Goal: Task Accomplishment & Management: Use online tool/utility

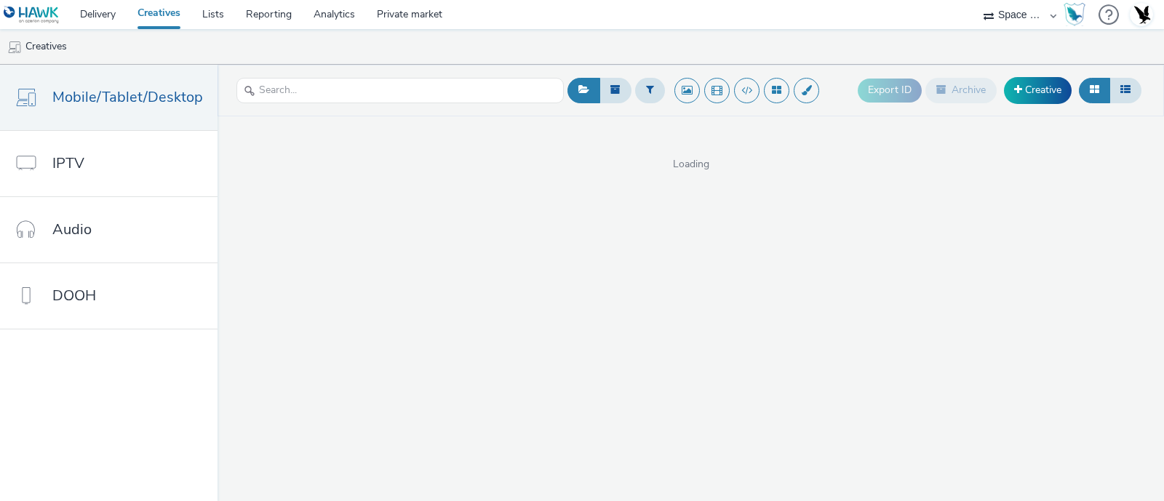
select select "76ad0396-c468-4d1d-af63-4d32e1bf98e8"
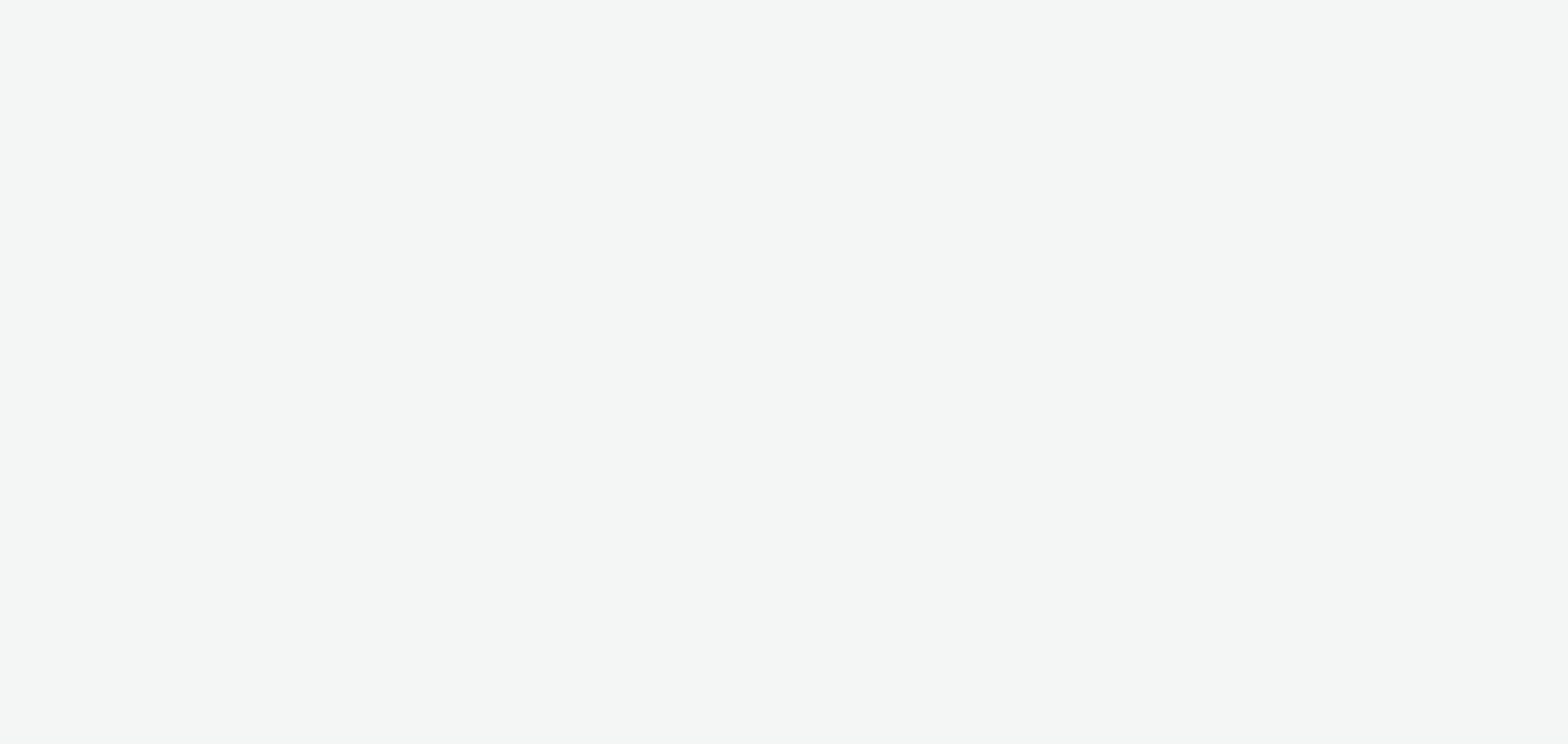
select select "76ad0396-c468-4d1d-af63-4d32e1bf98e8"
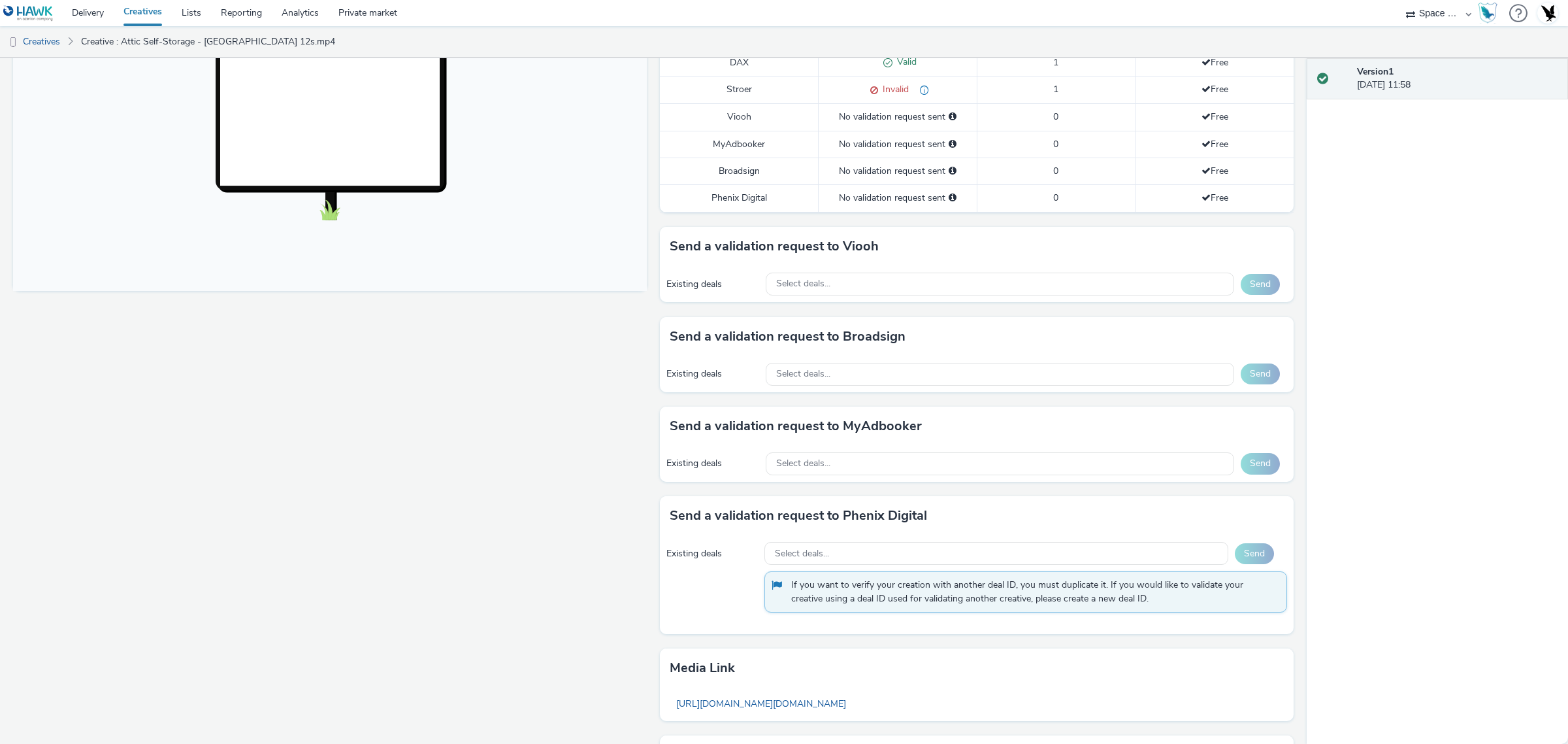
scroll to position [401, 0]
click at [922, 276] on div "Select deals..." at bounding box center [1000, 283] width 469 height 22
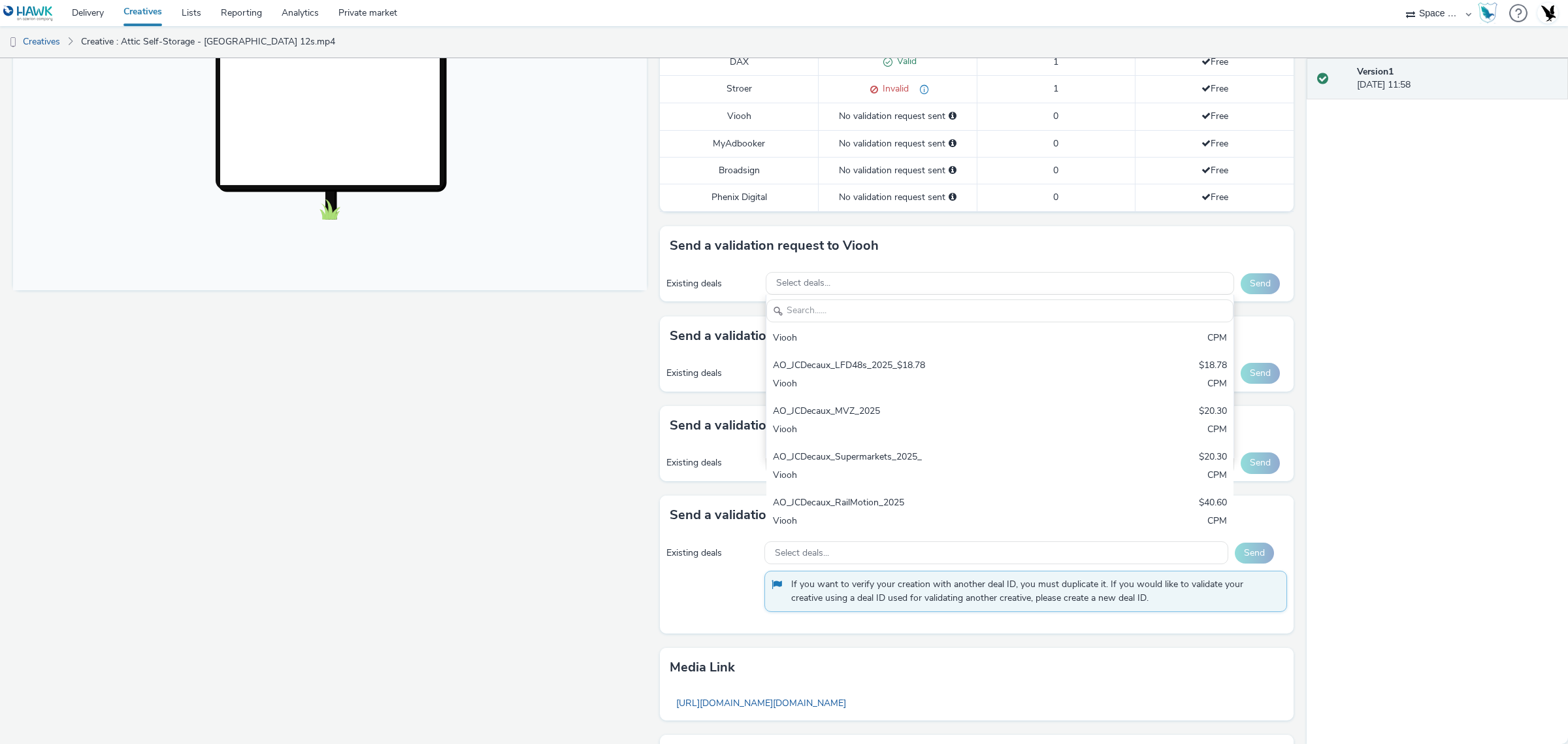
scroll to position [294, 0]
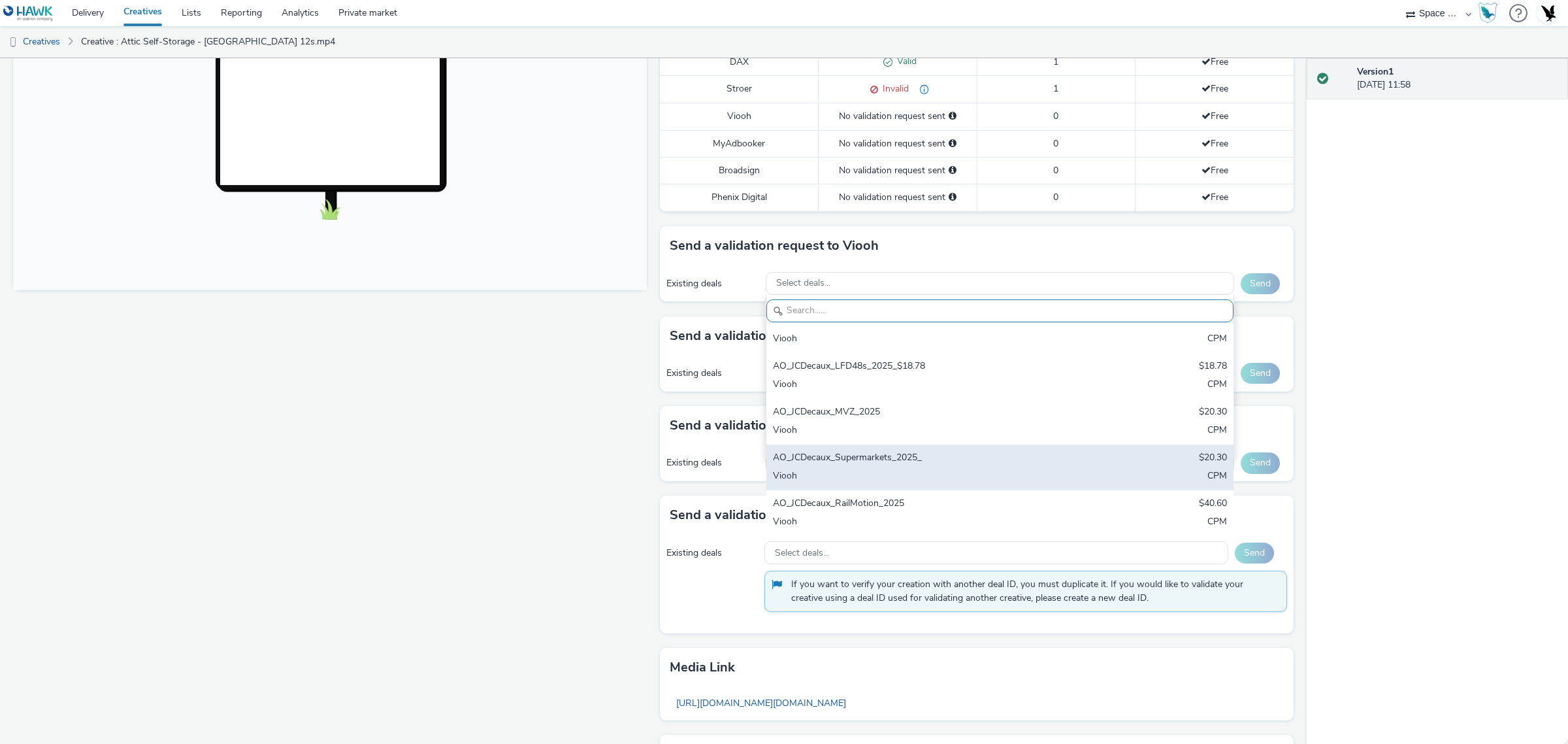
click at [934, 468] on div "AO_JCDecaux_Supermarkets_2025_ $20.30 Viooh CPM" at bounding box center [1000, 467] width 468 height 46
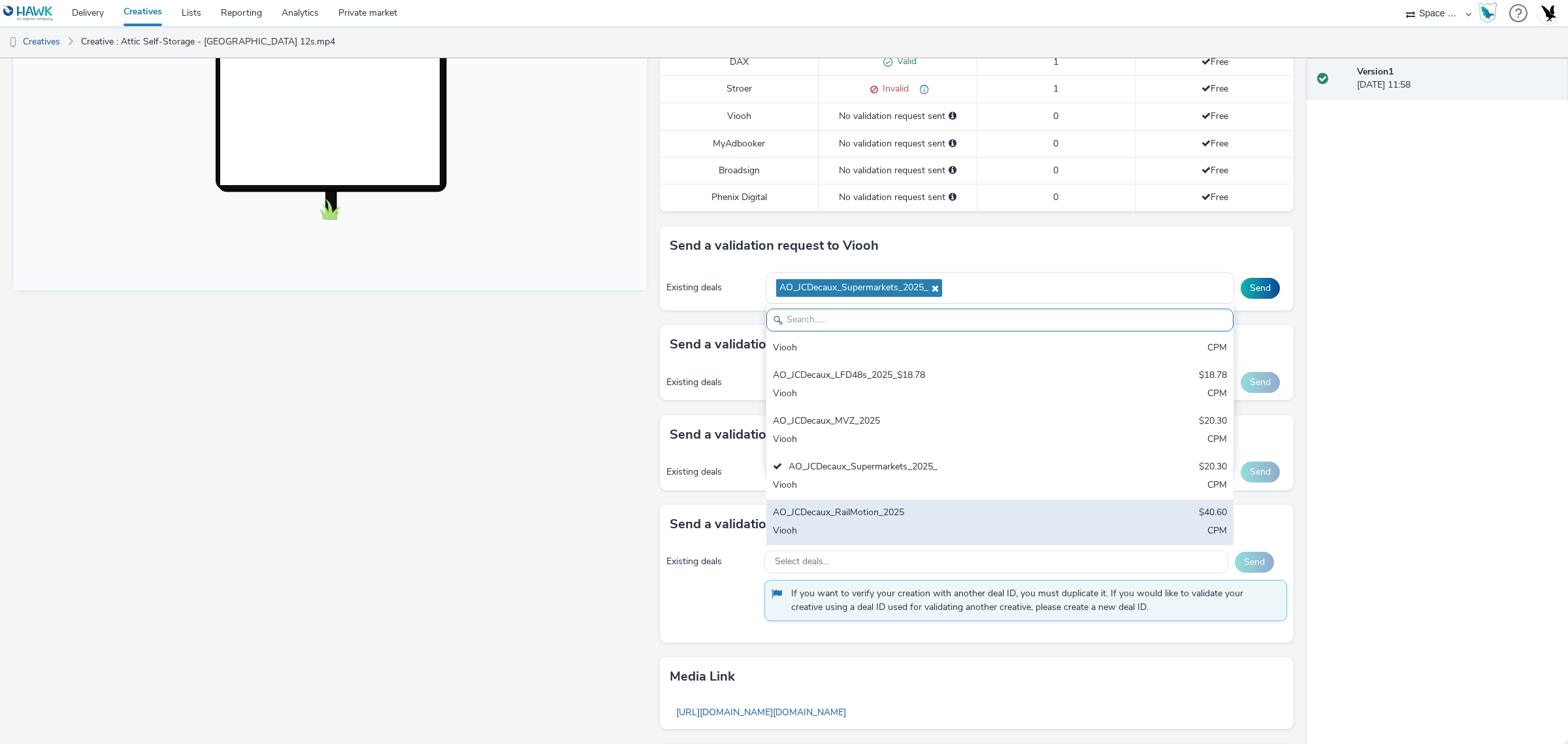
click at [915, 507] on div "AO_JCDecaux_RailMotion_2025 $40.60 Viooh CPM" at bounding box center [1000, 522] width 468 height 46
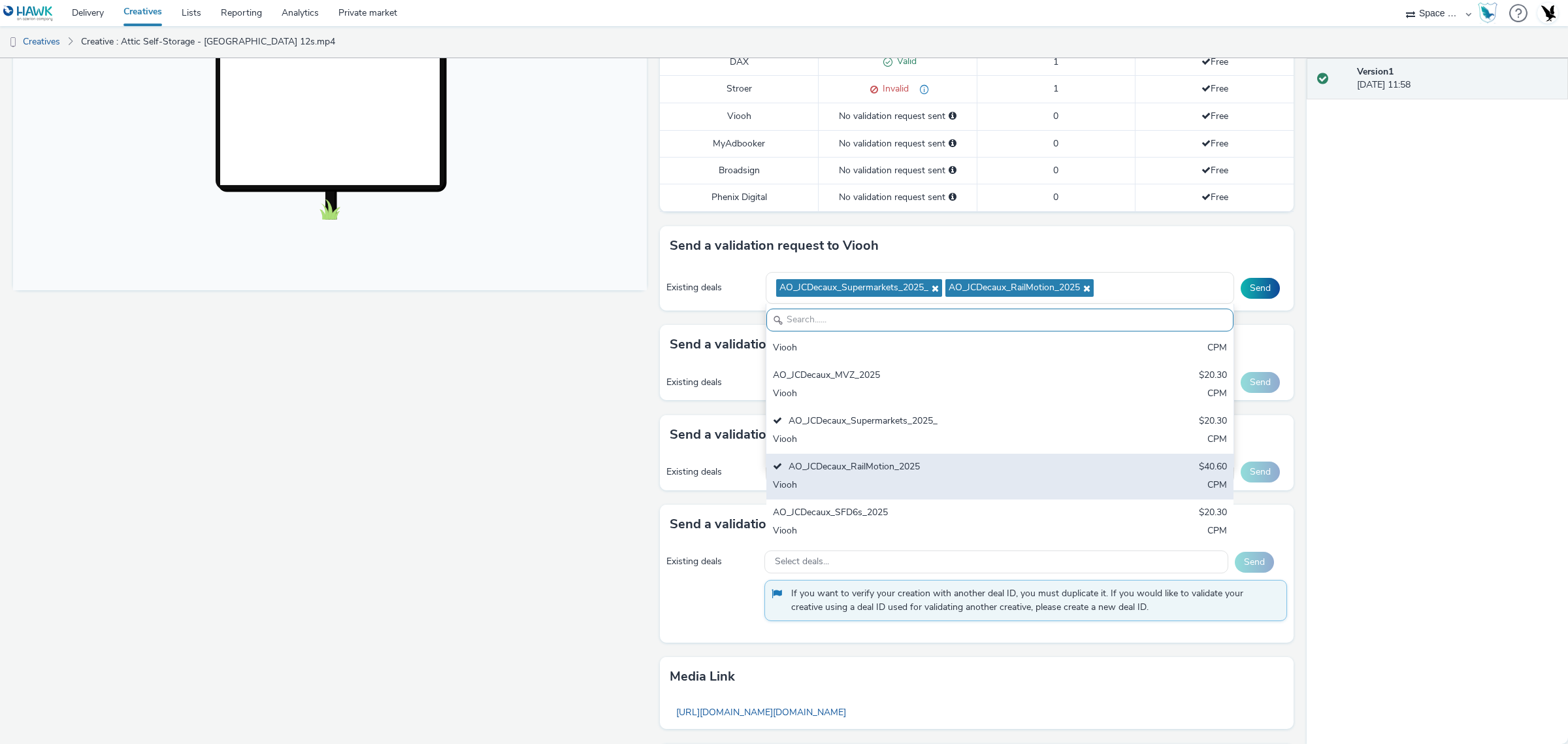
click at [915, 507] on div "AO_JCDecaux_SFD6s_2025 $20.30 Viooh CPM" at bounding box center [1000, 522] width 468 height 46
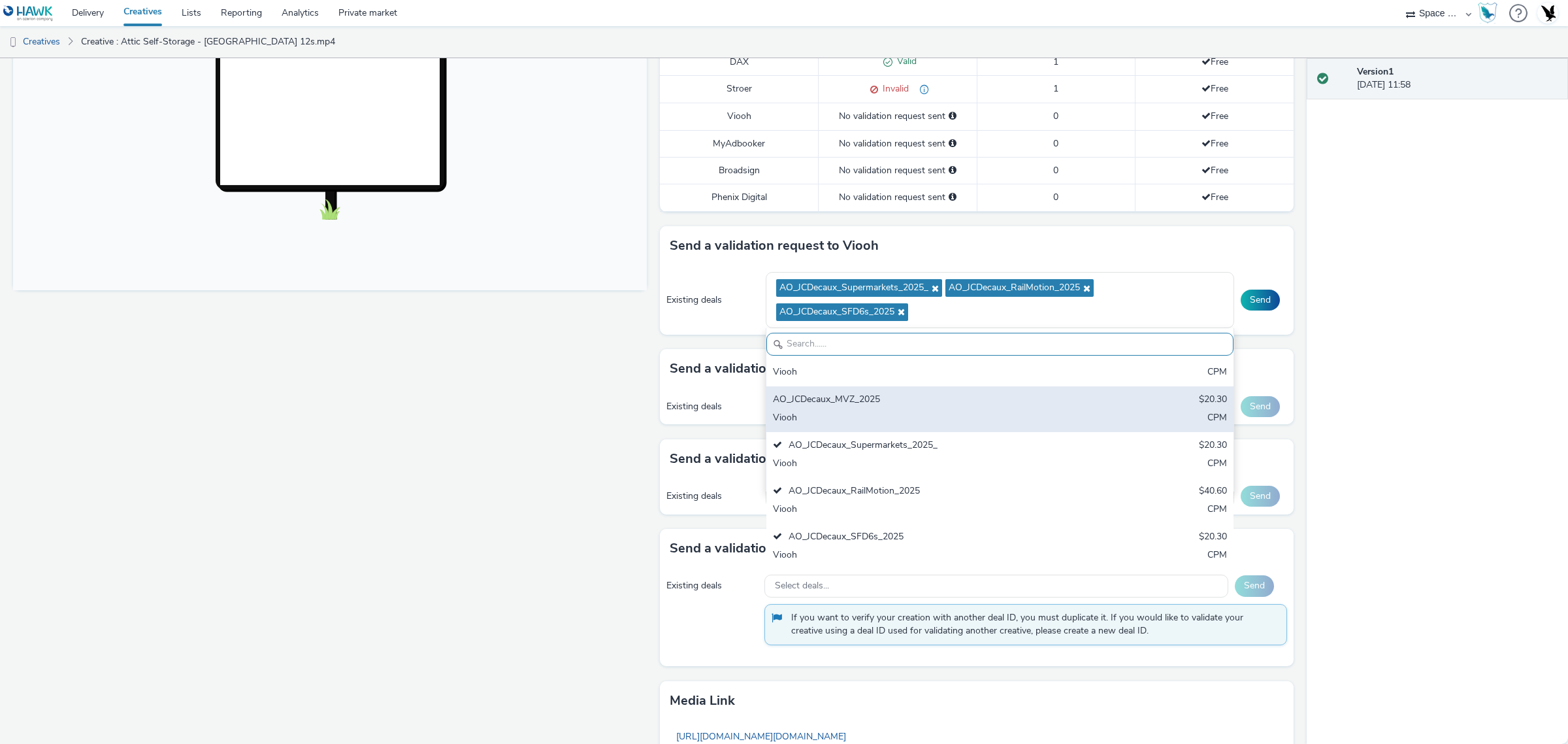
click at [927, 409] on div "AO_JCDecaux_MVZ_2025 $20.30 Viooh CPM" at bounding box center [1000, 409] width 468 height 46
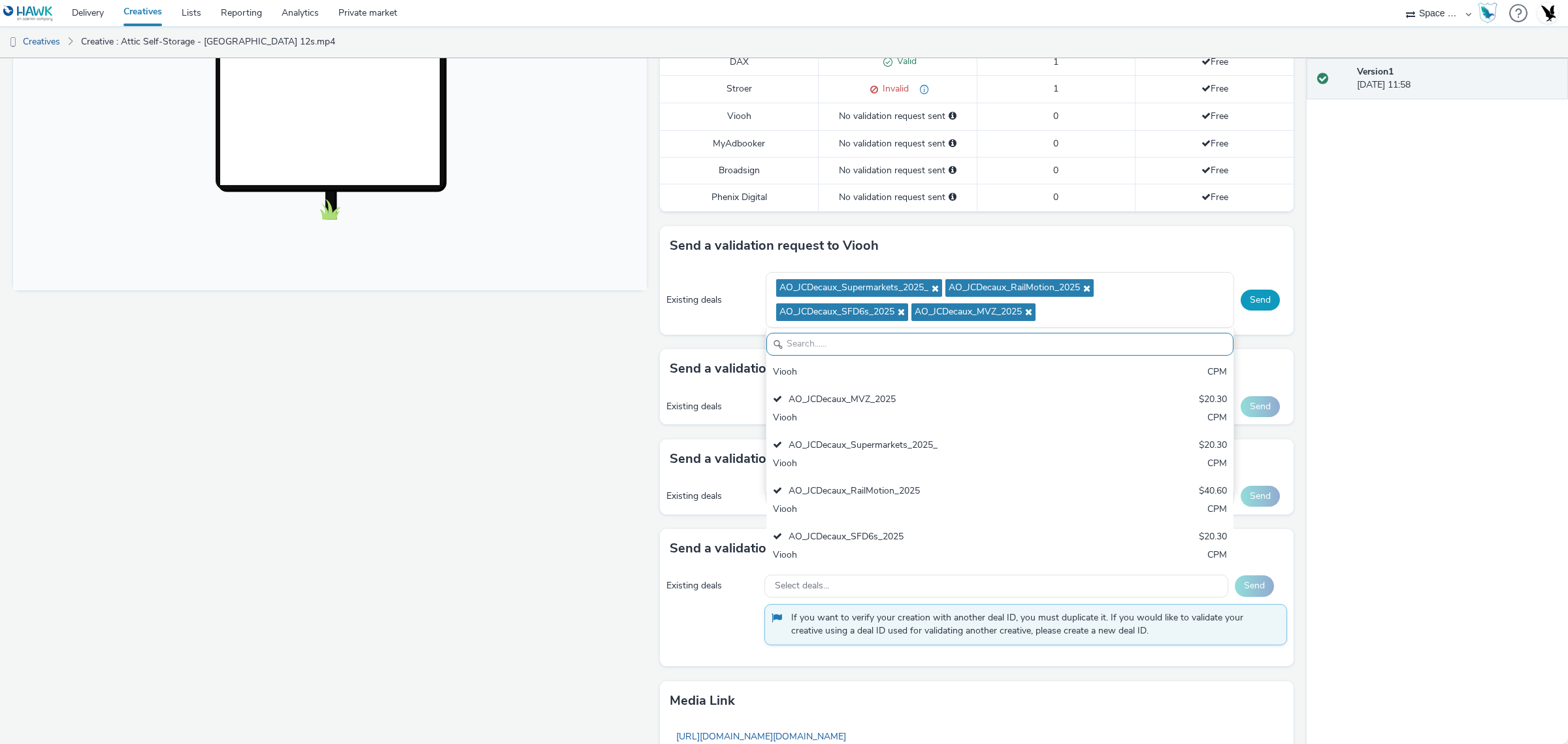
click at [1258, 299] on button "Send" at bounding box center [1261, 299] width 40 height 21
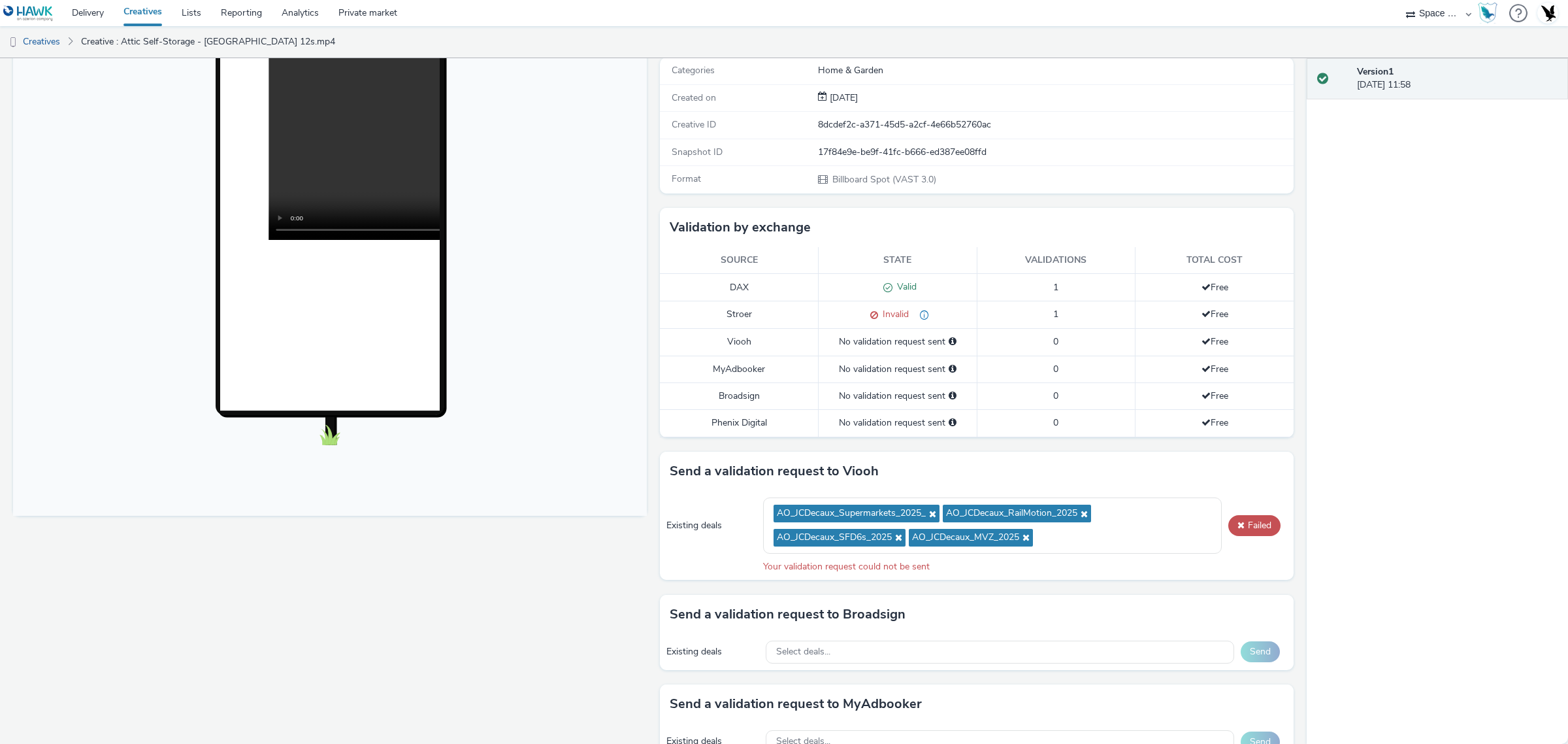
scroll to position [188, 0]
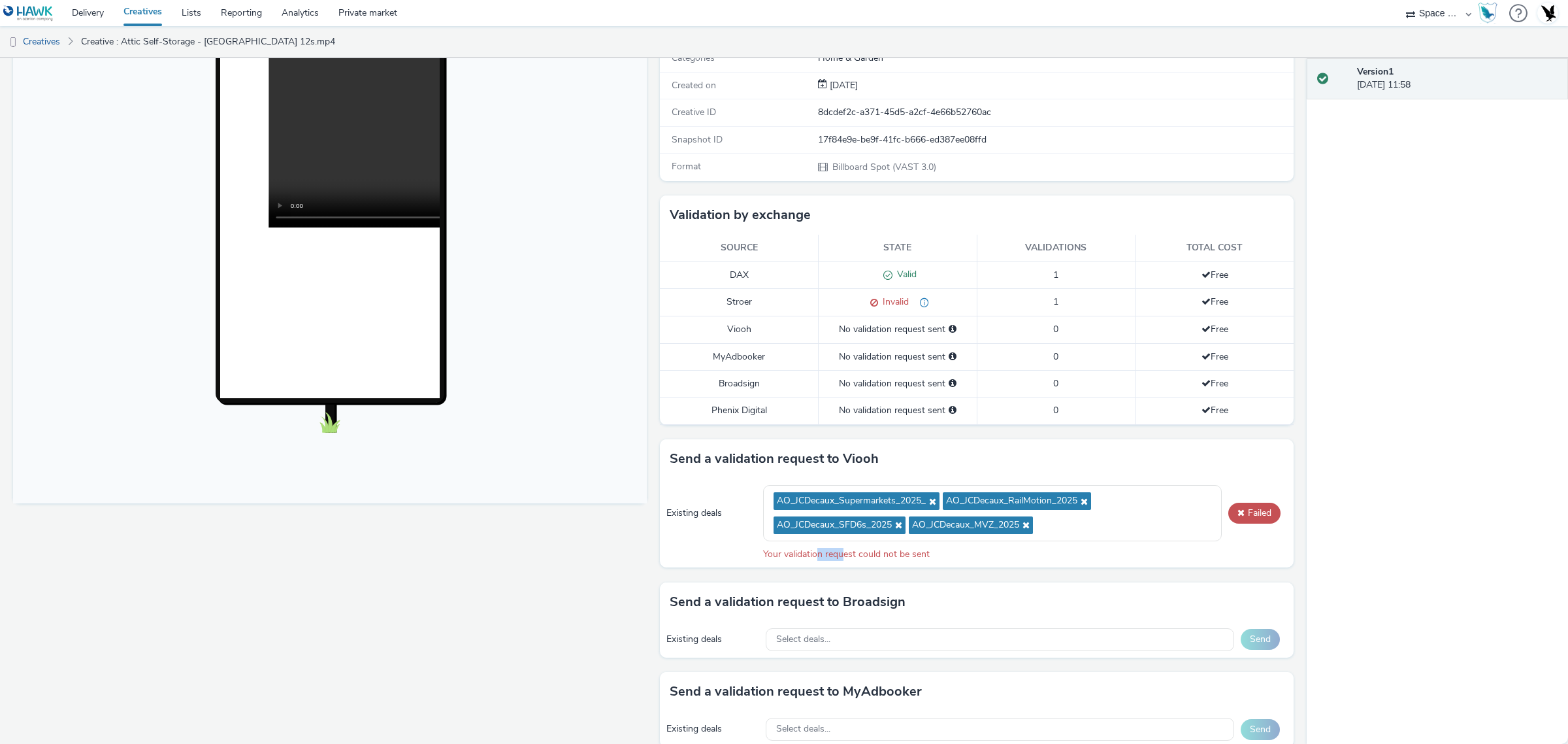
drag, startPoint x: 812, startPoint y: 562, endPoint x: 838, endPoint y: 561, distance: 26.0
click at [838, 561] on div "Your validation request could not be sent" at bounding box center [1026, 554] width 524 height 13
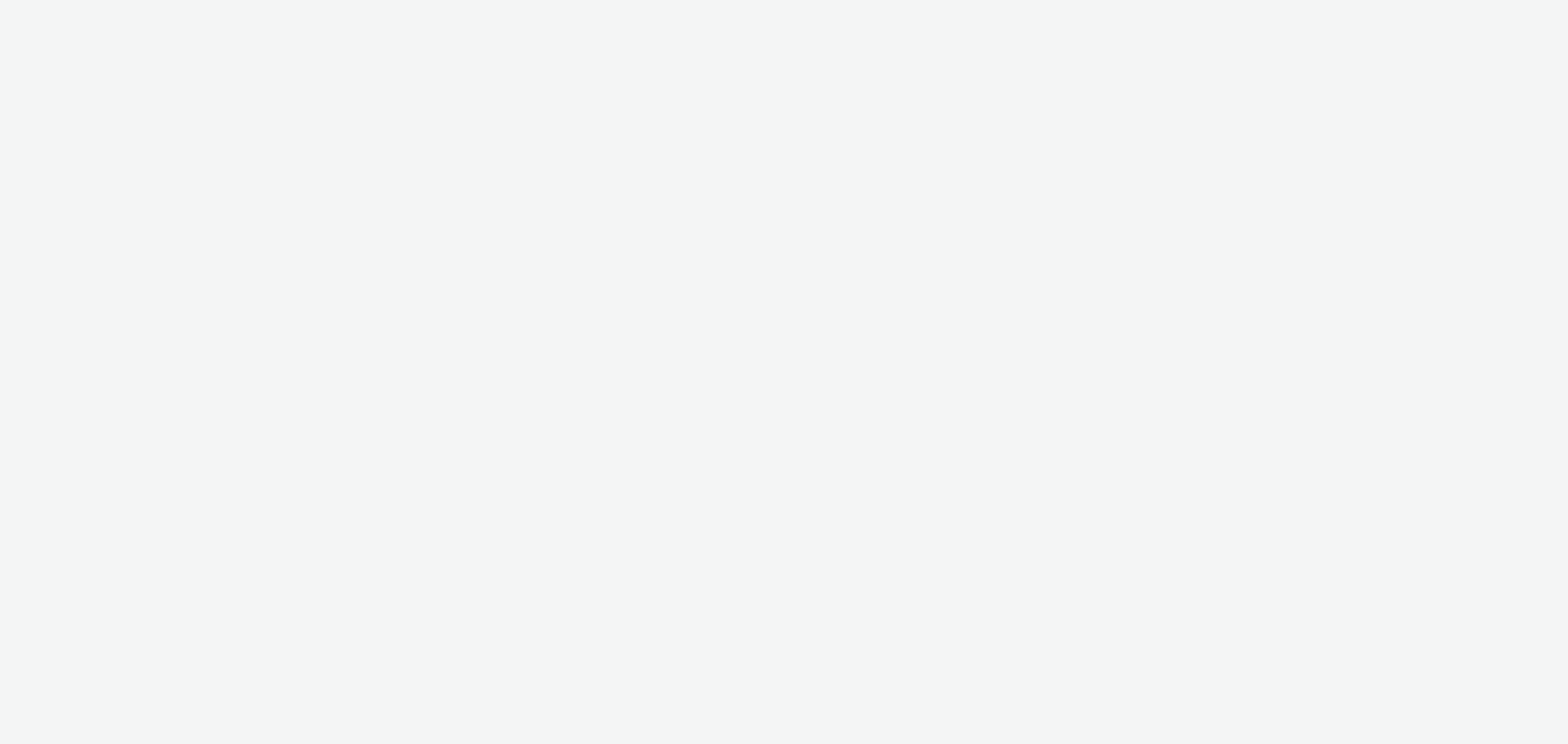
select select "76ad0396-c468-4d1d-af63-4d32e1bf98e8"
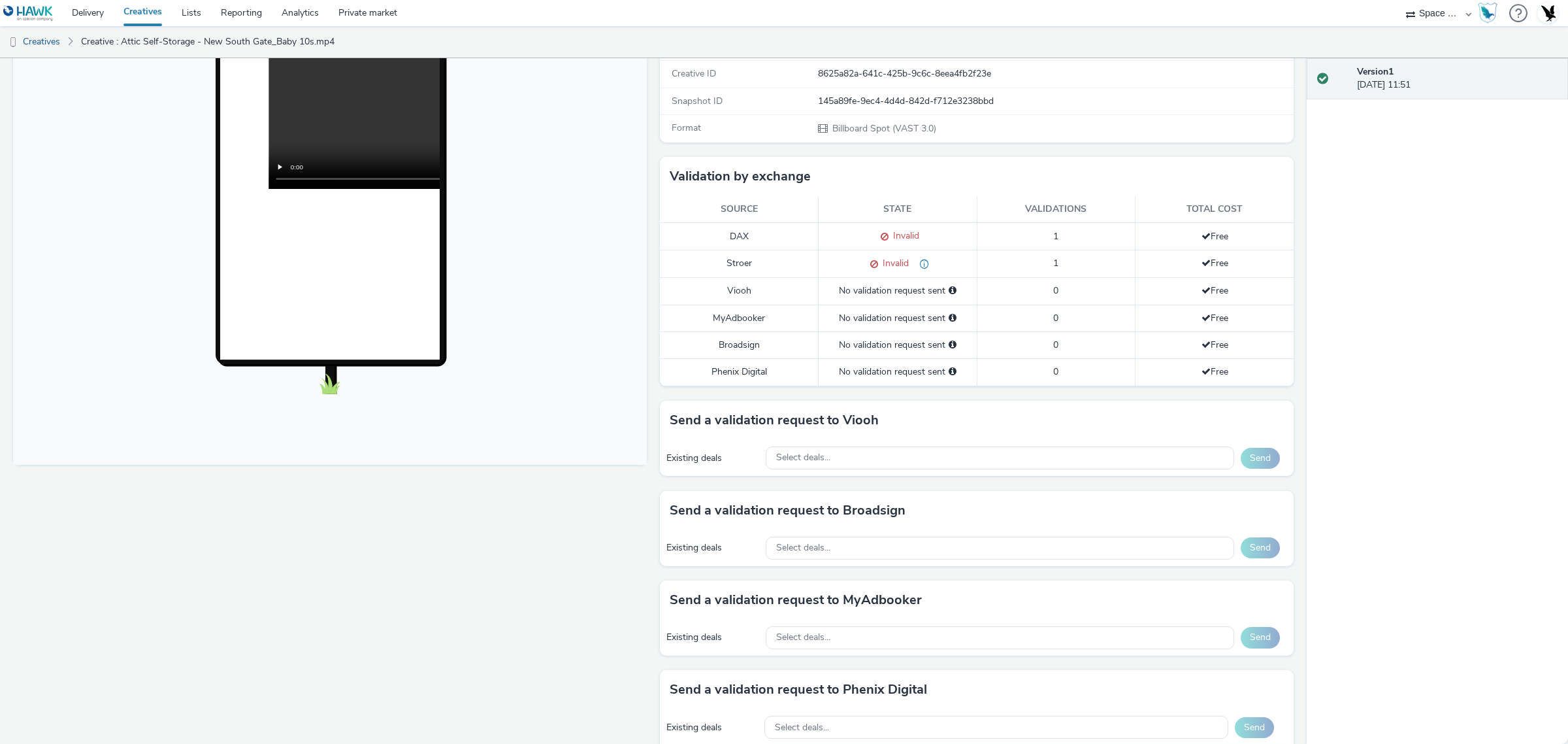
scroll to position [311, 0]
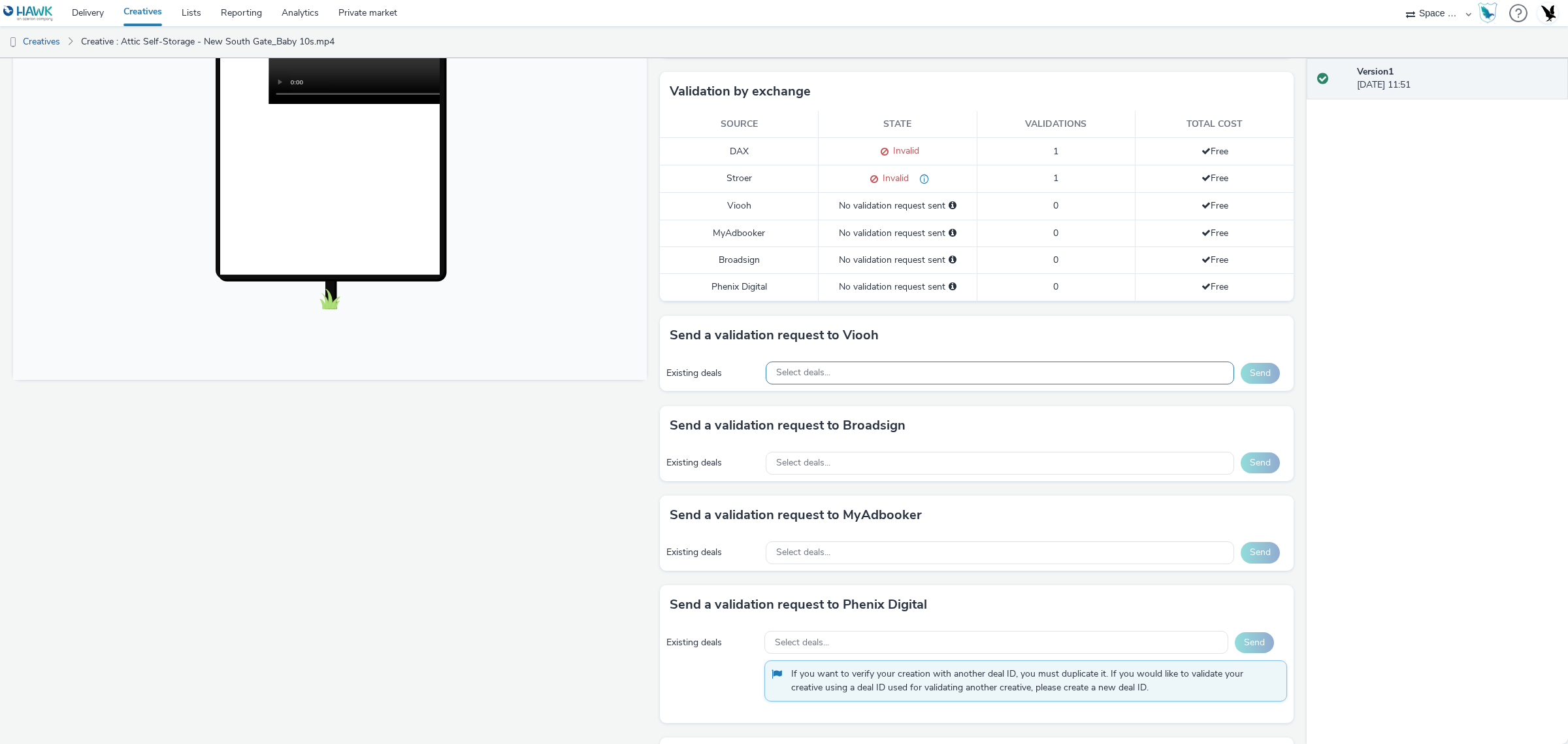
click at [991, 373] on div "Select deals..." at bounding box center [1000, 372] width 469 height 22
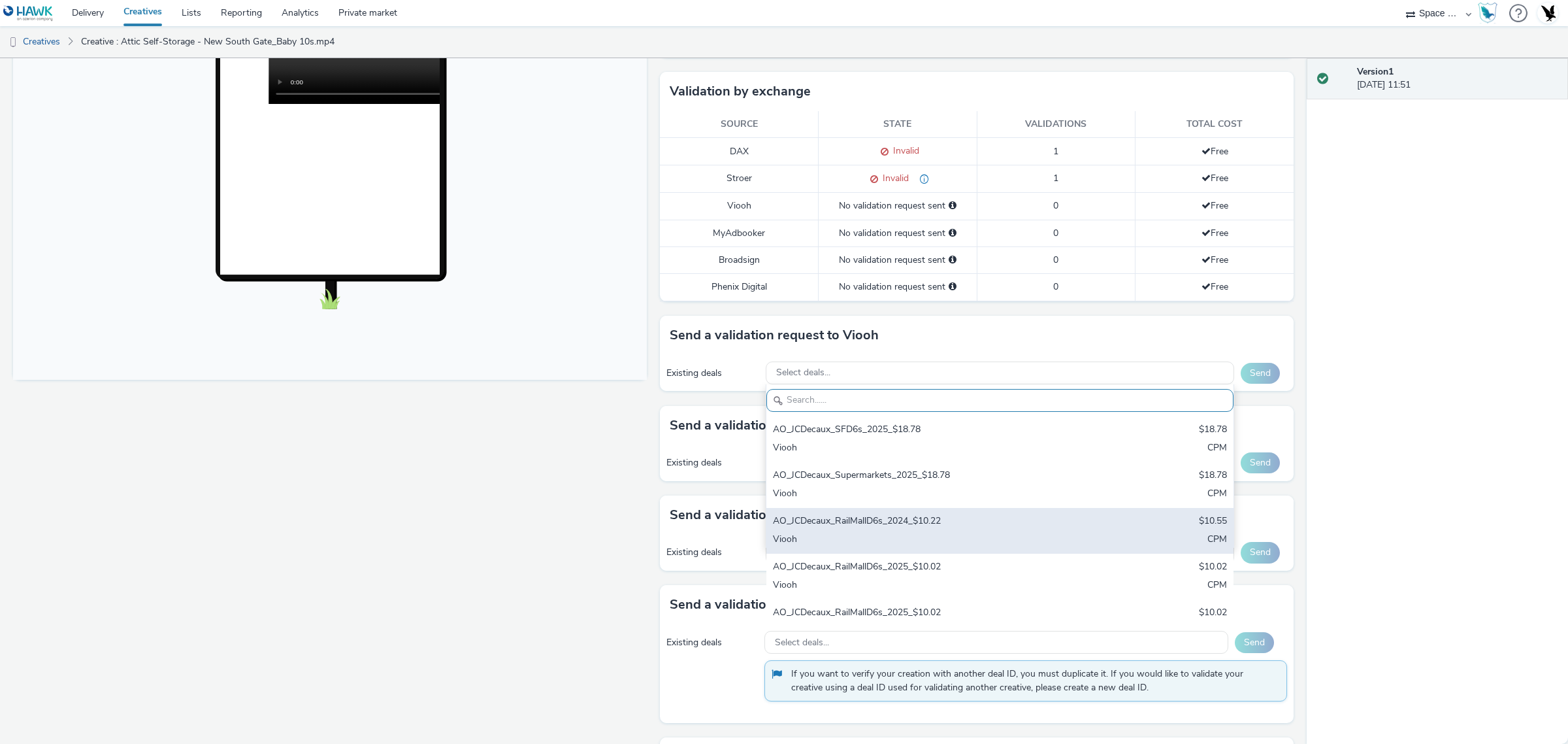
scroll to position [340, 0]
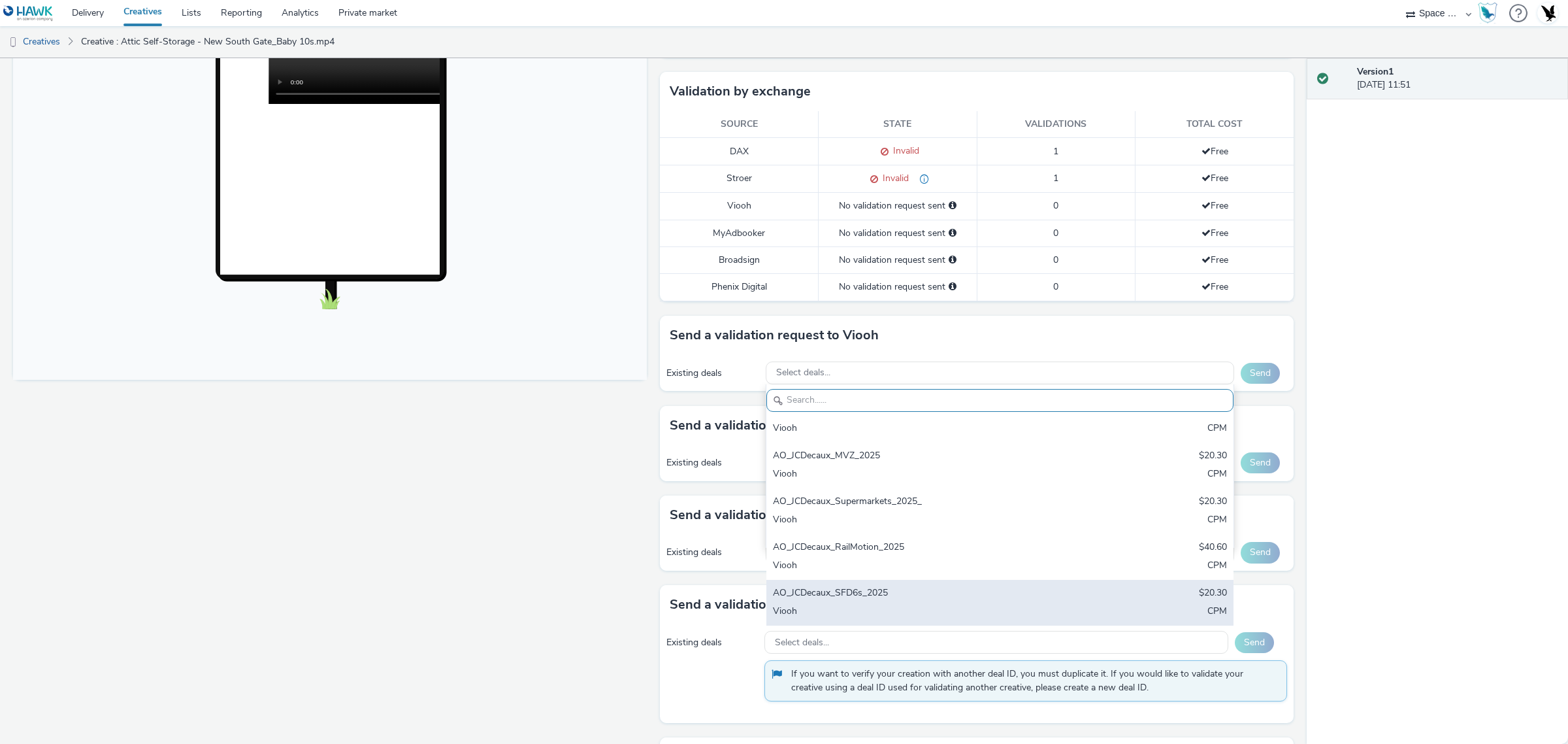
click at [895, 582] on div "AO_JCDecaux_SFD6s_2025 $20.30 Viooh CPM" at bounding box center [1000, 602] width 468 height 46
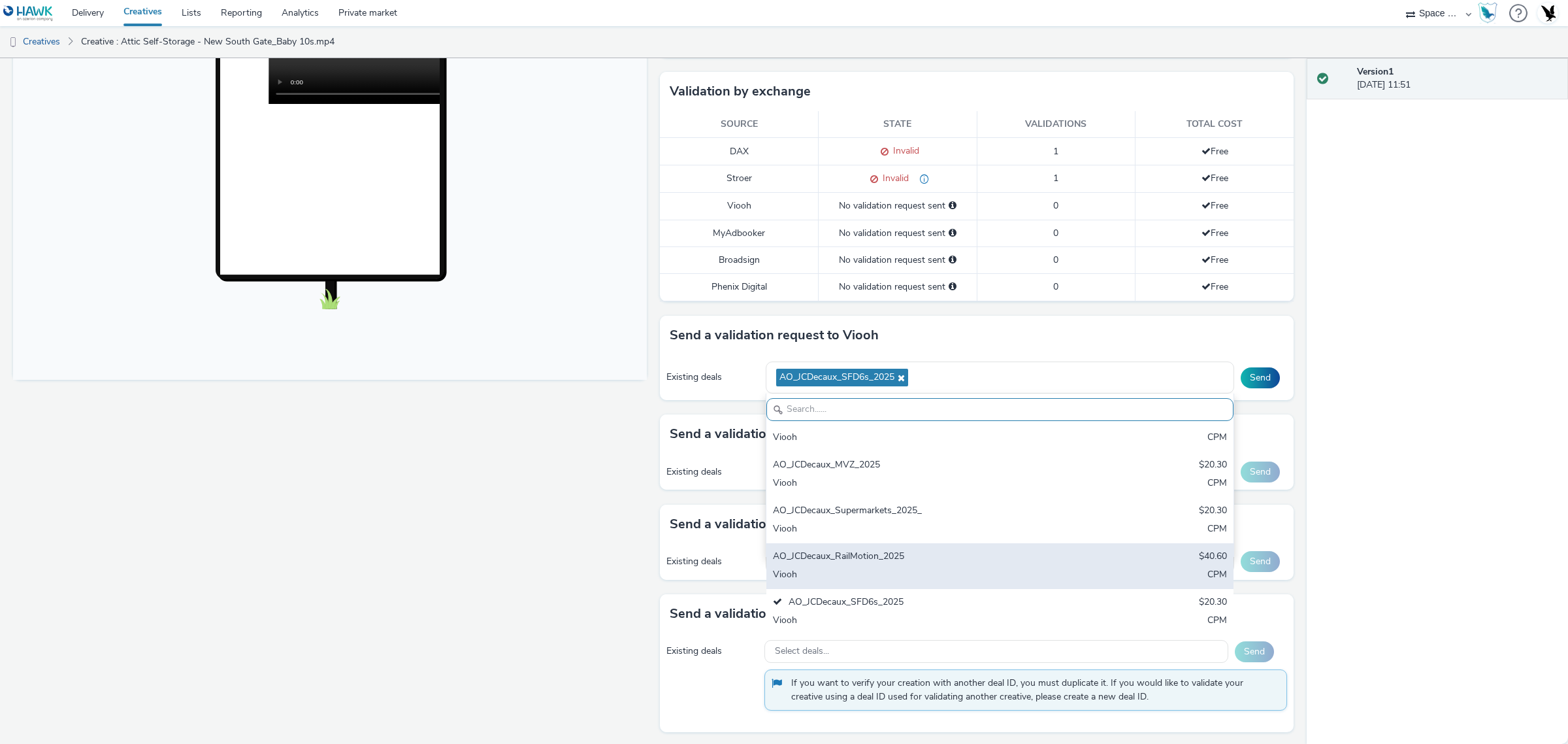
click at [905, 553] on div "AO_JCDecaux_RailMotion_2025" at bounding box center [923, 557] width 301 height 15
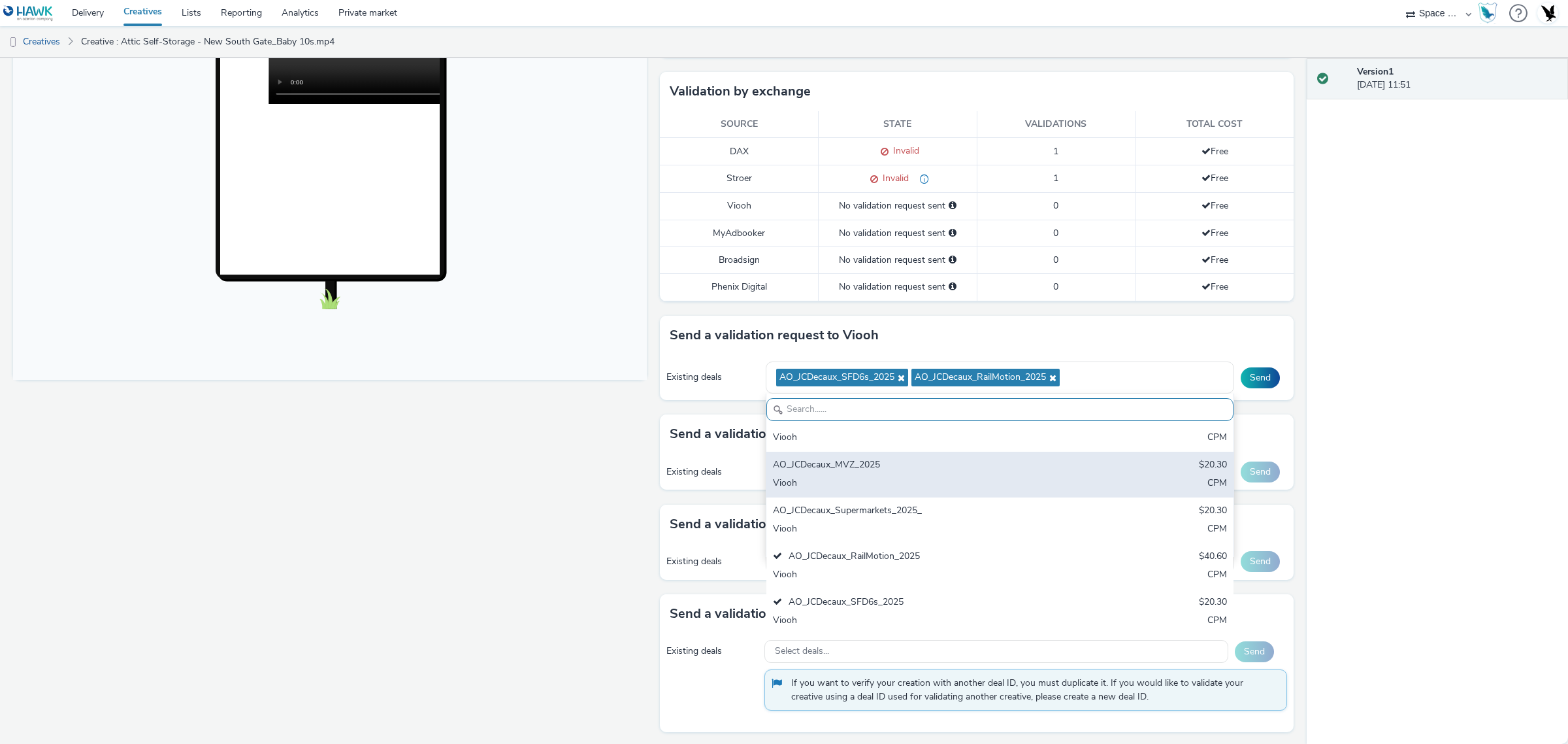
click at [902, 487] on div "Viooh" at bounding box center [923, 483] width 301 height 15
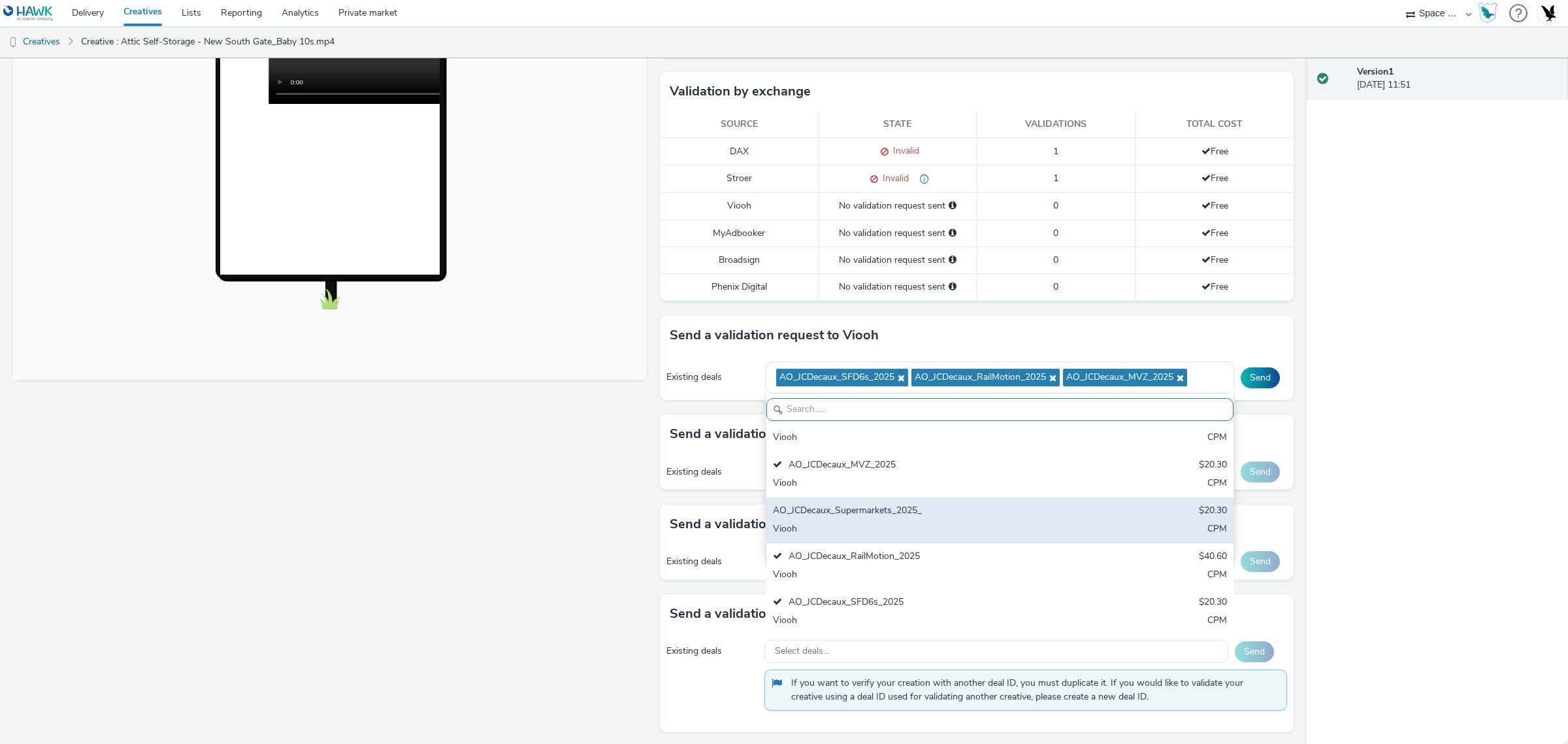
click at [897, 521] on div "AO_JCDecaux_Supermarkets_2025_ $20.30 Viooh CPM" at bounding box center [1000, 520] width 468 height 46
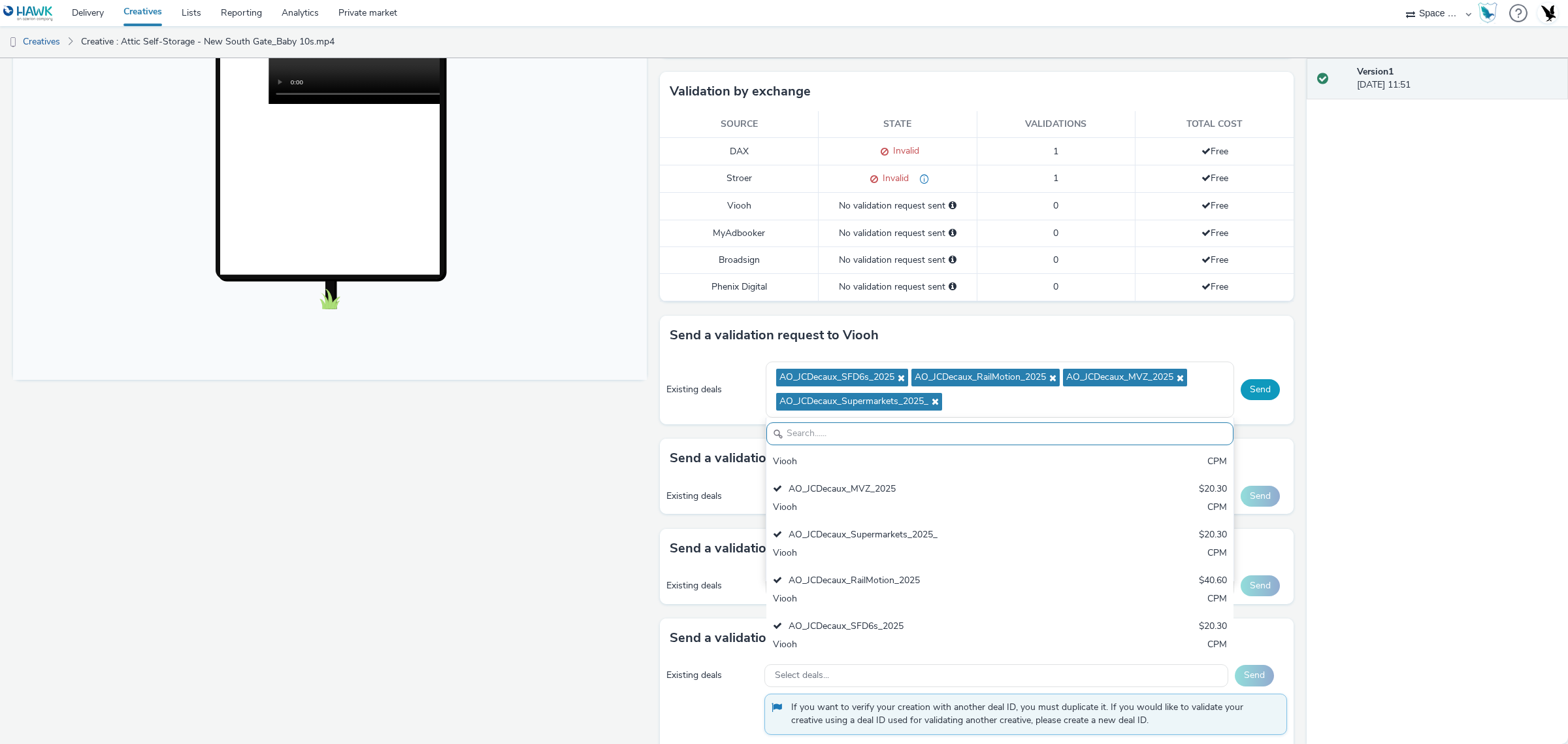
click at [1255, 393] on button "Send" at bounding box center [1261, 389] width 40 height 21
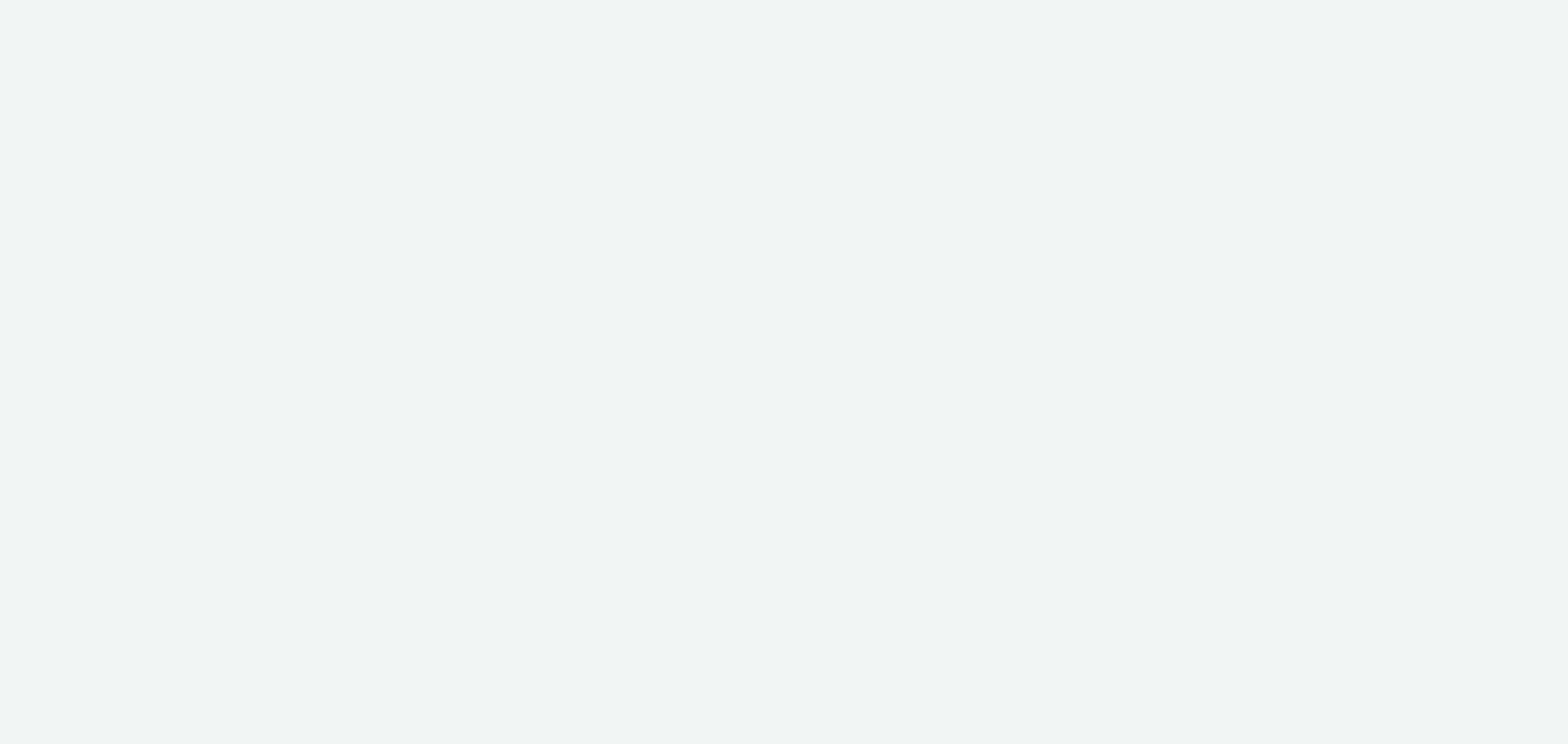
select select "76ad0396-c468-4d1d-af63-4d32e1bf98e8"
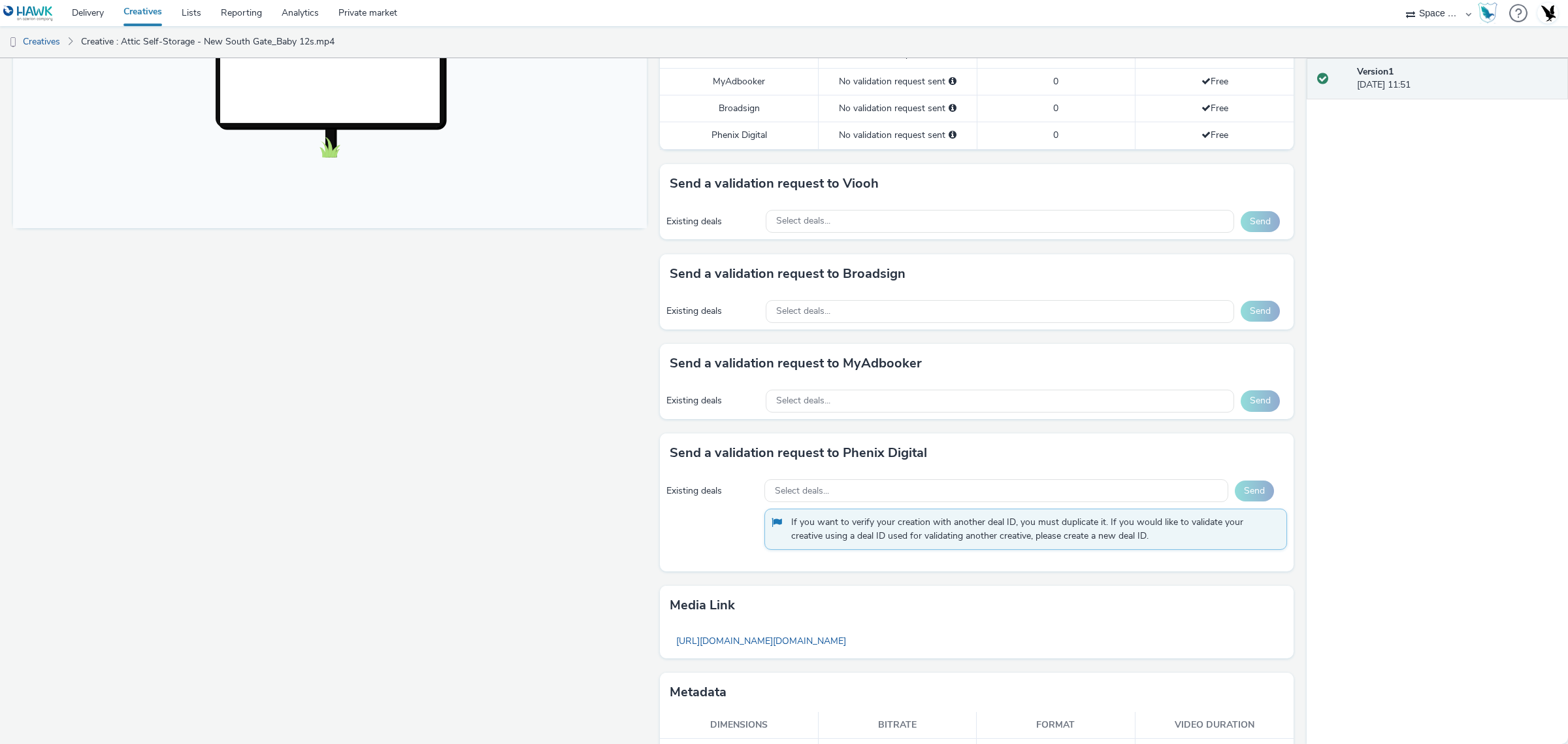
scroll to position [465, 0]
click at [939, 211] on div "Select deals..." at bounding box center [1000, 219] width 469 height 22
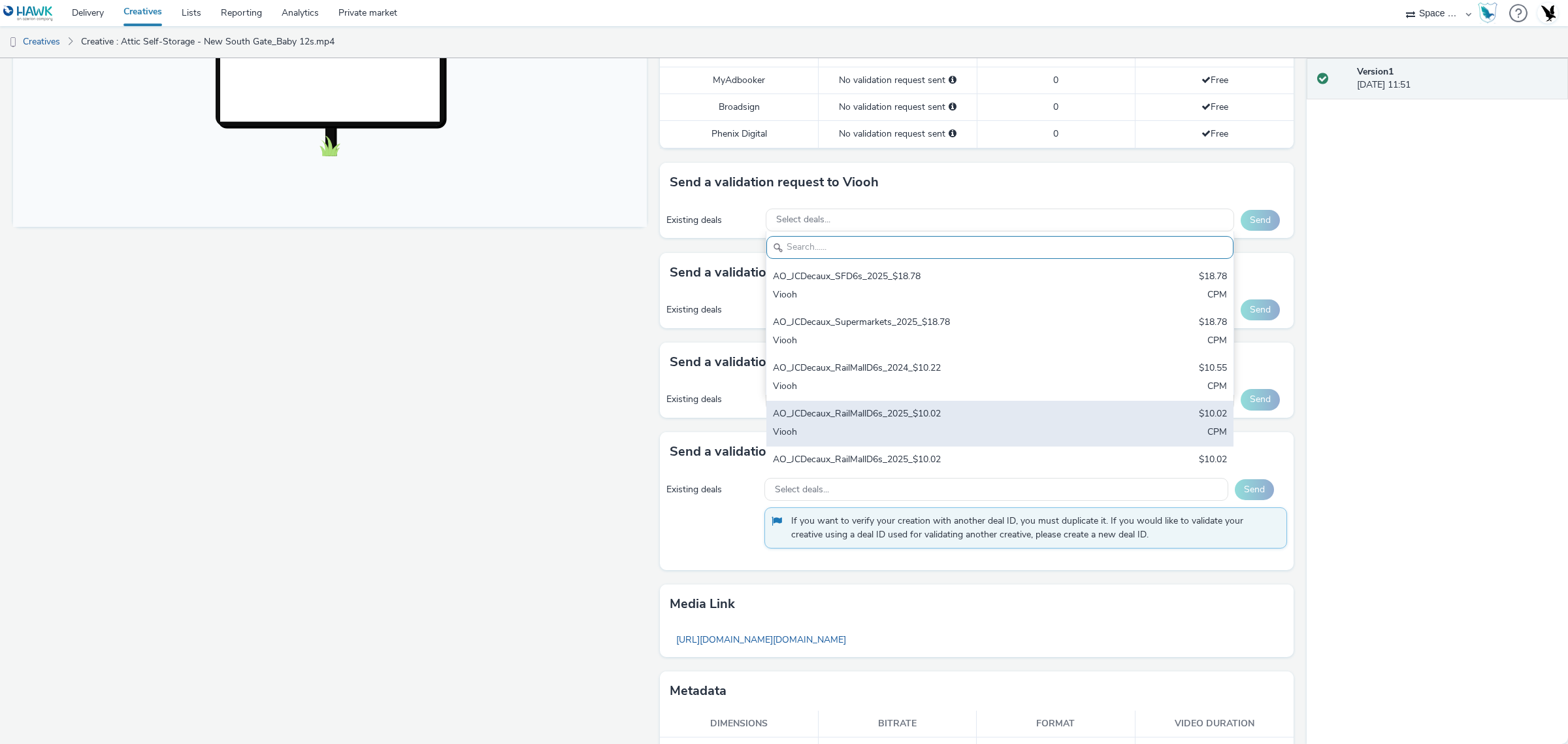
scroll to position [340, 0]
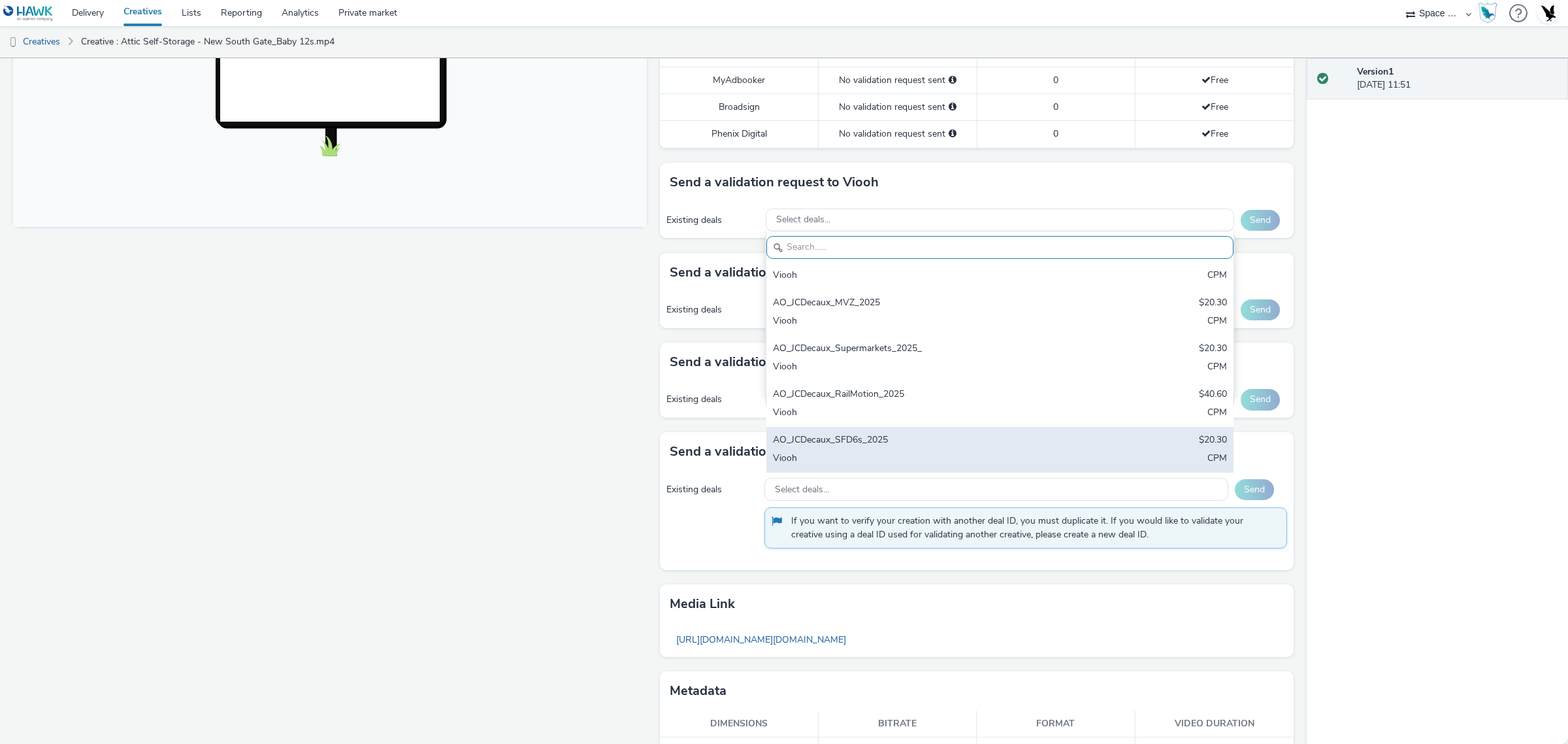
click at [848, 445] on div "AO_JCDecaux_SFD6s_2025" at bounding box center [923, 440] width 301 height 15
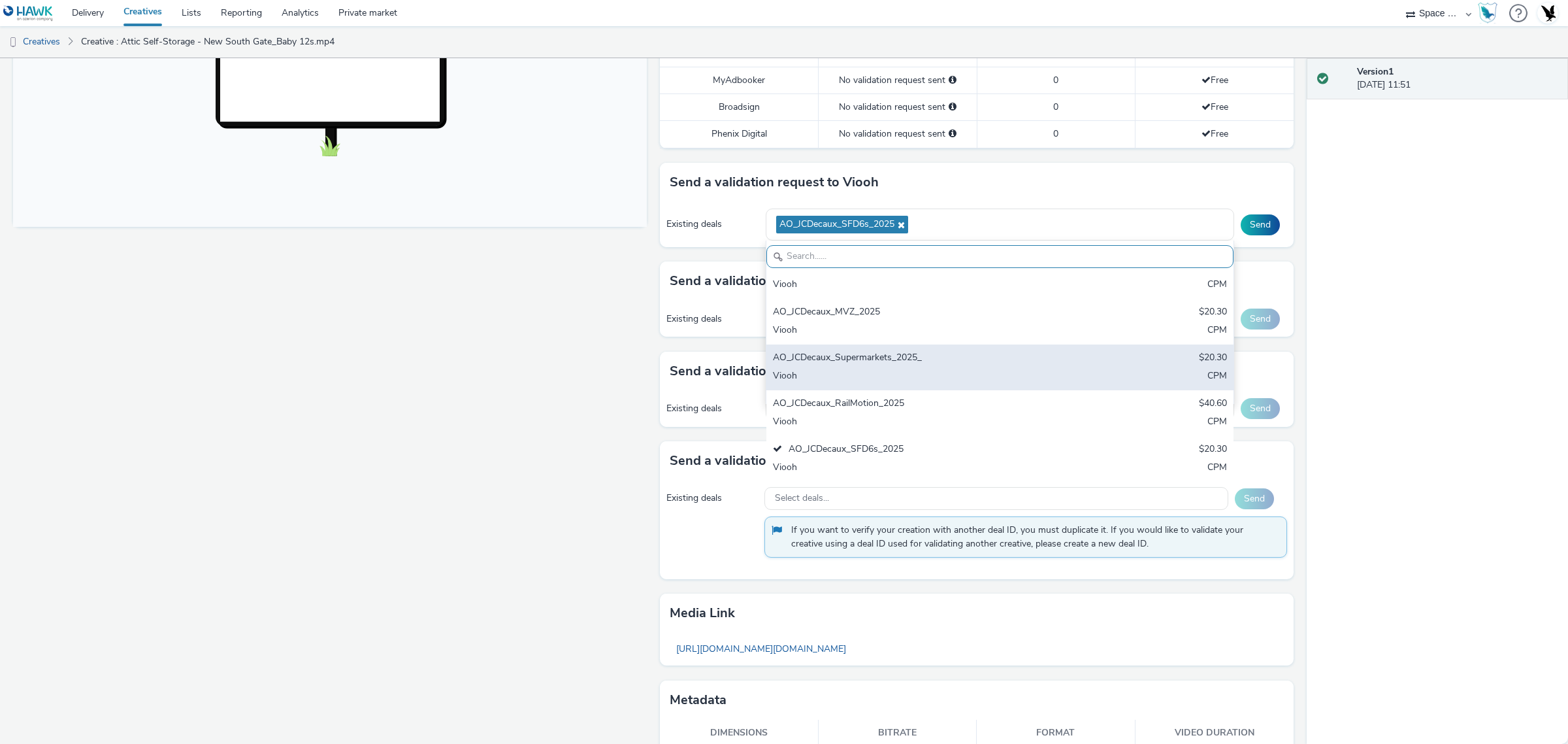
click at [854, 385] on div "Viooh" at bounding box center [923, 376] width 301 height 15
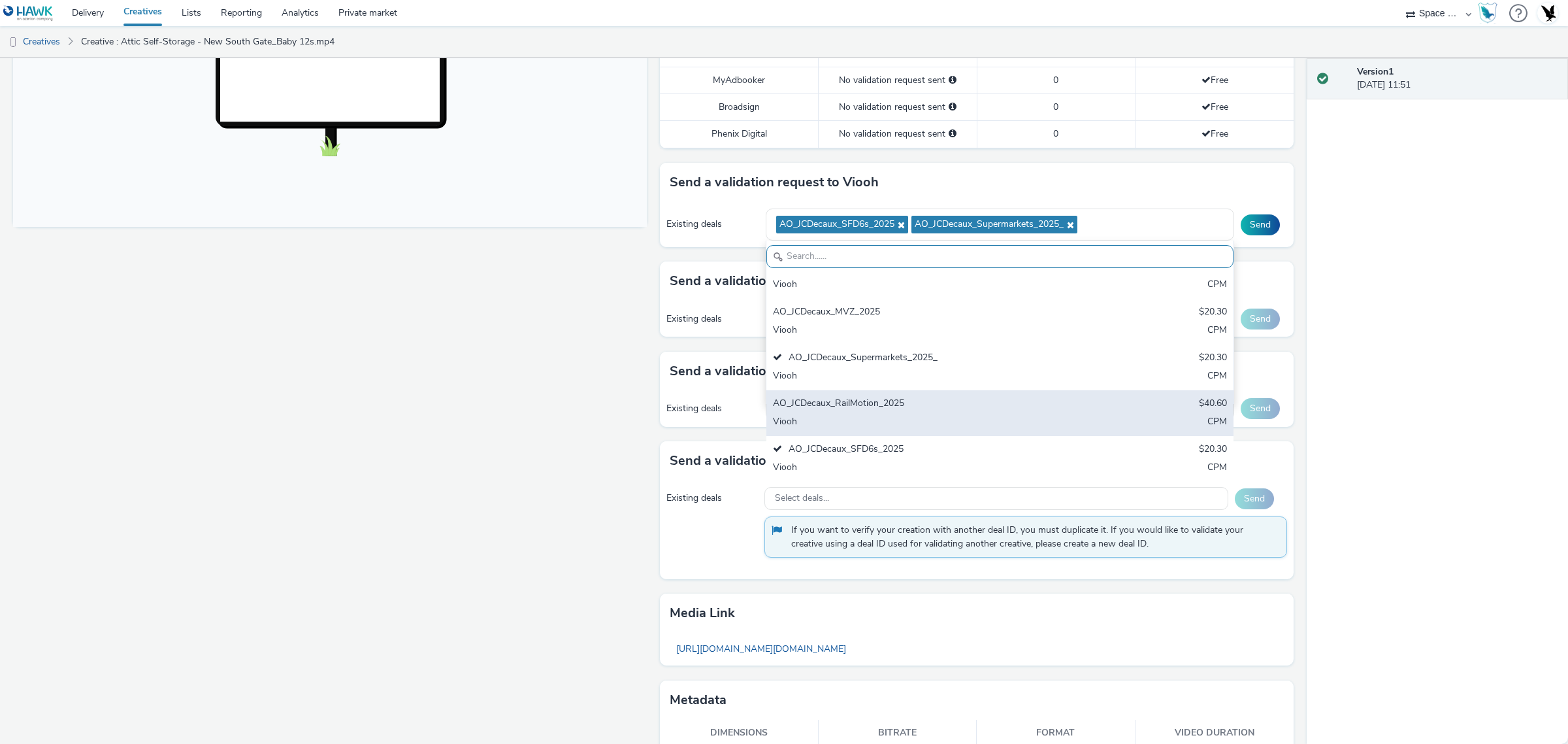
click at [848, 412] on div "AO_JCDecaux_RailMotion_2025" at bounding box center [923, 404] width 301 height 15
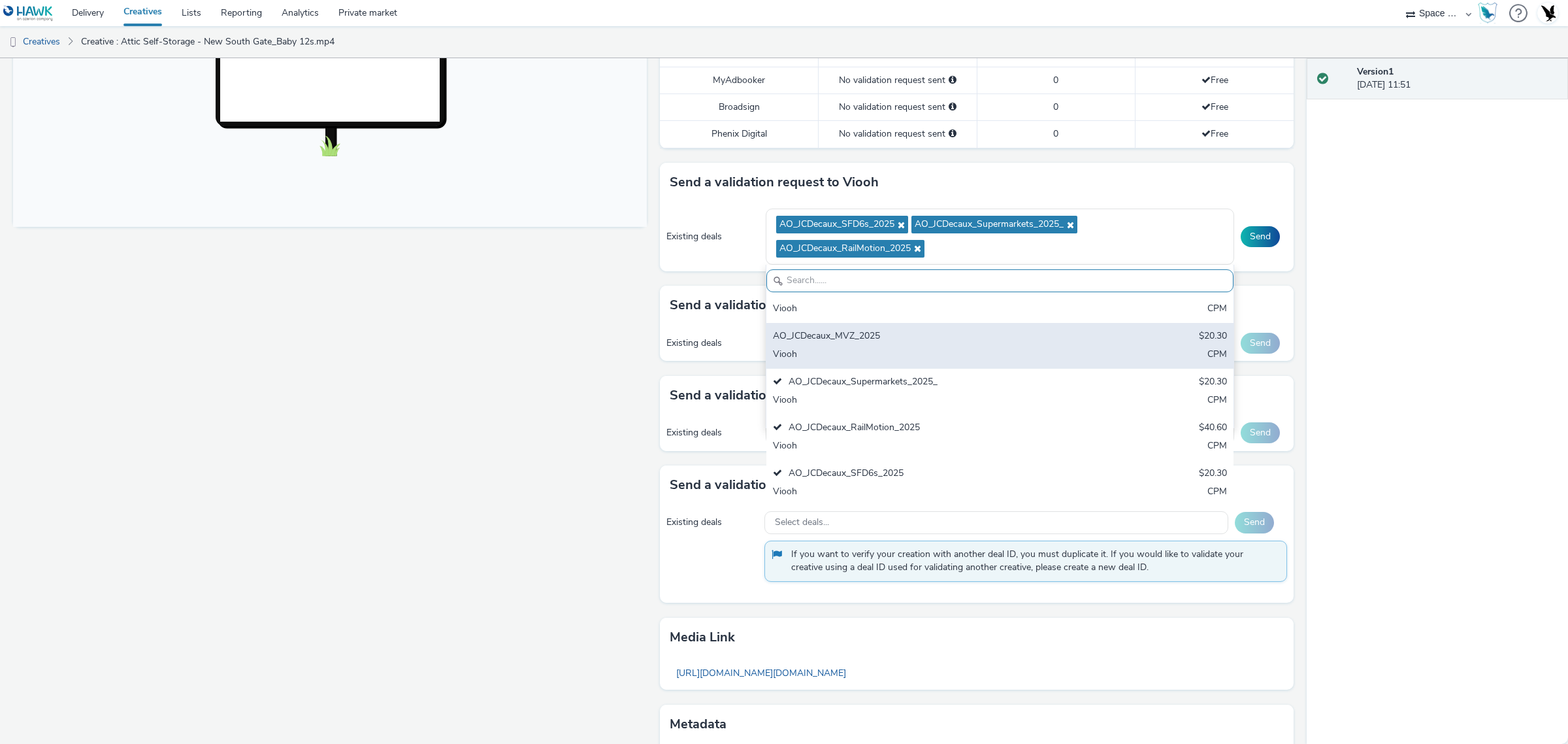
click at [859, 329] on div "AO_JCDecaux_MVZ_2025 $20.30 Viooh CPM" at bounding box center [1000, 345] width 468 height 46
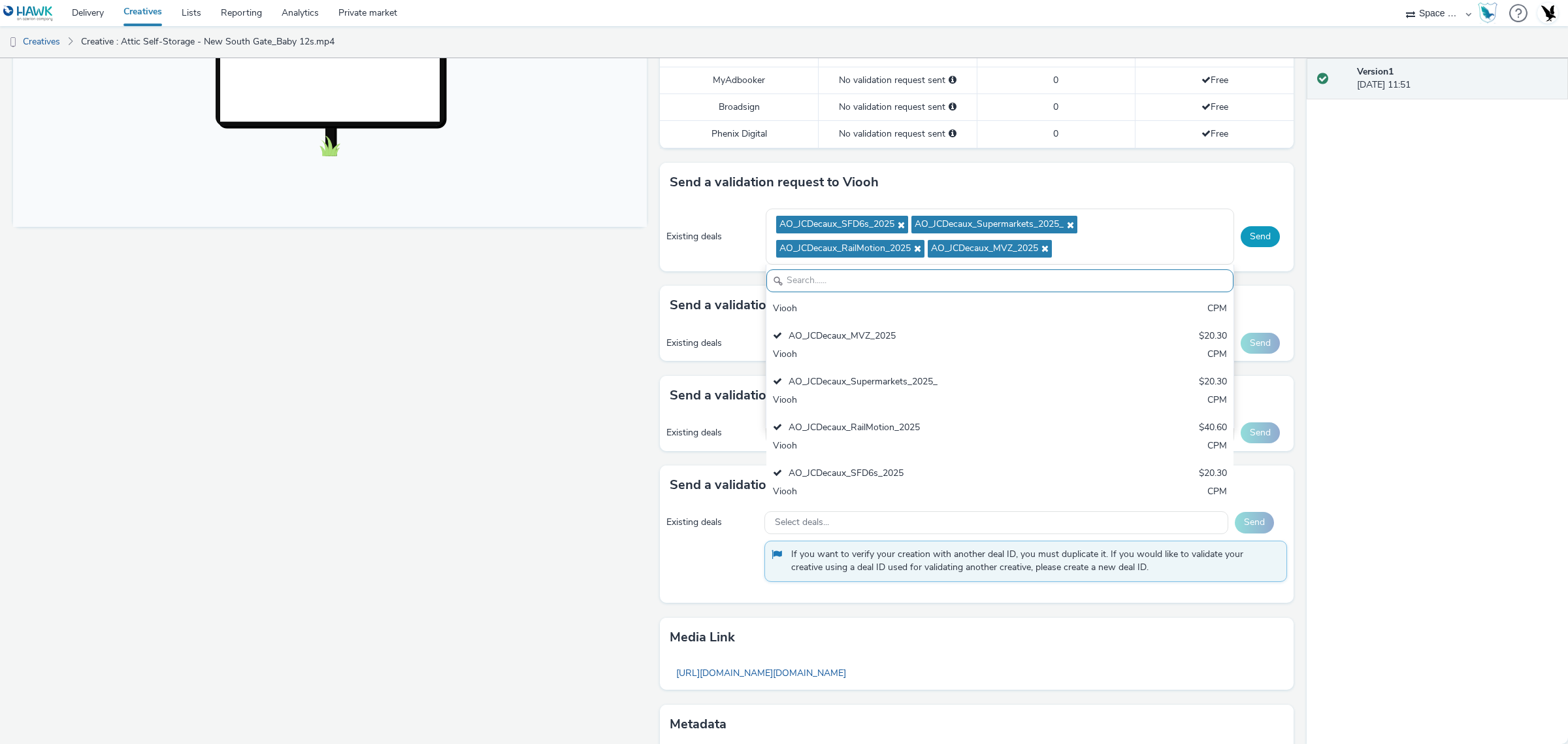
click at [1253, 230] on button "Send" at bounding box center [1261, 236] width 40 height 21
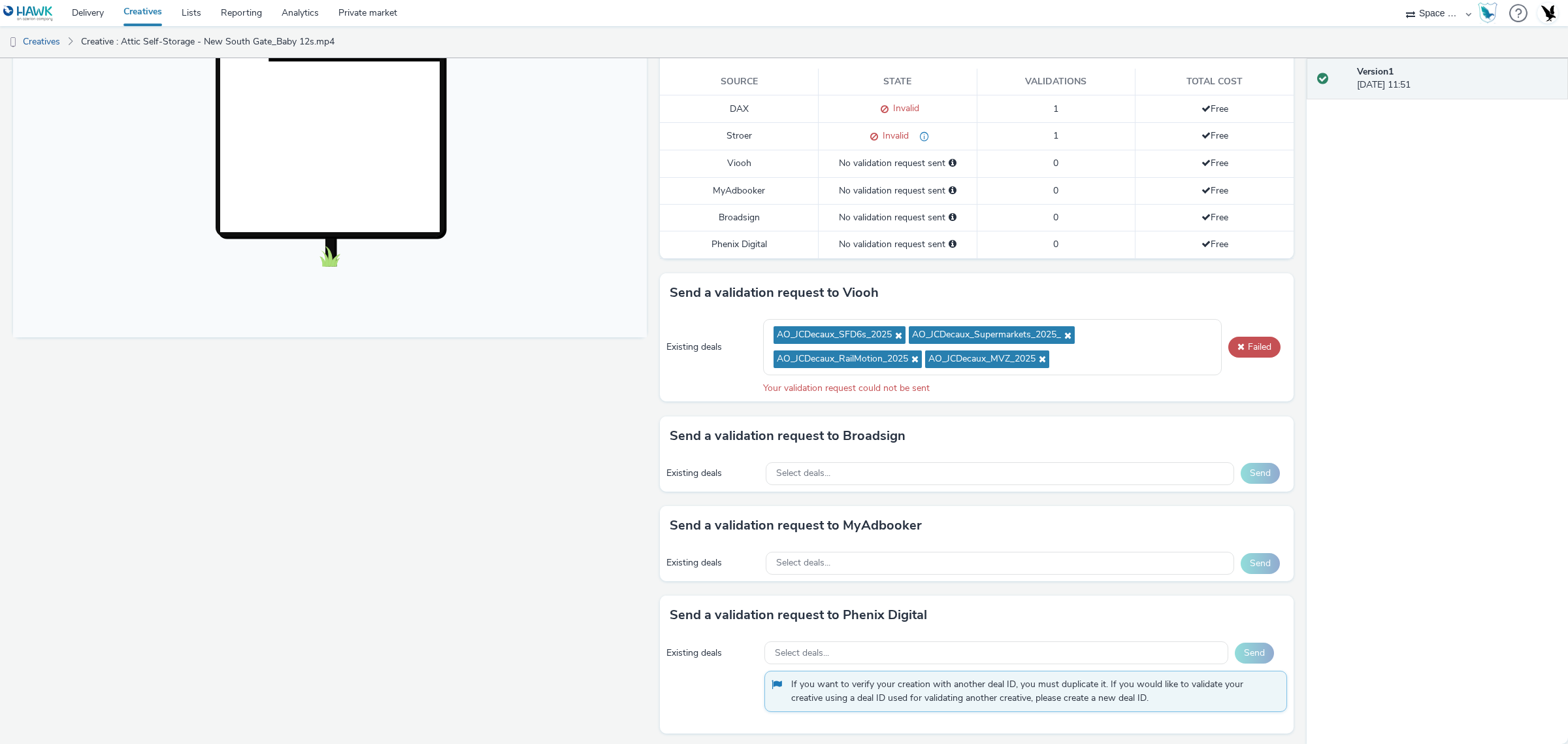
scroll to position [56, 0]
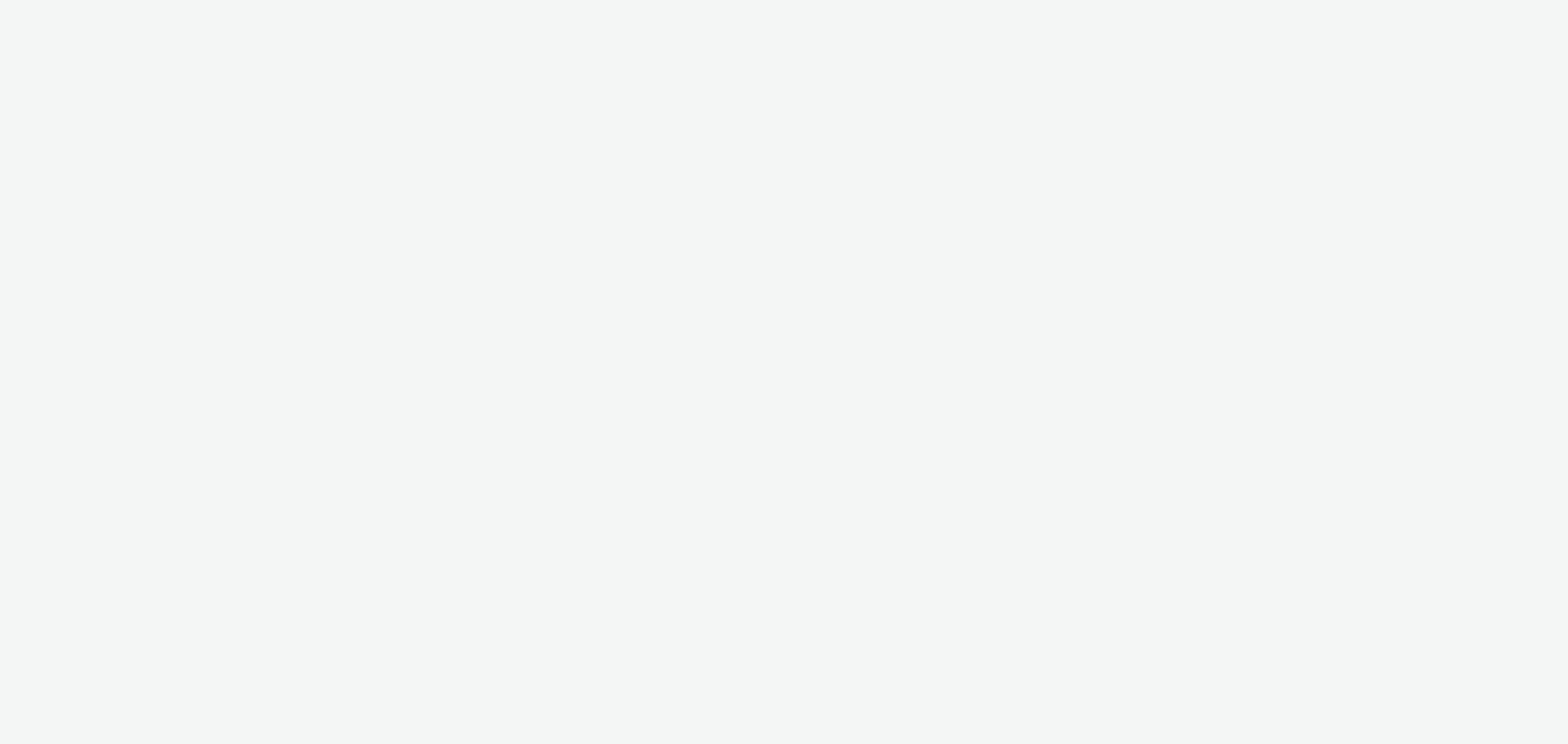
select select "76ad0396-c468-4d1d-af63-4d32e1bf98e8"
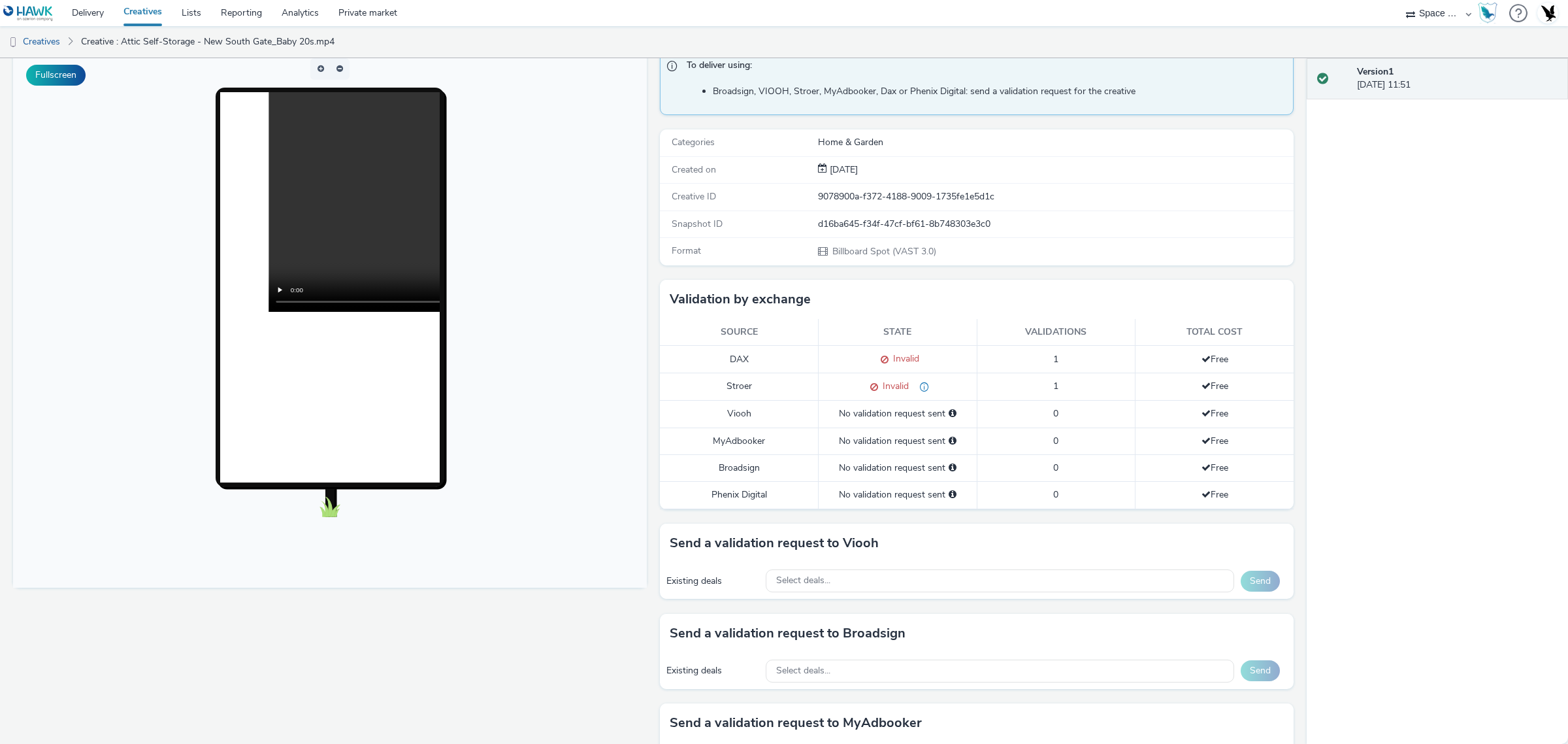
scroll to position [245, 0]
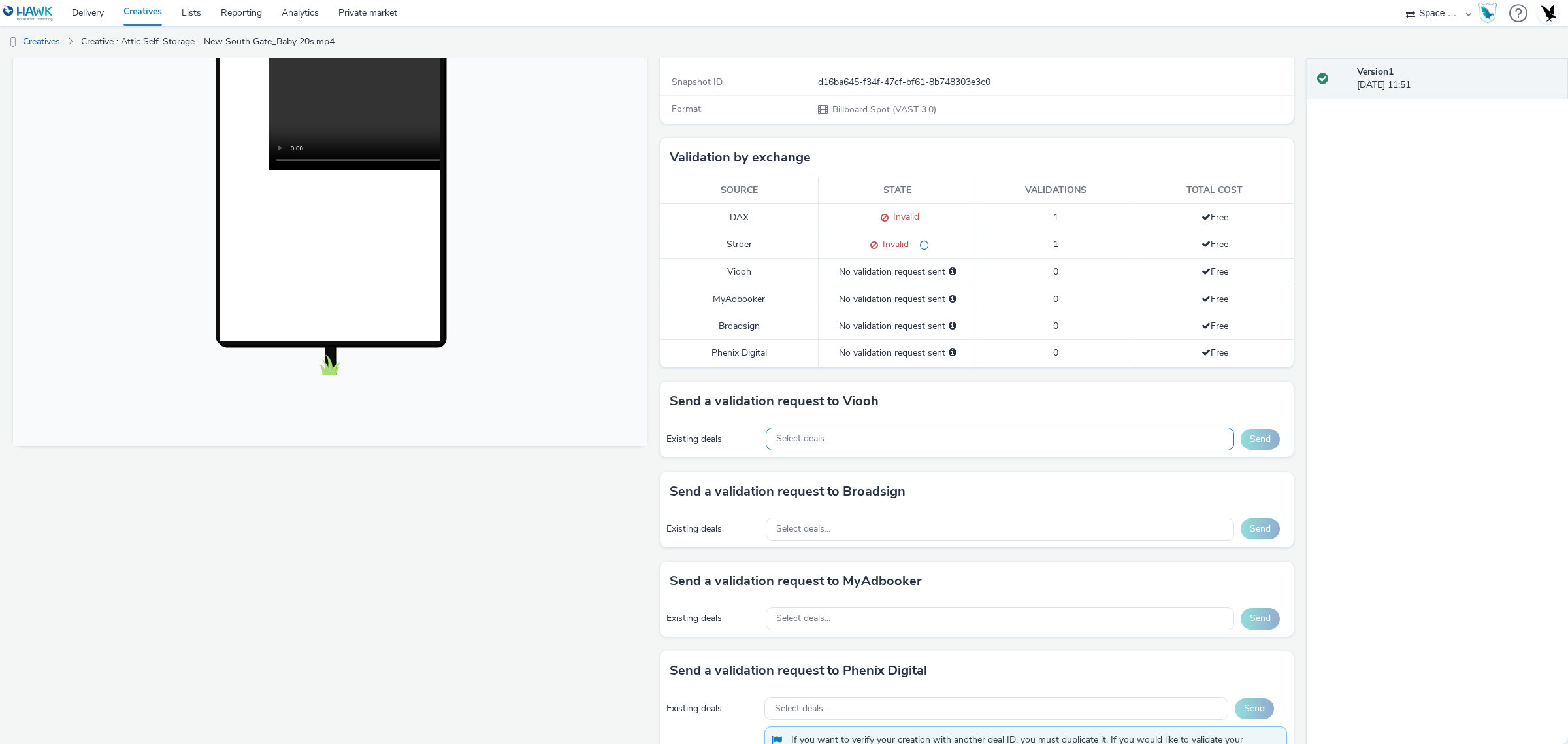
click at [1071, 450] on div "Select deals..." at bounding box center [1000, 438] width 469 height 22
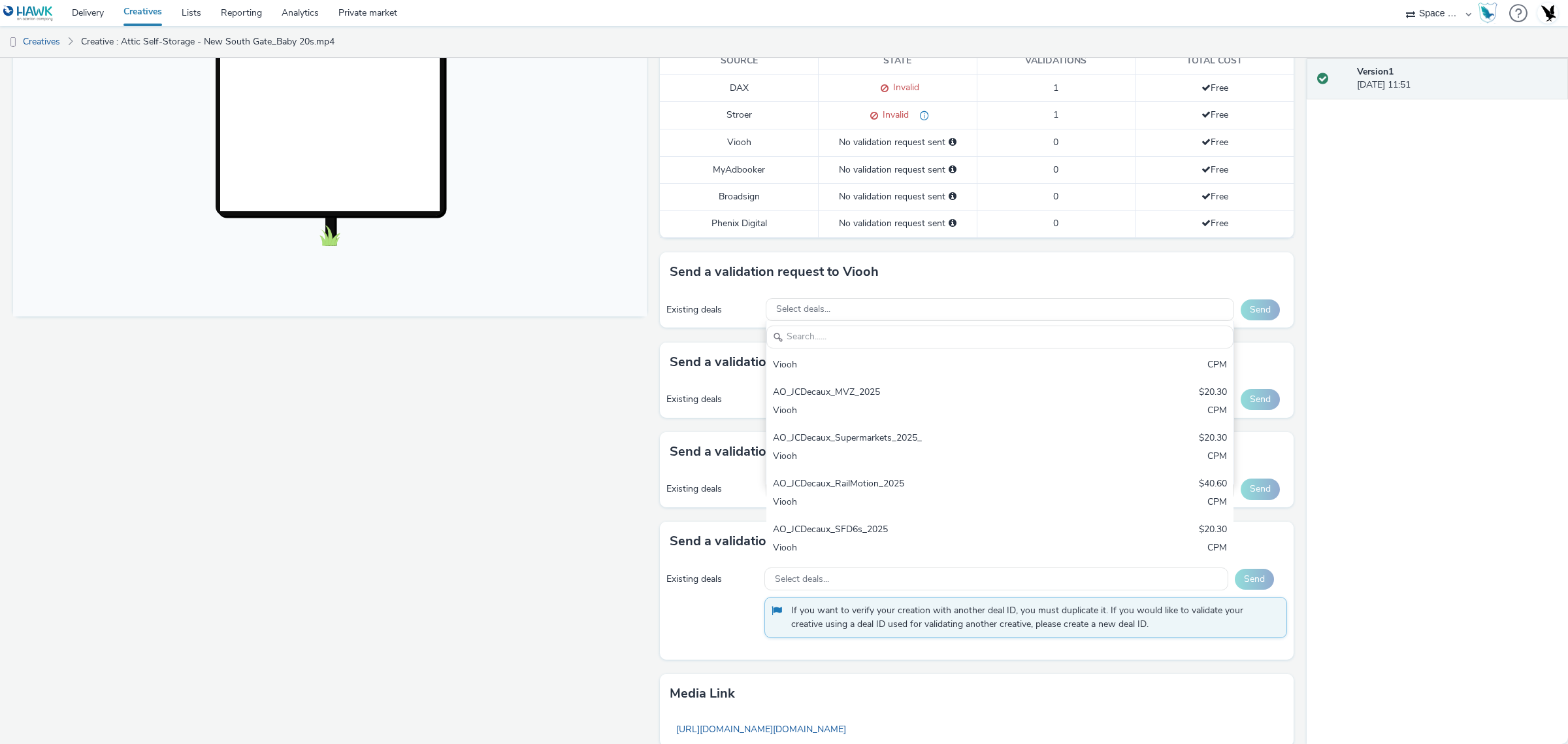
scroll to position [501, 0]
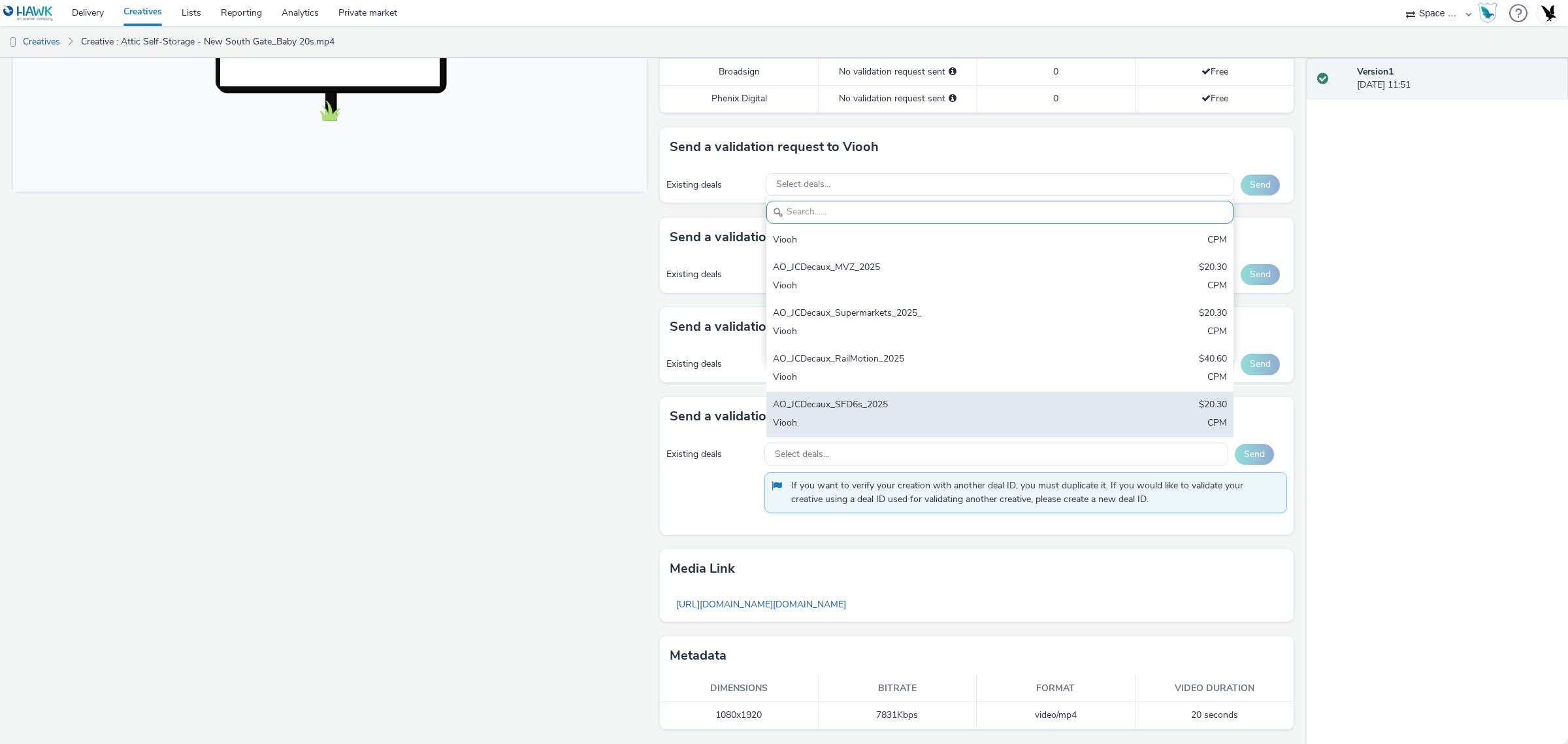
click at [888, 407] on div "AO_JCDecaux_SFD6s_2025" at bounding box center [923, 405] width 301 height 15
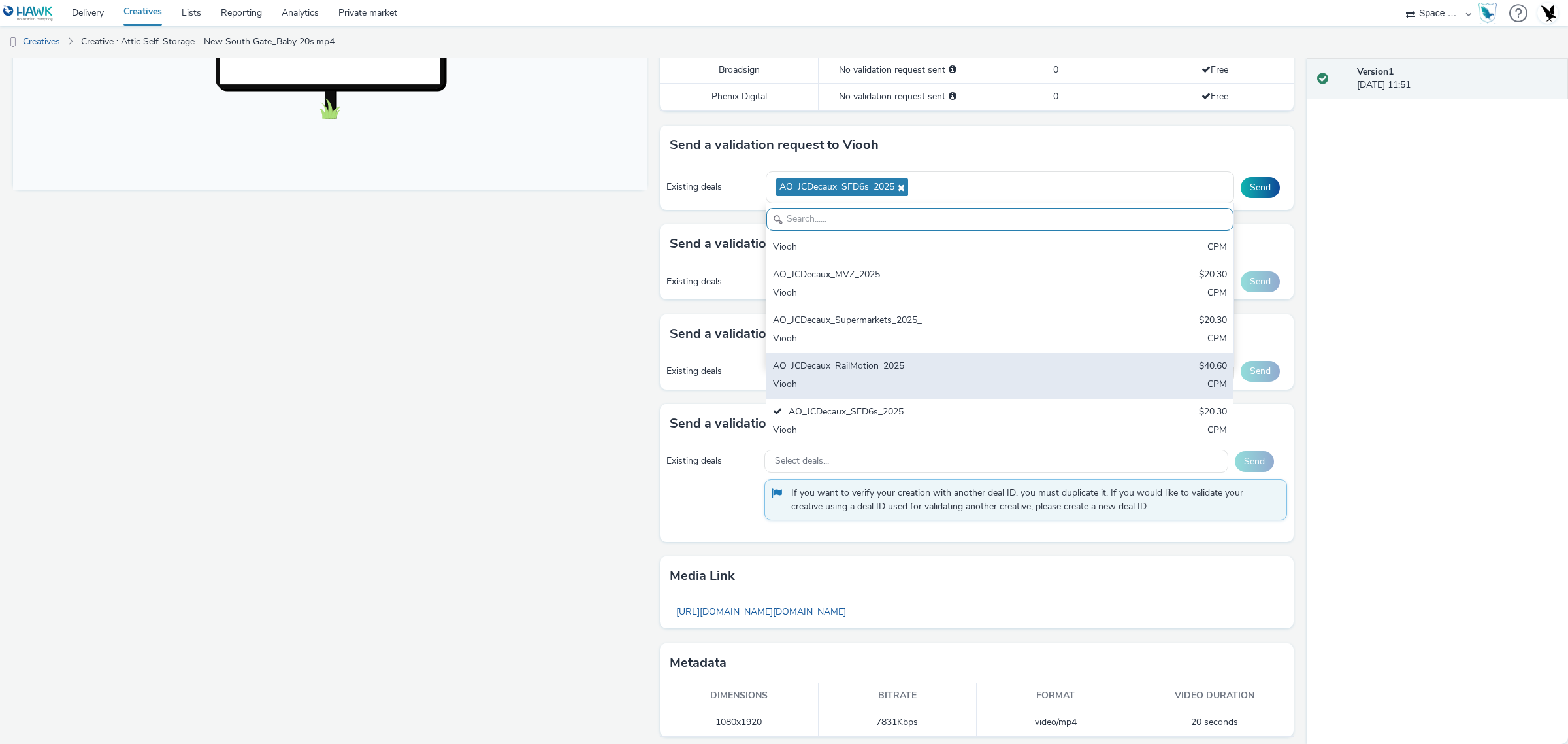
click at [887, 373] on div "AO_JCDecaux_RailMotion_2025" at bounding box center [923, 367] width 301 height 15
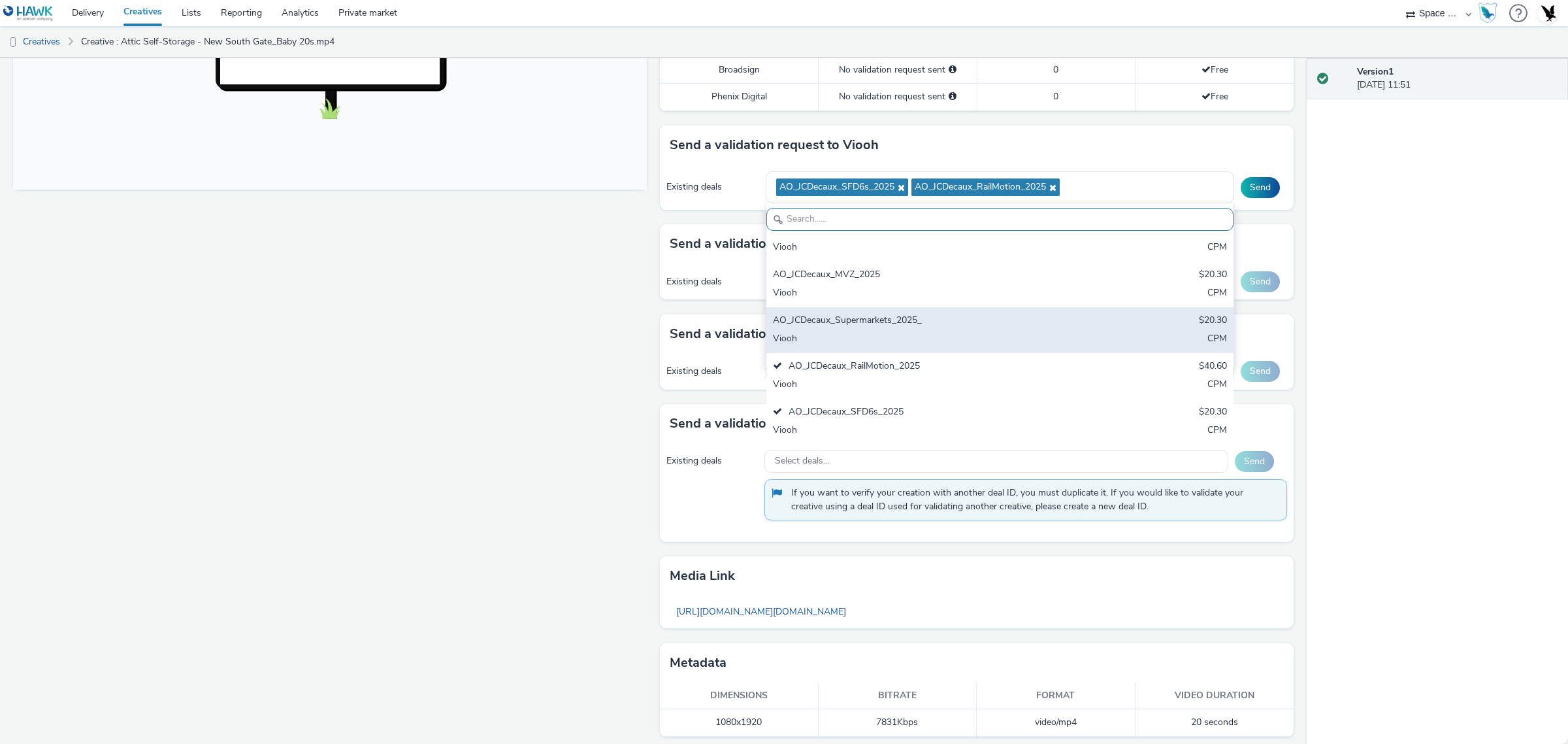
click at [886, 335] on div "Viooh" at bounding box center [923, 340] width 301 height 15
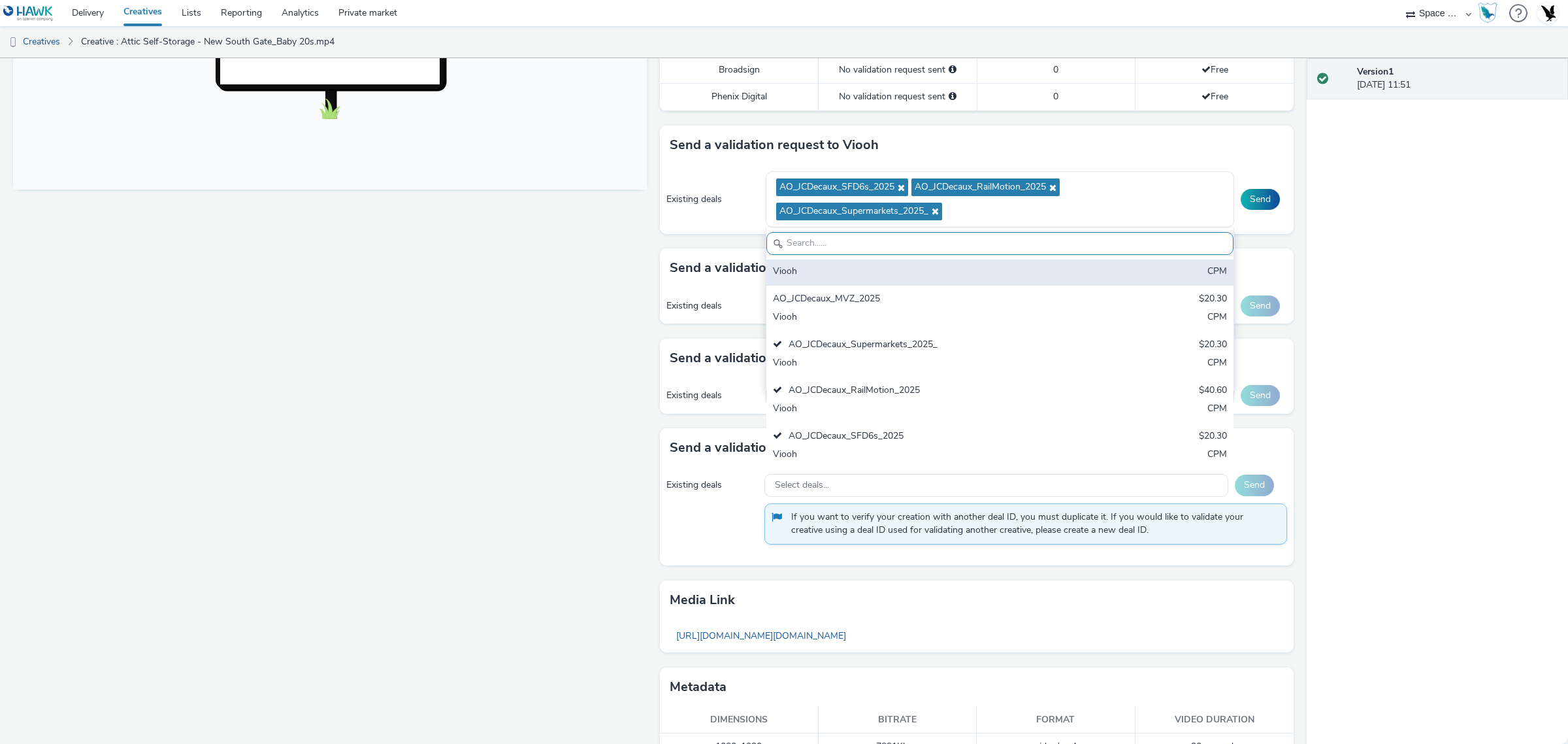
click at [879, 272] on div "Viooh" at bounding box center [923, 272] width 301 height 15
click at [910, 297] on div "AO_JCDecaux_MVZ_2025" at bounding box center [923, 299] width 301 height 15
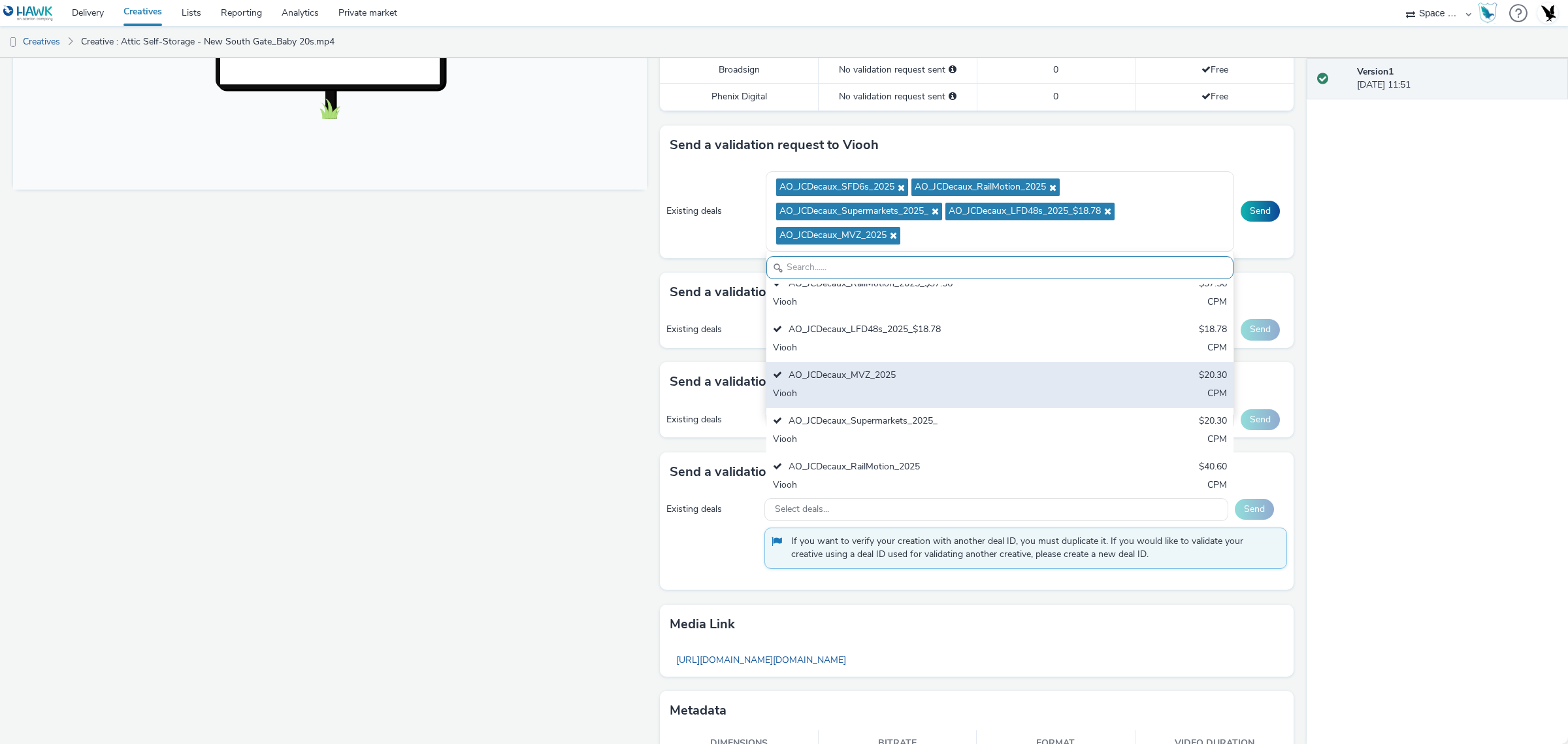
scroll to position [258, 0]
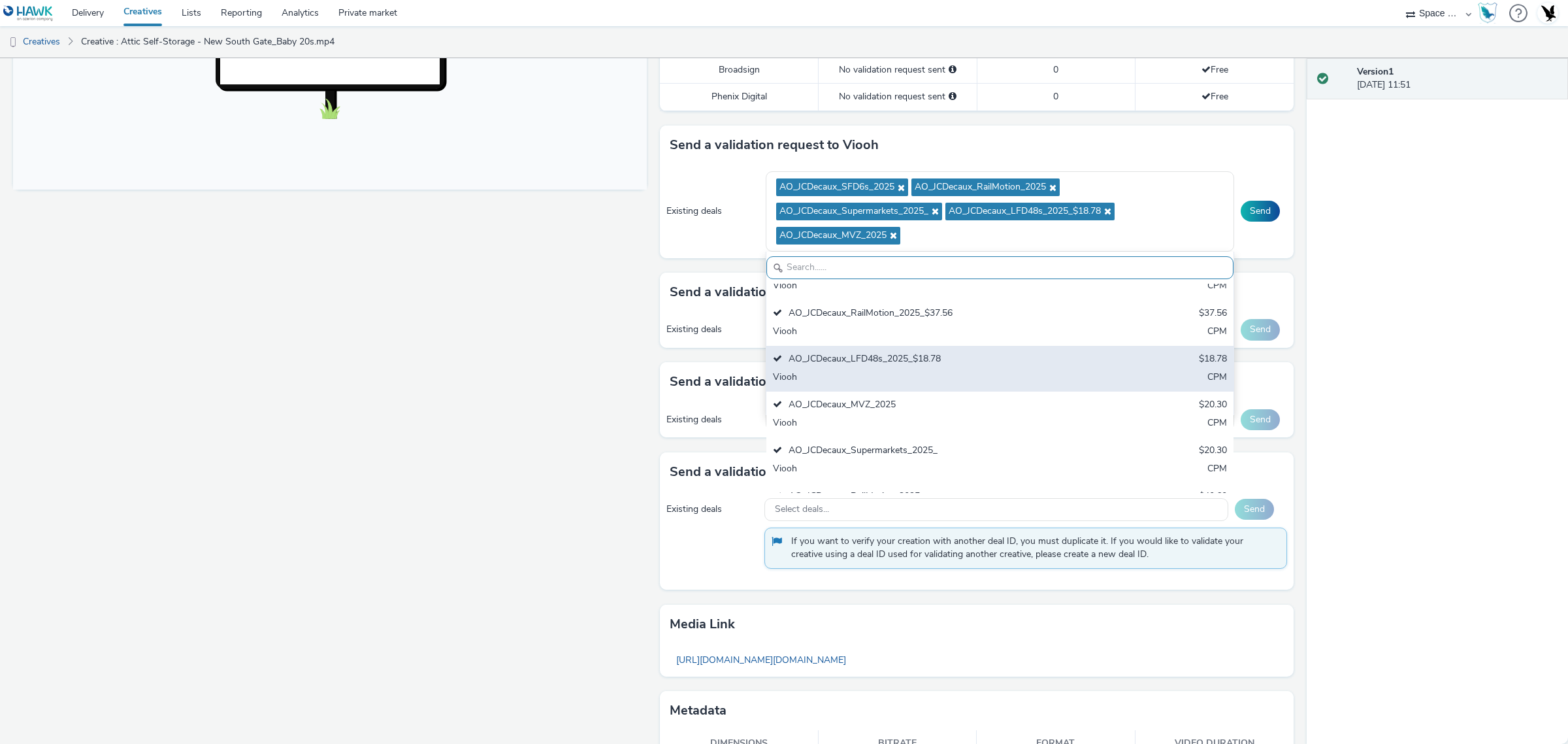
click at [955, 371] on div "AO_JCDecaux_LFD48s_2025_$18.78 $18.78 Viooh CPM" at bounding box center [1000, 368] width 468 height 46
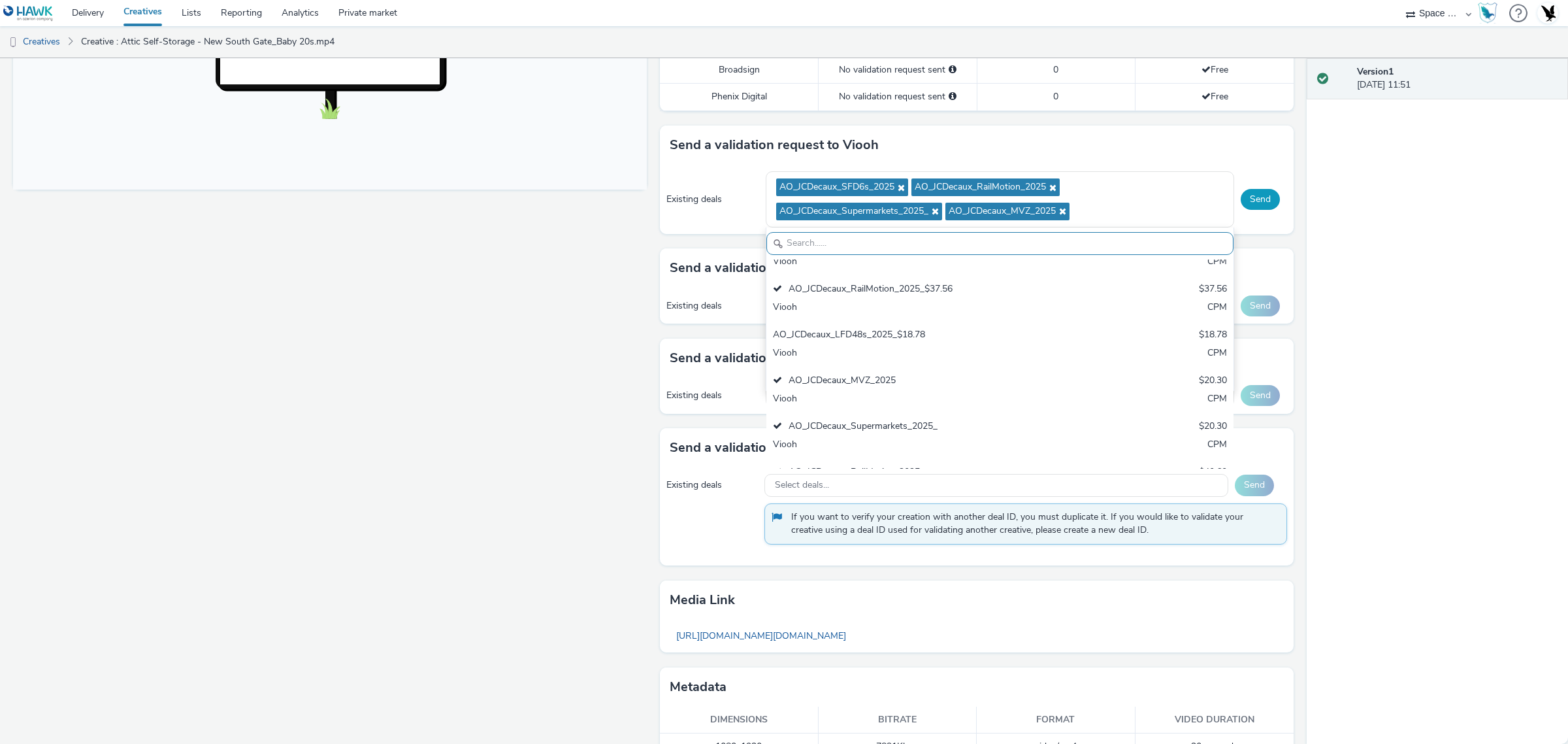
click at [1253, 207] on button "Send" at bounding box center [1261, 199] width 40 height 21
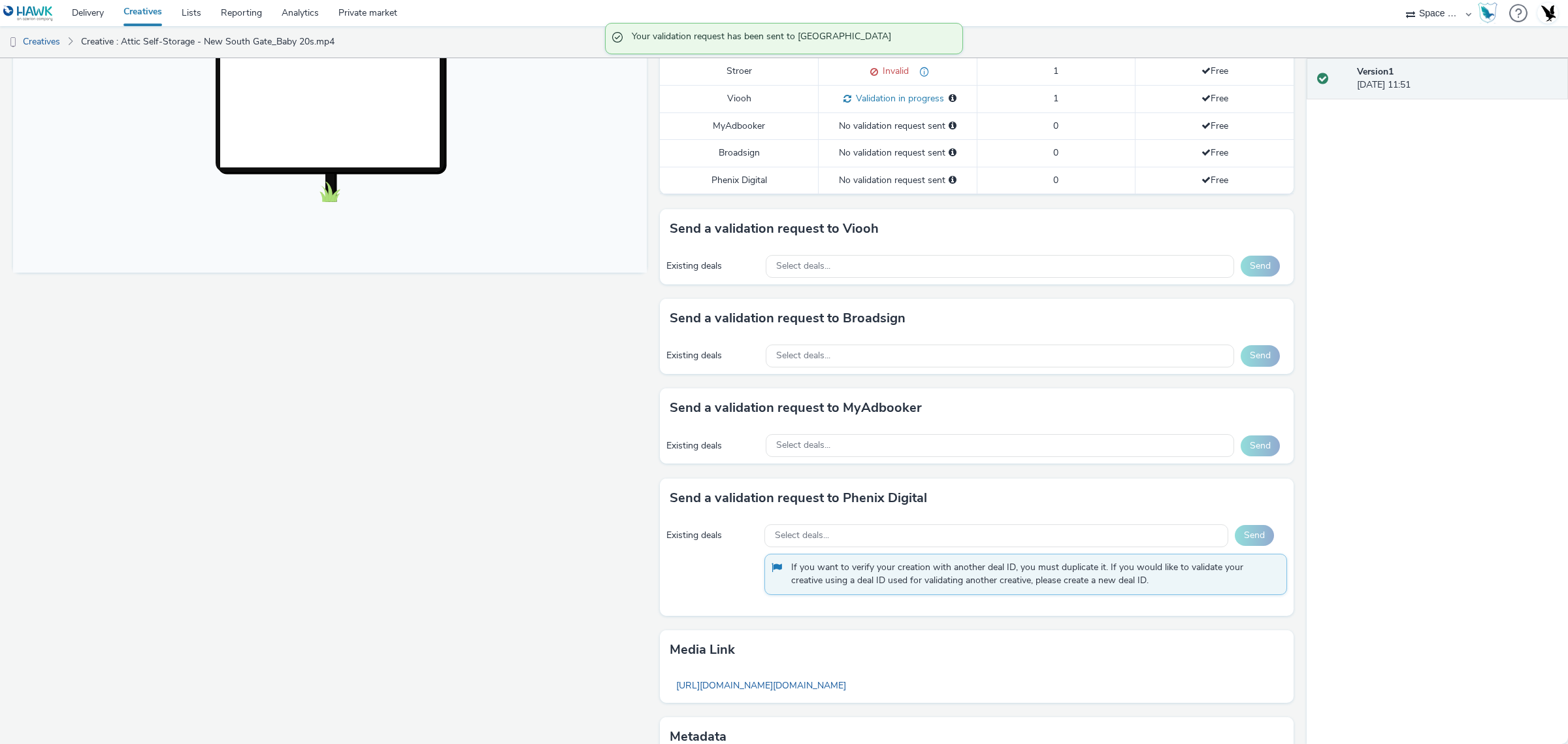
scroll to position [256, 0]
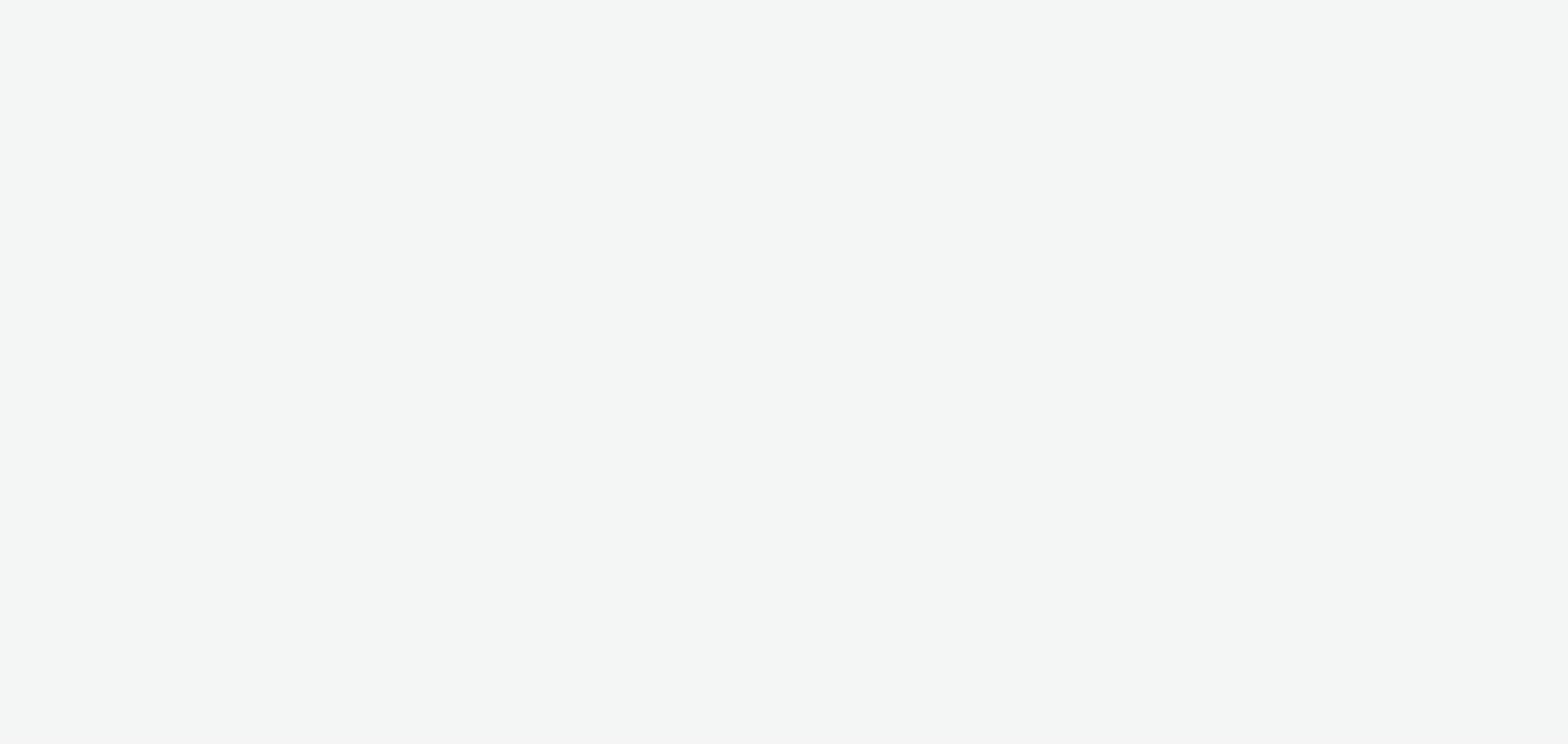
select select "76ad0396-c468-4d1d-af63-4d32e1bf98e8"
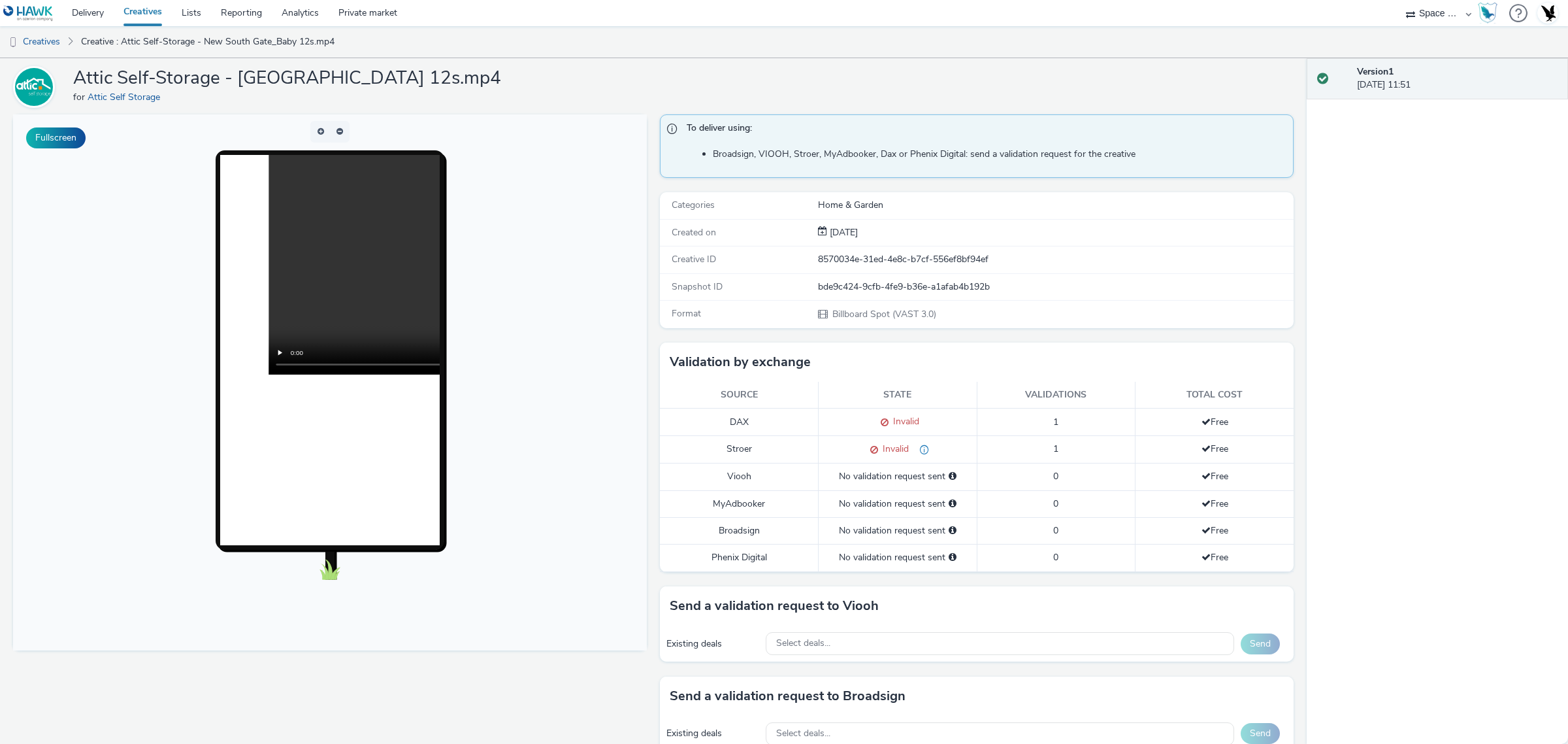
scroll to position [164, 0]
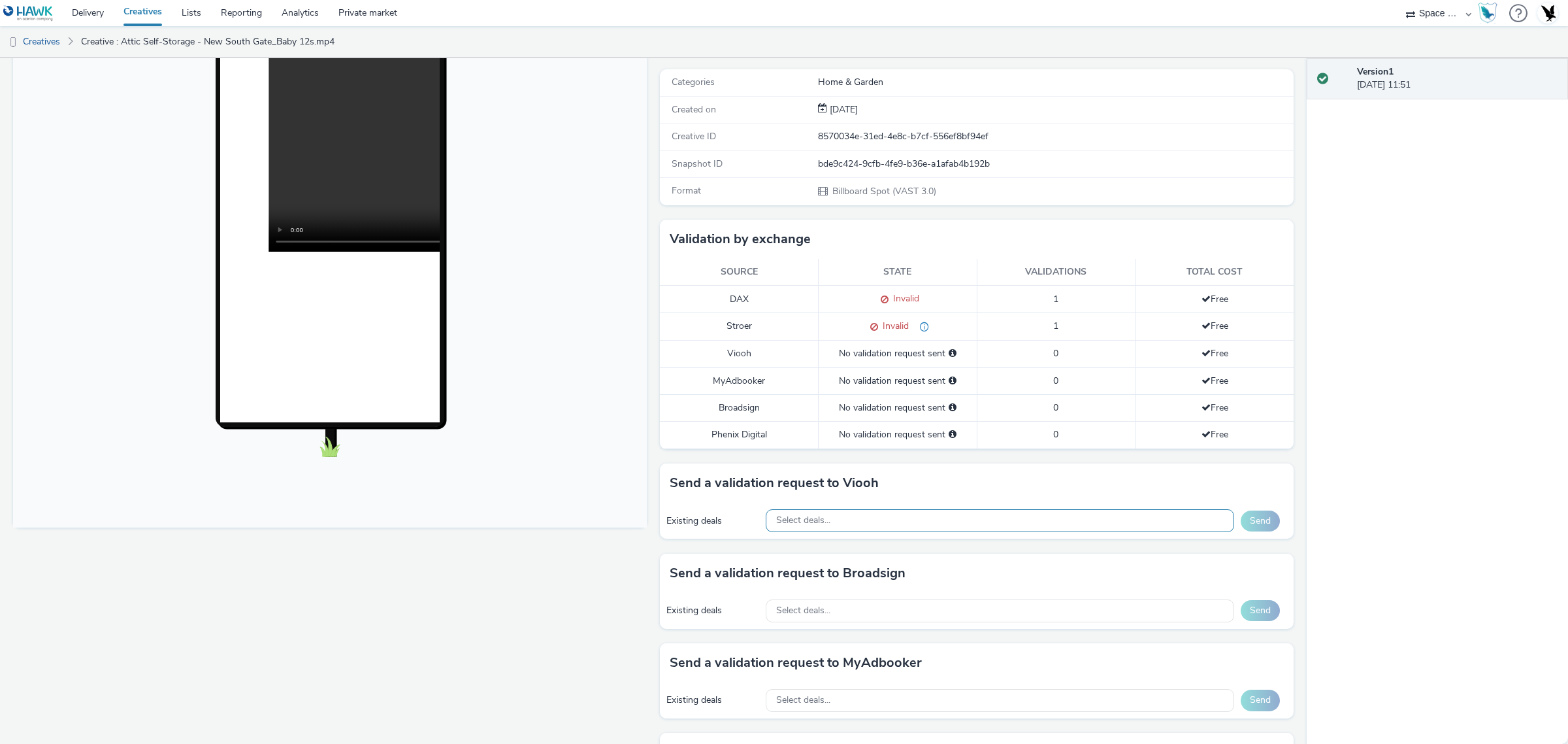
click at [975, 522] on div "Select deals..." at bounding box center [1000, 520] width 469 height 22
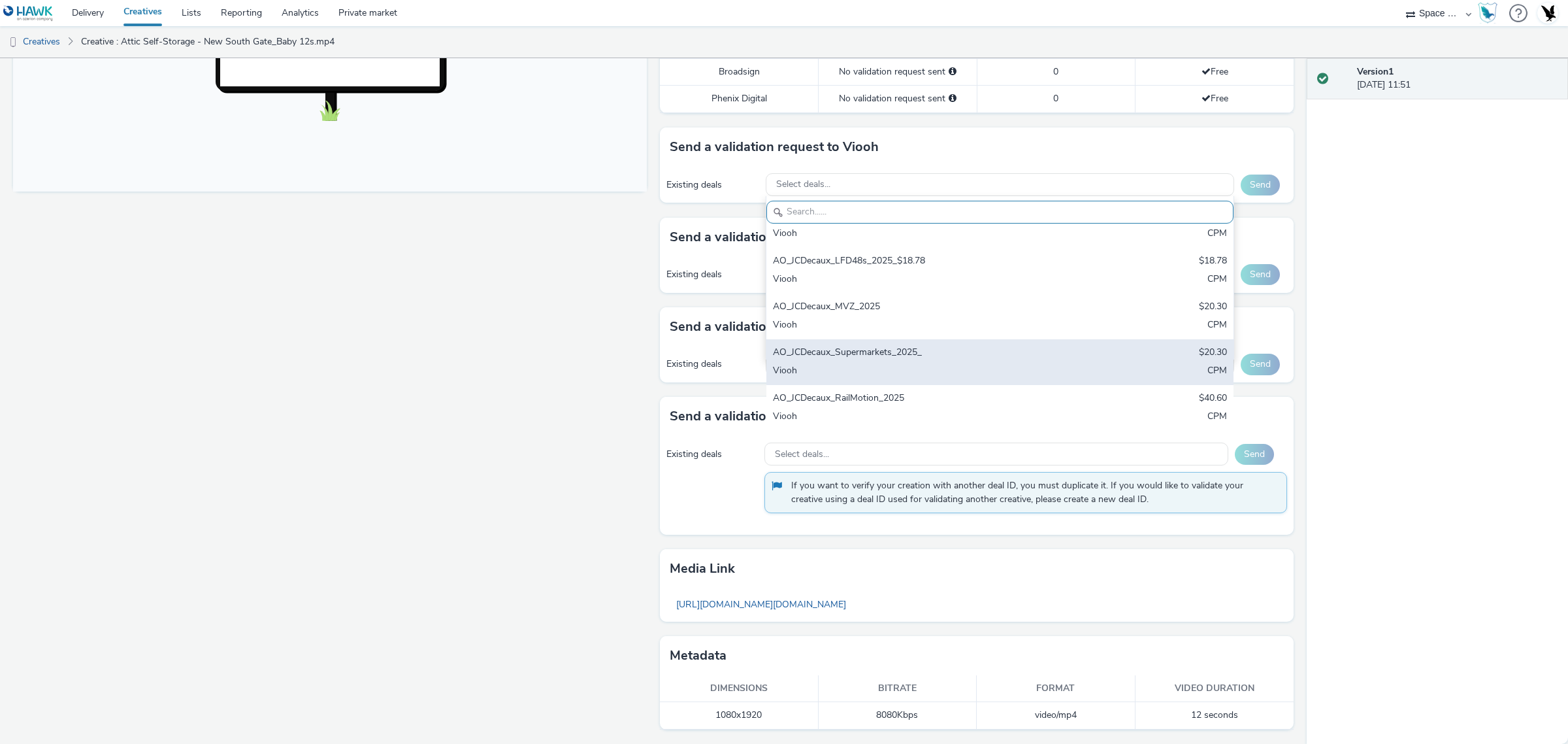
scroll to position [340, 0]
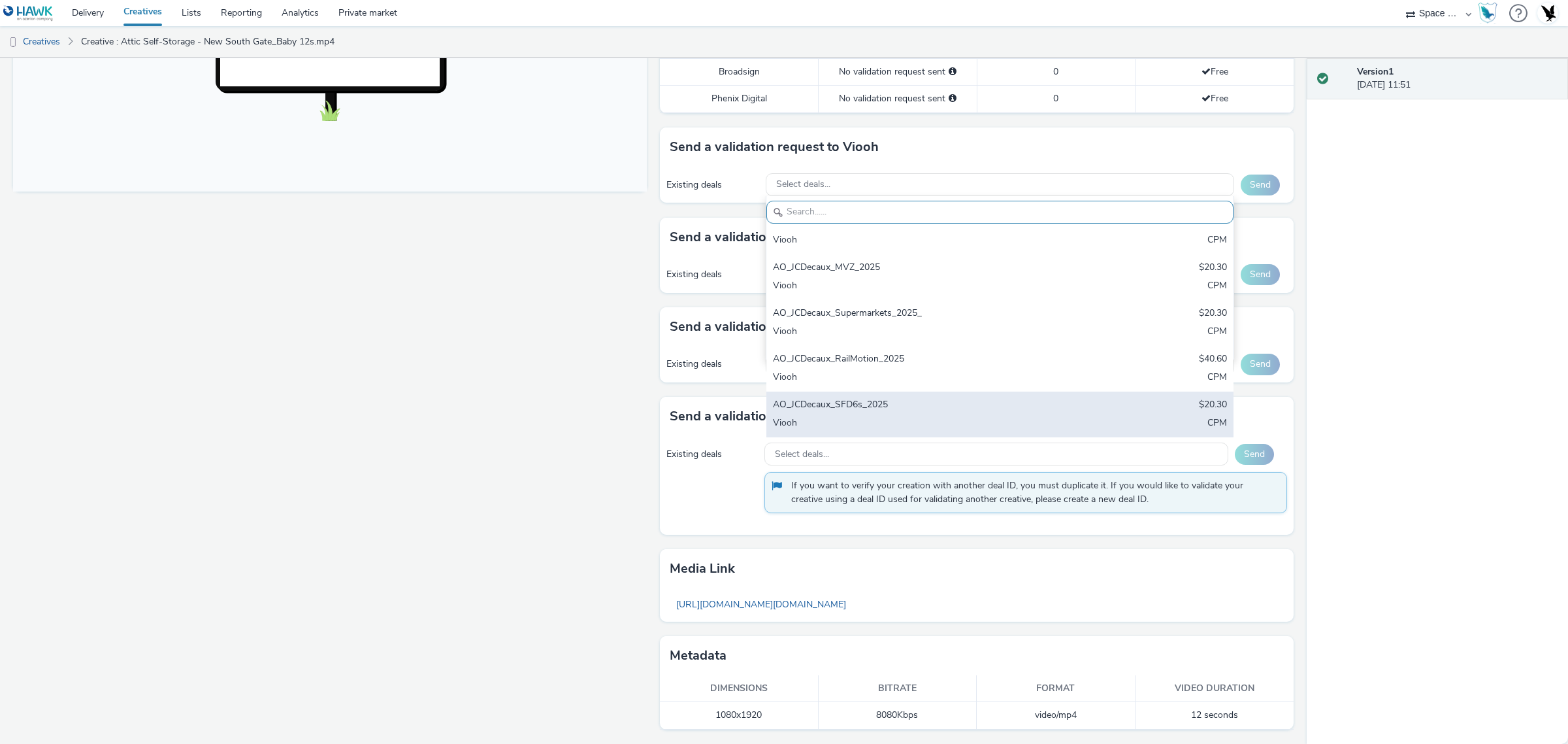
click at [949, 403] on div "AO_JCDecaux_SFD6s_2025" at bounding box center [923, 405] width 301 height 15
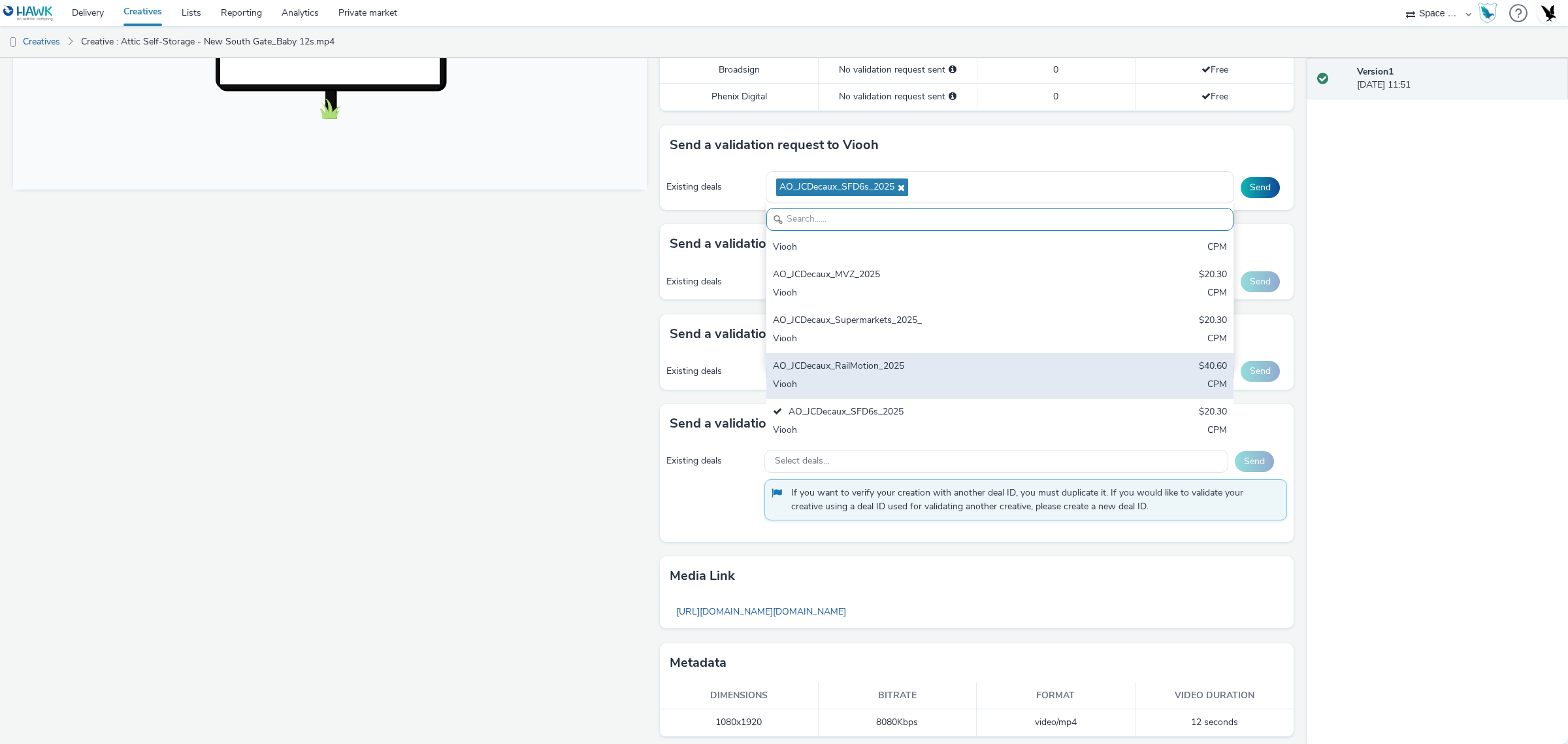
click at [961, 359] on div "AO_JCDecaux_RailMotion_2025 $40.60 Viooh CPM" at bounding box center [1000, 376] width 468 height 46
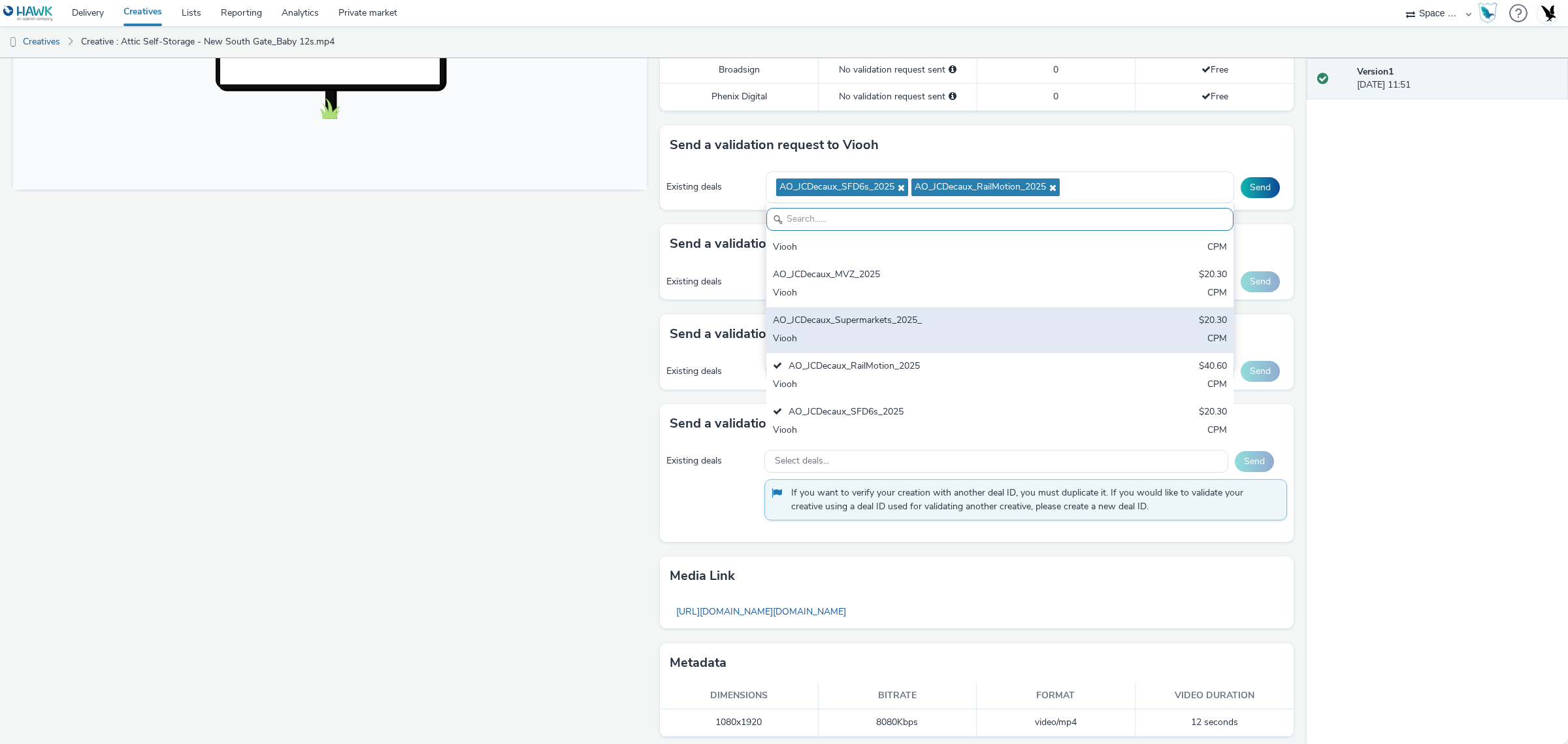
click at [953, 335] on div "Viooh" at bounding box center [923, 340] width 301 height 15
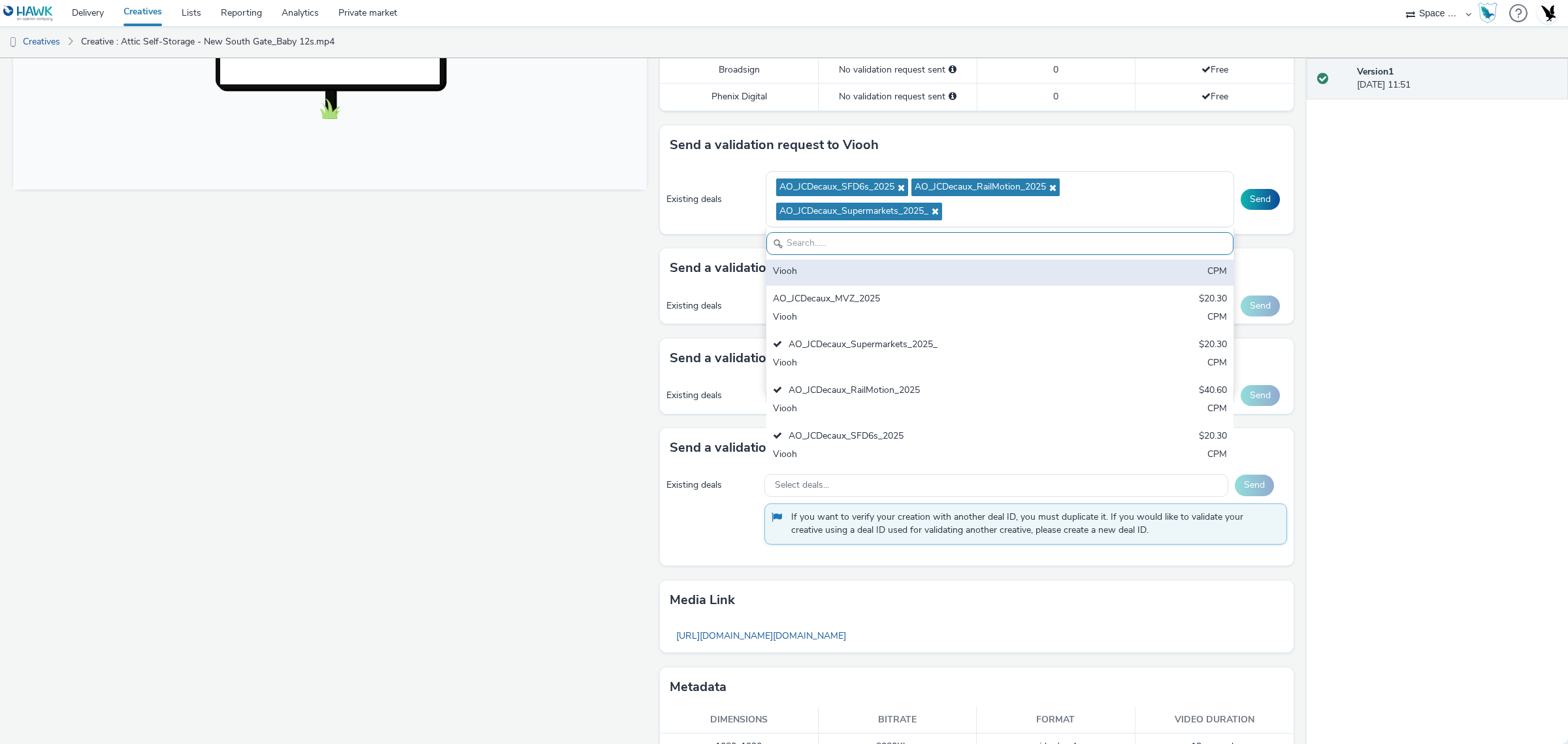
click at [945, 285] on div "AO_JCDecaux_LFD48s_2025_$18.78 $18.78 Viooh CPM" at bounding box center [1000, 262] width 468 height 46
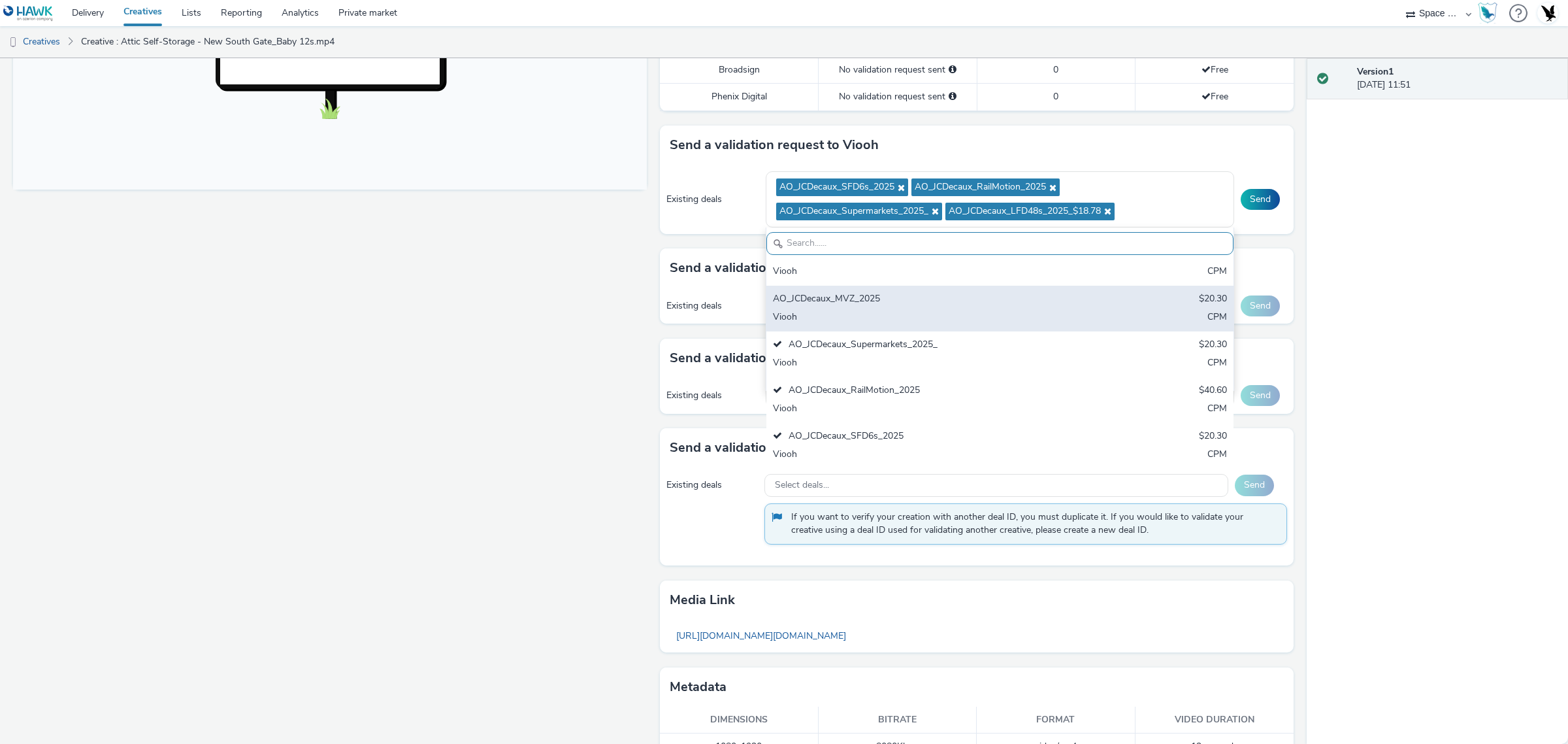
click at [905, 308] on div "AO_JCDecaux_MVZ_2025 $20.30 Viooh CPM" at bounding box center [1000, 308] width 468 height 46
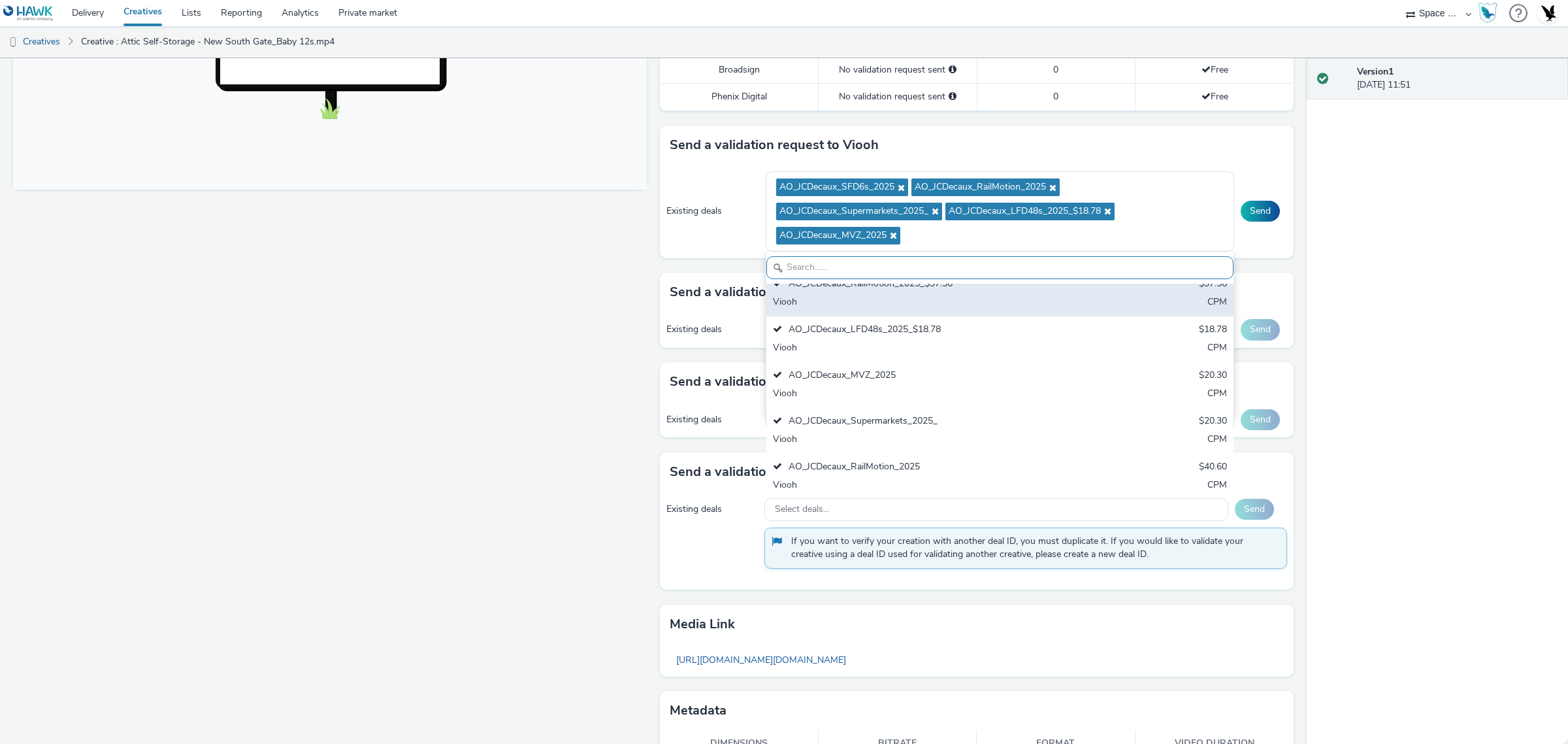
scroll to position [258, 0]
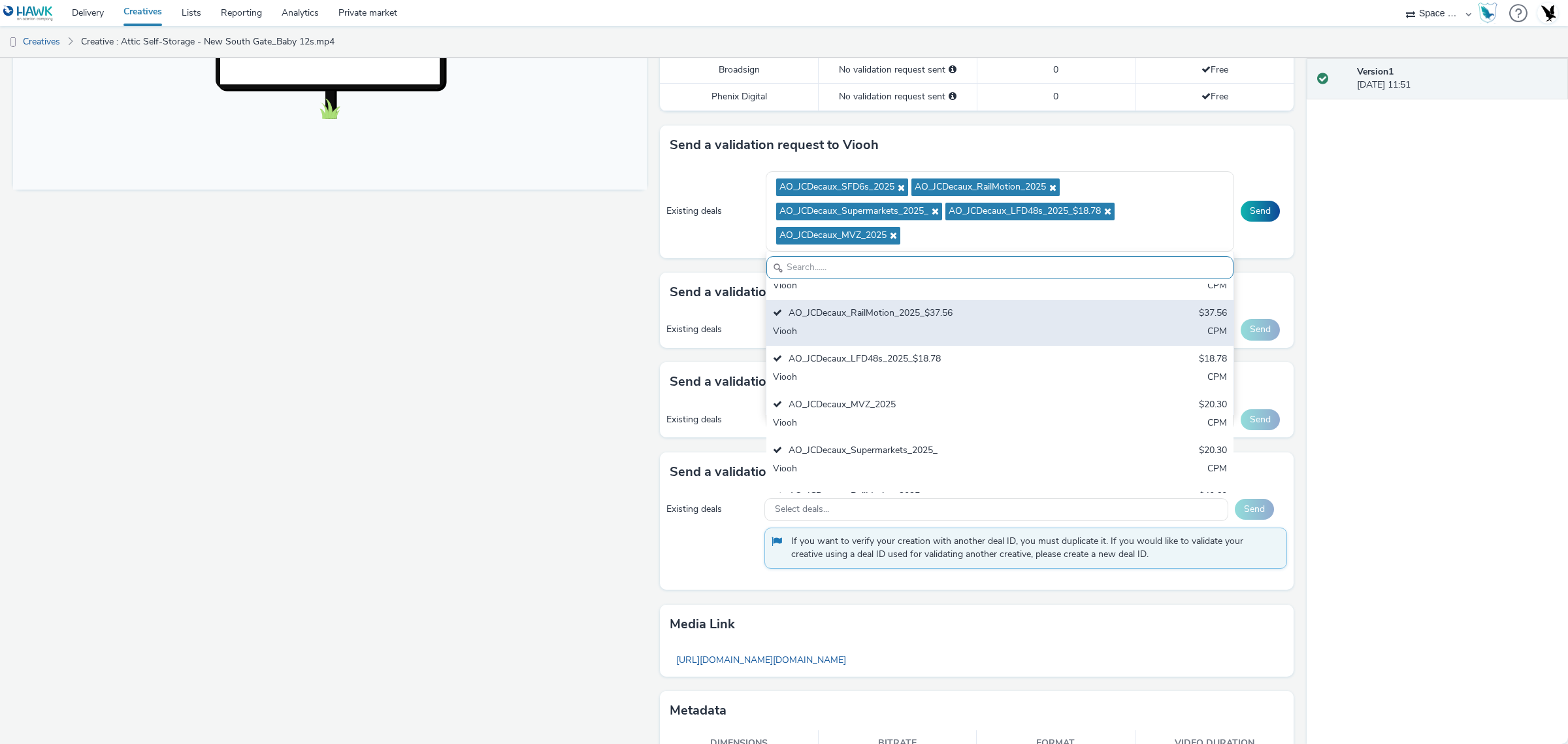
click at [890, 322] on div "AO_JCDecaux_RailMotion_2025_$37.56" at bounding box center [923, 314] width 301 height 15
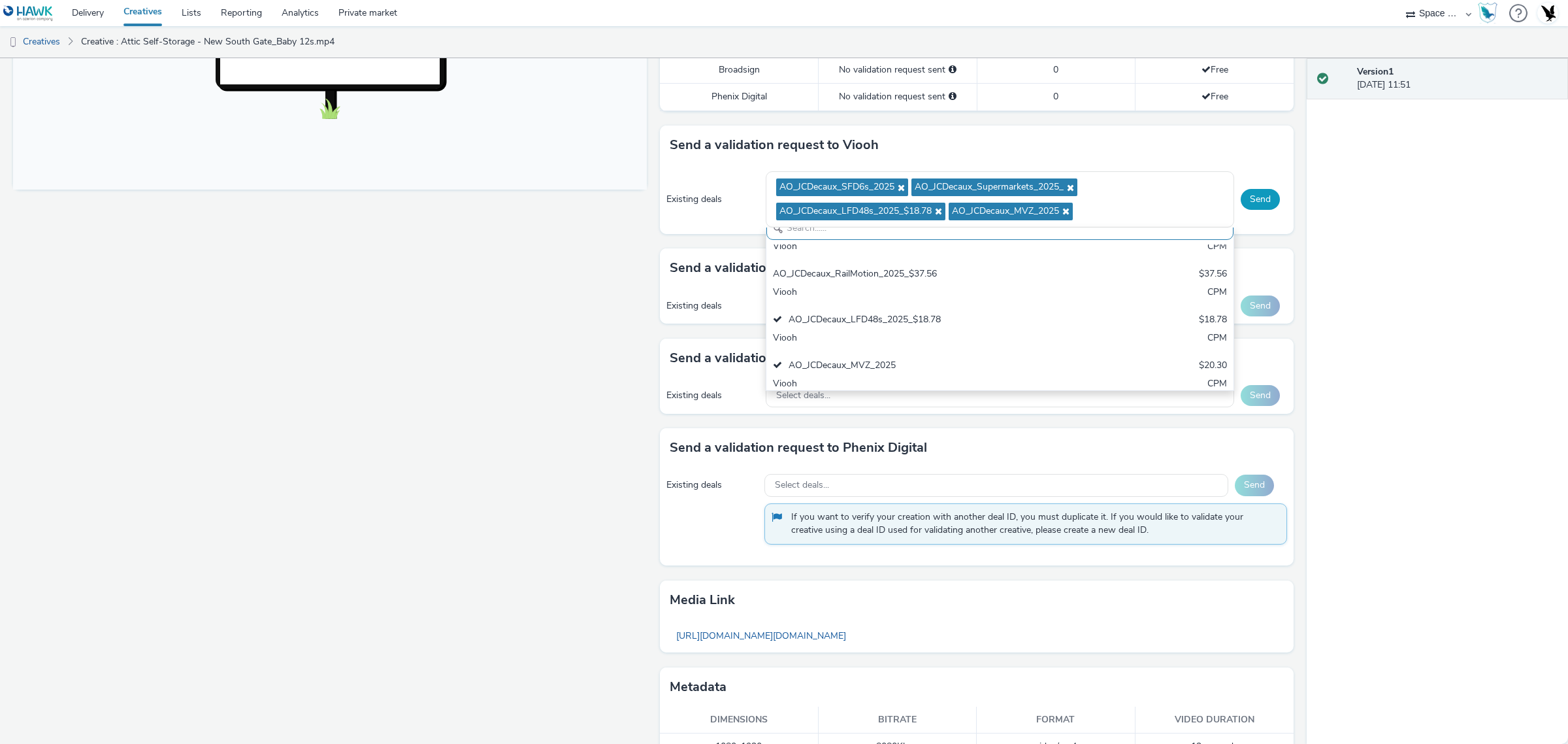
click at [1242, 207] on button "Send" at bounding box center [1261, 199] width 40 height 21
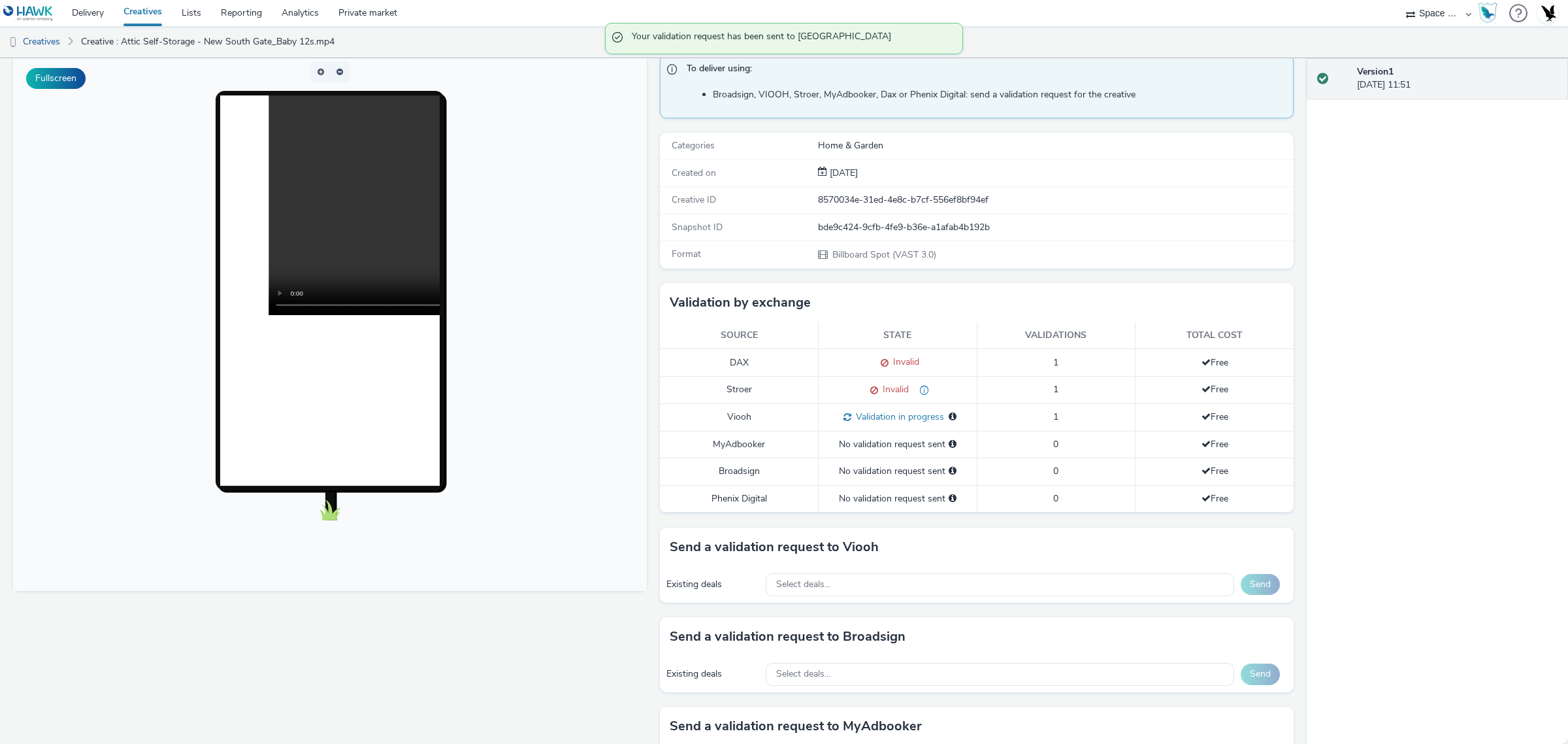
scroll to position [0, 0]
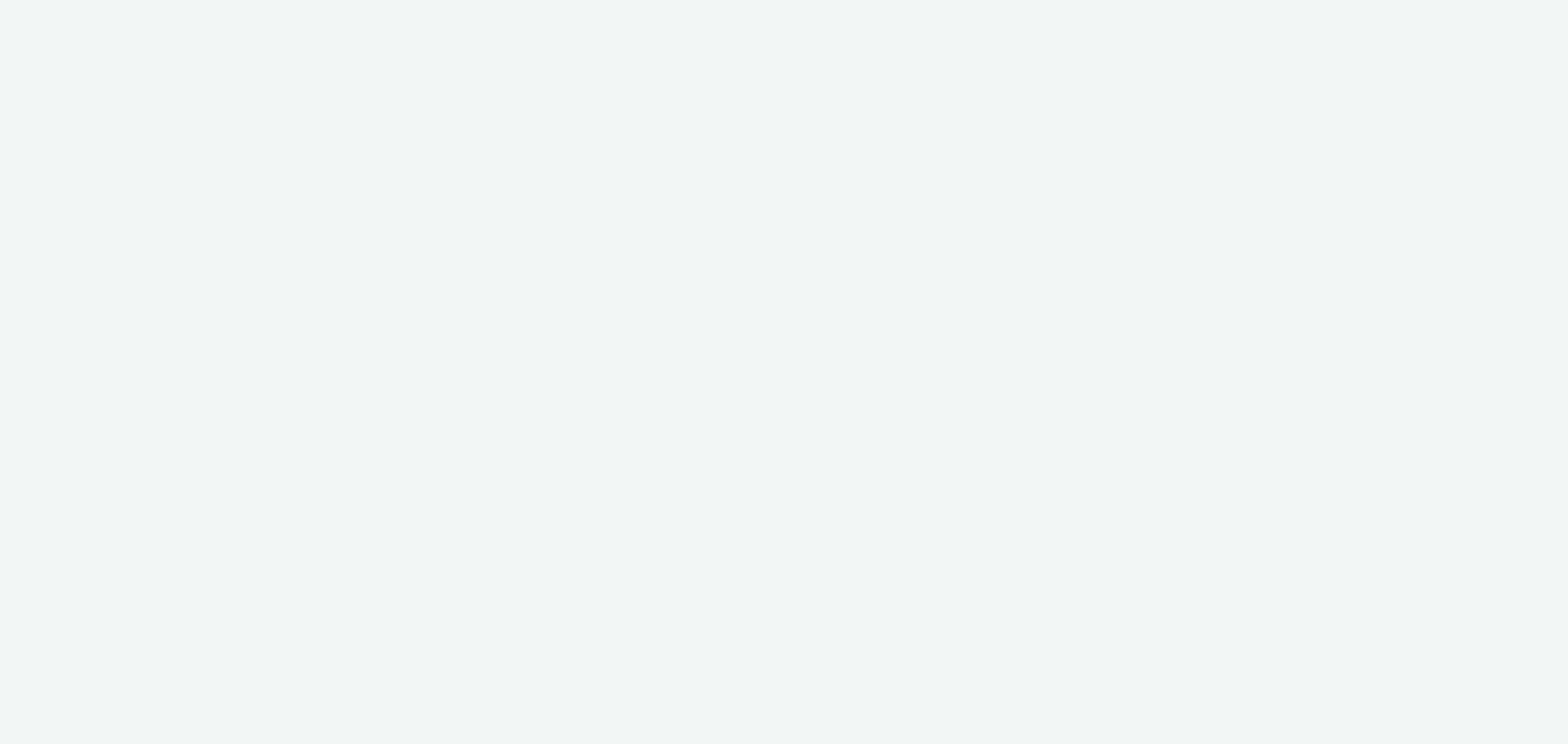
select select "76ad0396-c468-4d1d-af63-4d32e1bf98e8"
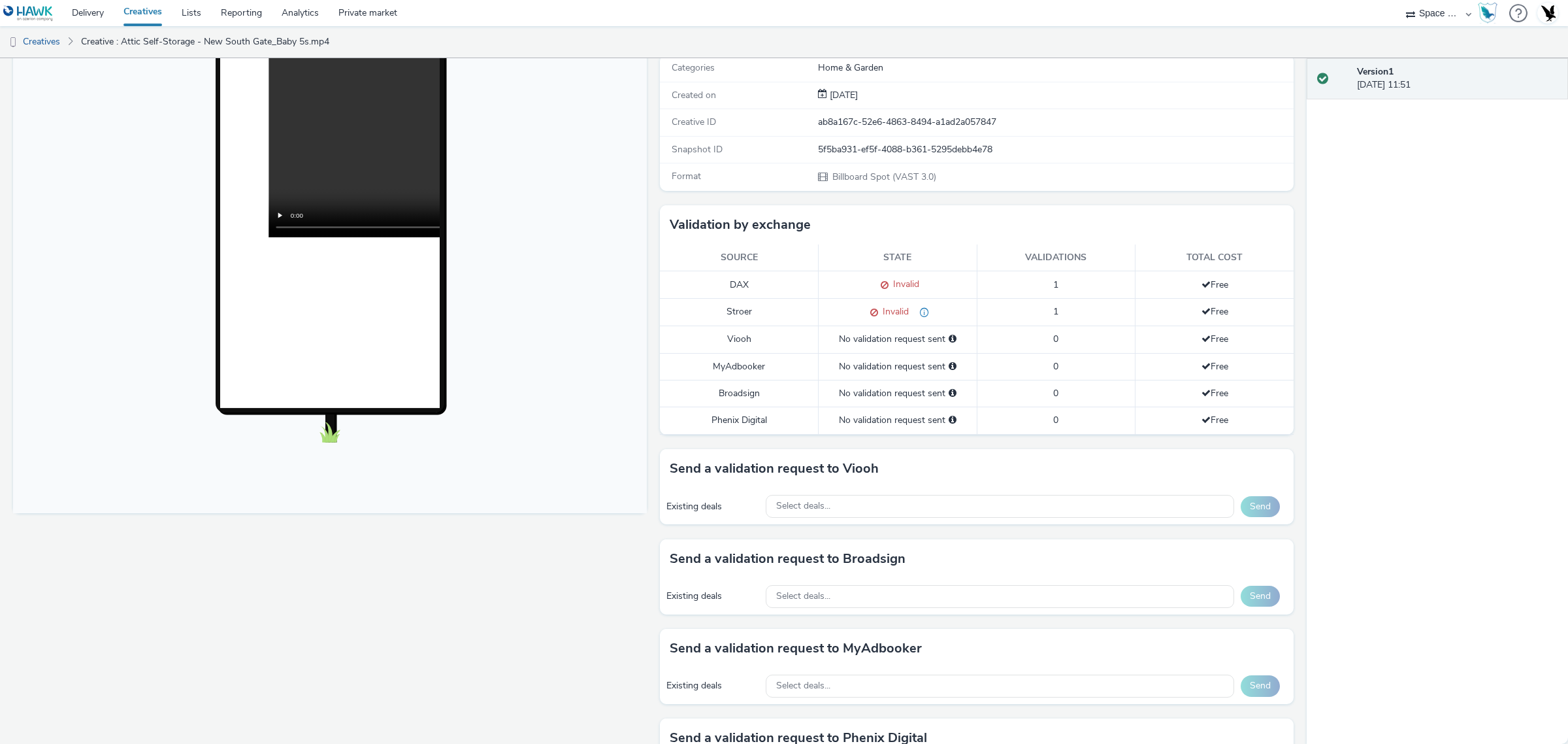
scroll to position [164, 0]
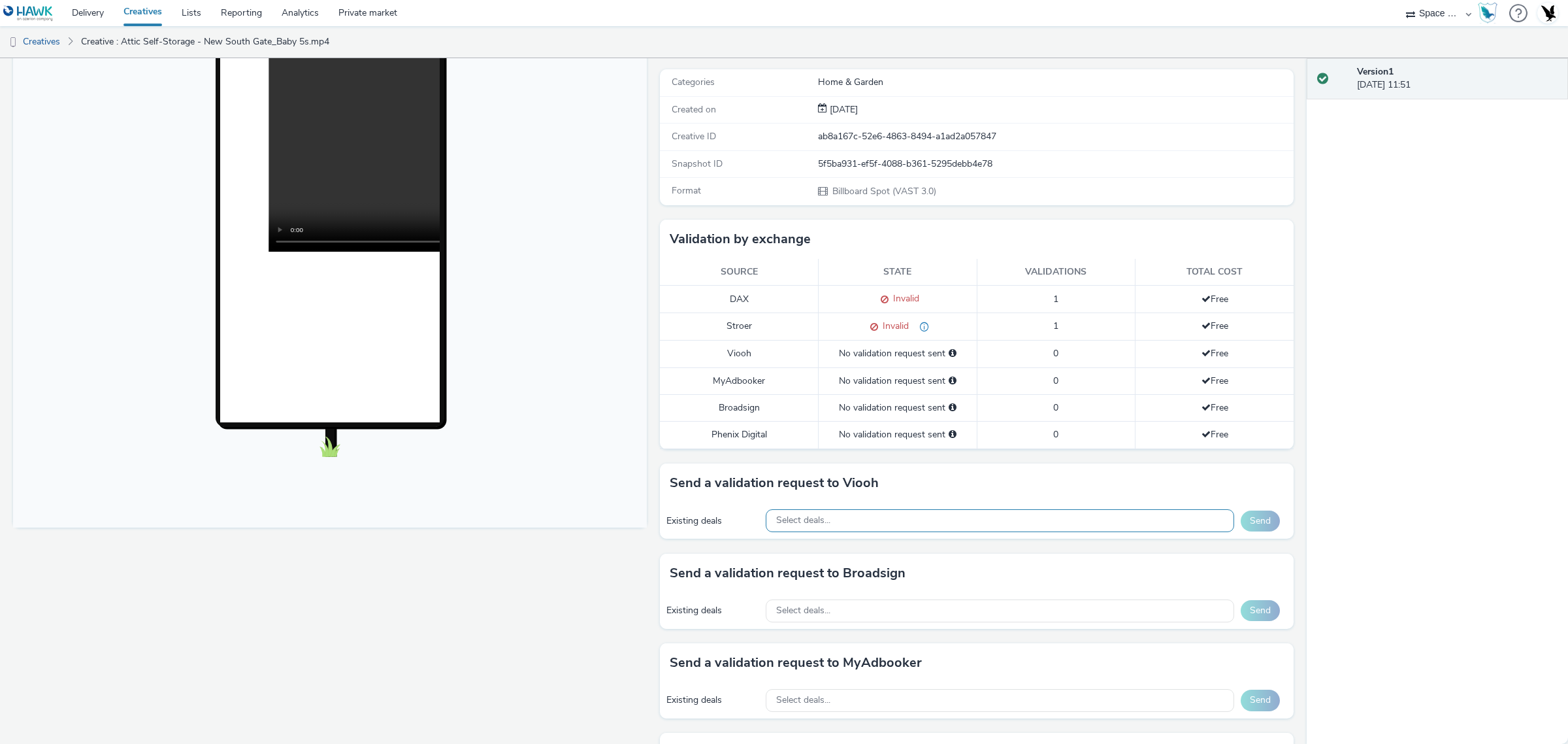
click at [1017, 519] on div "Select deals..." at bounding box center [1000, 520] width 469 height 22
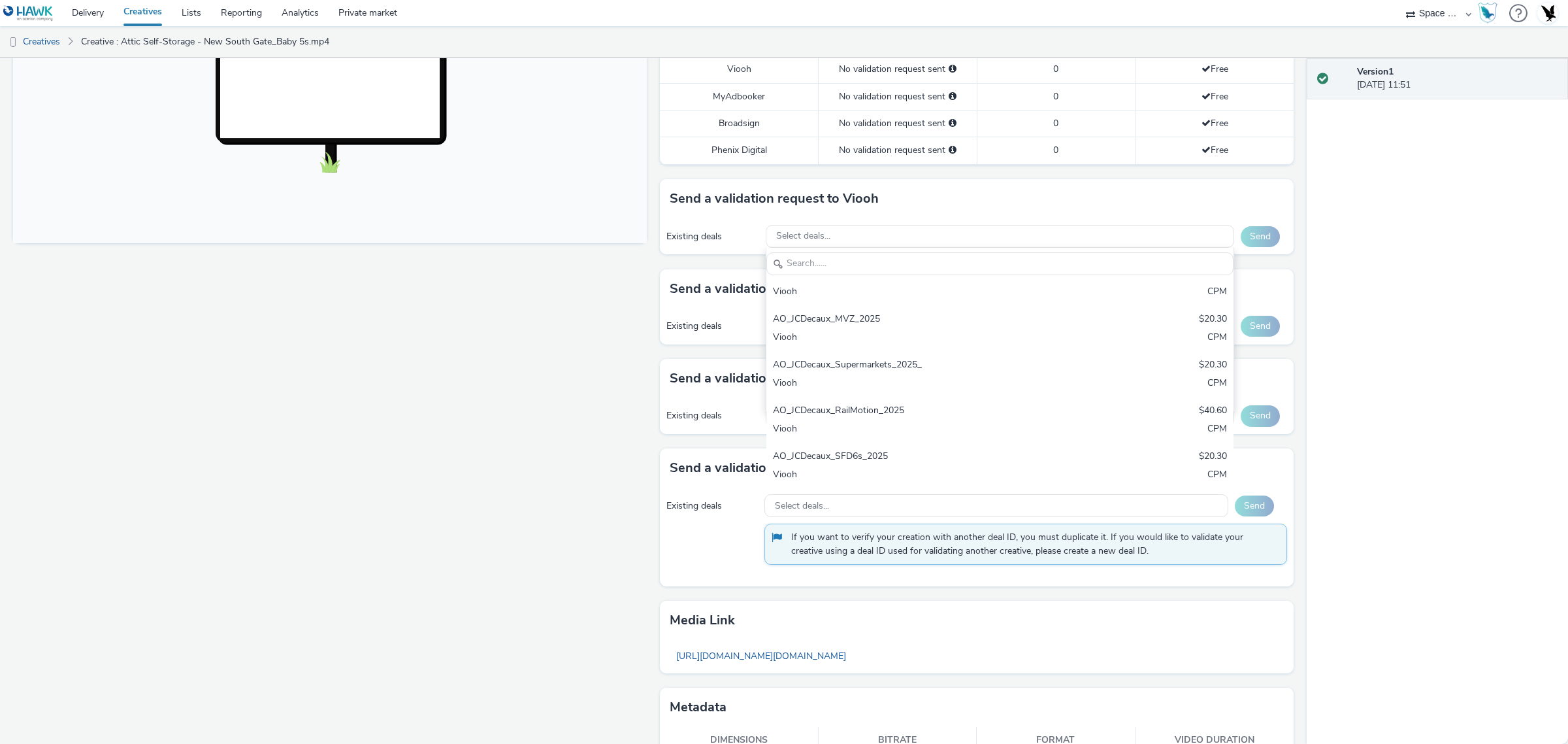
scroll to position [501, 0]
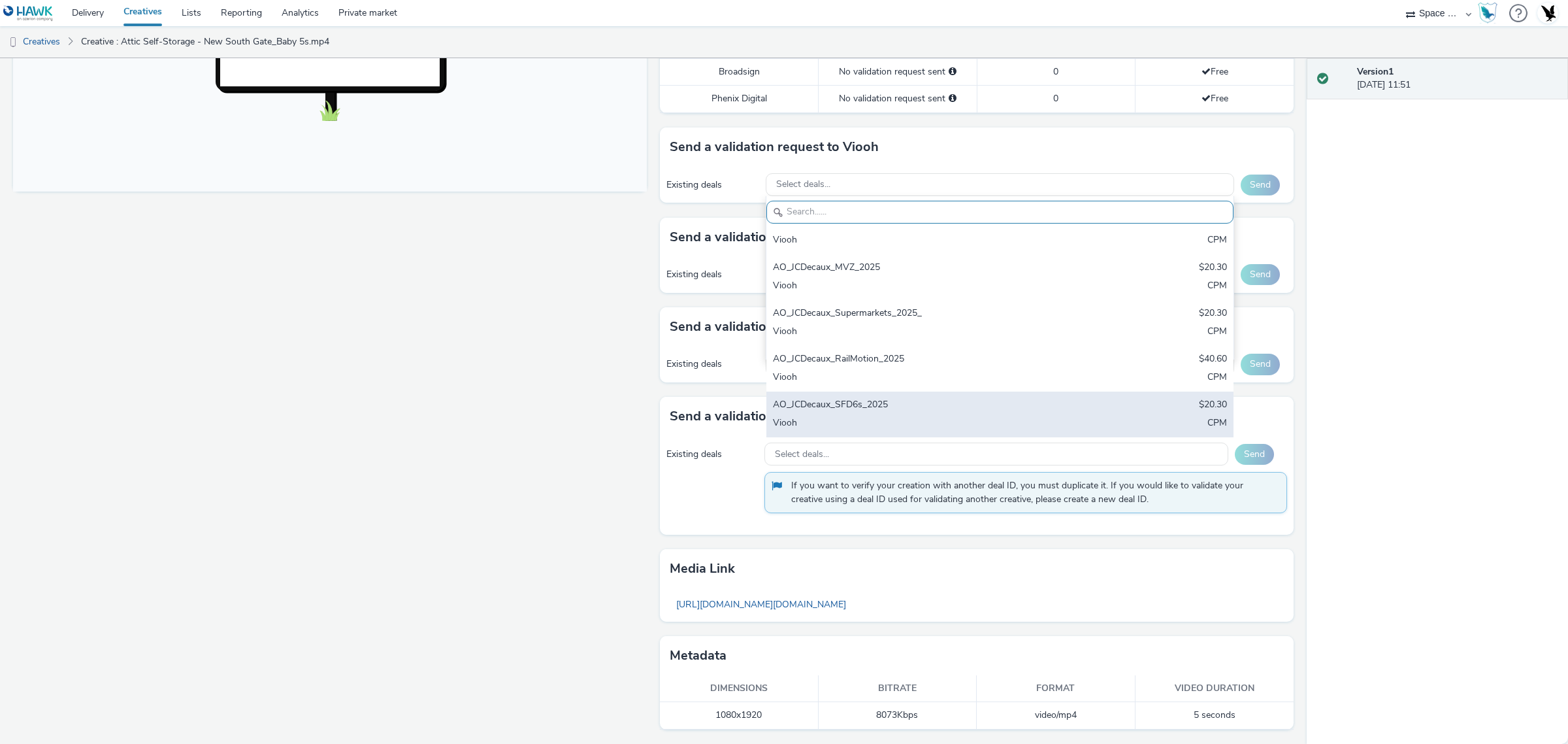
click at [973, 412] on div "AO_JCDecaux_SFD6s_2025" at bounding box center [923, 405] width 301 height 15
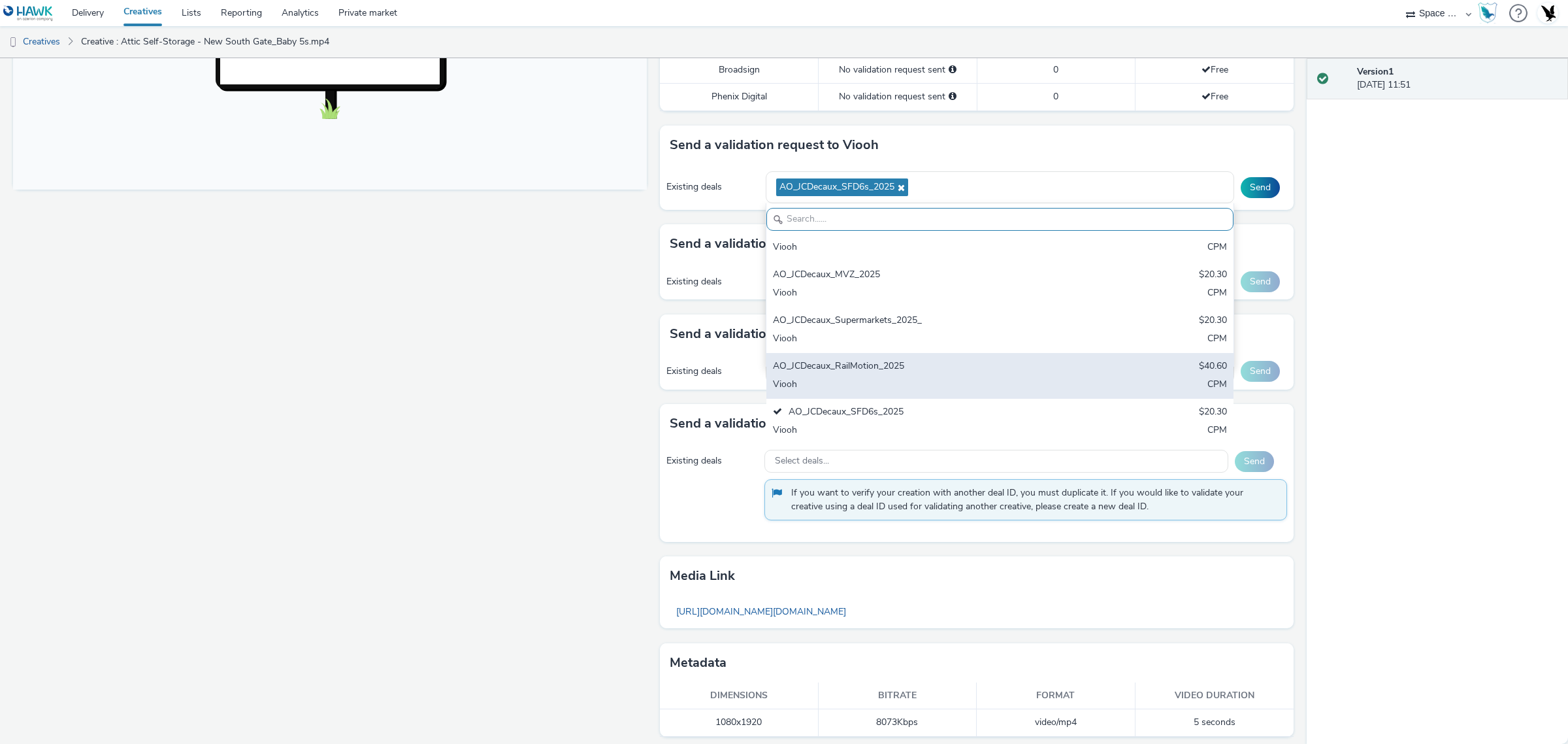
click at [961, 358] on div "AO_JCDecaux_RailMotion_2025 $40.60 Viooh CPM" at bounding box center [1000, 376] width 468 height 46
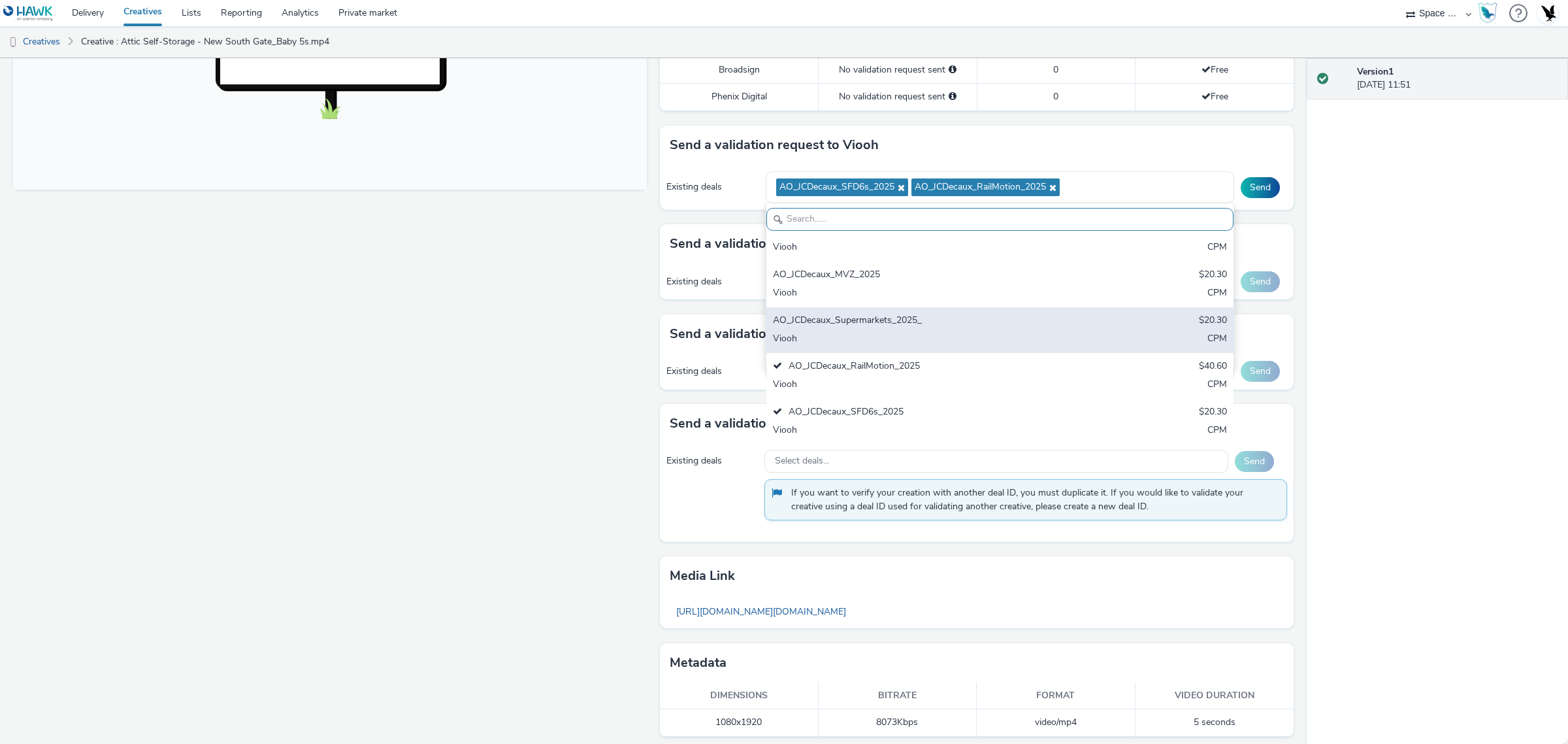
click at [946, 325] on div "AO_JCDecaux_Supermarkets_2025_" at bounding box center [923, 321] width 301 height 15
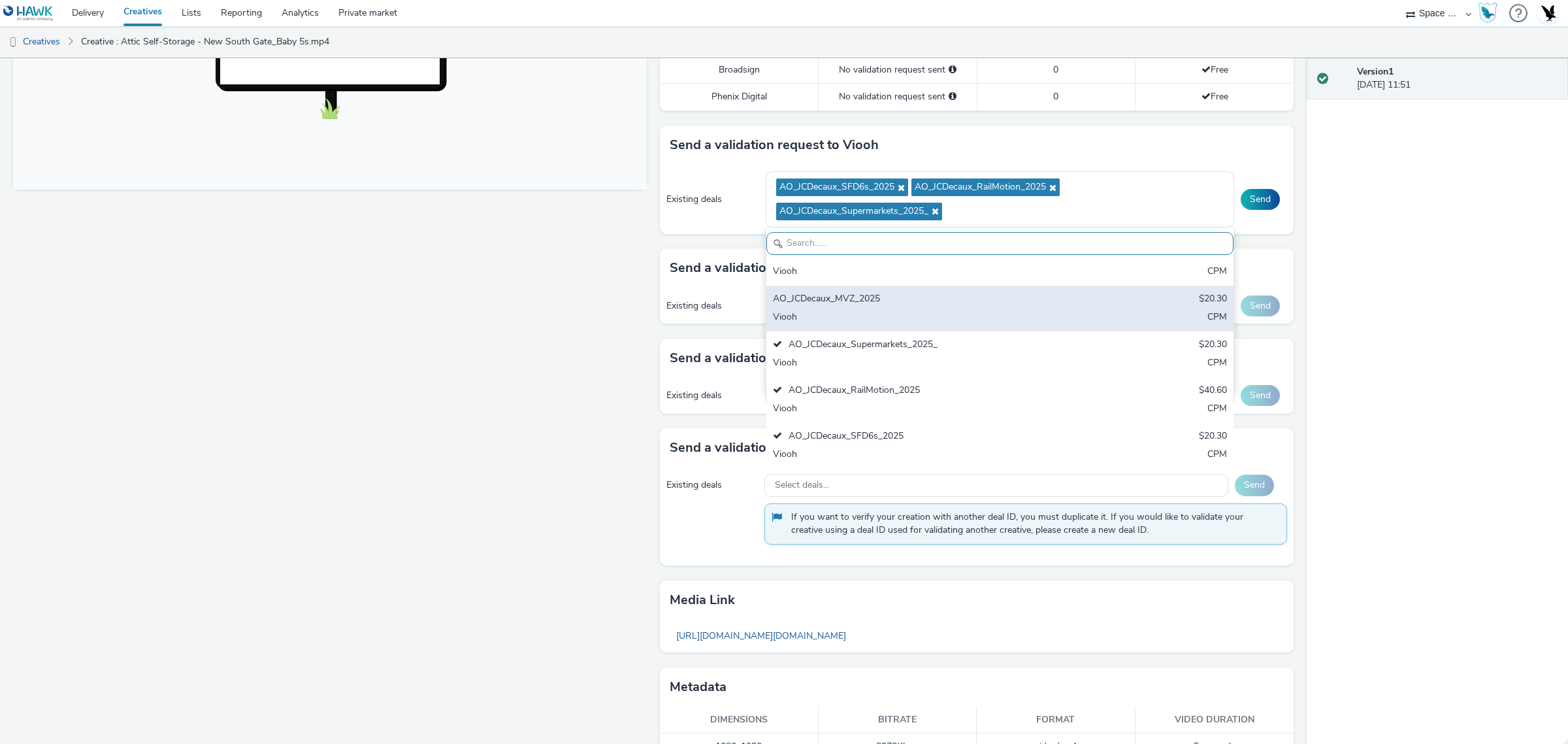
click at [939, 299] on div "AO_JCDecaux_MVZ_2025" at bounding box center [923, 299] width 301 height 15
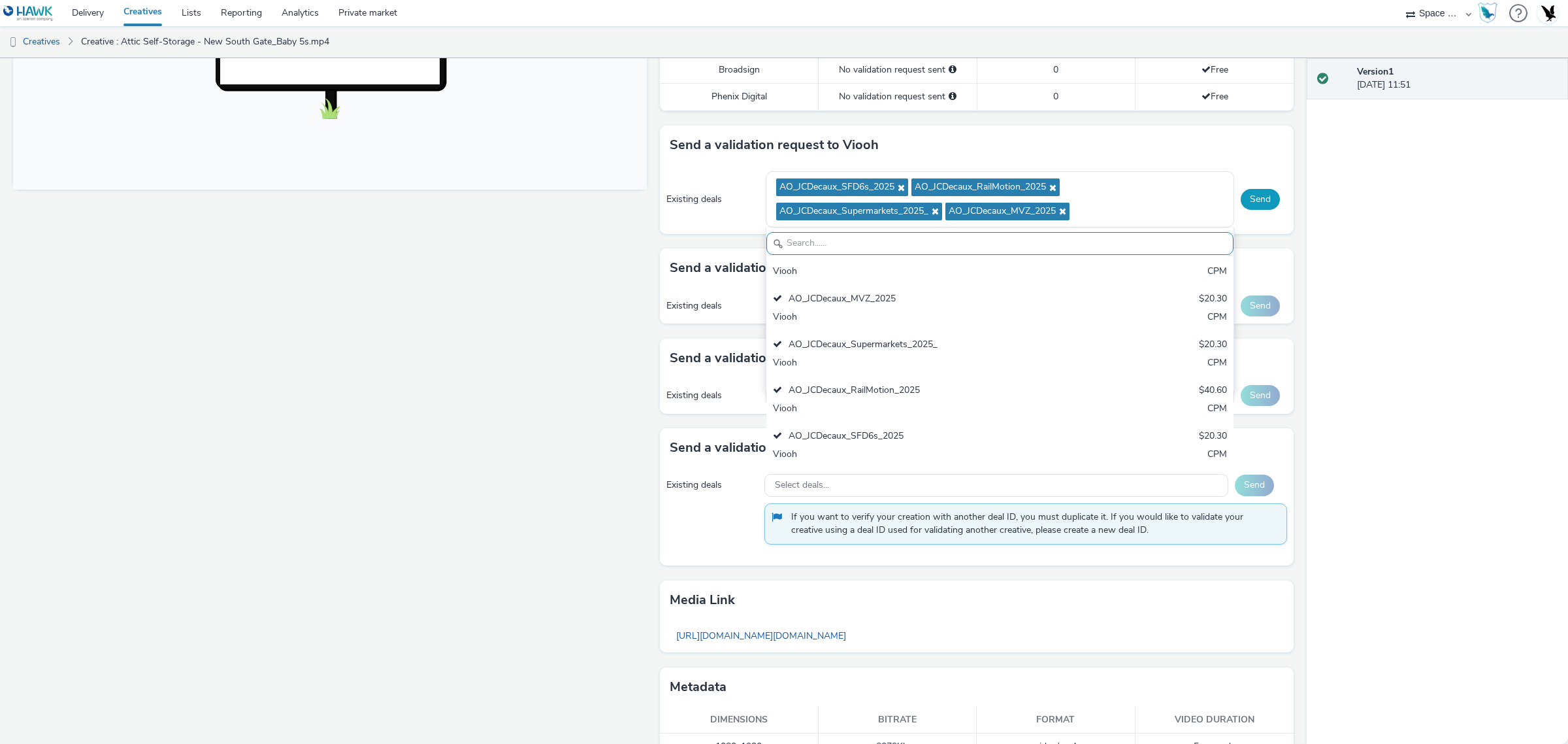
click at [1241, 198] on button "Send" at bounding box center [1261, 199] width 40 height 21
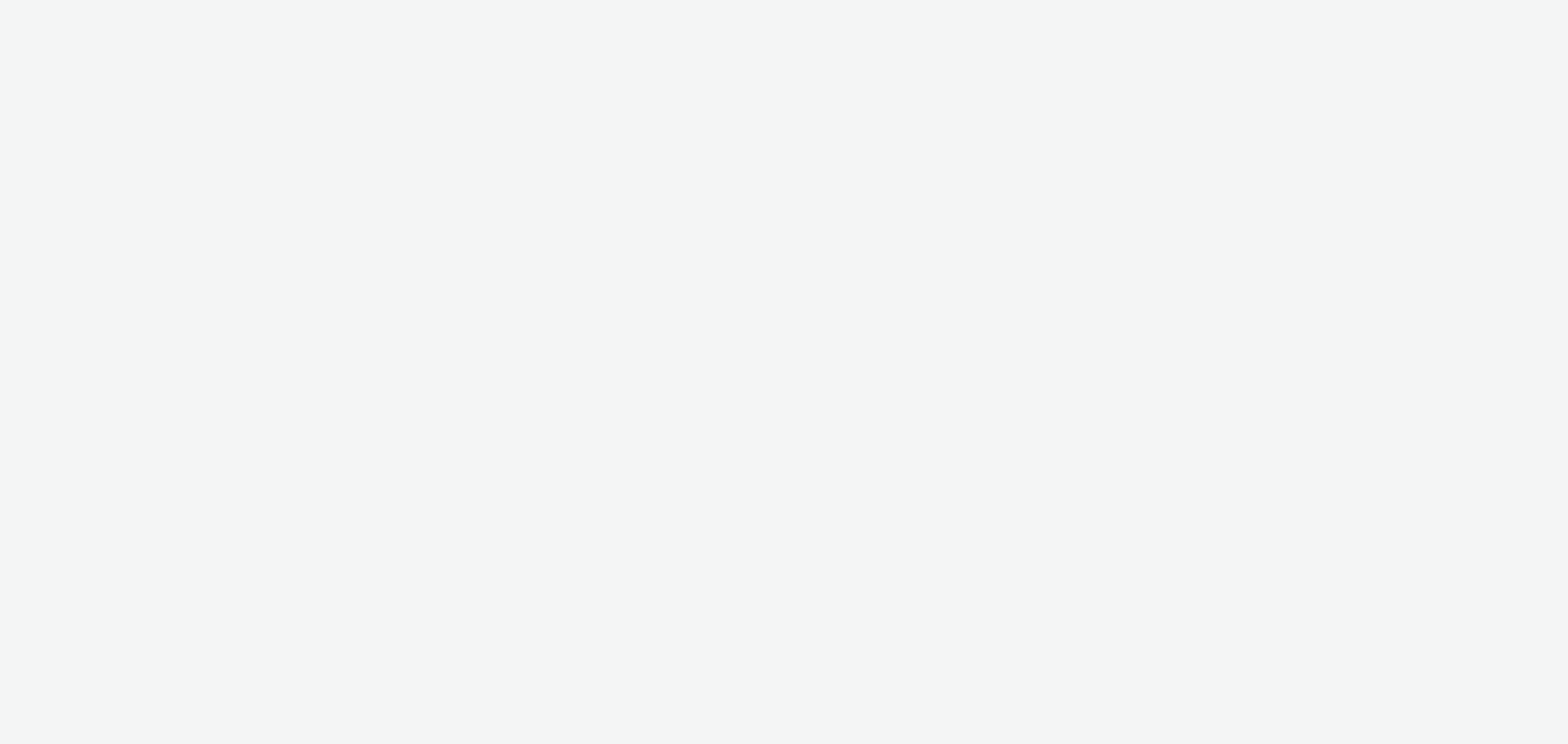
select select "76ad0396-c468-4d1d-af63-4d32e1bf98e8"
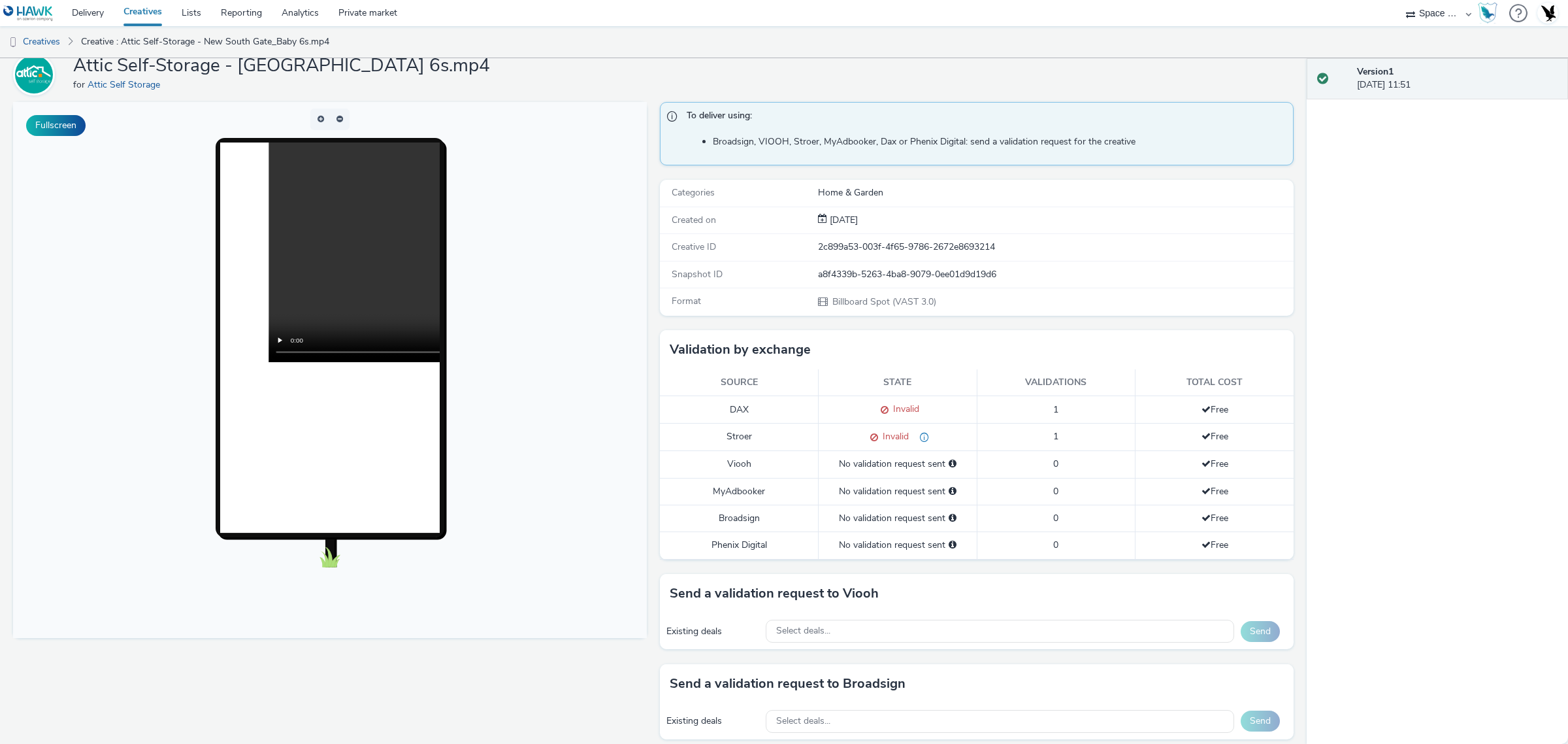
scroll to position [82, 0]
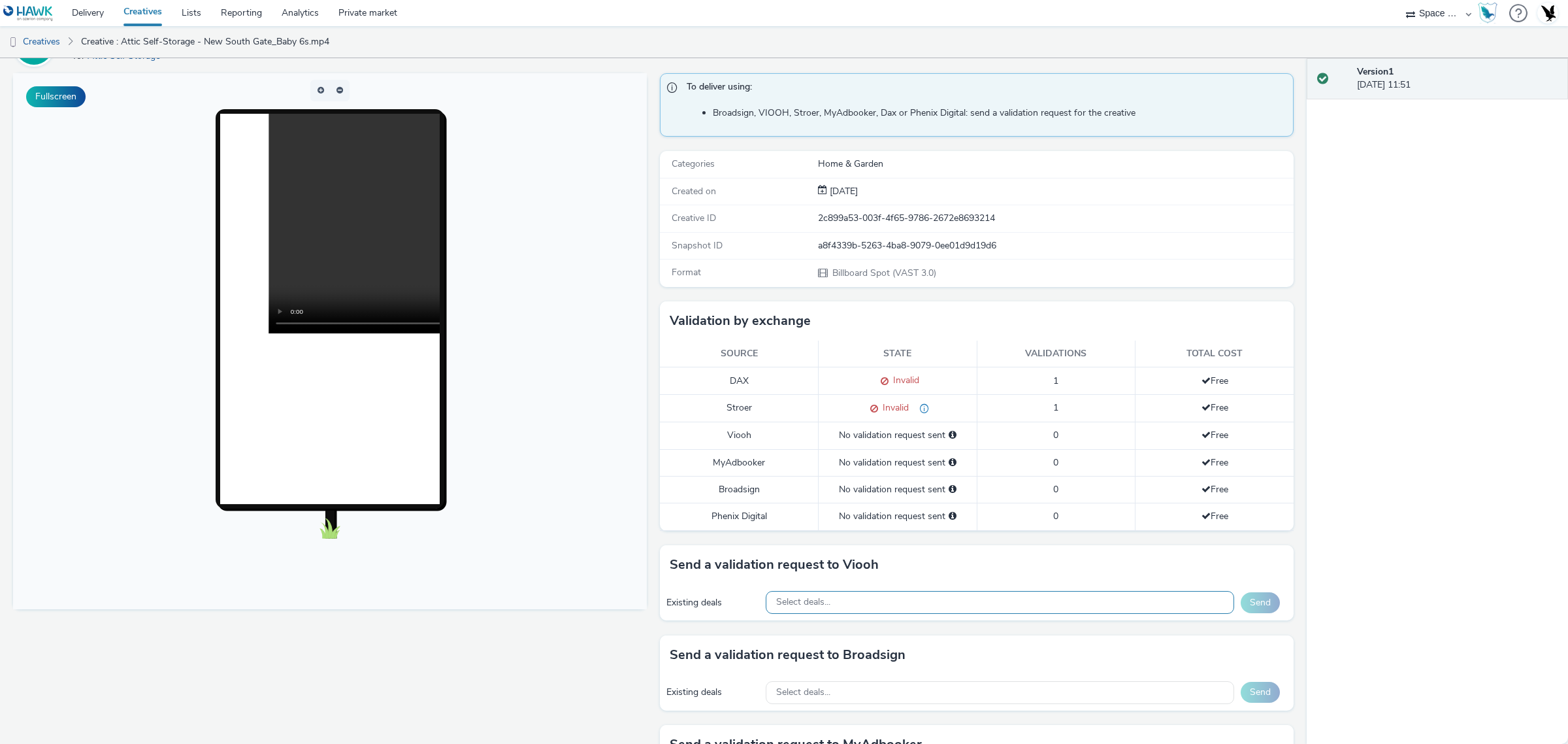
click at [1027, 594] on div "Select deals..." at bounding box center [1000, 602] width 469 height 22
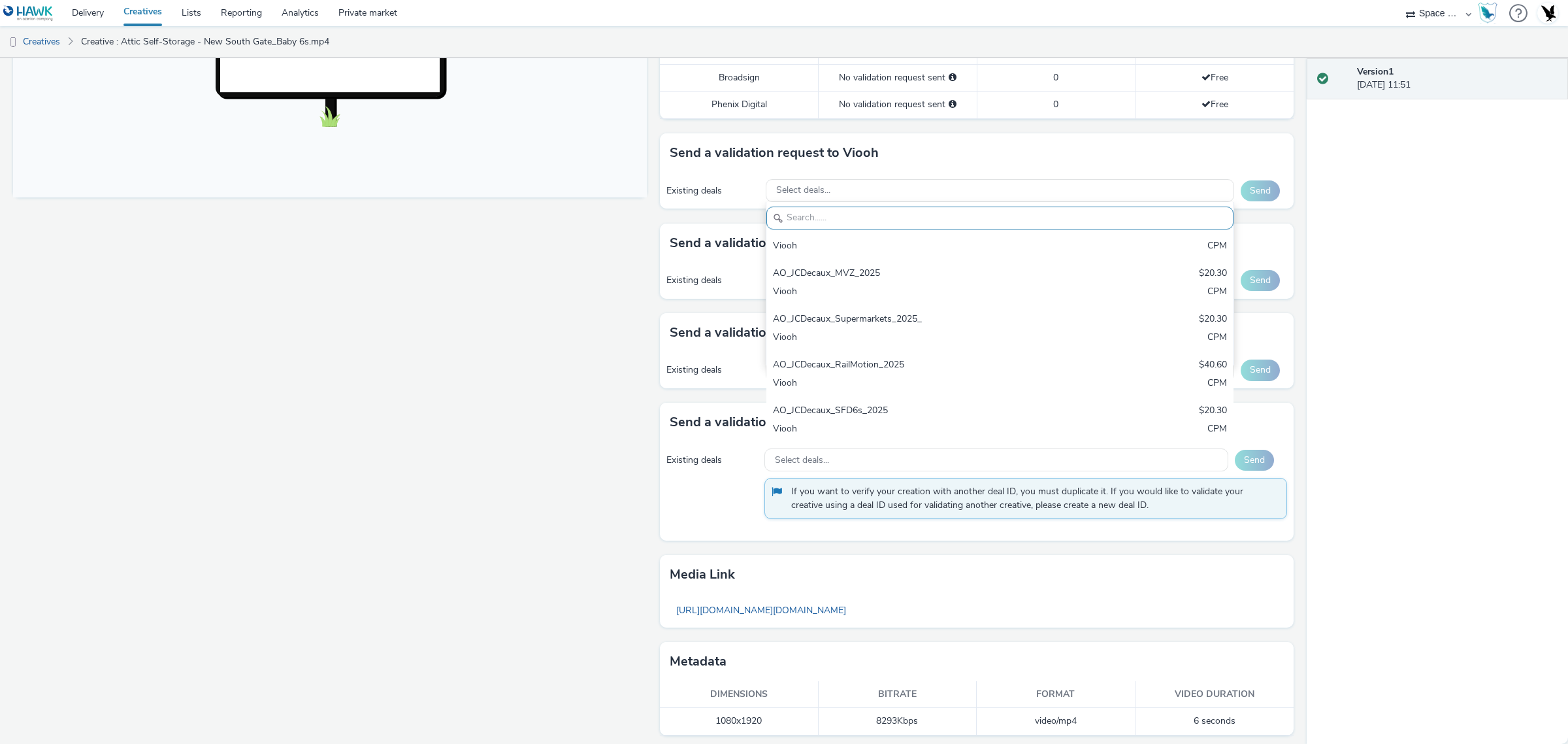
scroll to position [501, 0]
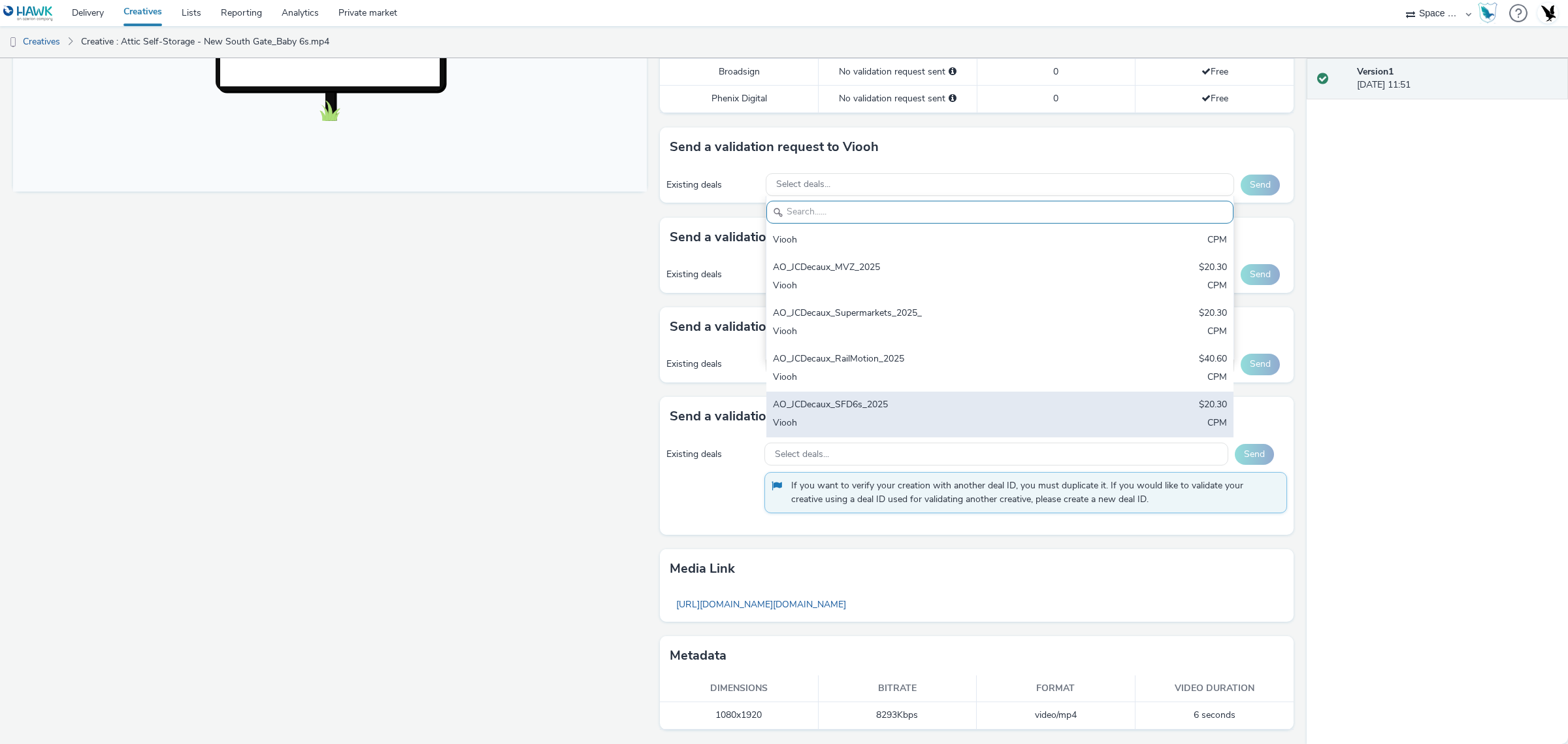
click at [961, 419] on div "Viooh" at bounding box center [923, 423] width 301 height 15
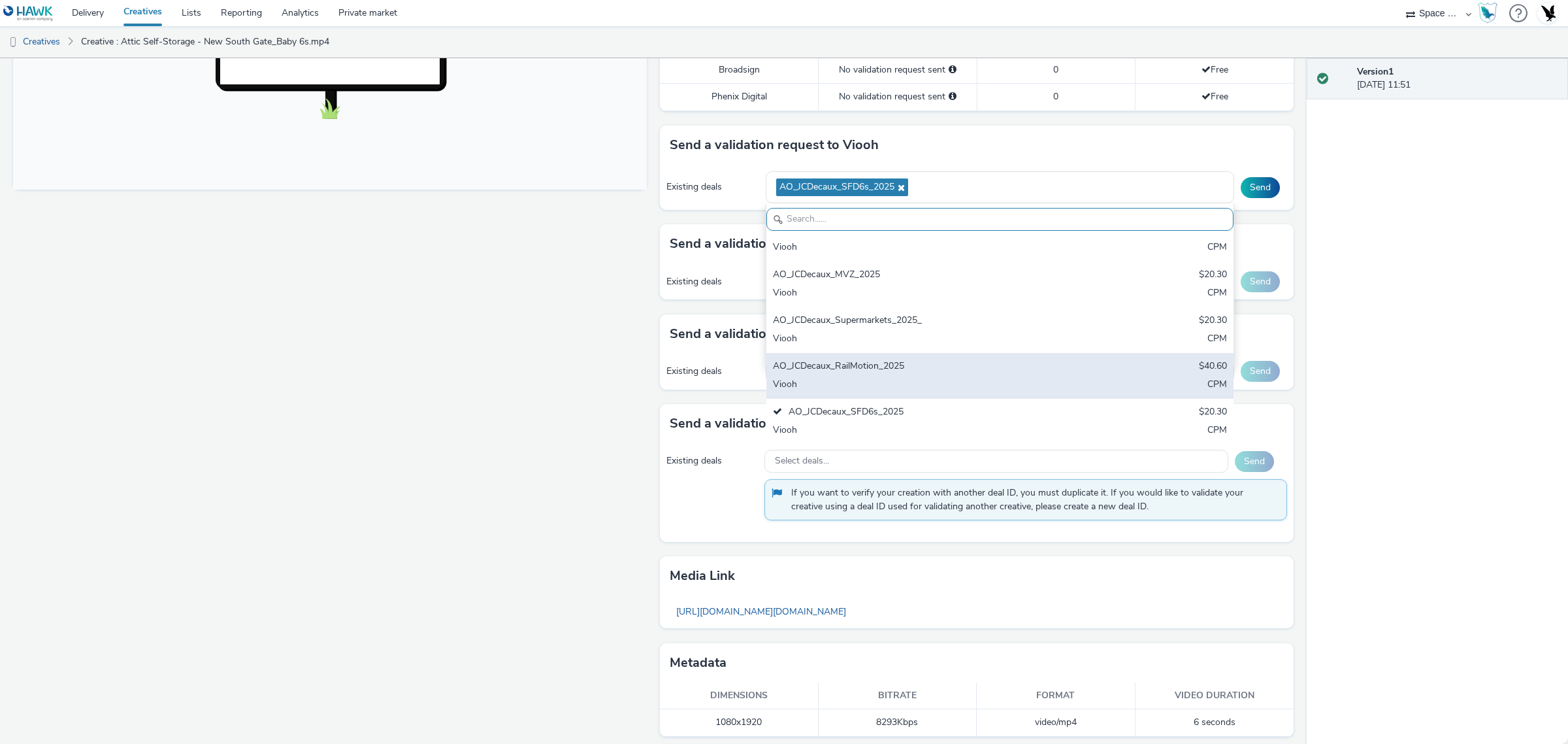
click at [943, 374] on div "AO_JCDecaux_RailMotion_2025" at bounding box center [923, 367] width 301 height 15
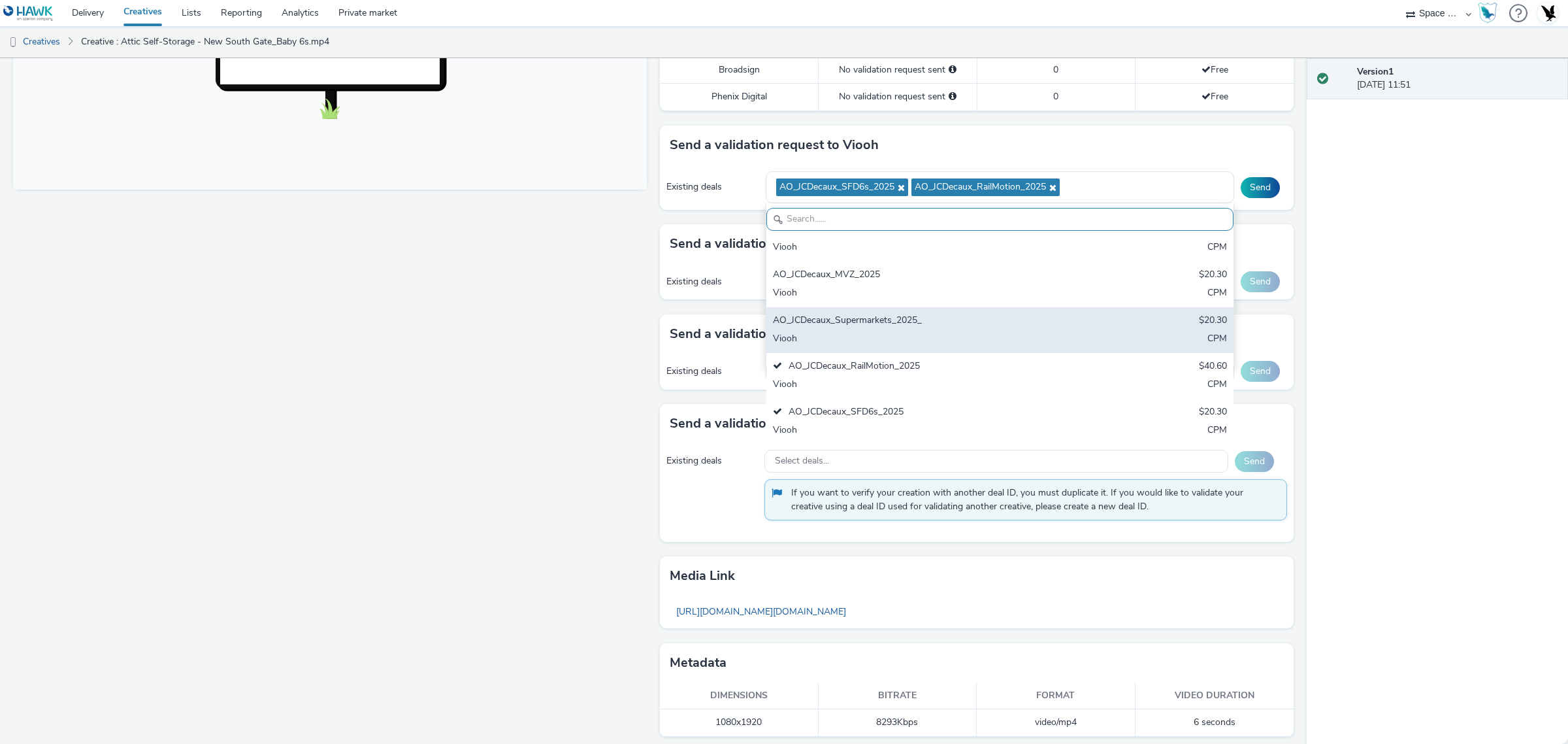
click at [939, 335] on div "Viooh" at bounding box center [923, 340] width 301 height 15
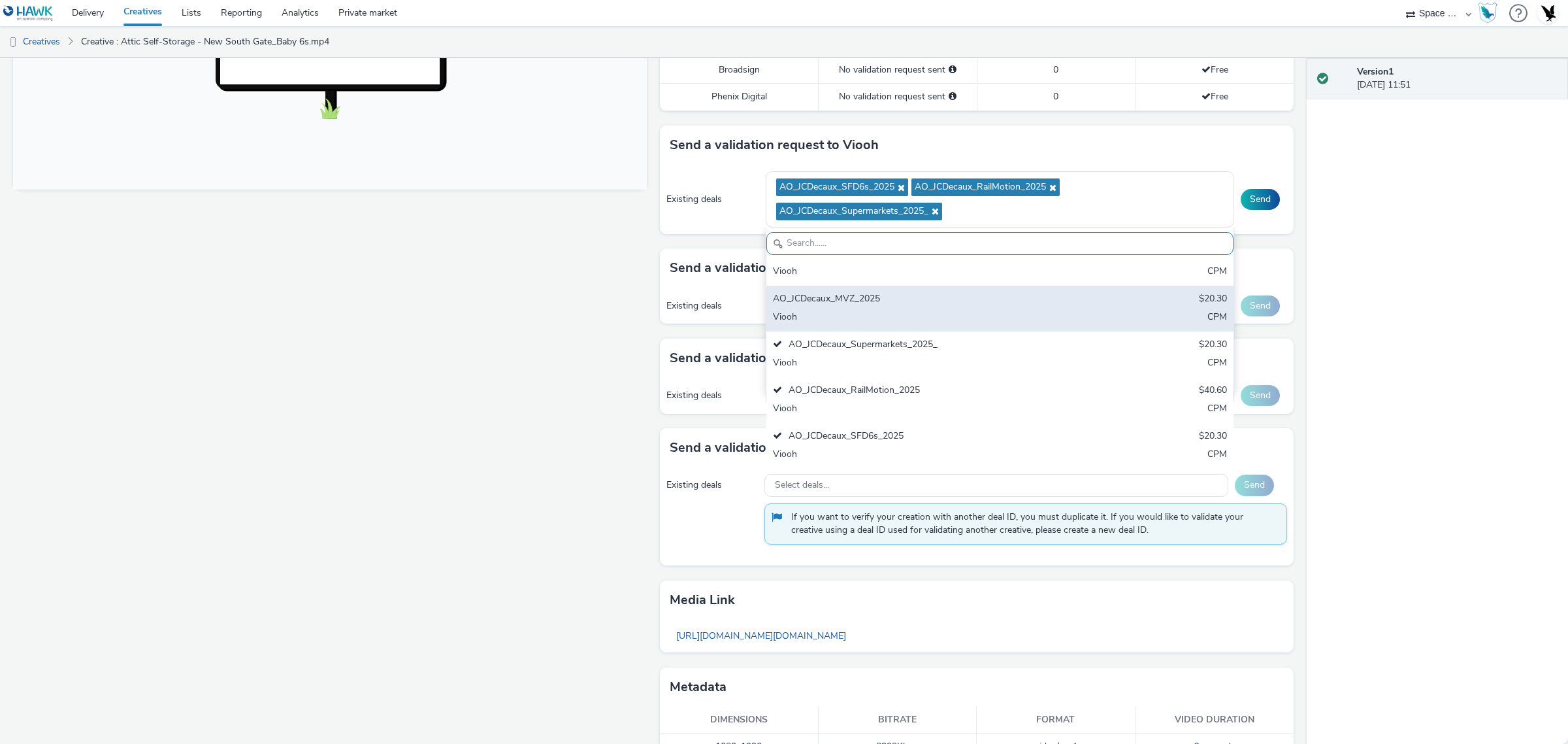
click at [934, 297] on div "AO_JCDecaux_MVZ_2025" at bounding box center [923, 299] width 301 height 15
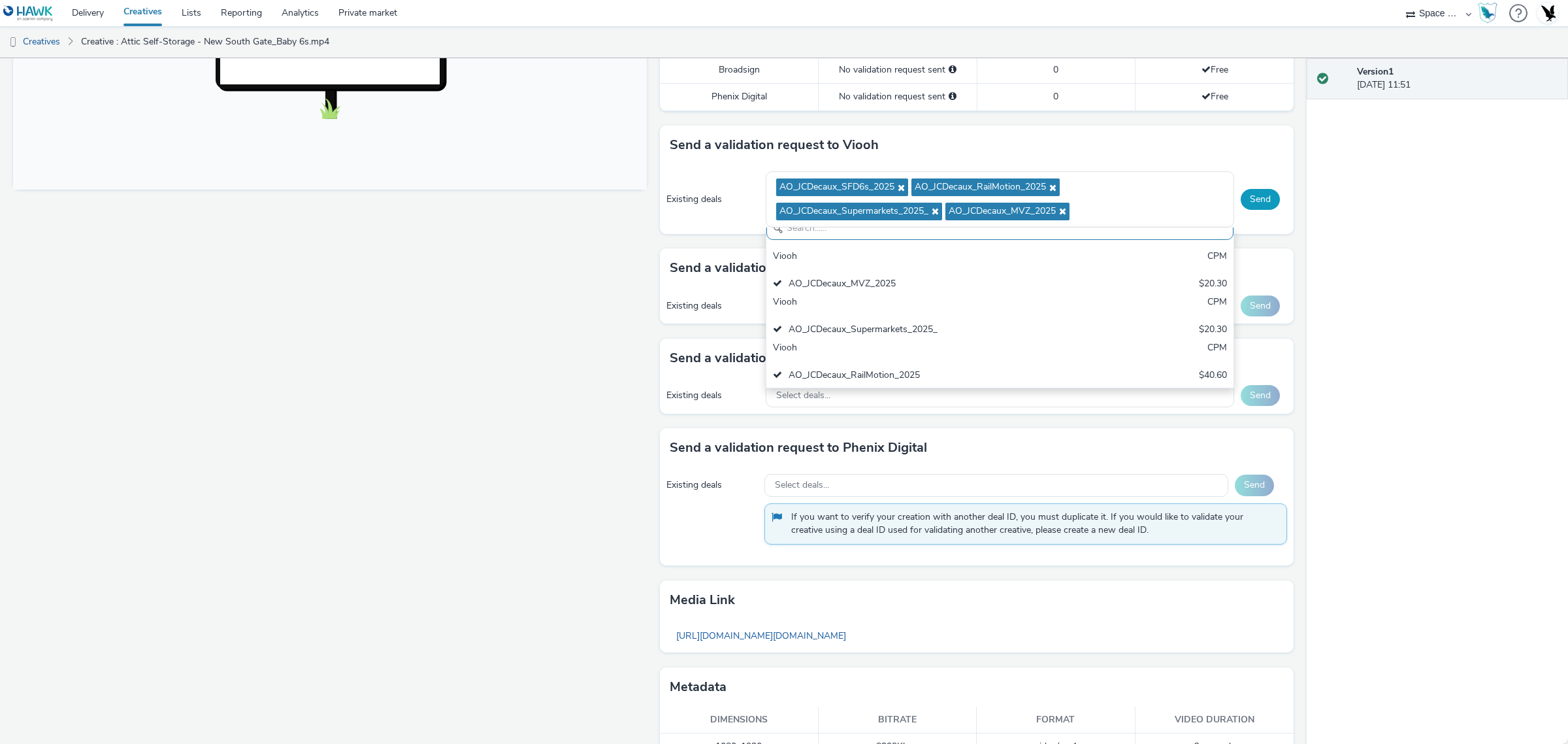
click at [1241, 198] on button "Send" at bounding box center [1261, 199] width 40 height 21
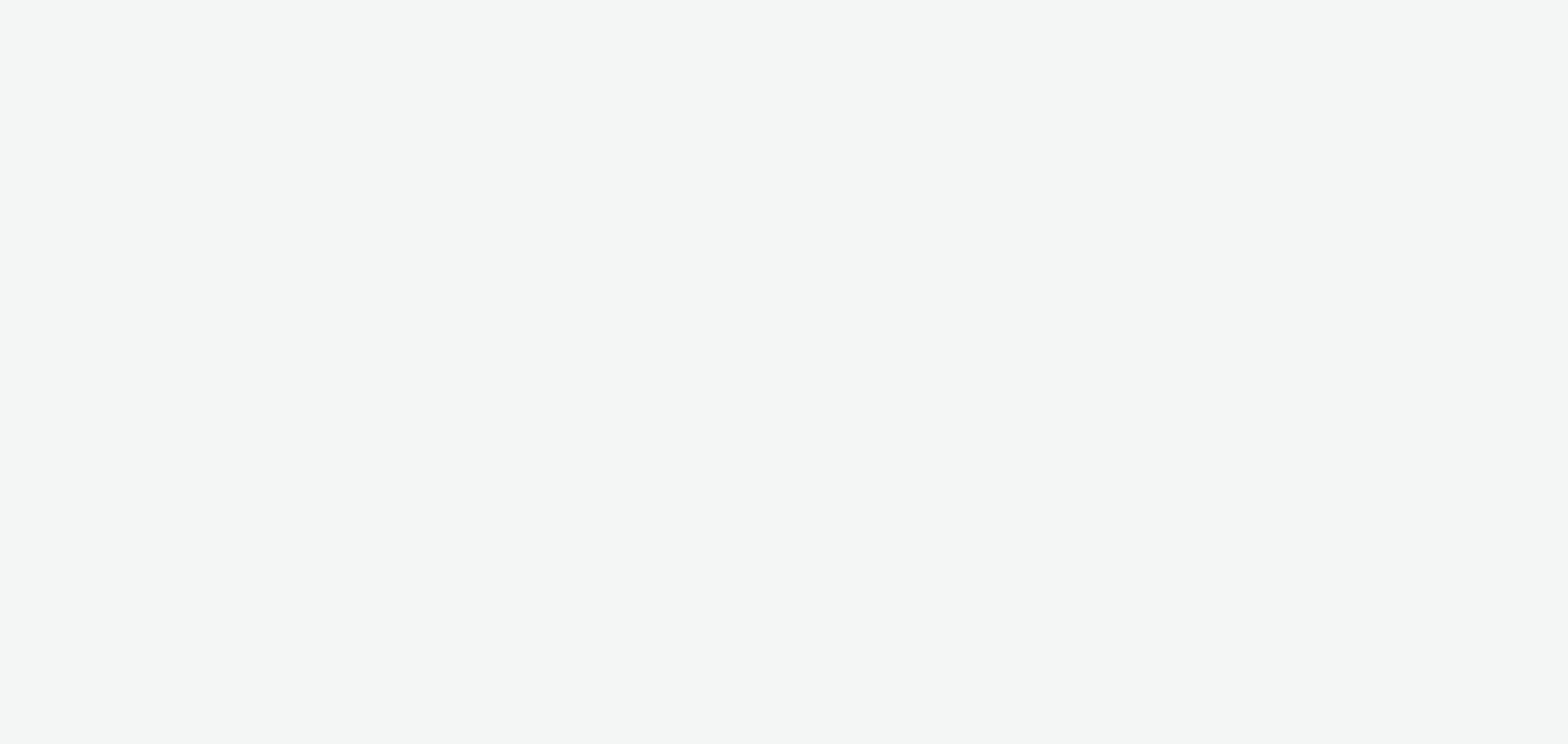
select select "76ad0396-c468-4d1d-af63-4d32e1bf98e8"
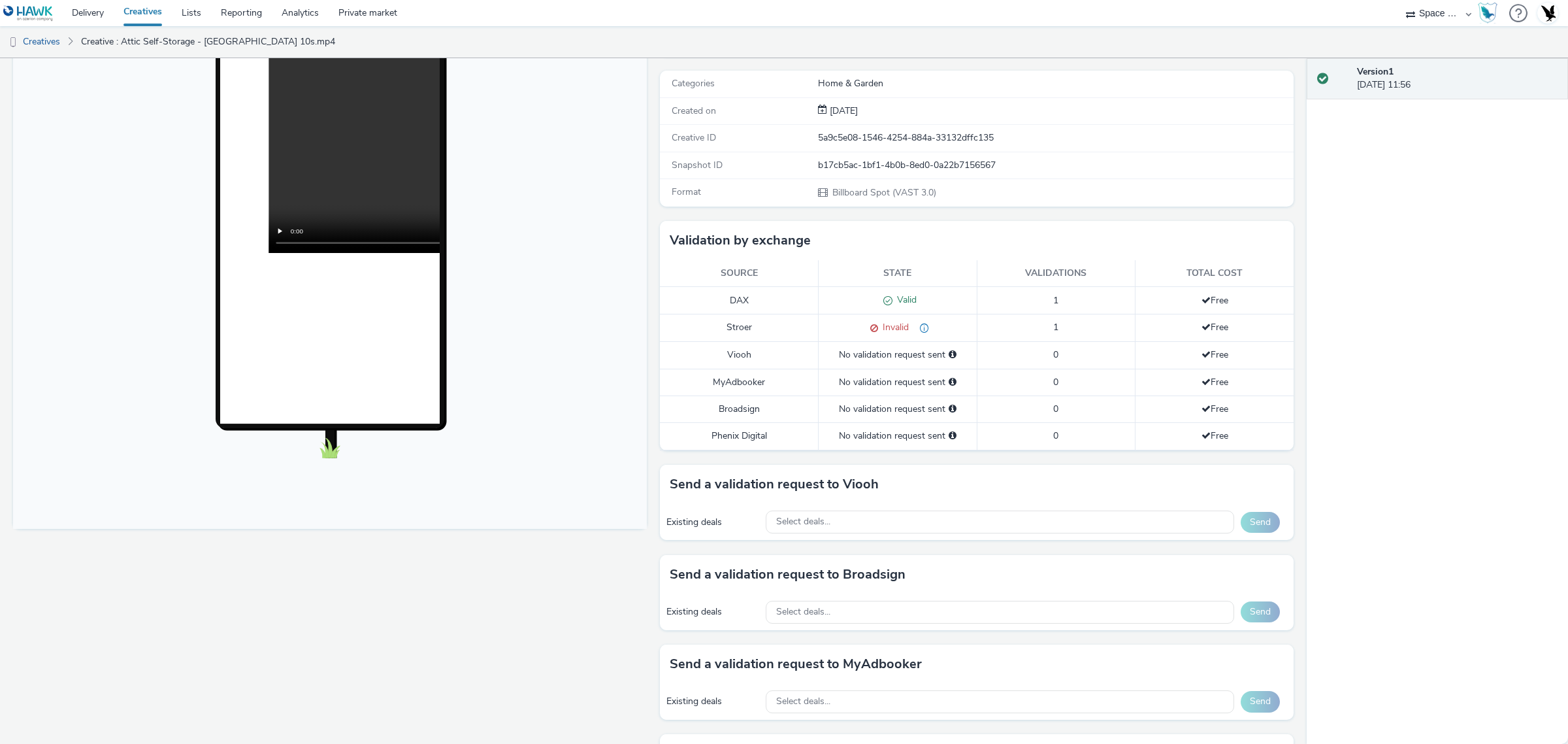
scroll to position [164, 0]
click at [1155, 543] on div "Send a validation request to Viooh Existing deals Select deals... Send" at bounding box center [977, 509] width 634 height 90
click at [1150, 527] on div "Select deals..." at bounding box center [1000, 520] width 469 height 22
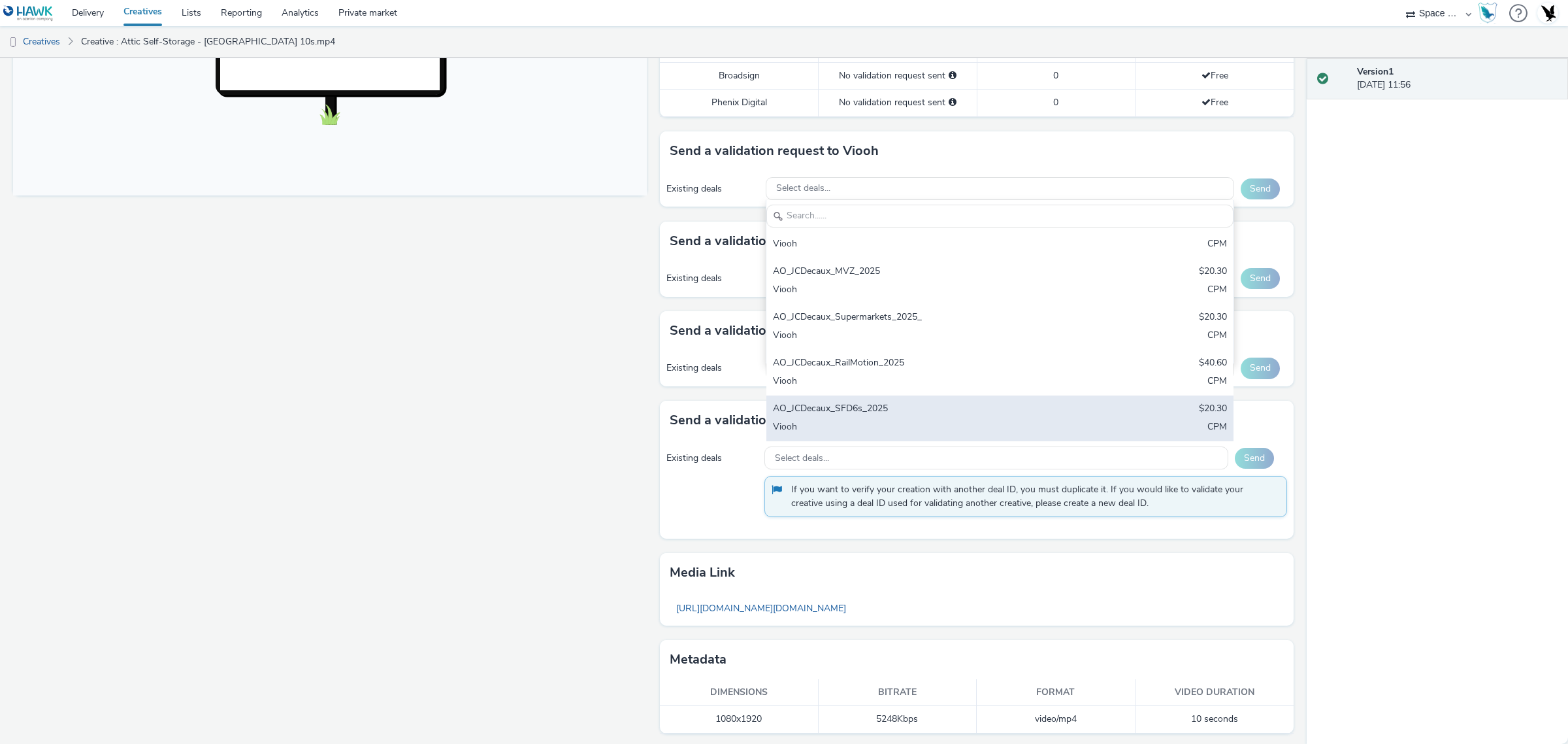
scroll to position [501, 0]
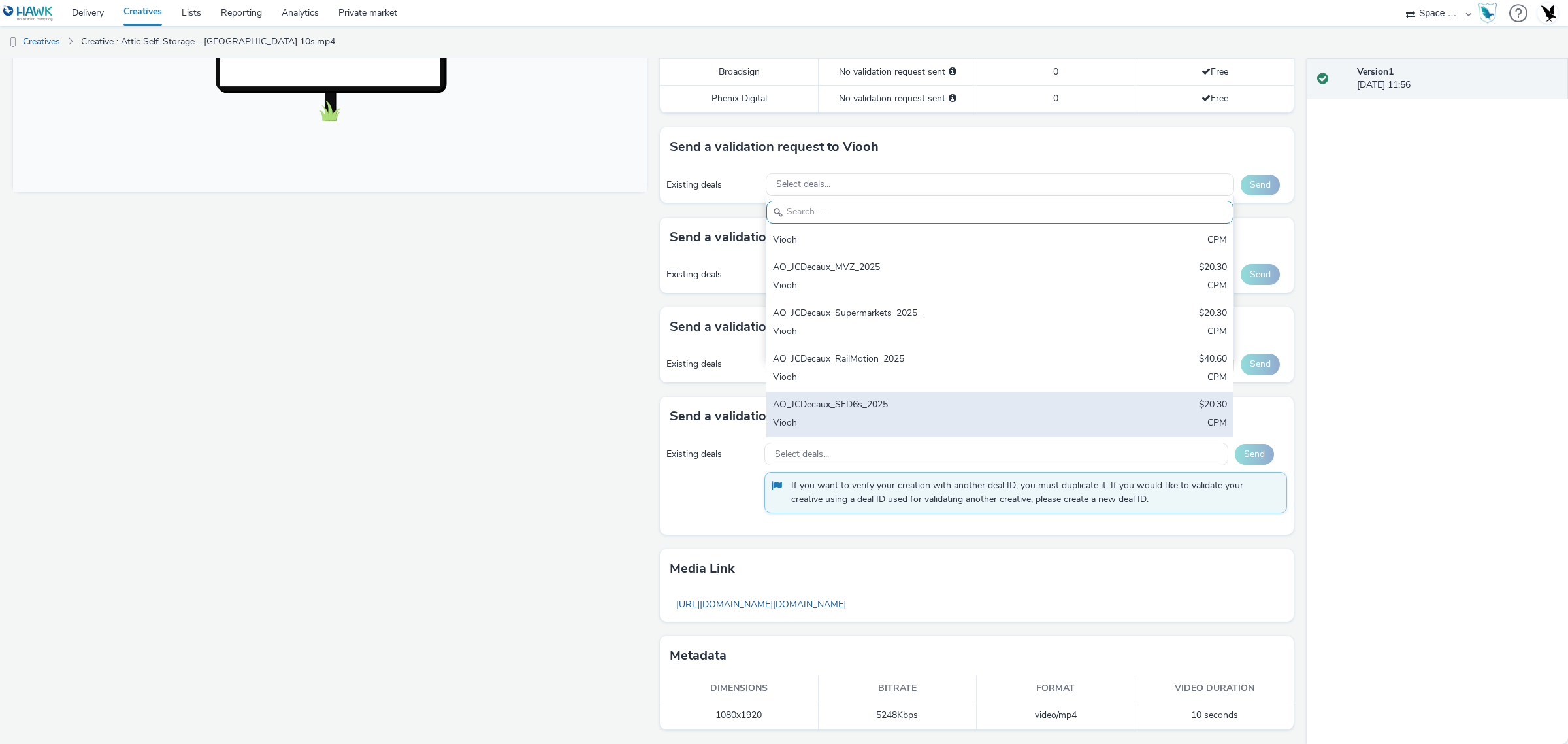
click at [953, 410] on div "AO_JCDecaux_SFD6s_2025" at bounding box center [923, 405] width 301 height 15
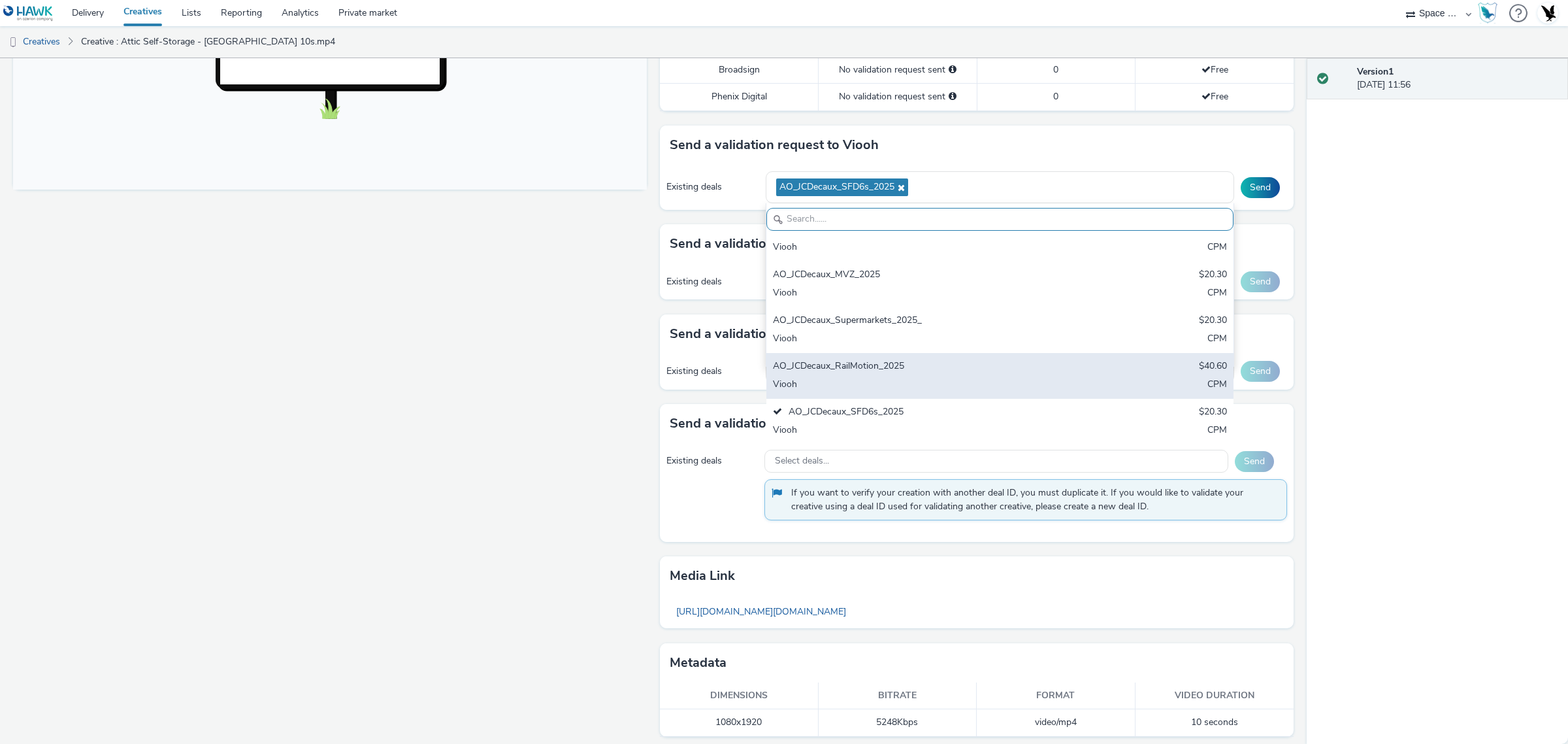
click at [955, 371] on div "AO_JCDecaux_RailMotion_2025" at bounding box center [923, 367] width 301 height 15
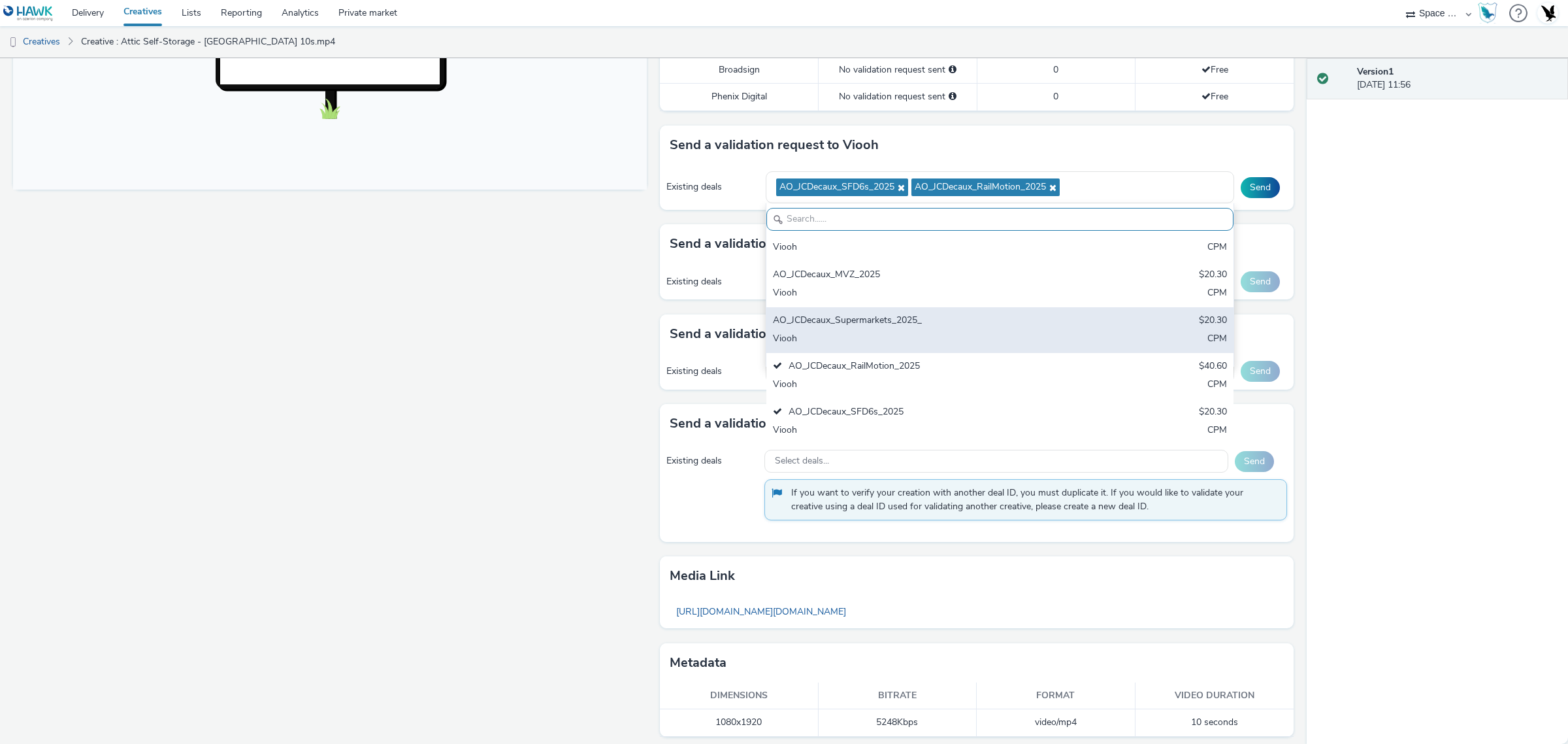
click at [957, 337] on div "Viooh" at bounding box center [923, 340] width 301 height 15
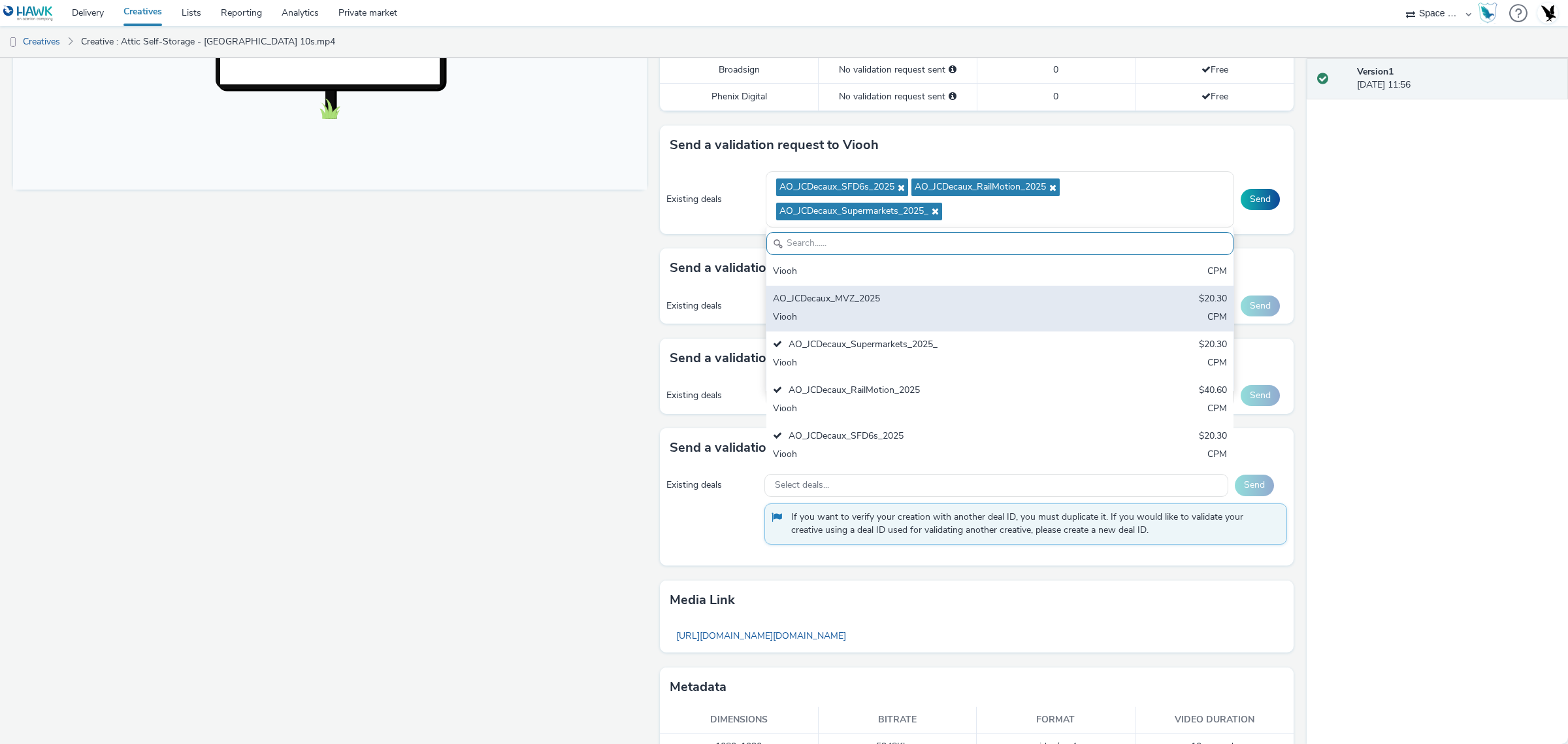
click at [951, 301] on div "AO_JCDecaux_MVZ_2025" at bounding box center [923, 299] width 301 height 15
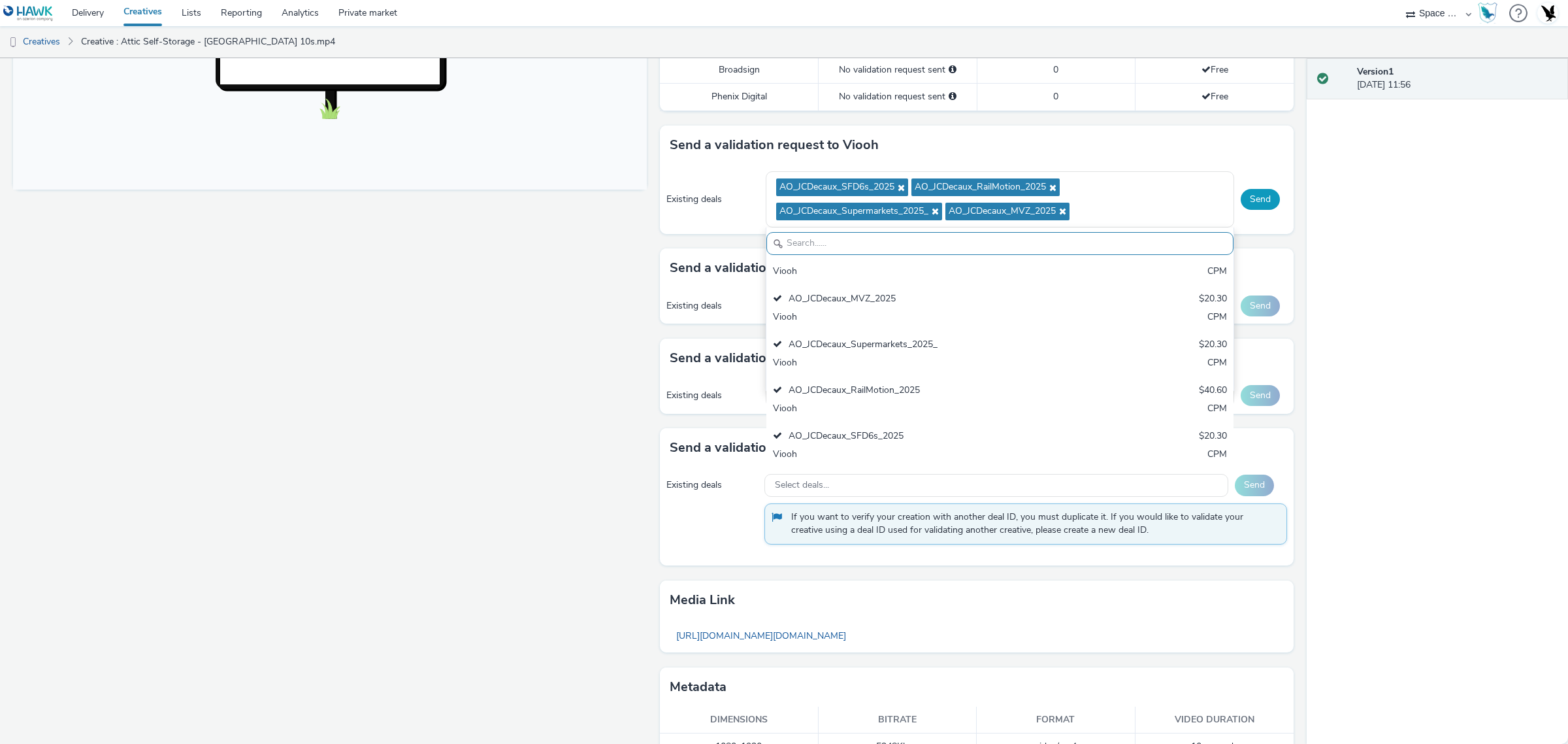
click at [1258, 197] on button "Send" at bounding box center [1261, 199] width 40 height 21
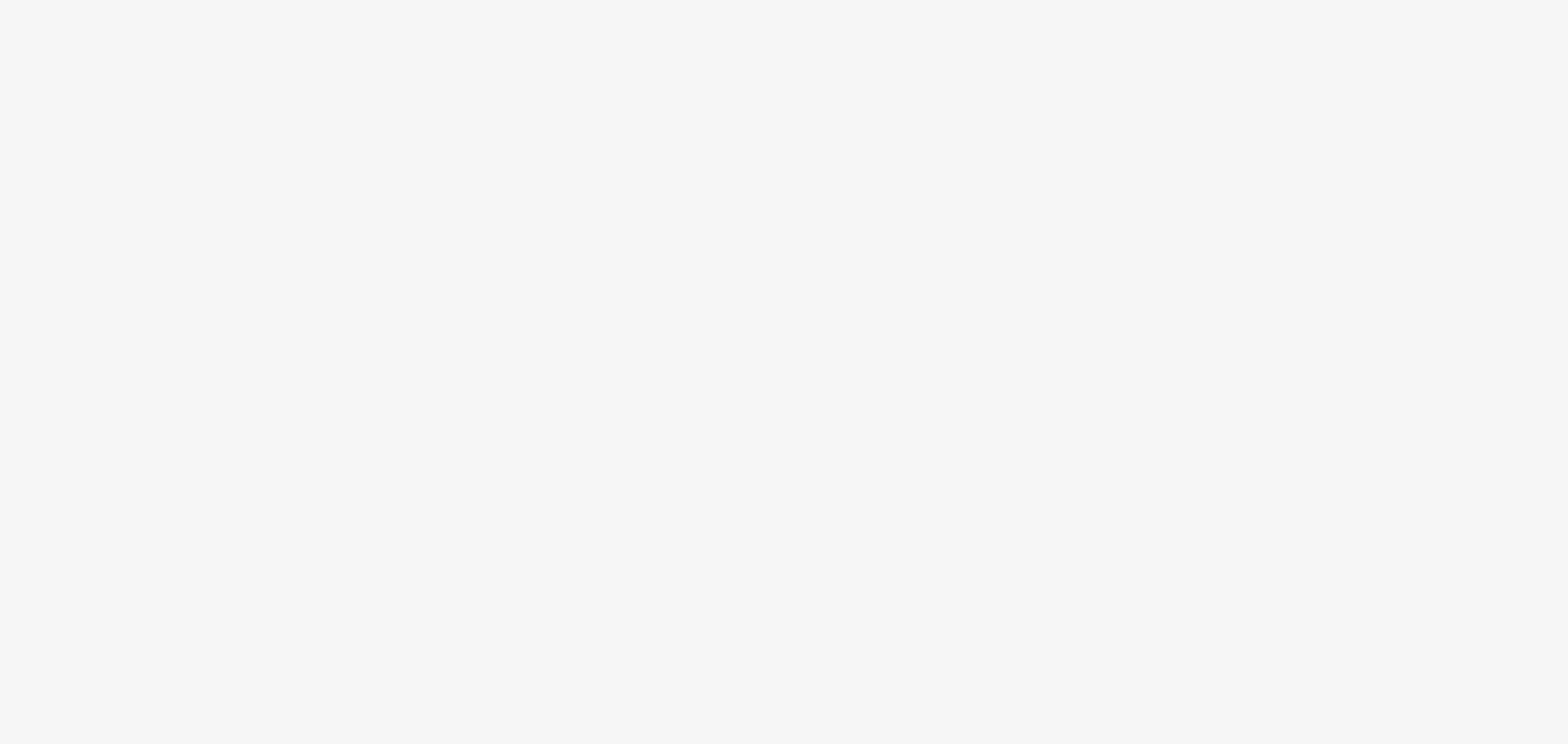
select select "76ad0396-c468-4d1d-af63-4d32e1bf98e8"
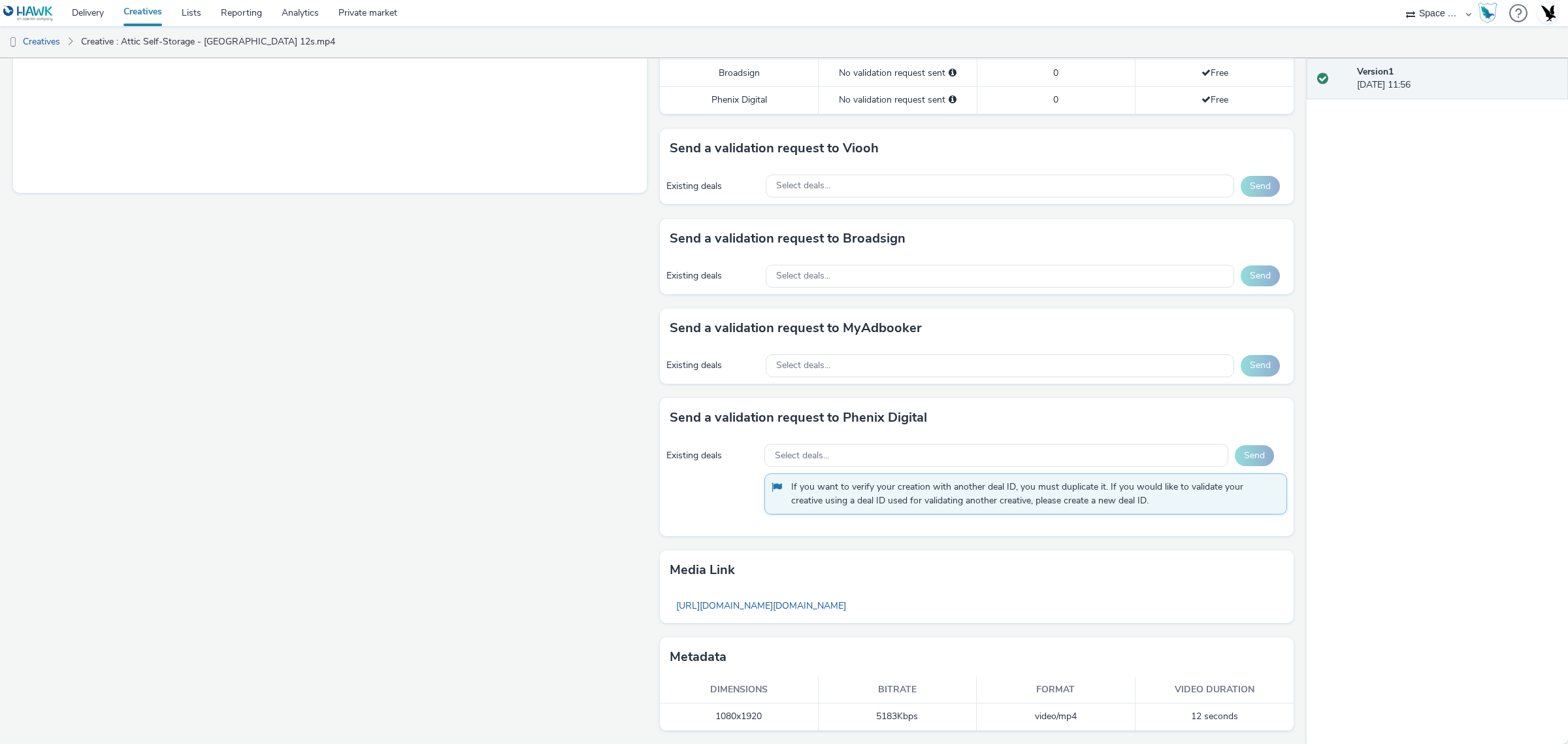
scroll to position [501, 0]
click at [1035, 186] on div "Select deals..." at bounding box center [1000, 184] width 469 height 22
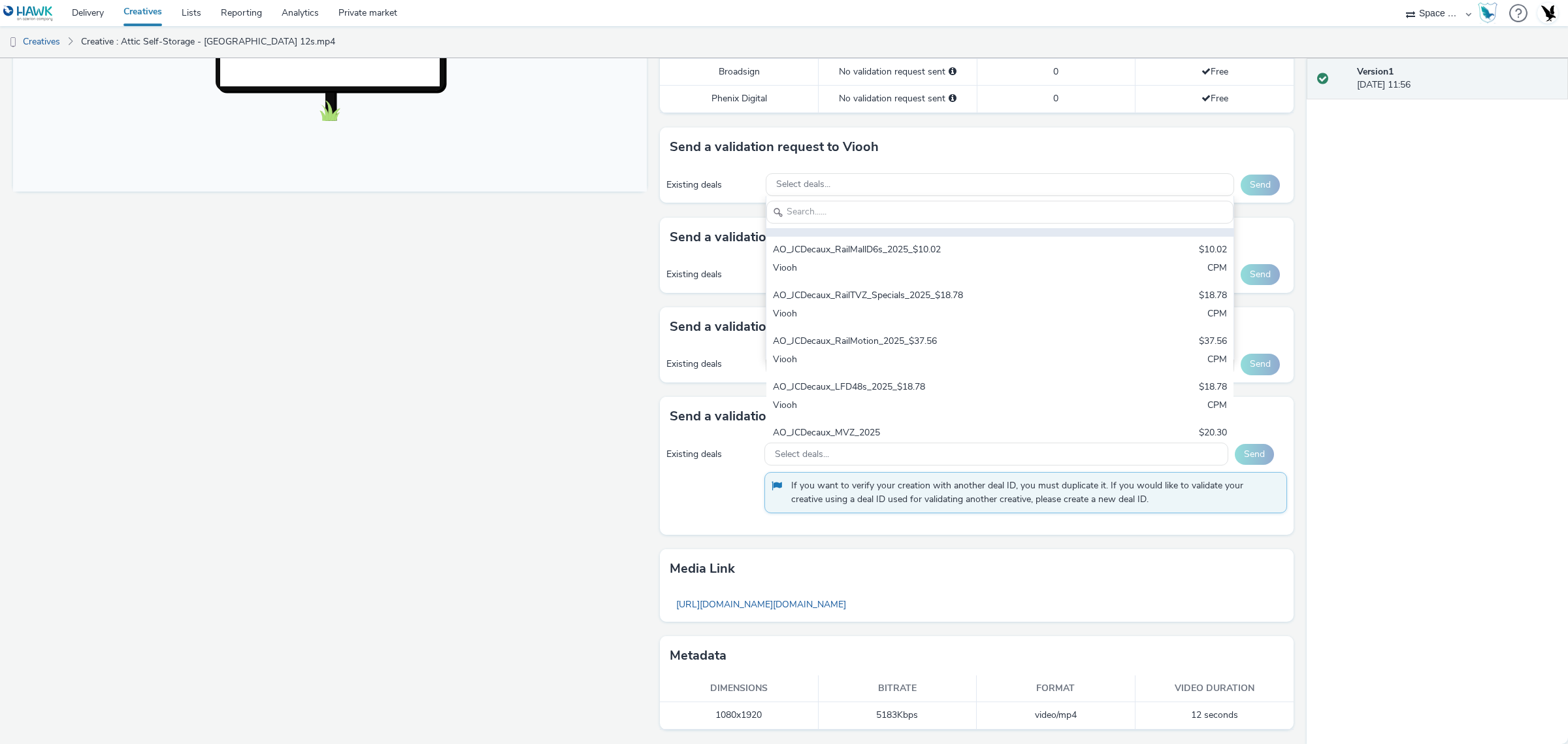
scroll to position [340, 0]
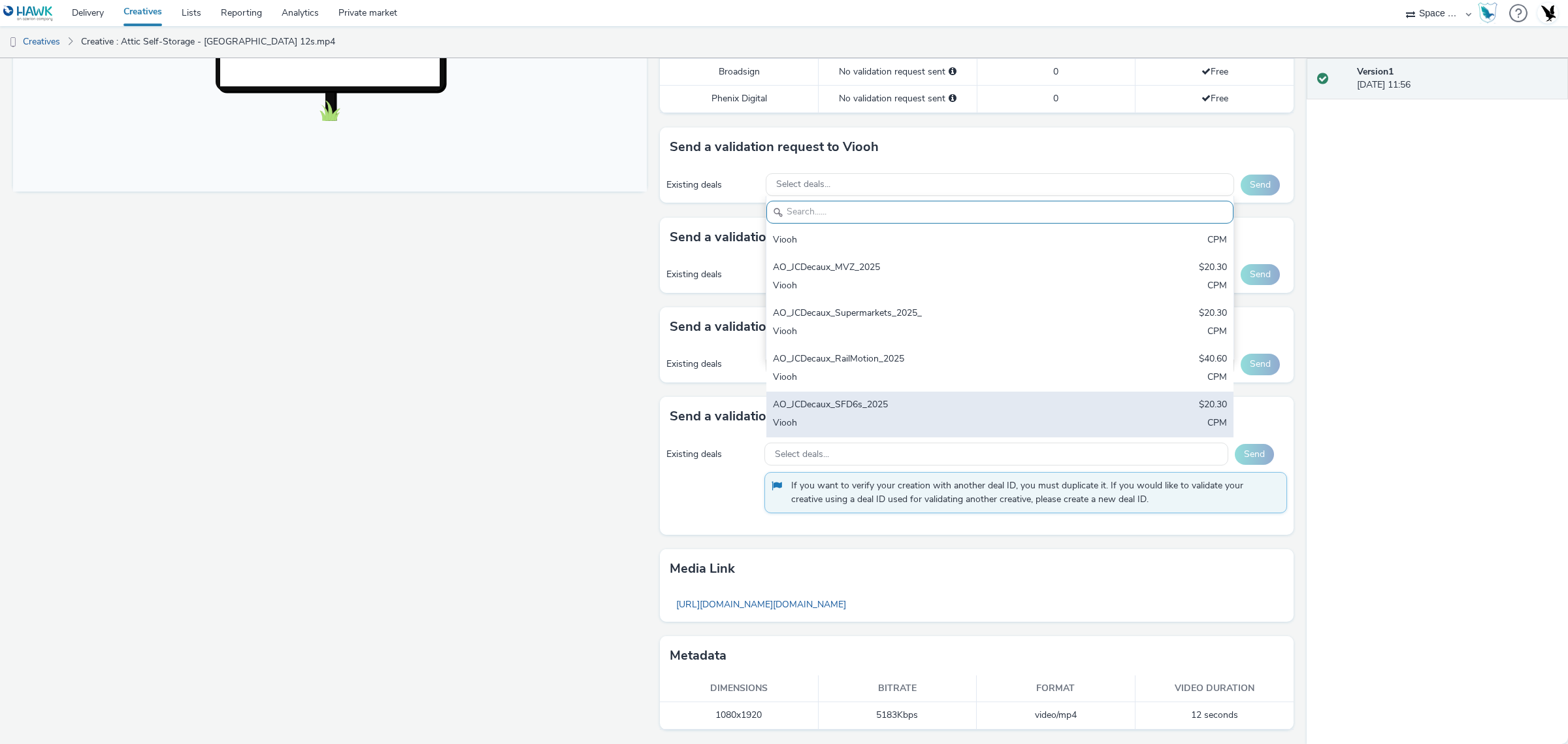
click at [939, 403] on div "AO_JCDecaux_SFD6s_2025" at bounding box center [923, 405] width 301 height 15
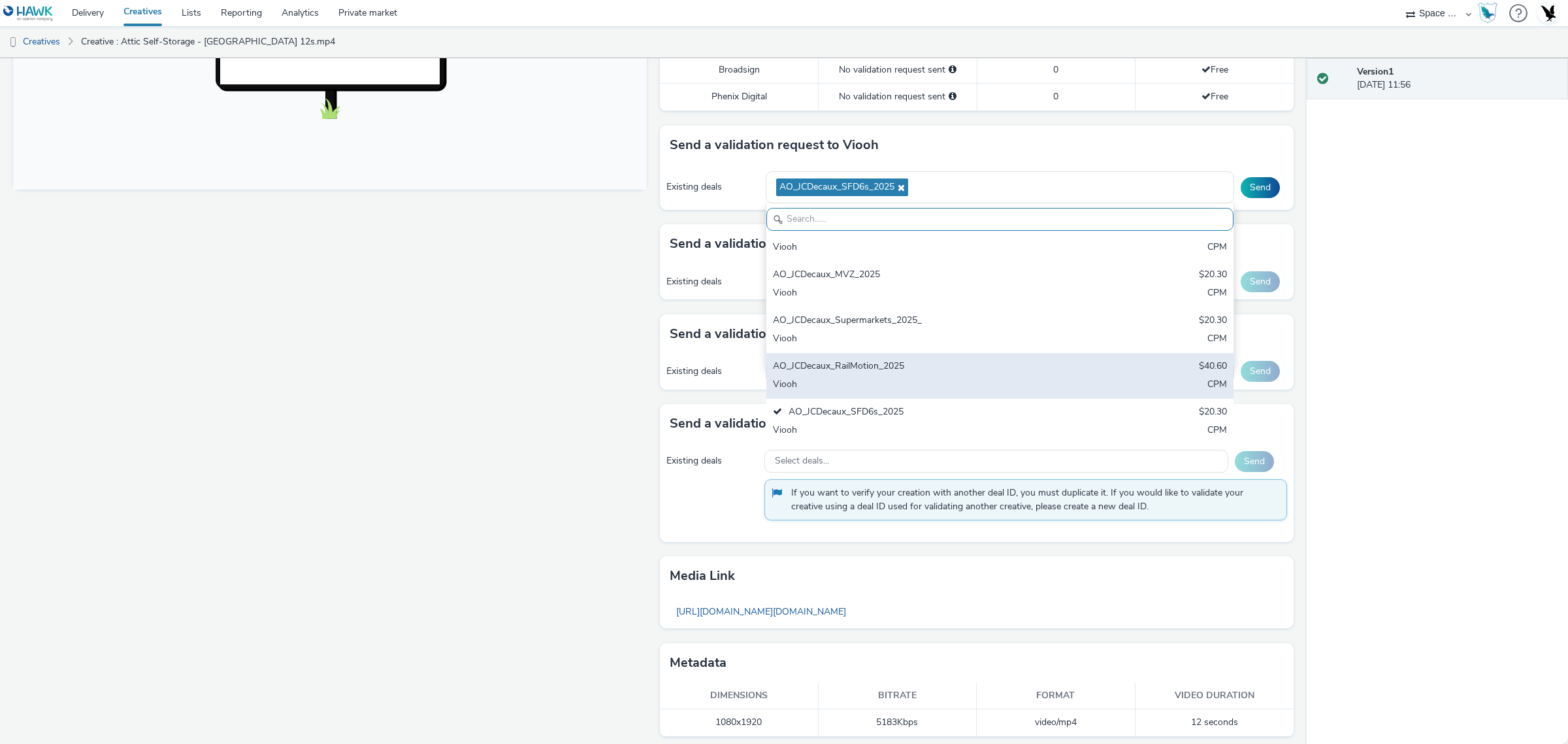
click at [948, 361] on div "AO_JCDecaux_RailMotion_2025" at bounding box center [923, 367] width 301 height 15
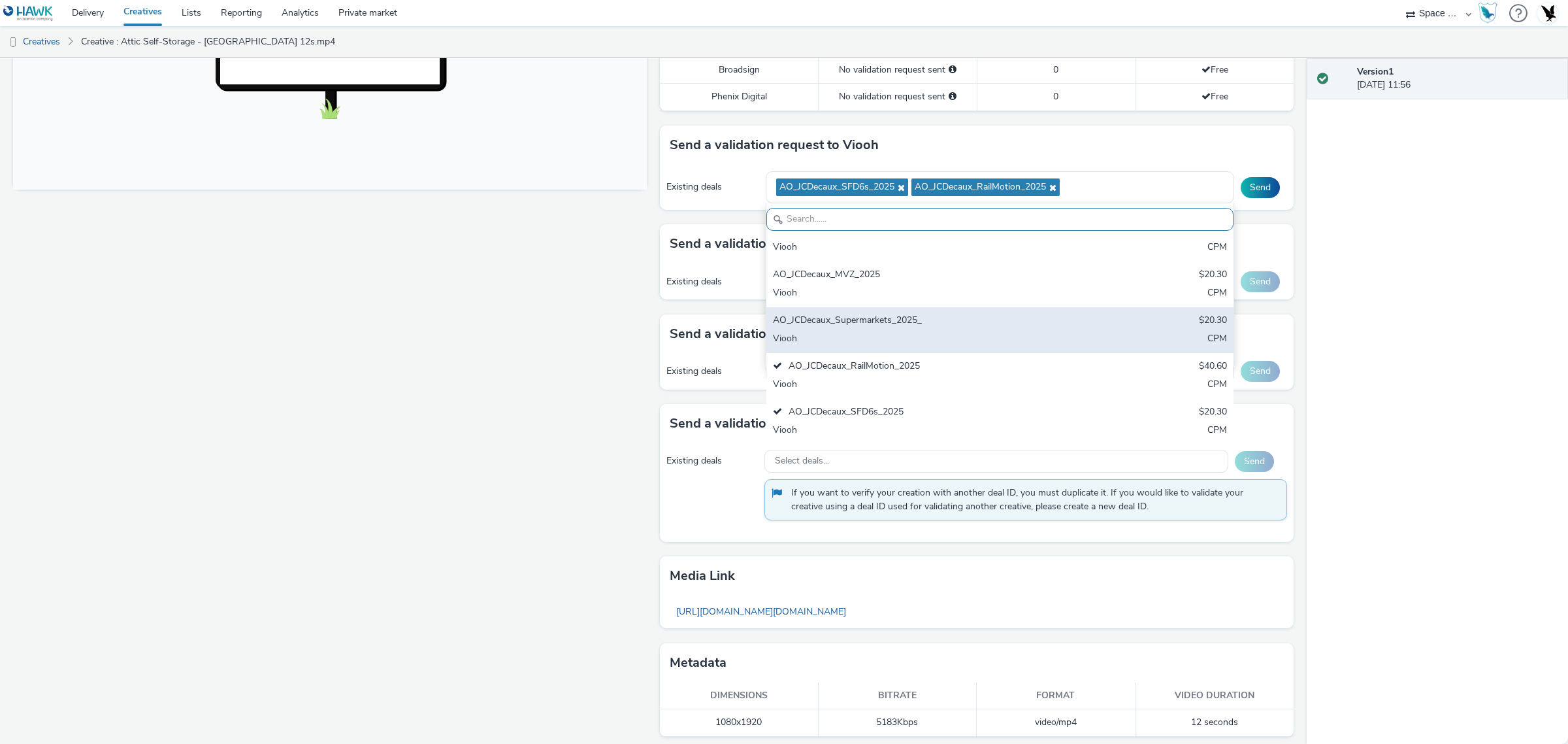
click at [944, 337] on div "Viooh" at bounding box center [923, 340] width 301 height 15
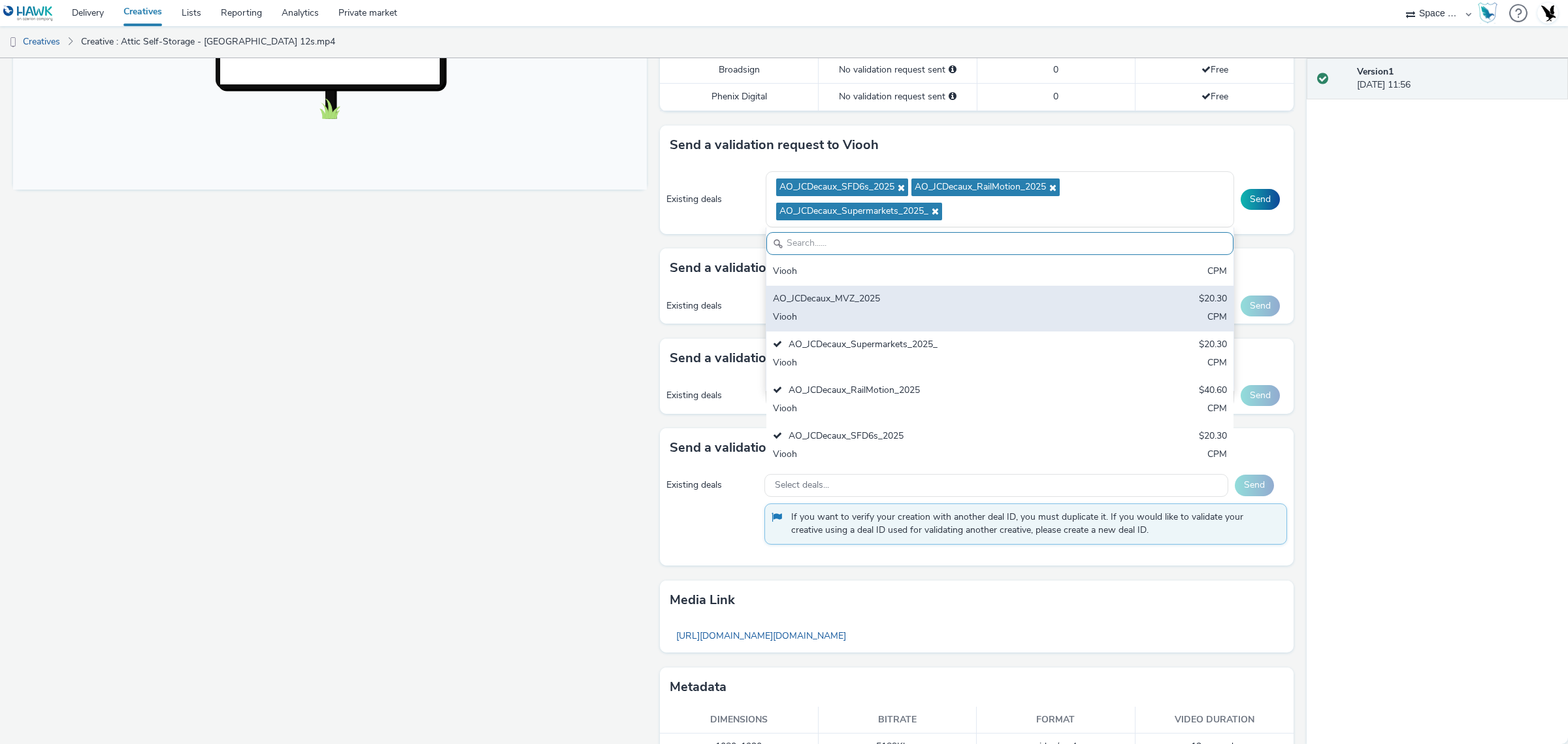
click at [942, 298] on div "AO_JCDecaux_MVZ_2025" at bounding box center [923, 299] width 301 height 15
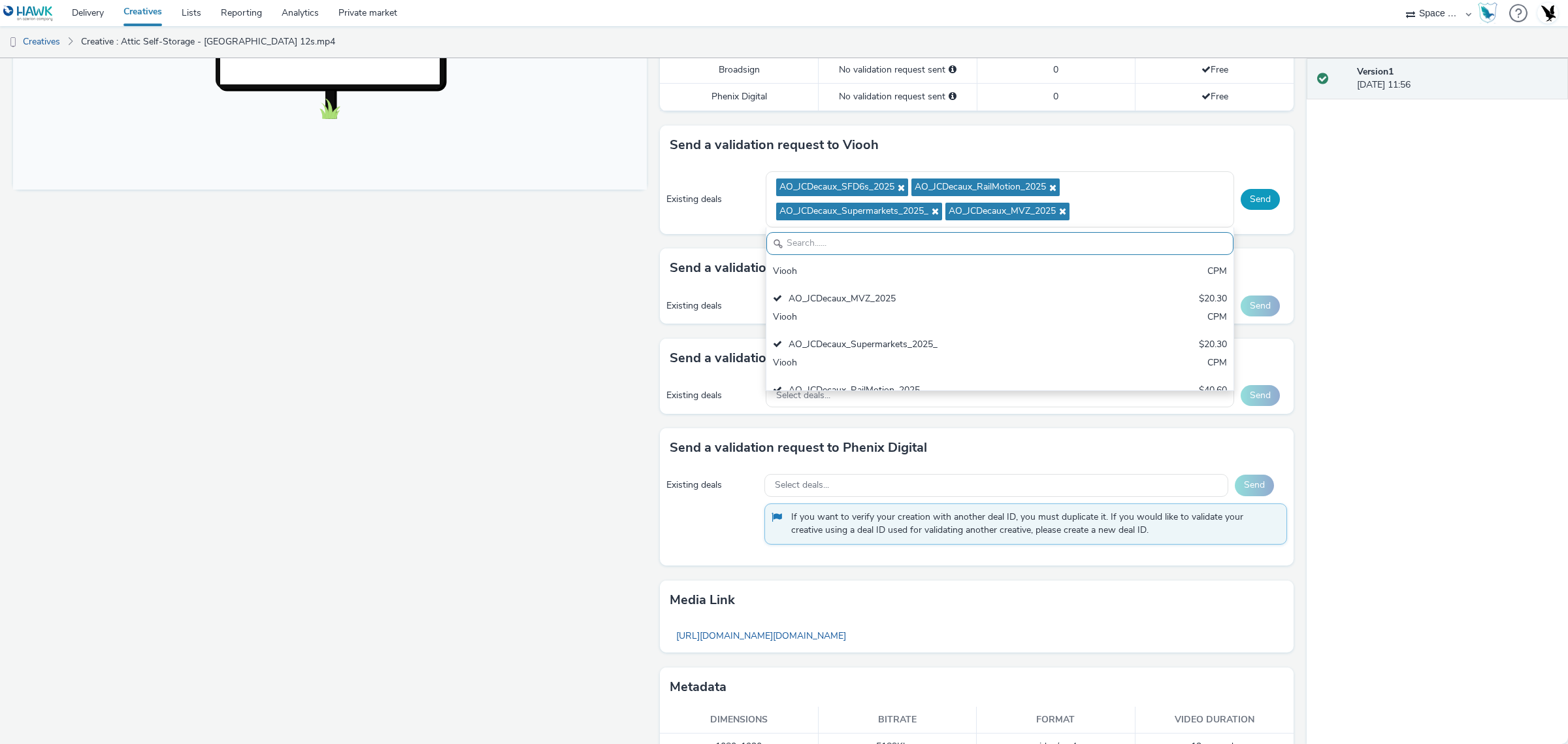
click at [1241, 204] on button "Send" at bounding box center [1261, 199] width 40 height 21
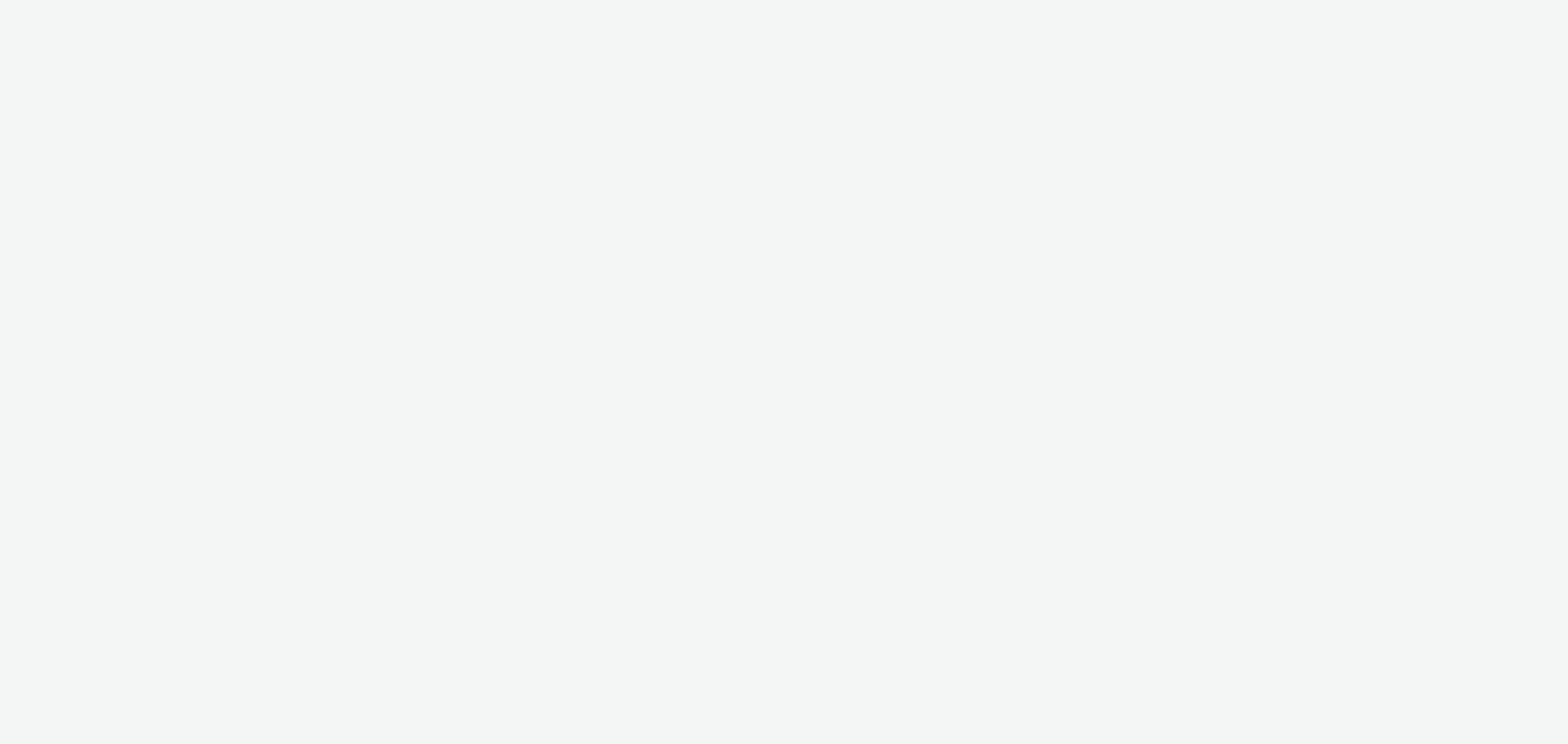
select select "76ad0396-c468-4d1d-af63-4d32e1bf98e8"
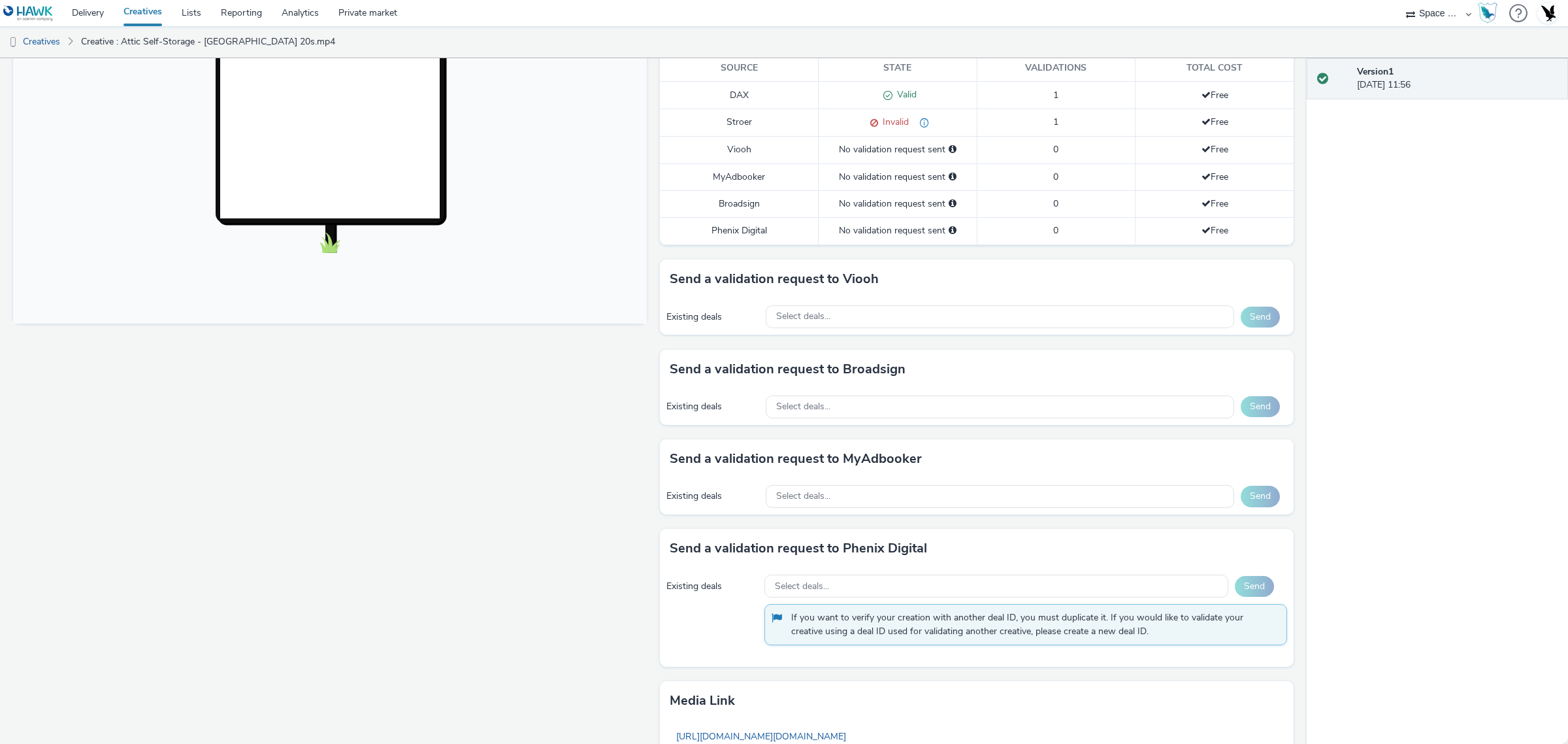
scroll to position [338, 0]
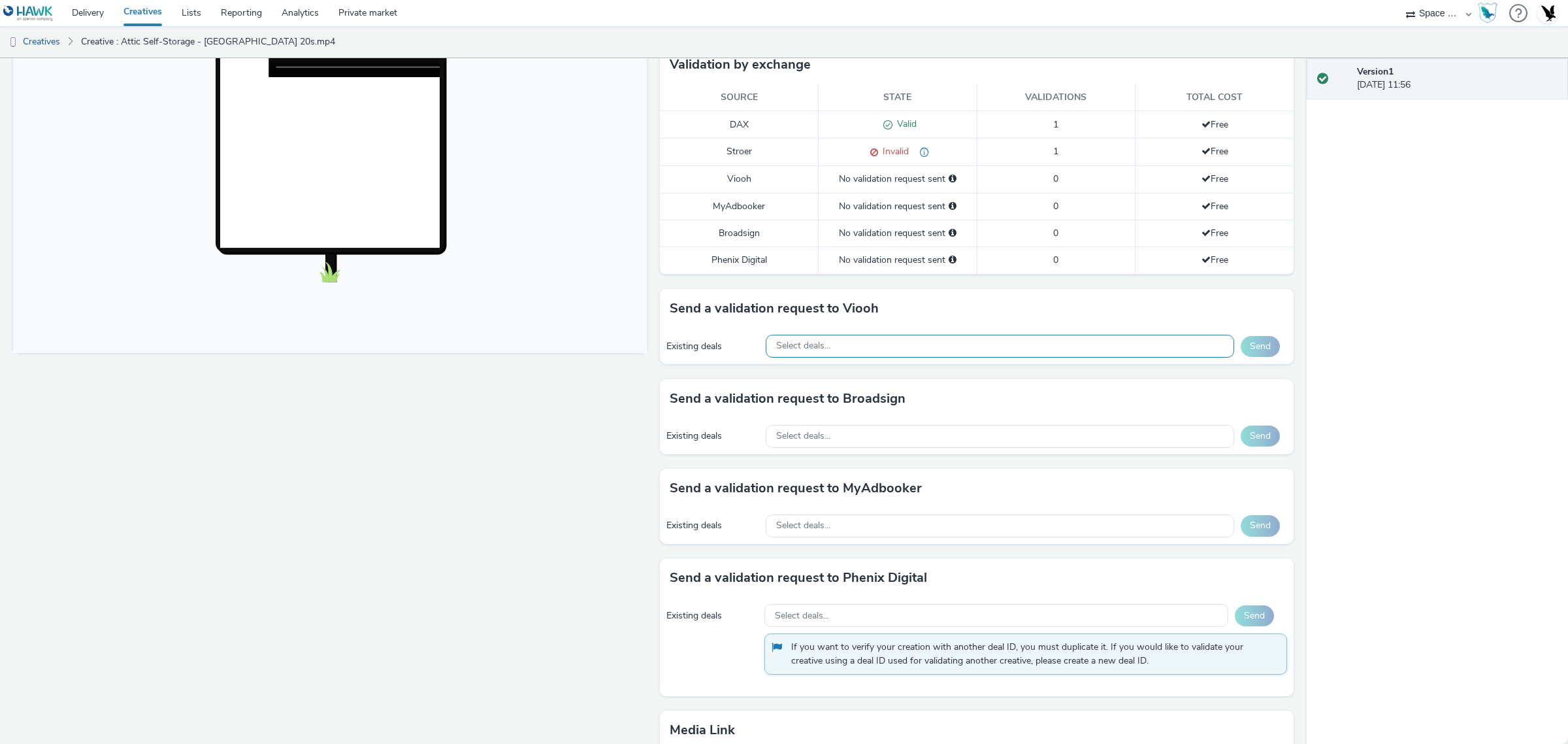
click at [927, 348] on div "Select deals..." at bounding box center [1000, 346] width 469 height 22
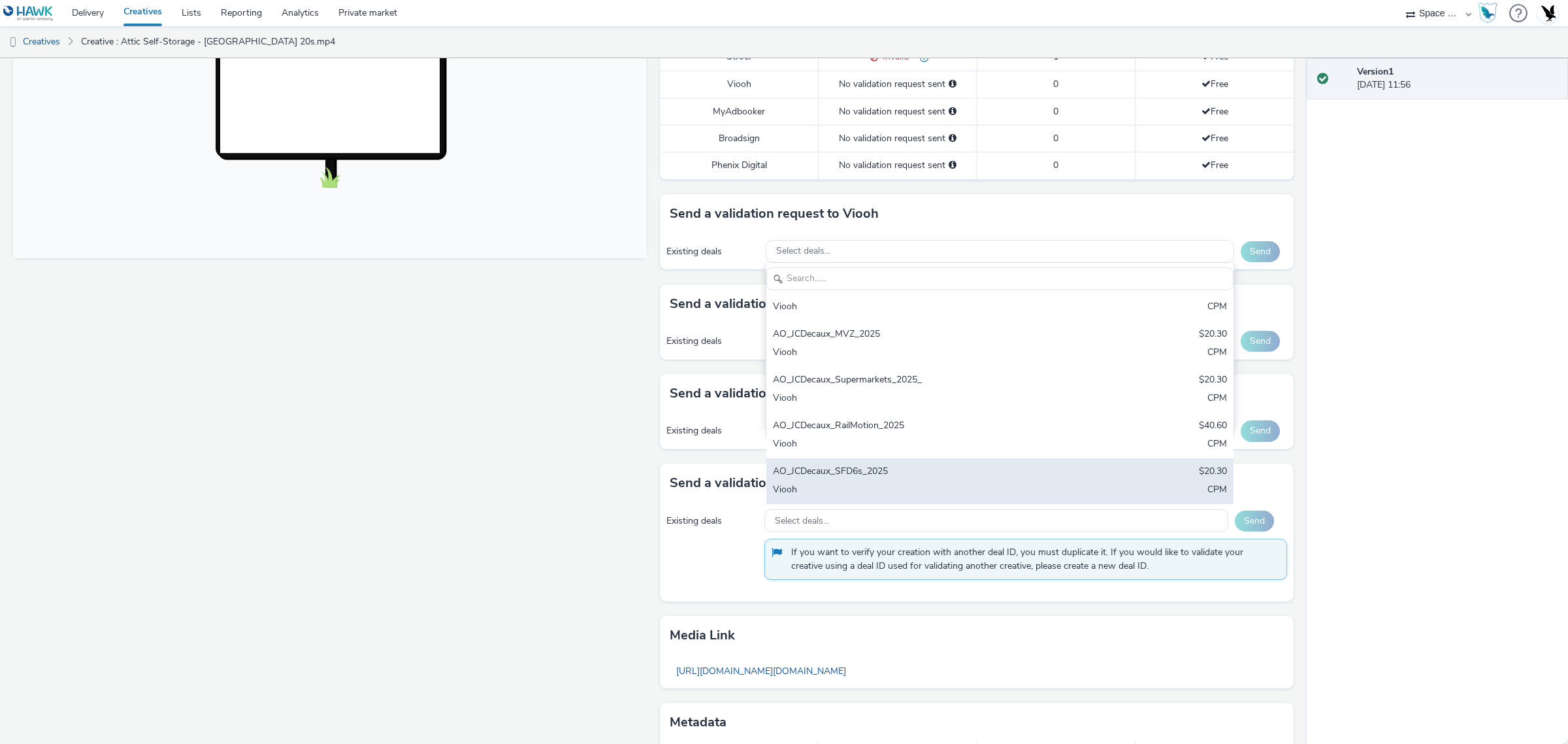
scroll to position [501, 0]
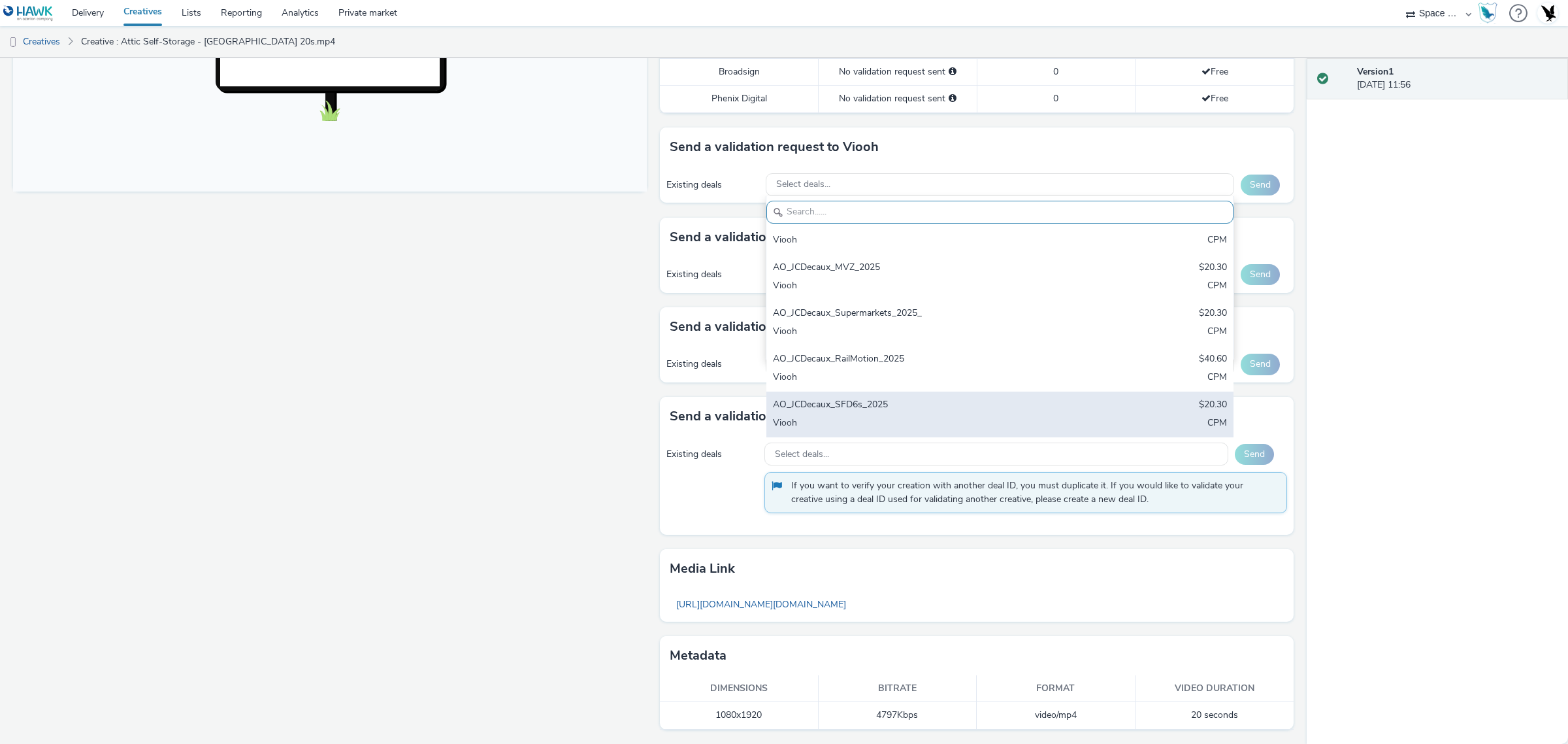
click at [900, 407] on div "AO_JCDecaux_SFD6s_2025" at bounding box center [923, 405] width 301 height 15
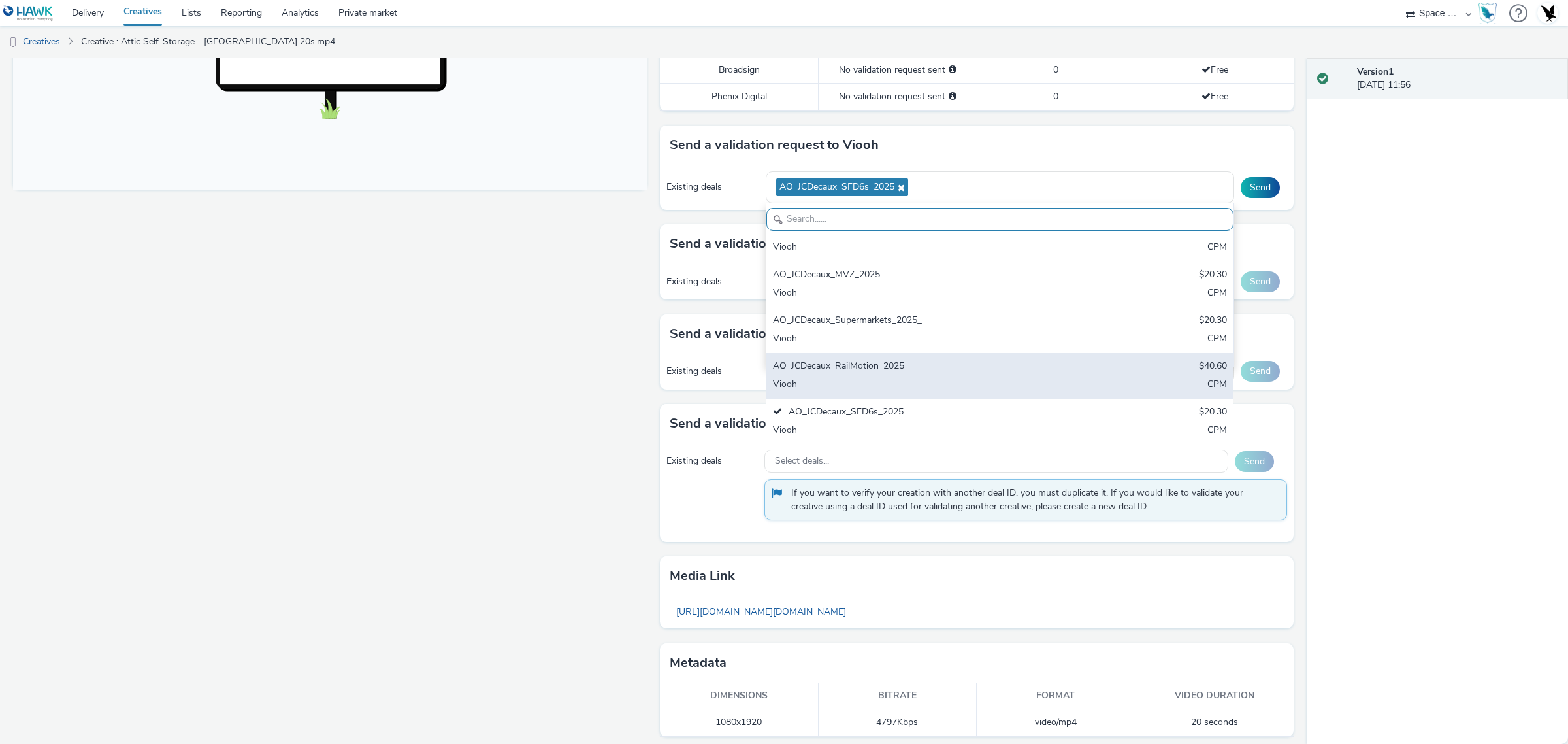
click at [901, 361] on div "AO_JCDecaux_RailMotion_2025" at bounding box center [923, 367] width 301 height 15
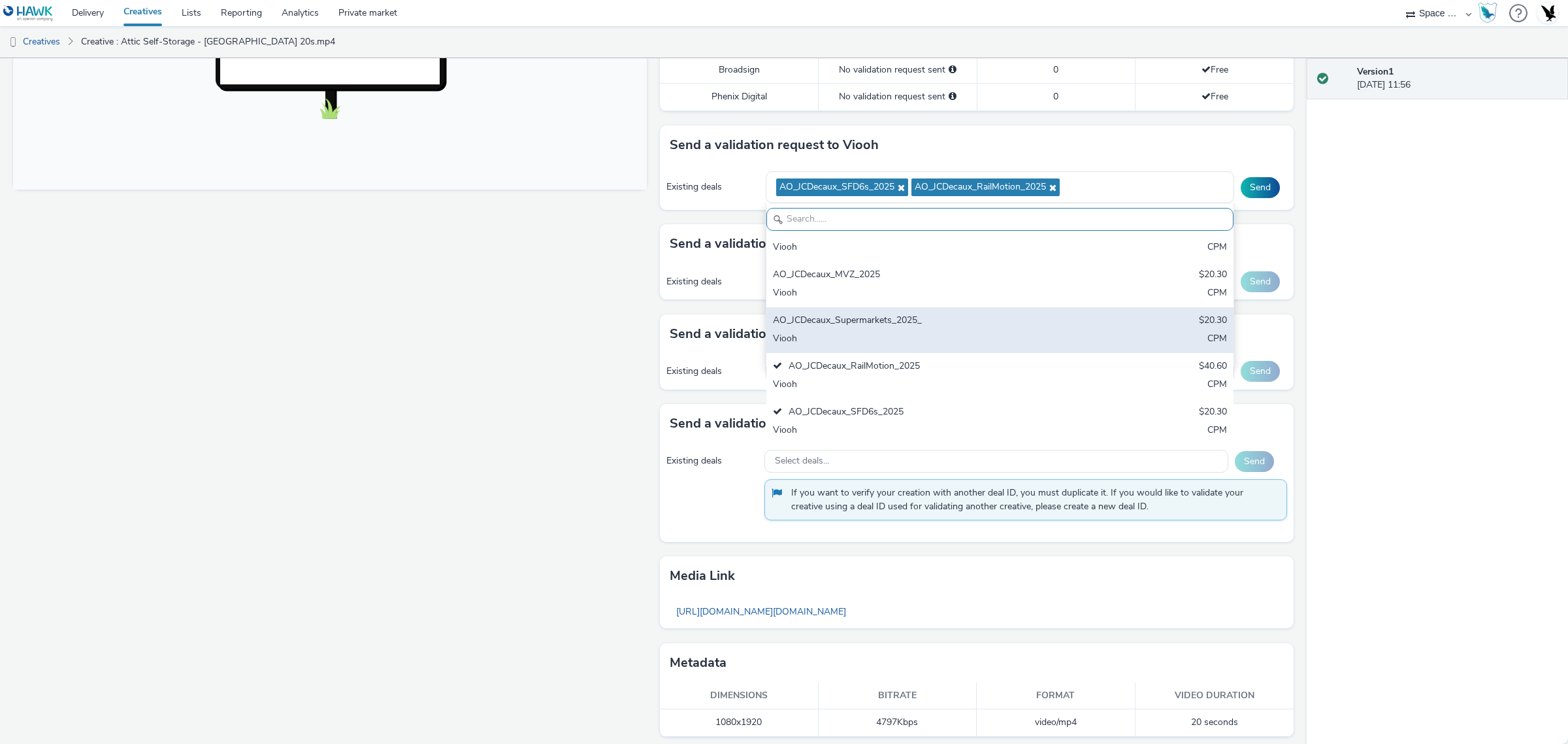
click at [897, 335] on div "Viooh" at bounding box center [923, 340] width 301 height 15
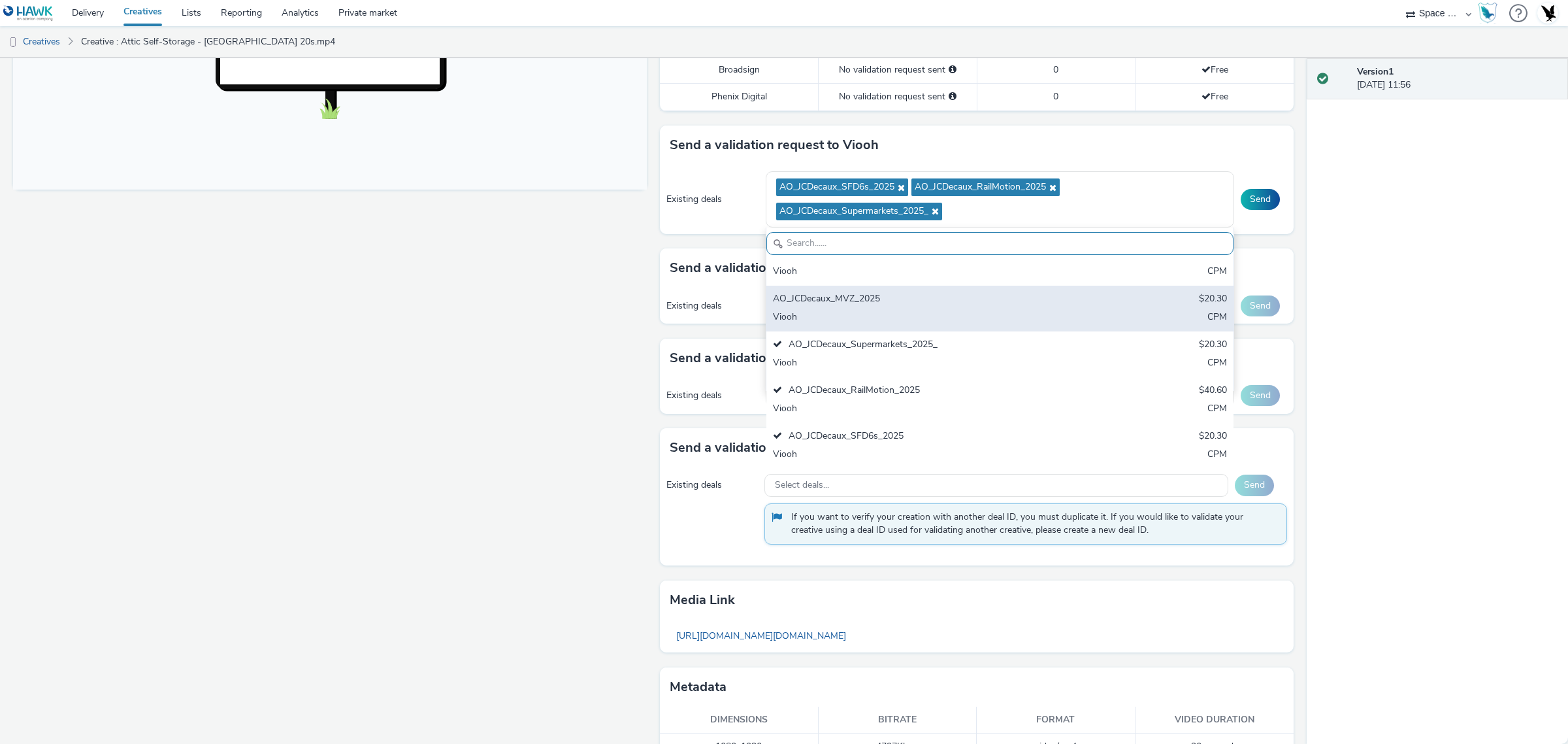
click at [903, 295] on div "AO_JCDecaux_MVZ_2025" at bounding box center [923, 299] width 301 height 15
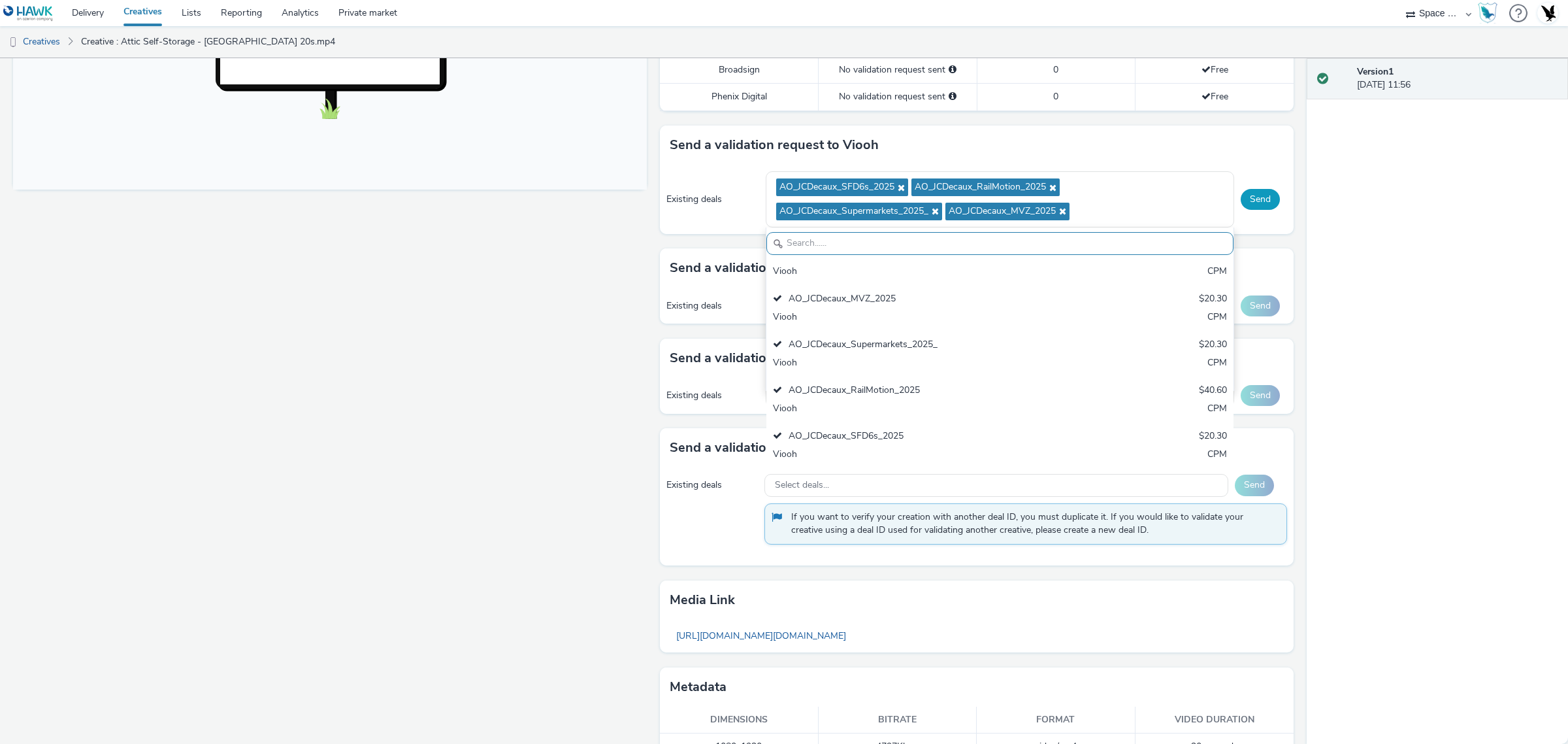
click at [1243, 198] on button "Send" at bounding box center [1261, 199] width 40 height 21
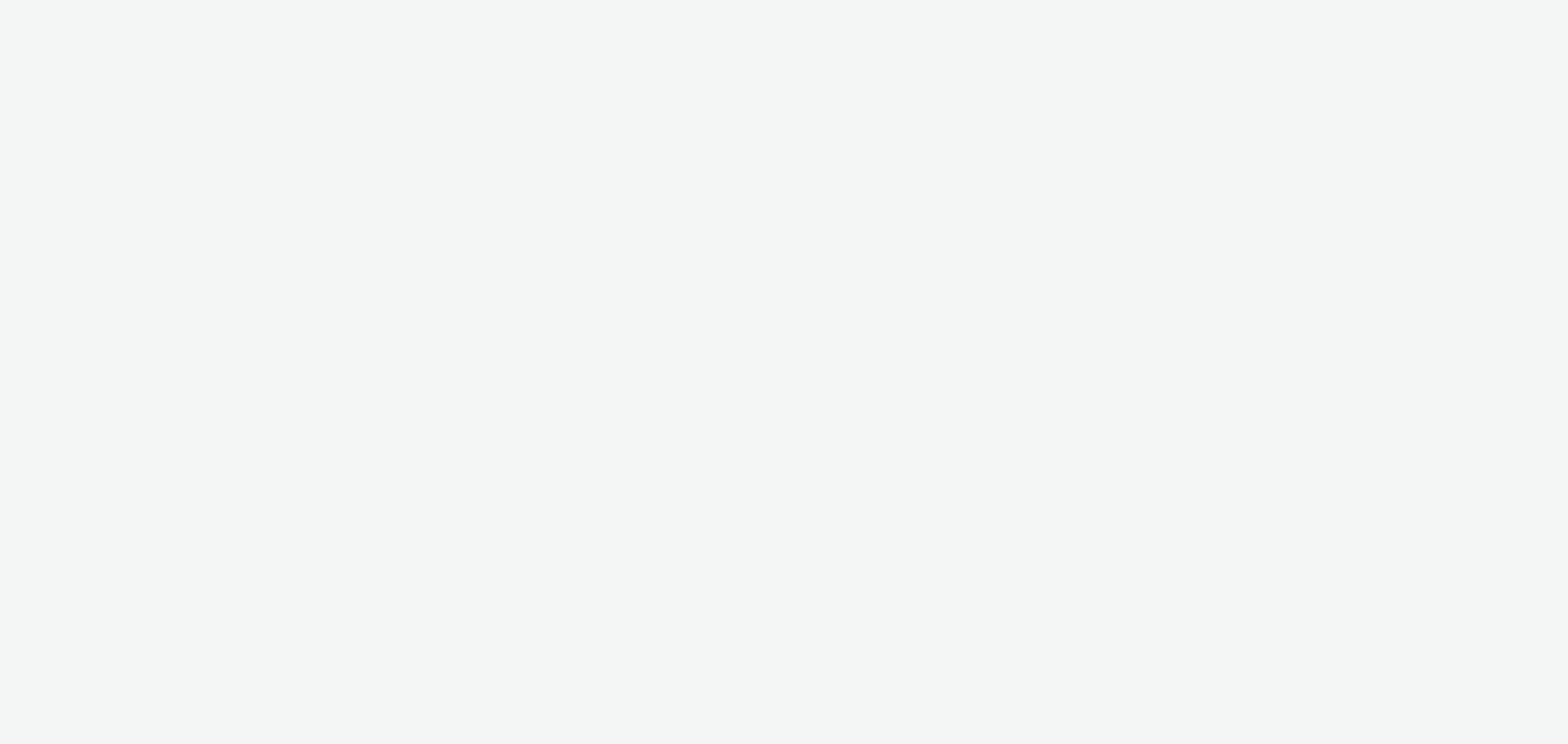
select select "76ad0396-c468-4d1d-af63-4d32e1bf98e8"
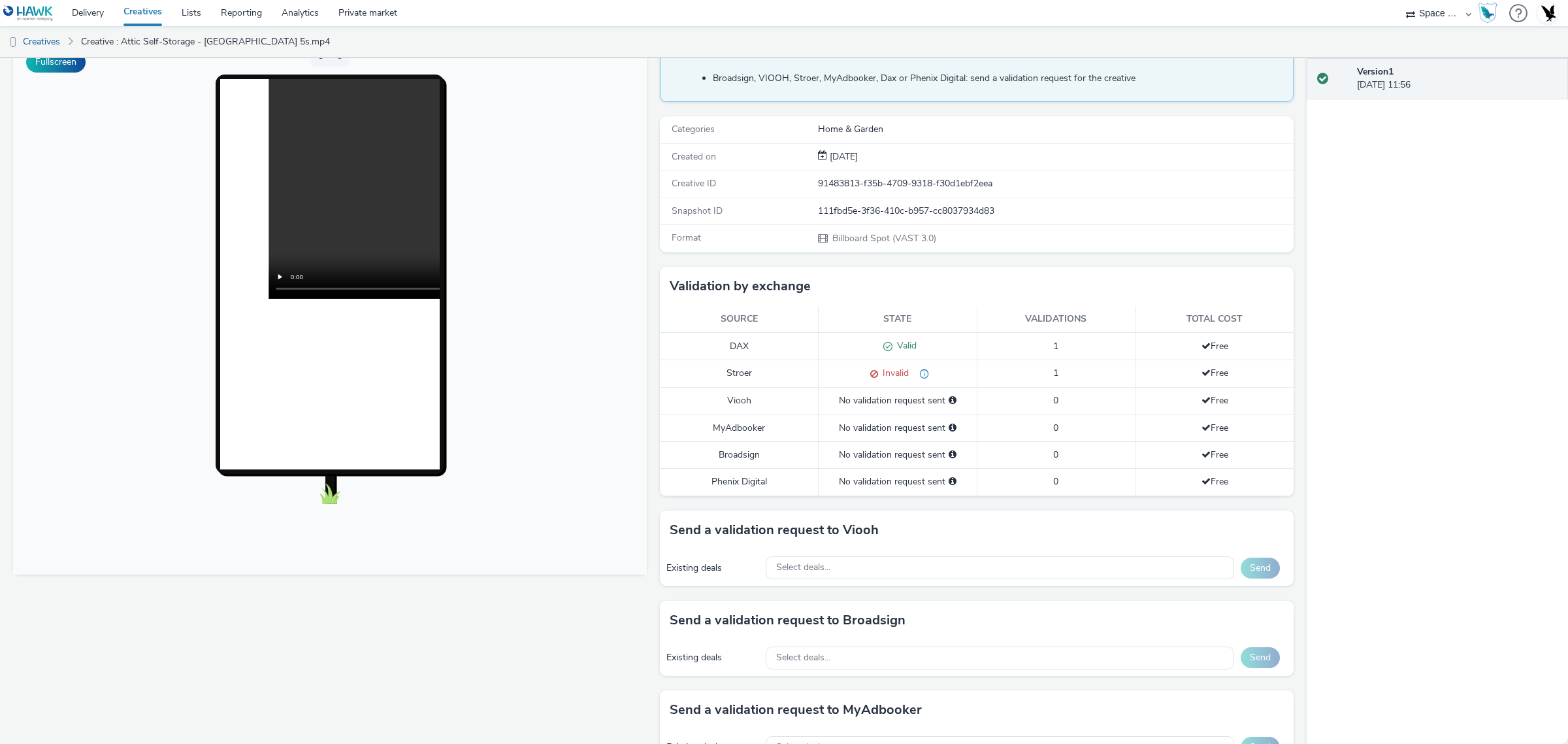
scroll to position [327, 0]
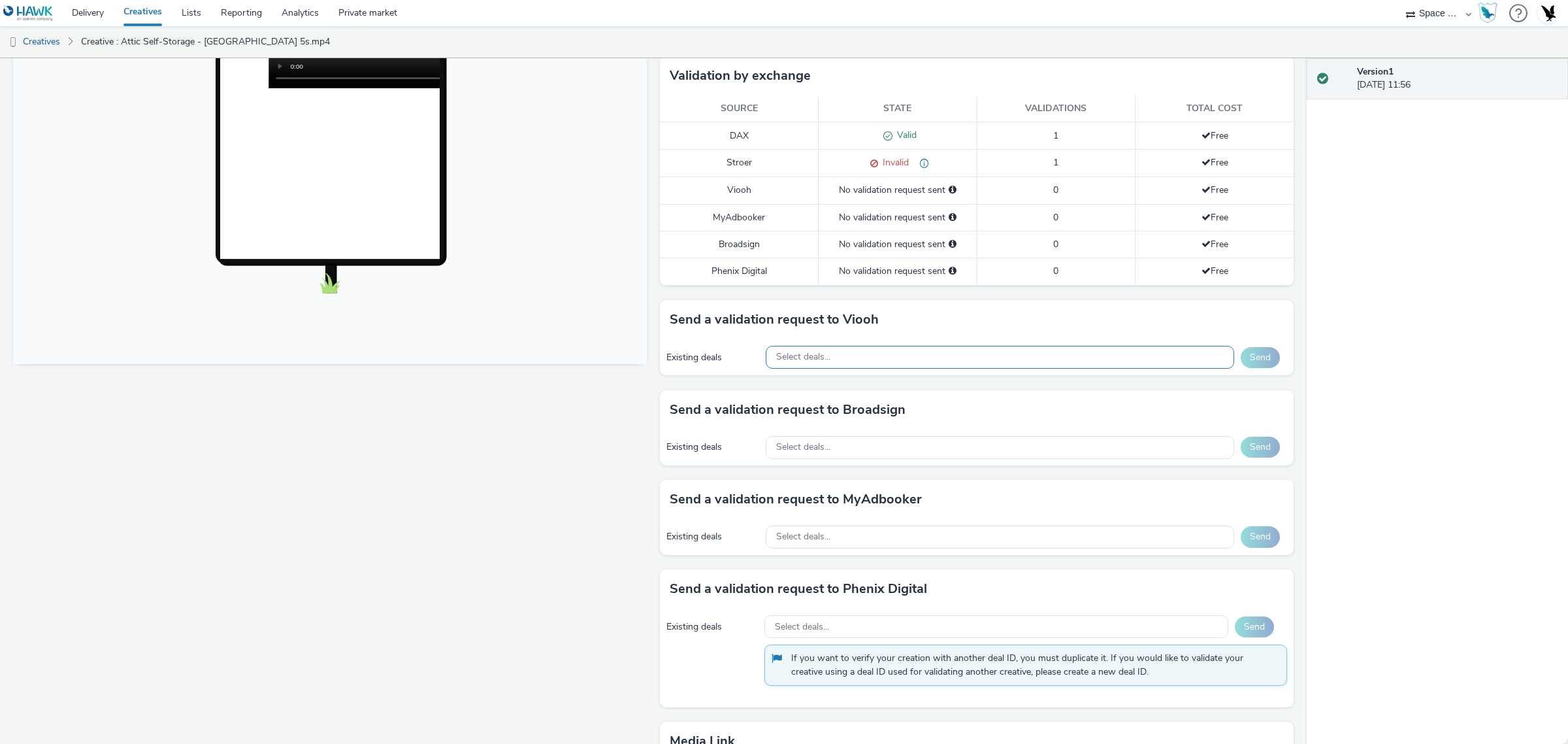
click at [1041, 363] on div "Select deals..." at bounding box center [1000, 357] width 469 height 22
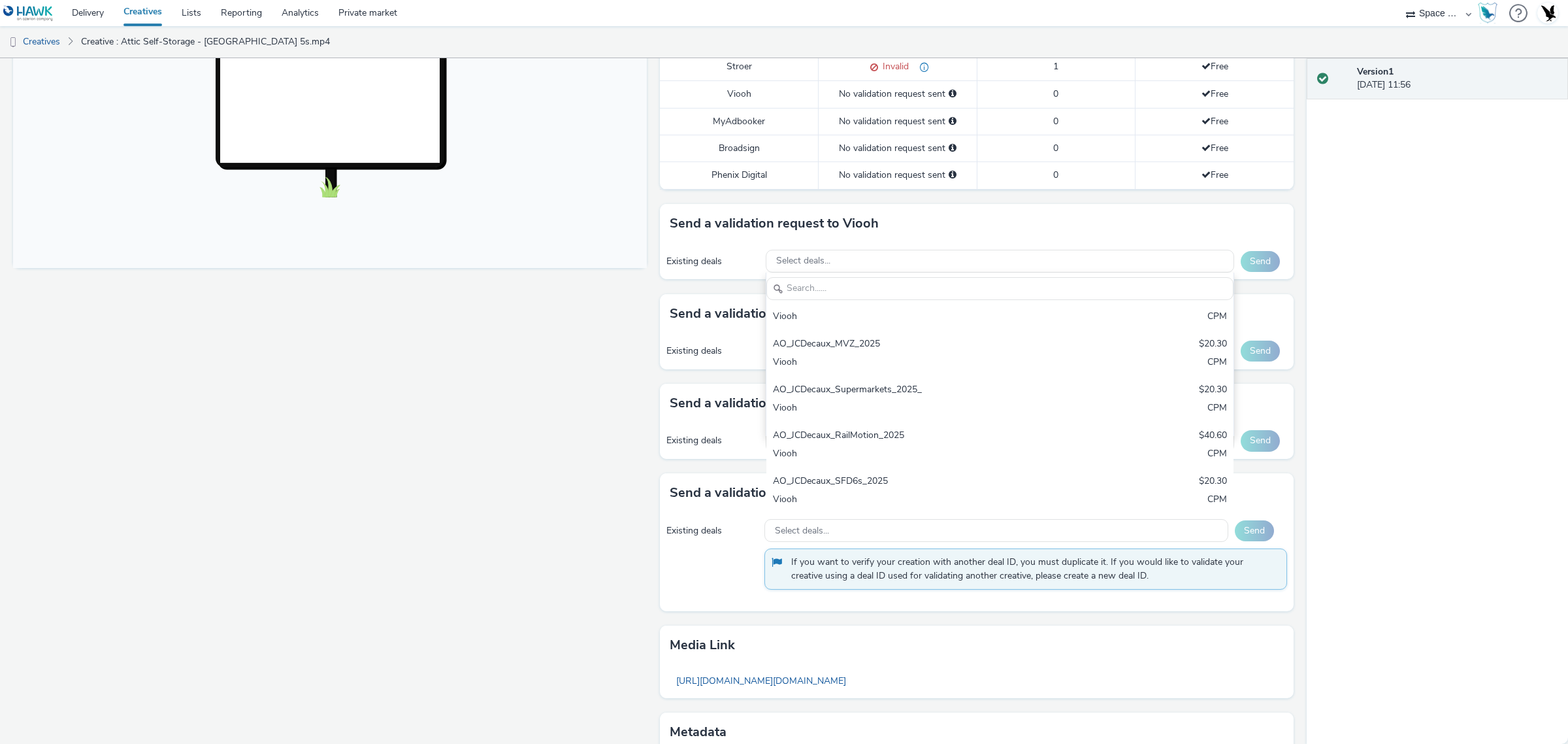
scroll to position [501, 0]
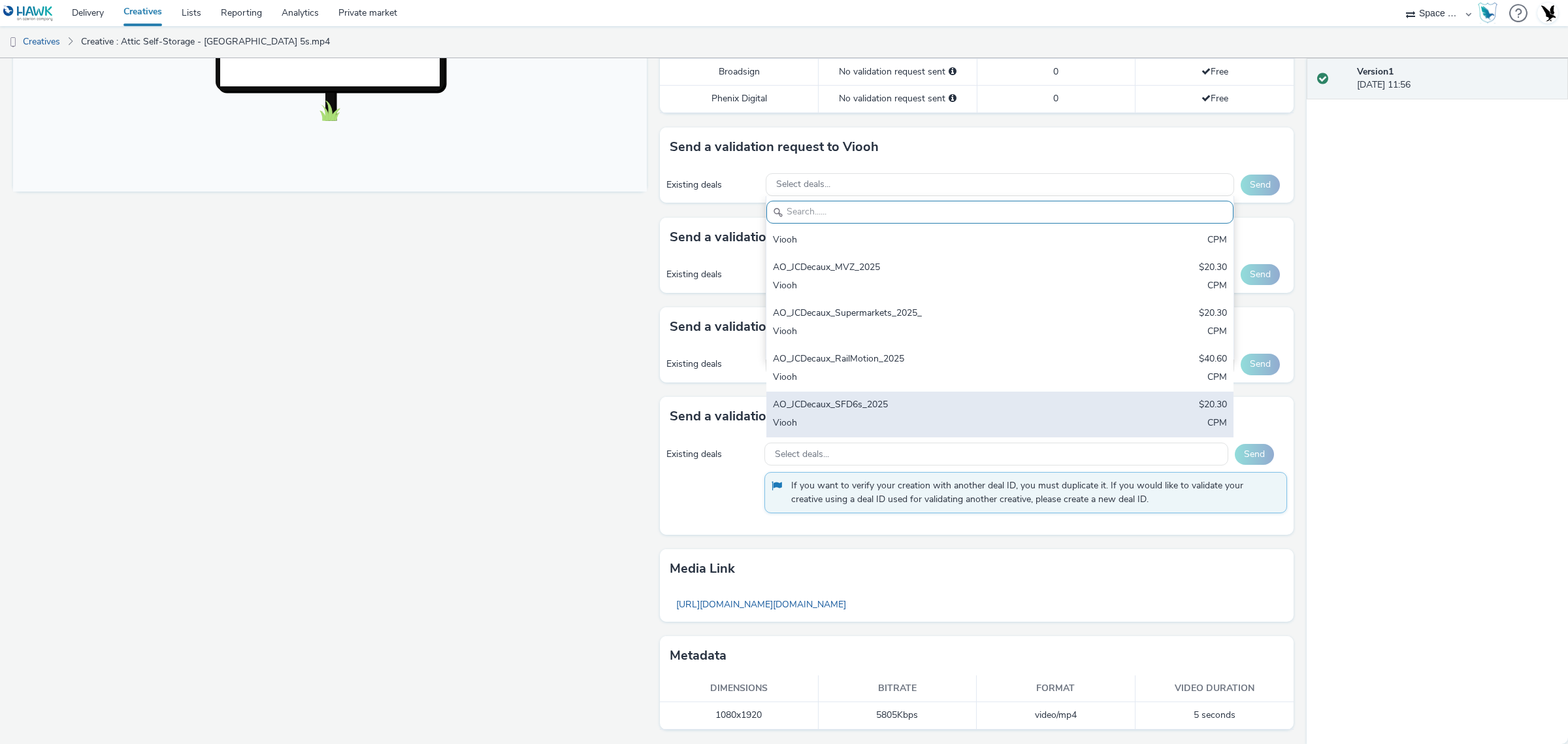
click at [924, 394] on div "AO_JCDecaux_SFD6s_2025 $20.30 Viooh CPM" at bounding box center [1000, 414] width 468 height 46
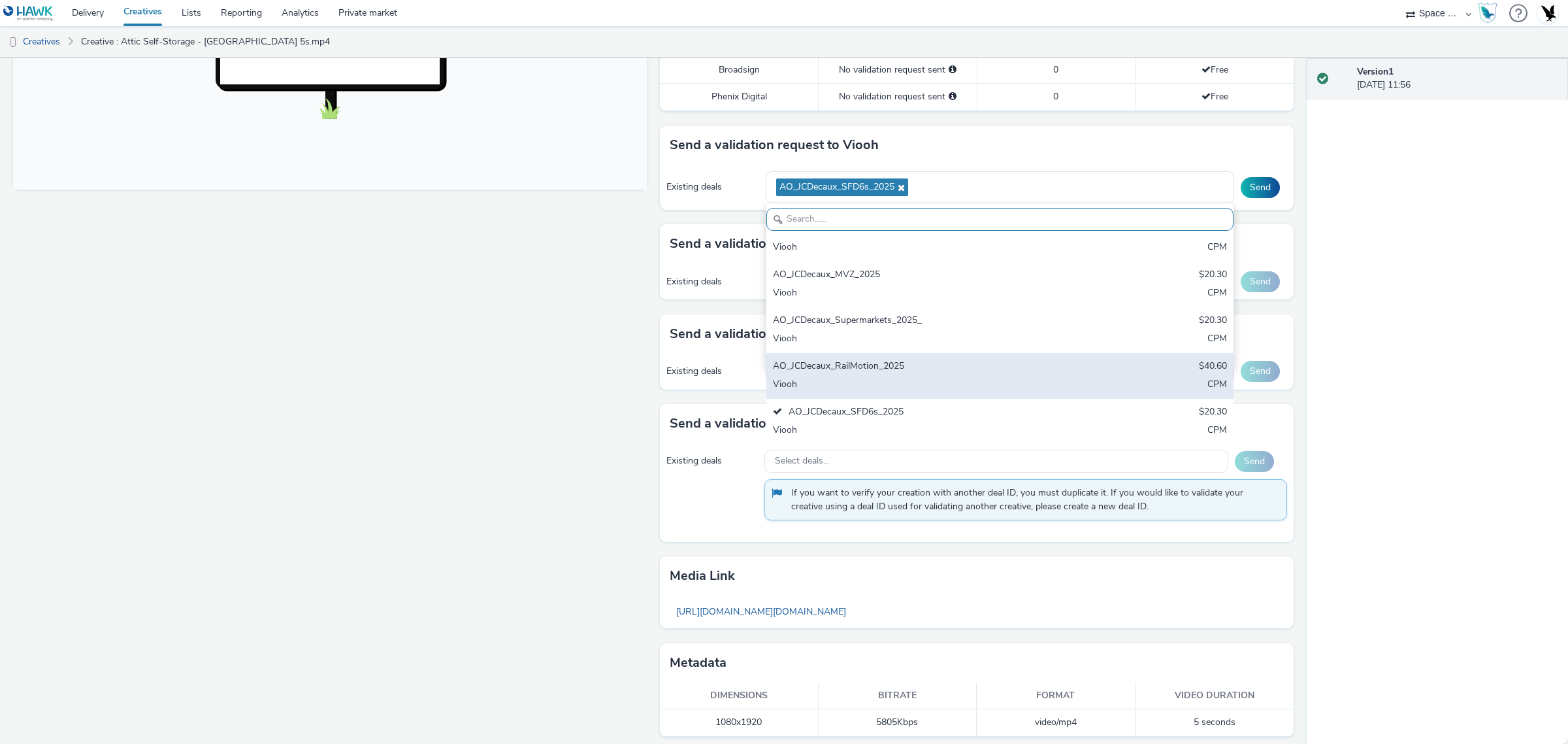
click at [926, 364] on div "AO_JCDecaux_RailMotion_2025" at bounding box center [923, 367] width 301 height 15
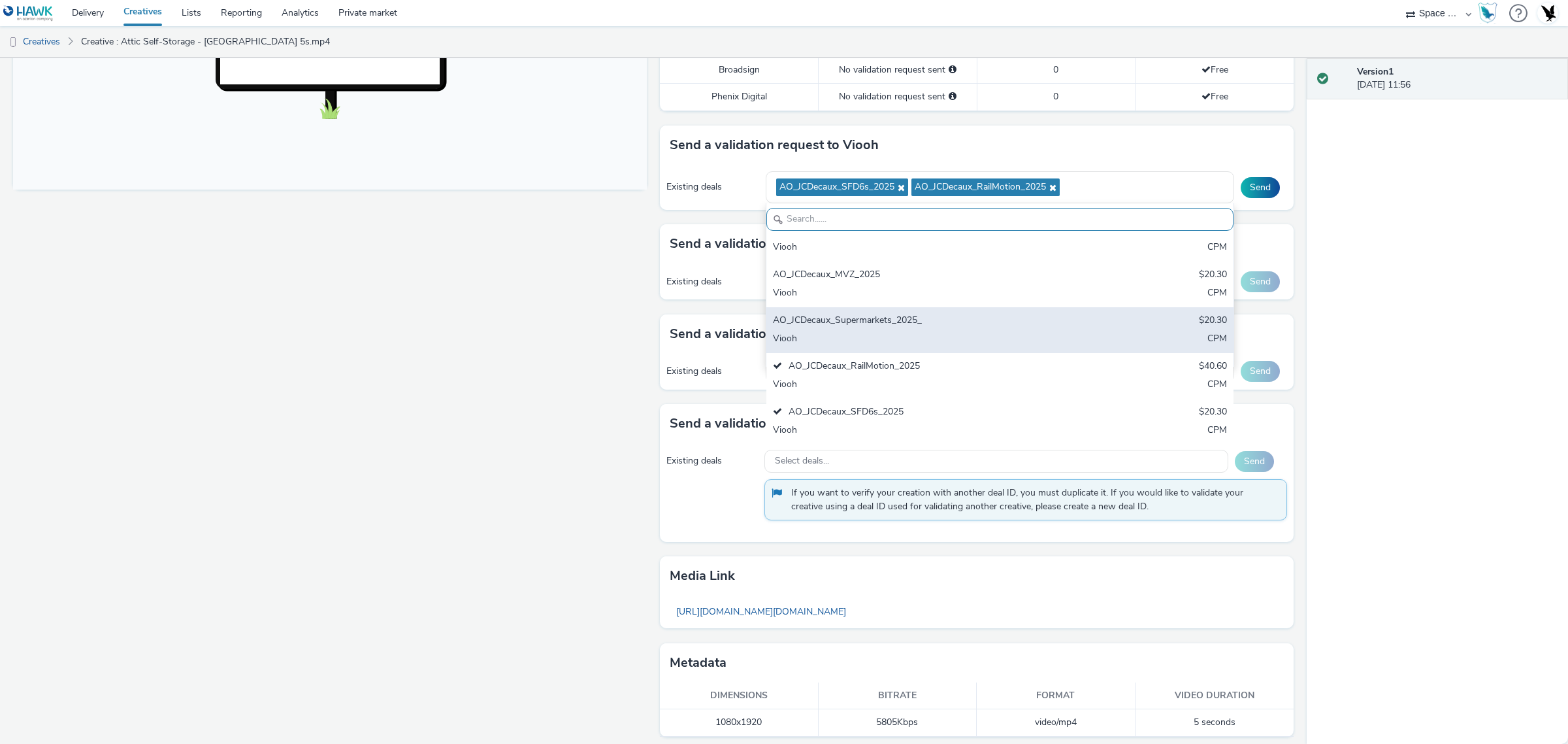
click at [922, 334] on div "Viooh" at bounding box center [923, 340] width 301 height 15
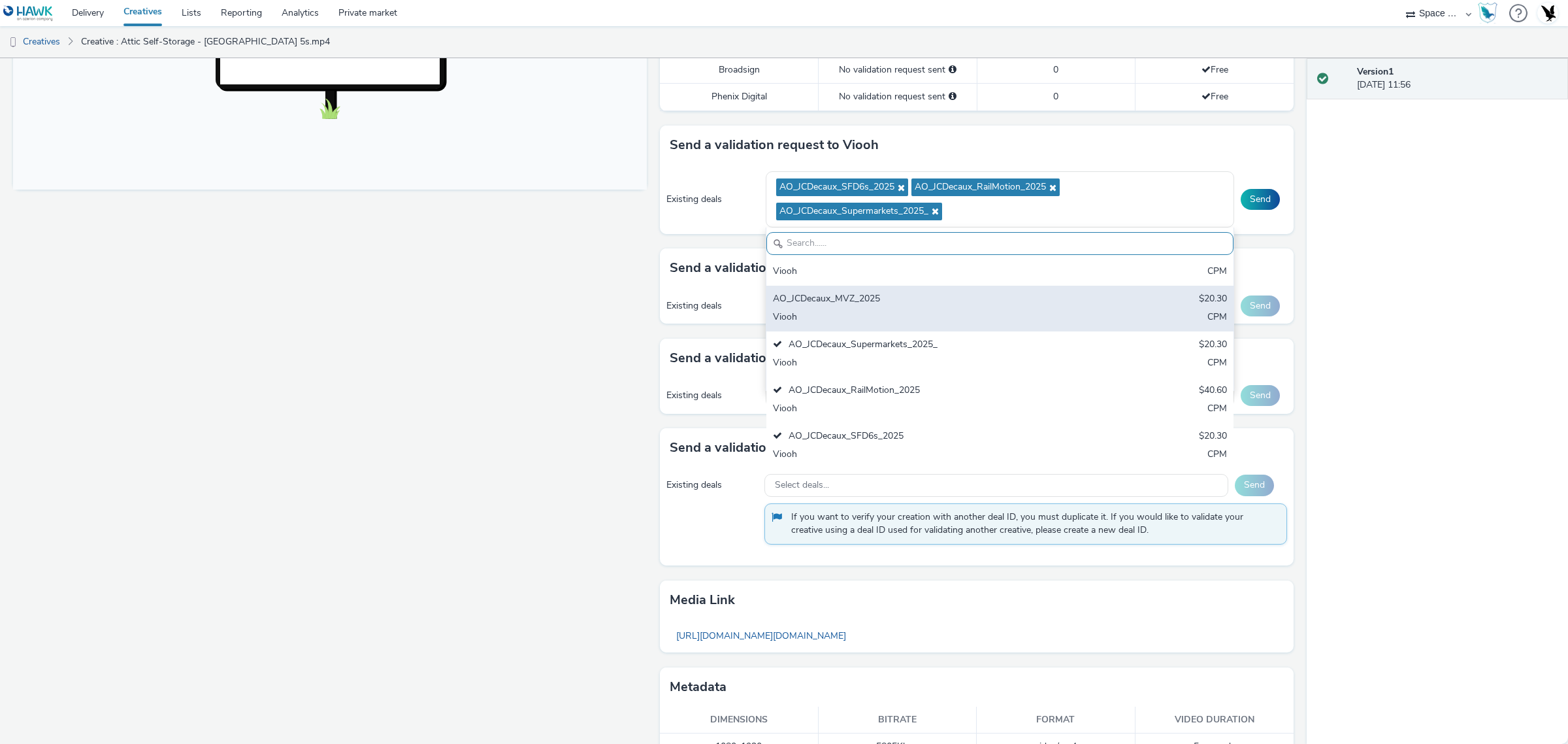
click at [921, 296] on div "AO_JCDecaux_MVZ_2025" at bounding box center [923, 299] width 301 height 15
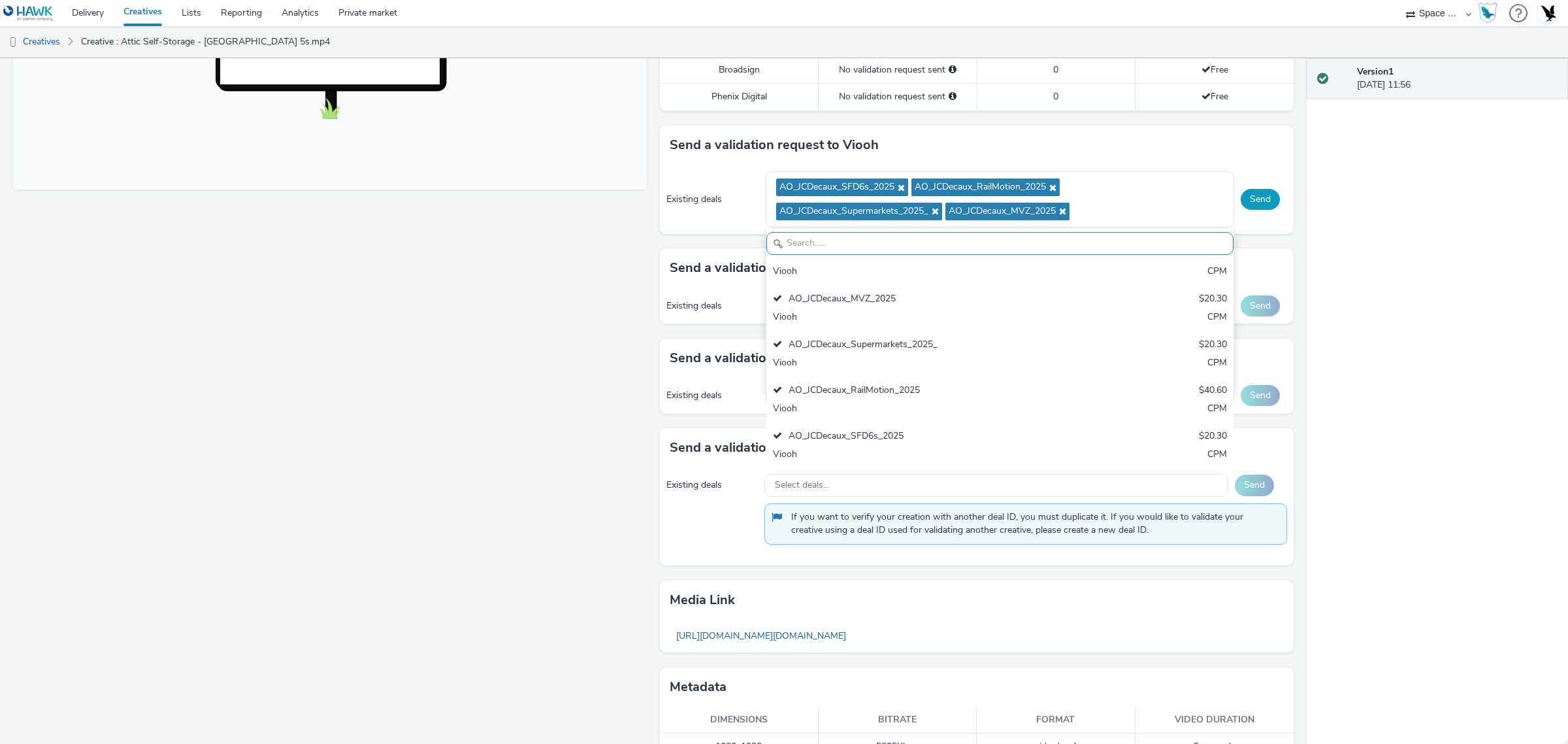
click at [1241, 204] on button "Send" at bounding box center [1261, 199] width 40 height 21
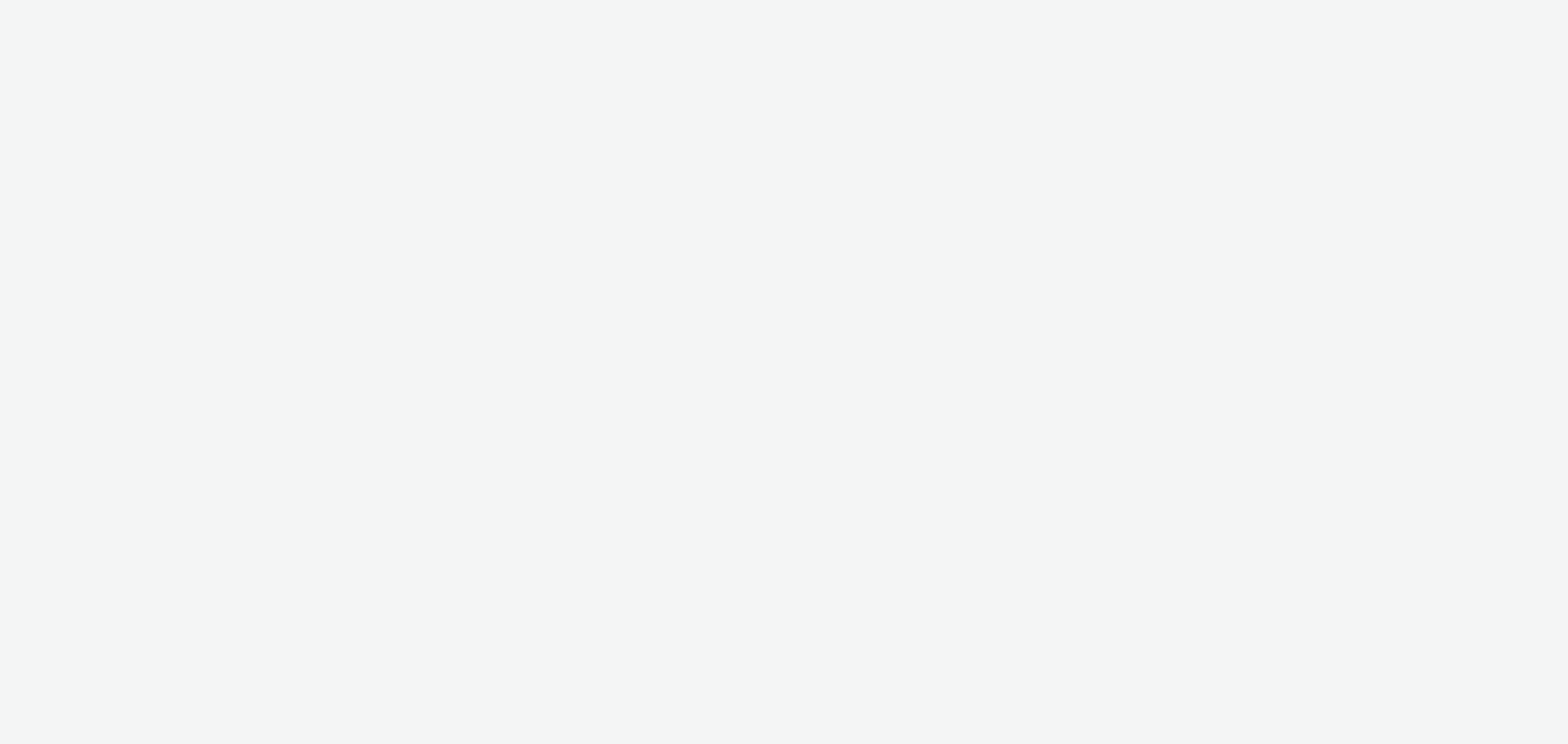
select select "76ad0396-c468-4d1d-af63-4d32e1bf98e8"
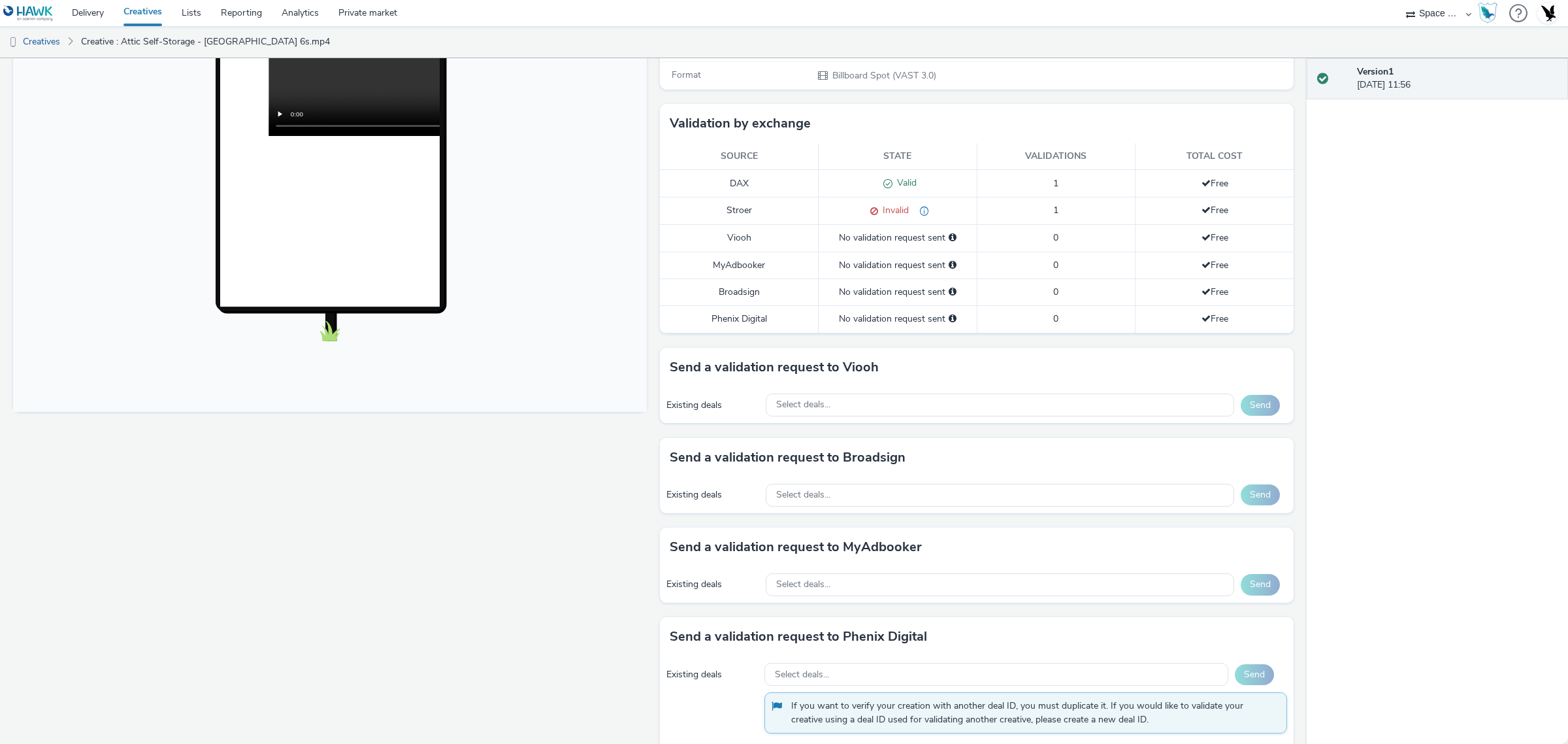
scroll to position [327, 0]
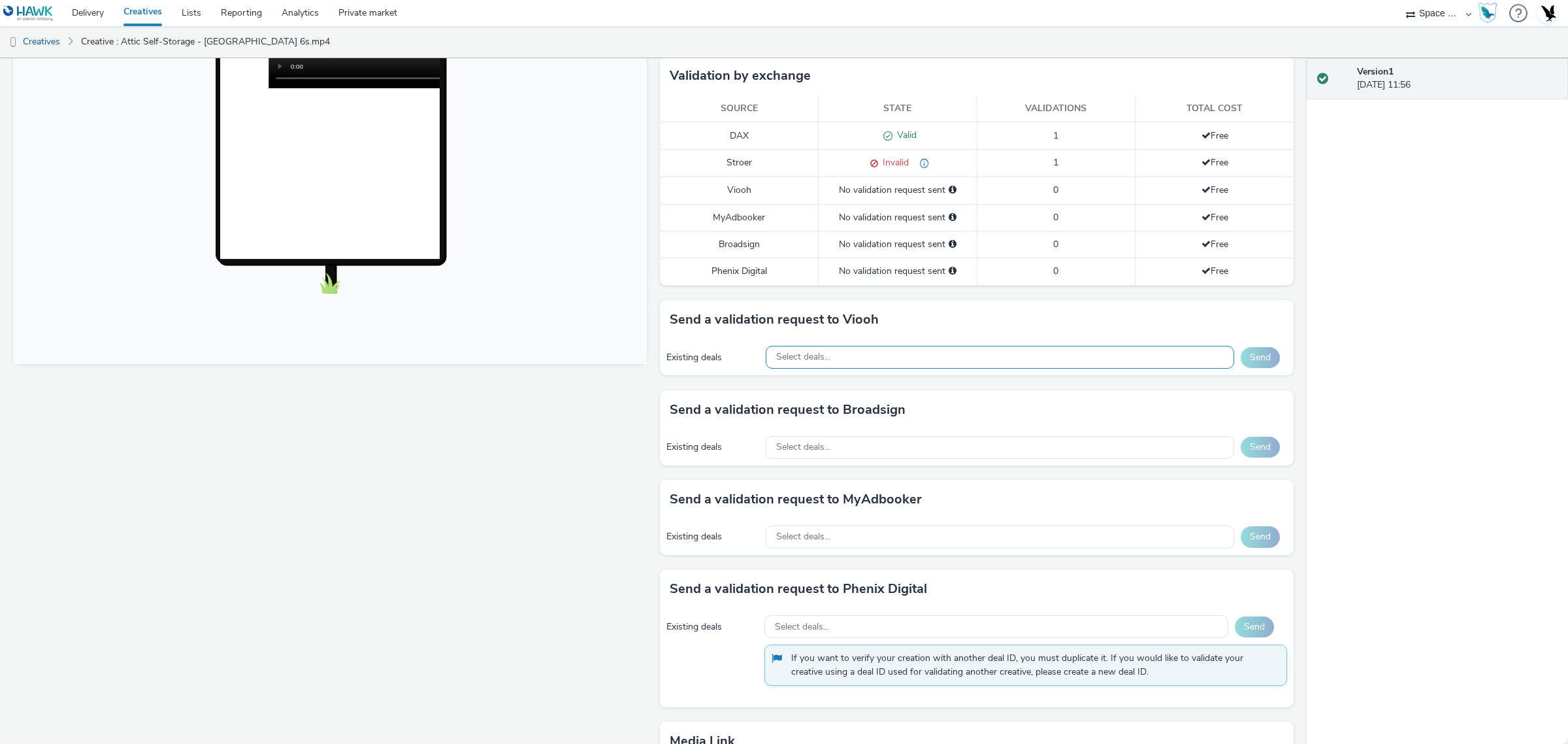
click at [1005, 368] on div "Select deals..." at bounding box center [1000, 357] width 469 height 22
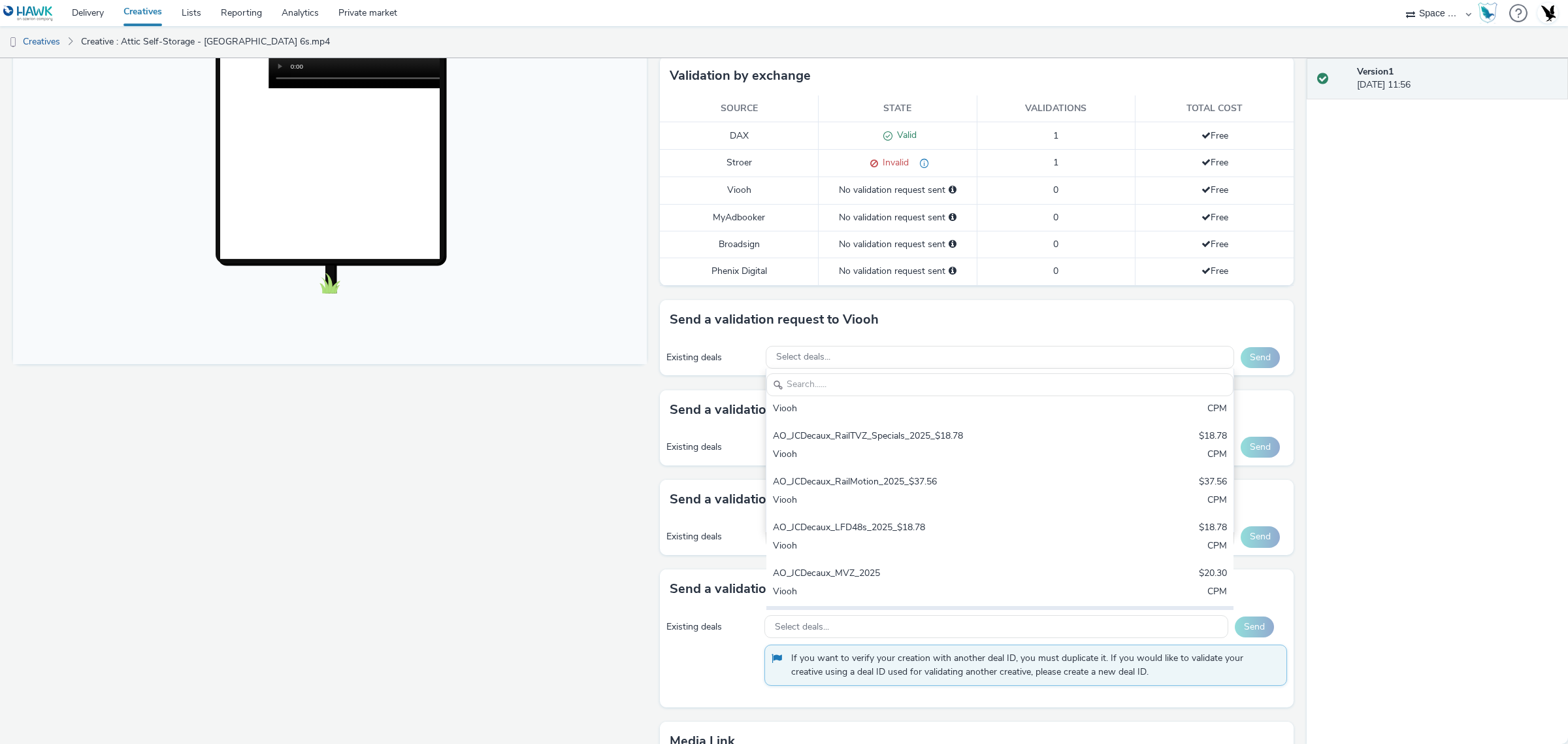
scroll to position [340, 0]
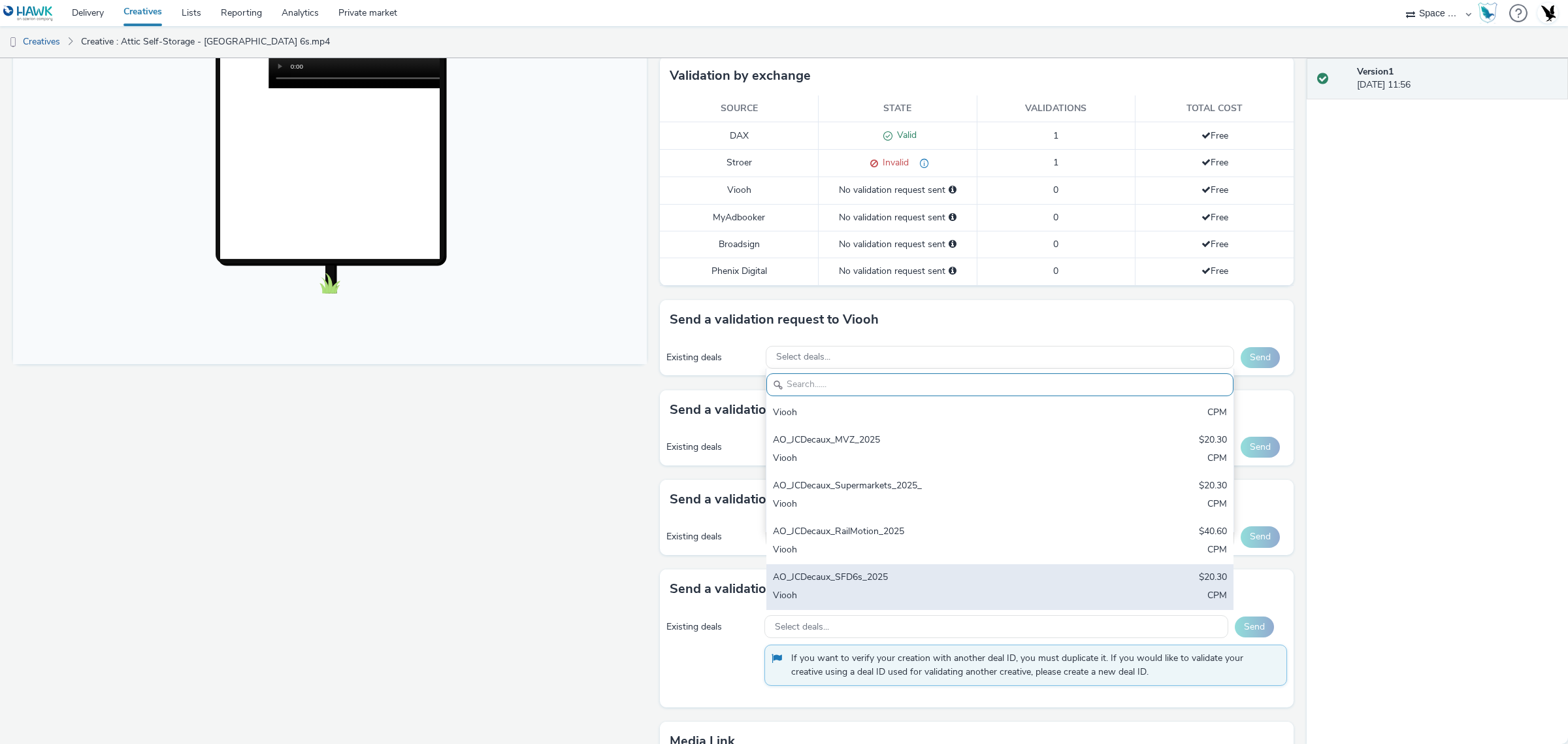
drag, startPoint x: 973, startPoint y: 570, endPoint x: 968, endPoint y: 524, distance: 46.3
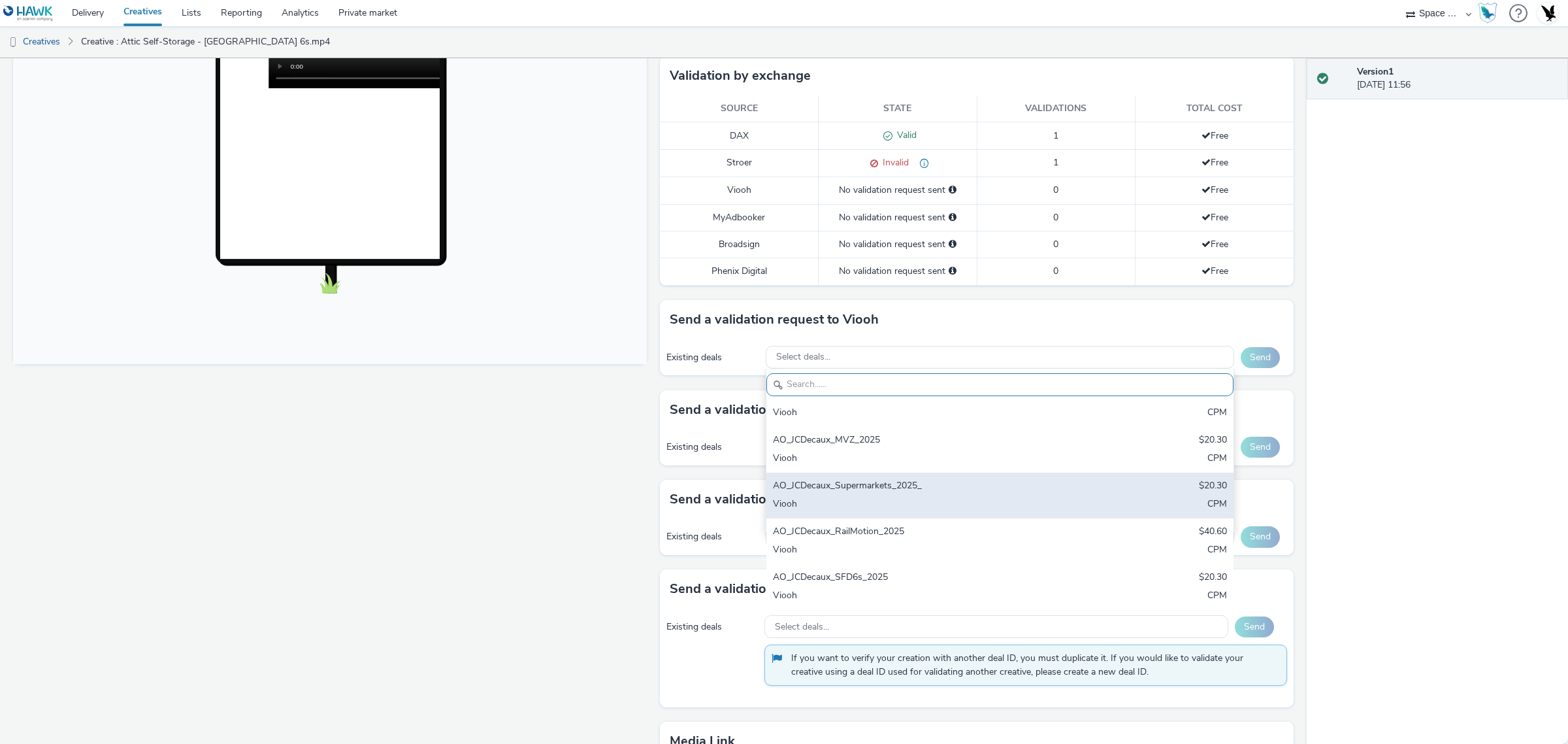
click at [973, 570] on div "AO_JCDecaux_SFD6s_2025 $20.30 Viooh CPM" at bounding box center [1000, 587] width 468 height 46
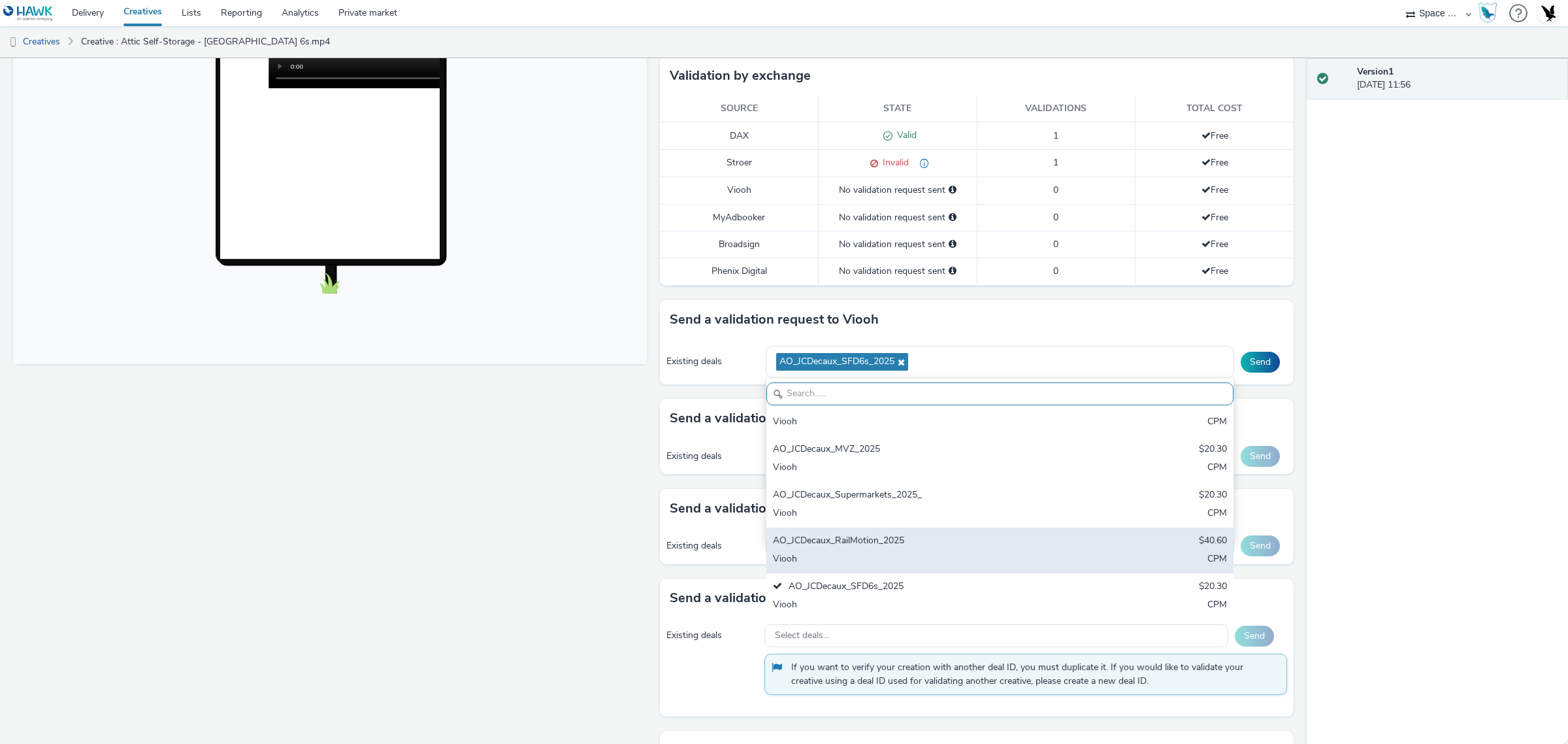
click at [965, 536] on div "AO_JCDecaux_RailMotion_2025" at bounding box center [923, 541] width 301 height 15
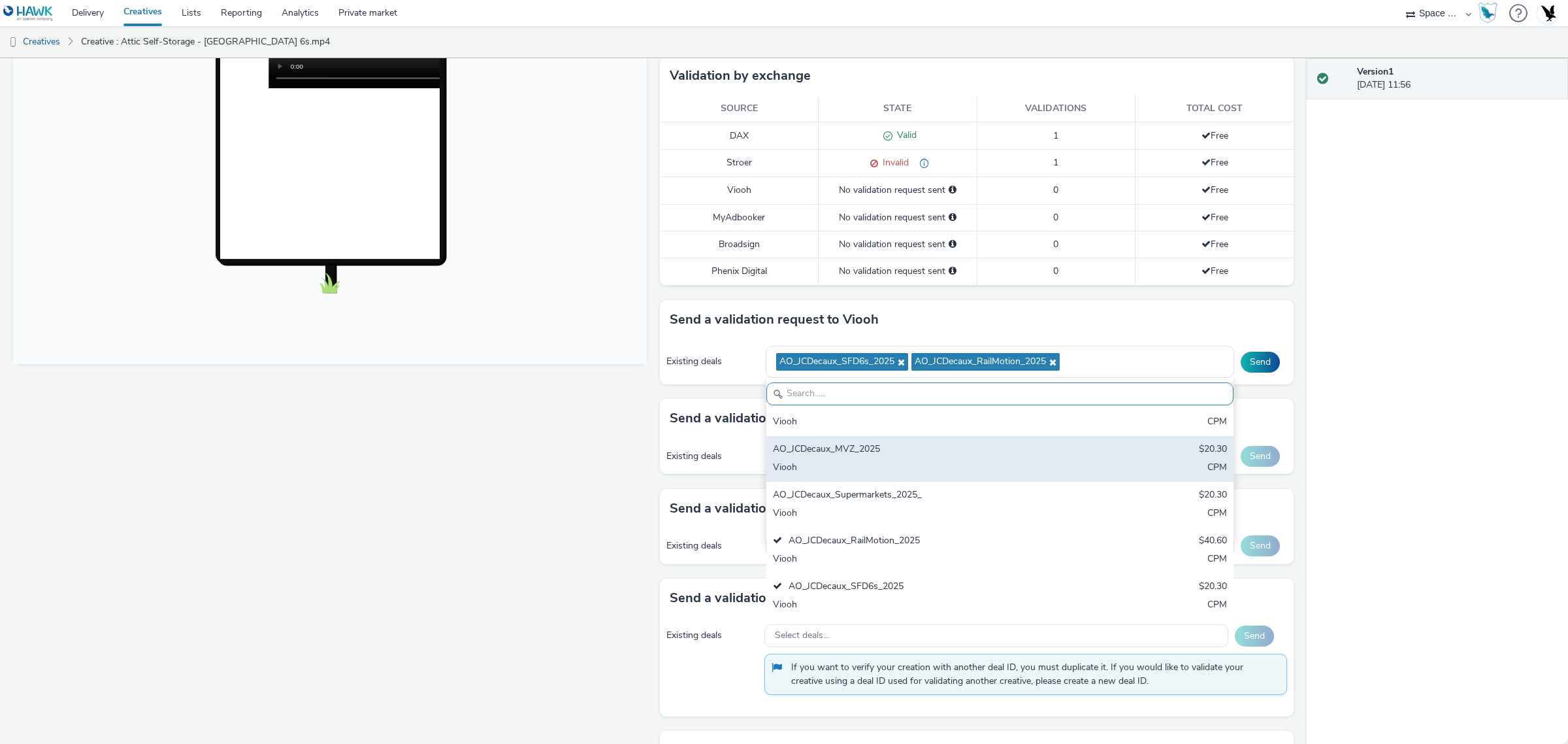
drag, startPoint x: 968, startPoint y: 500, endPoint x: 968, endPoint y: 488, distance: 12.0
click at [968, 497] on div "AO_JCDecaux_Supermarkets_2025_" at bounding box center [923, 495] width 301 height 15
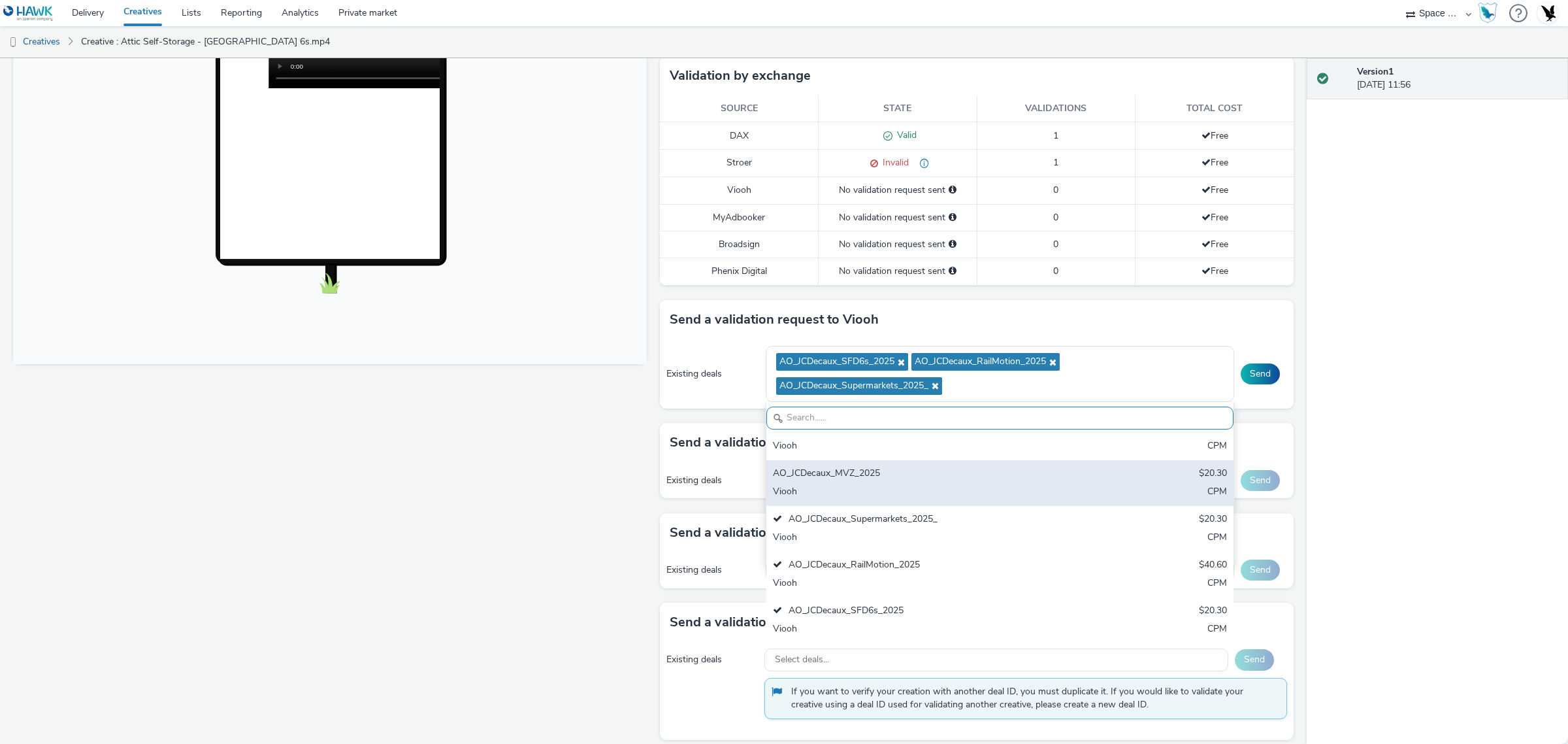
click at [951, 462] on div "AO_JCDecaux_MVZ_2025 $20.30 Viooh CPM" at bounding box center [1000, 483] width 468 height 46
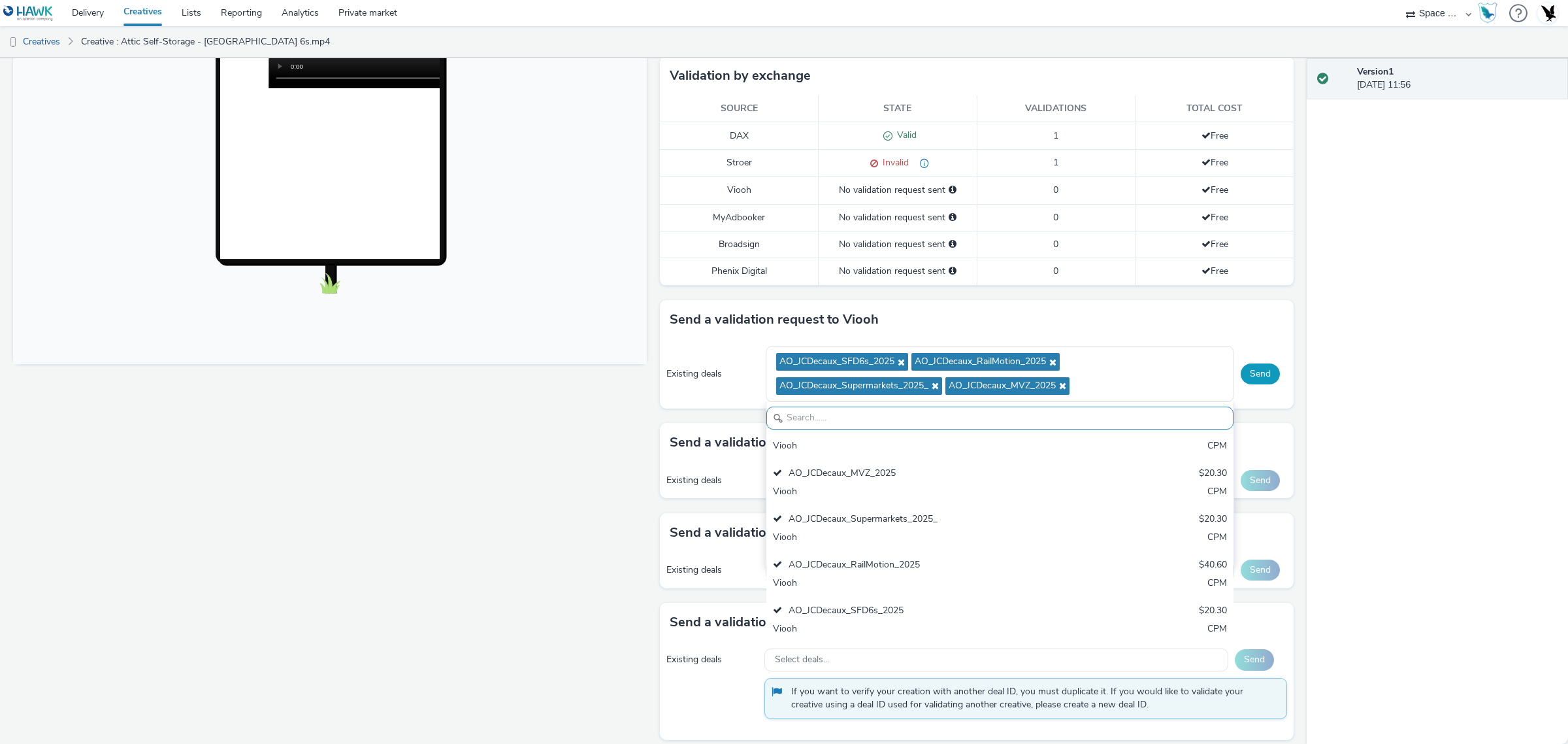
click at [1261, 373] on button "Send" at bounding box center [1261, 374] width 40 height 21
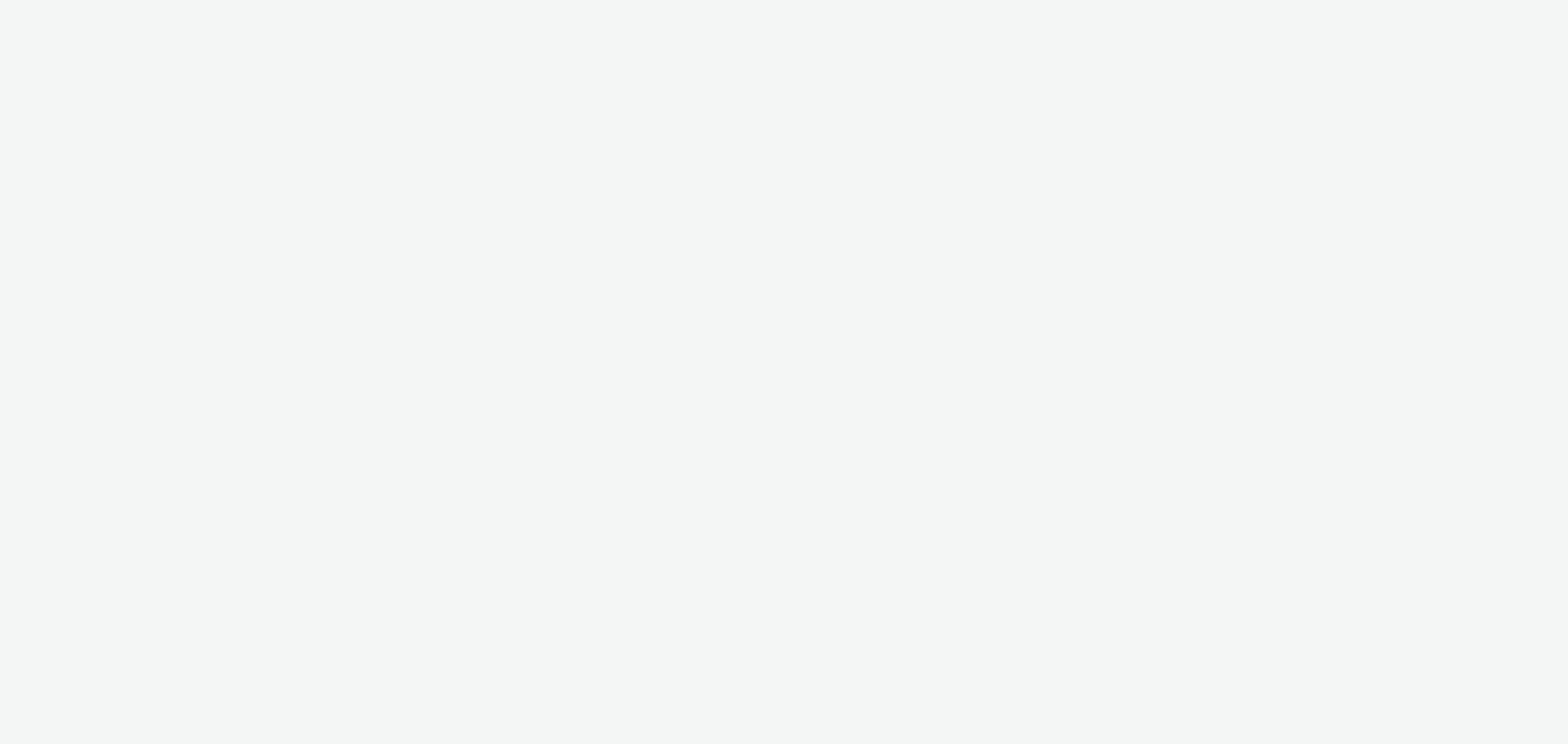
select select "76ad0396-c468-4d1d-af63-4d32e1bf98e8"
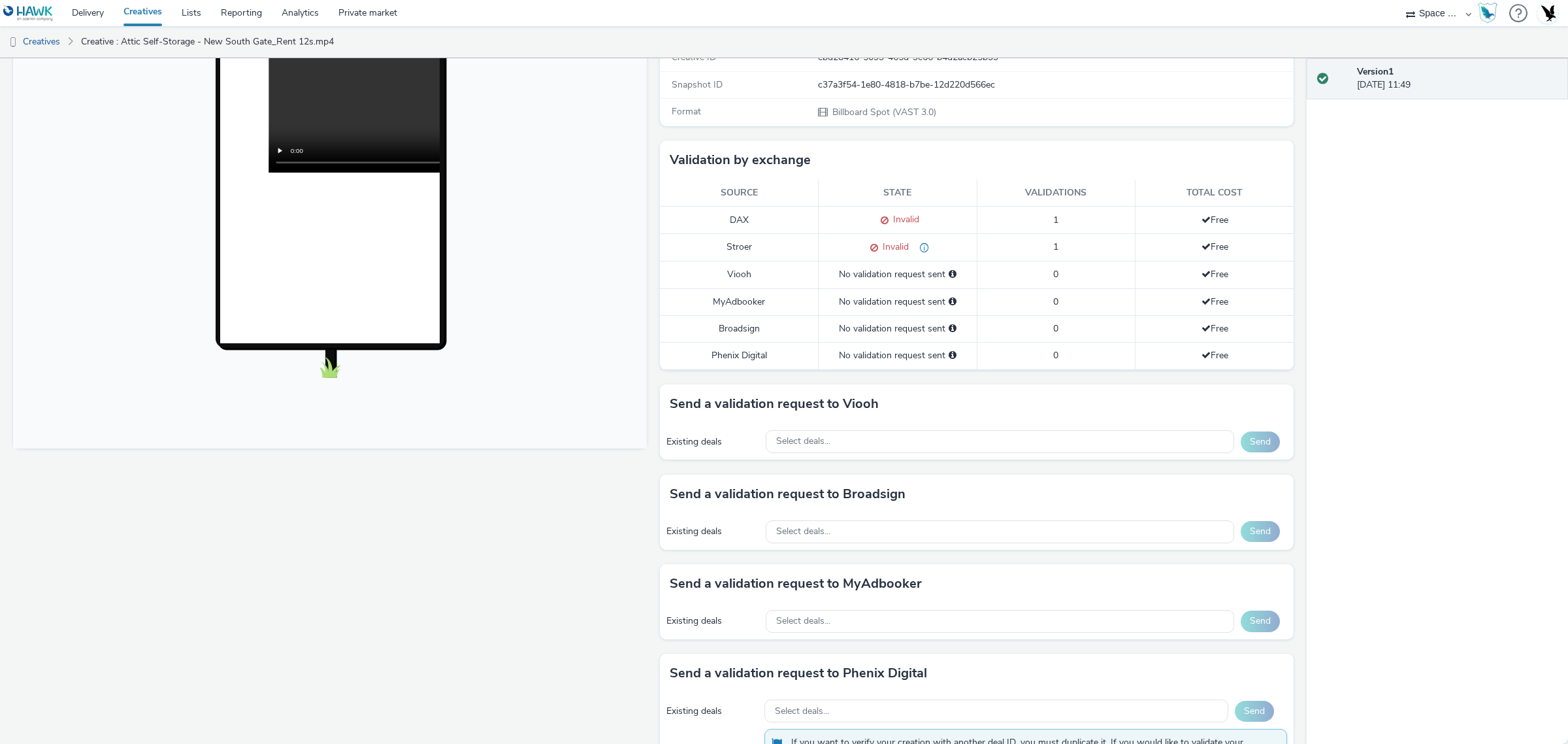
scroll to position [409, 0]
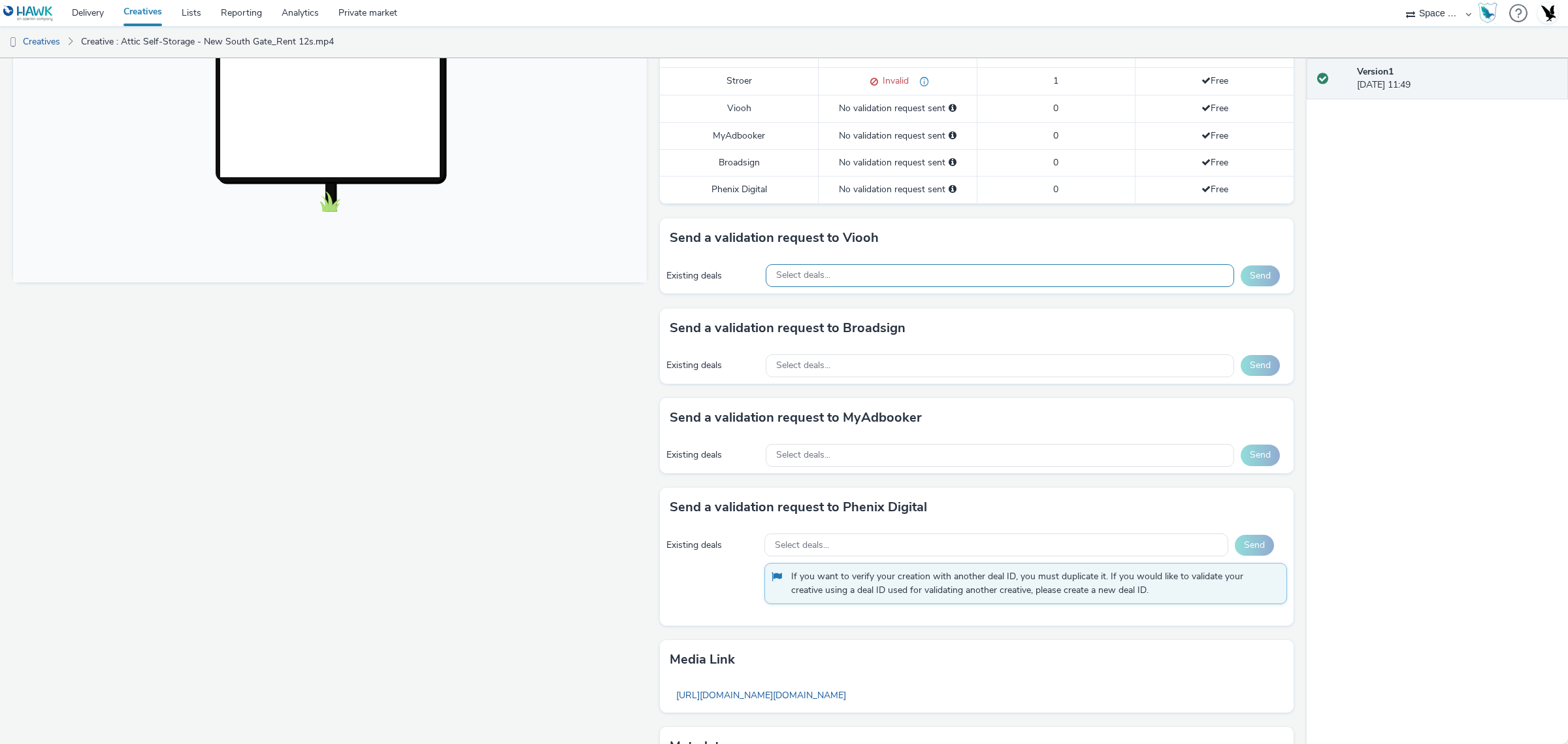
click at [1047, 279] on div "Select deals..." at bounding box center [1000, 275] width 469 height 22
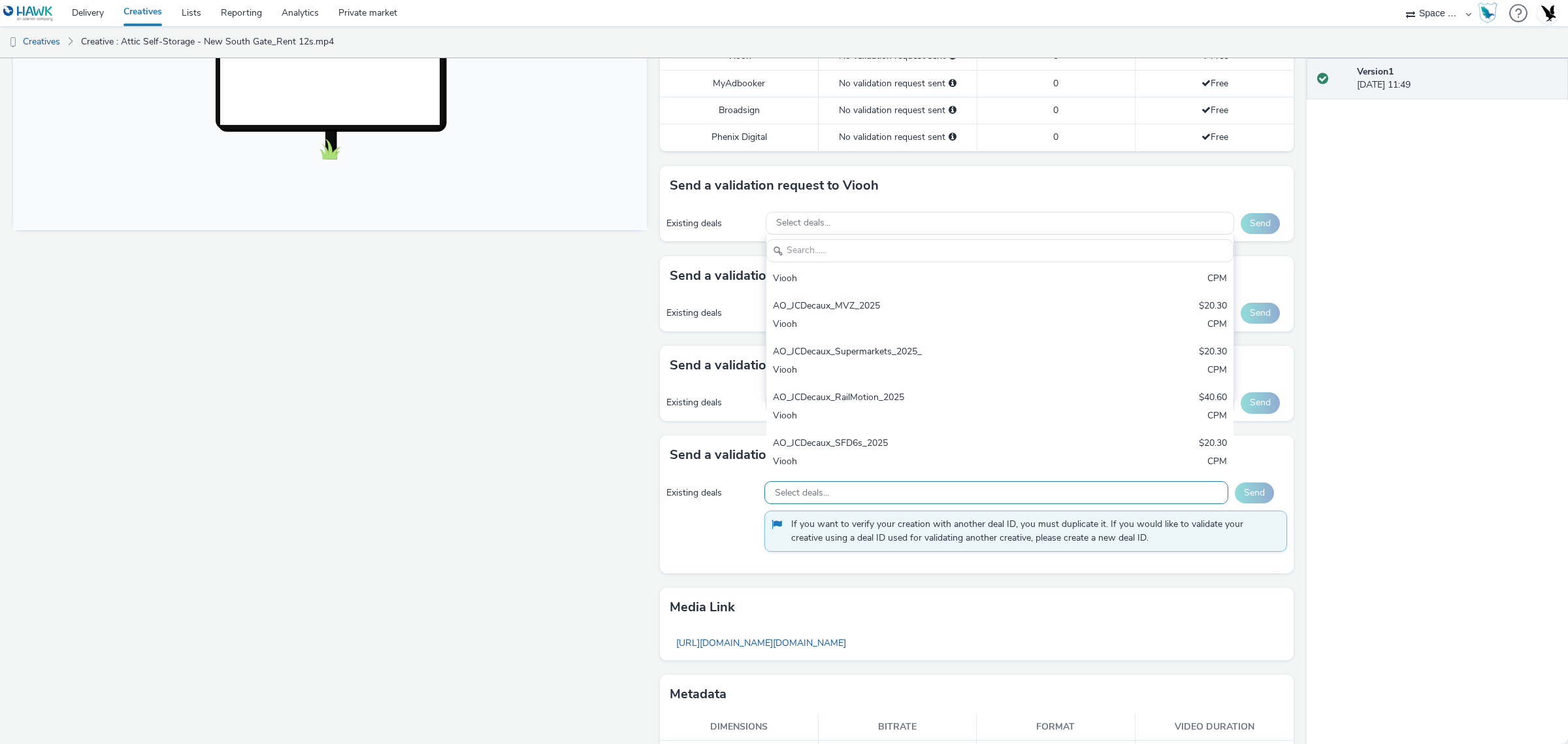
scroll to position [491, 0]
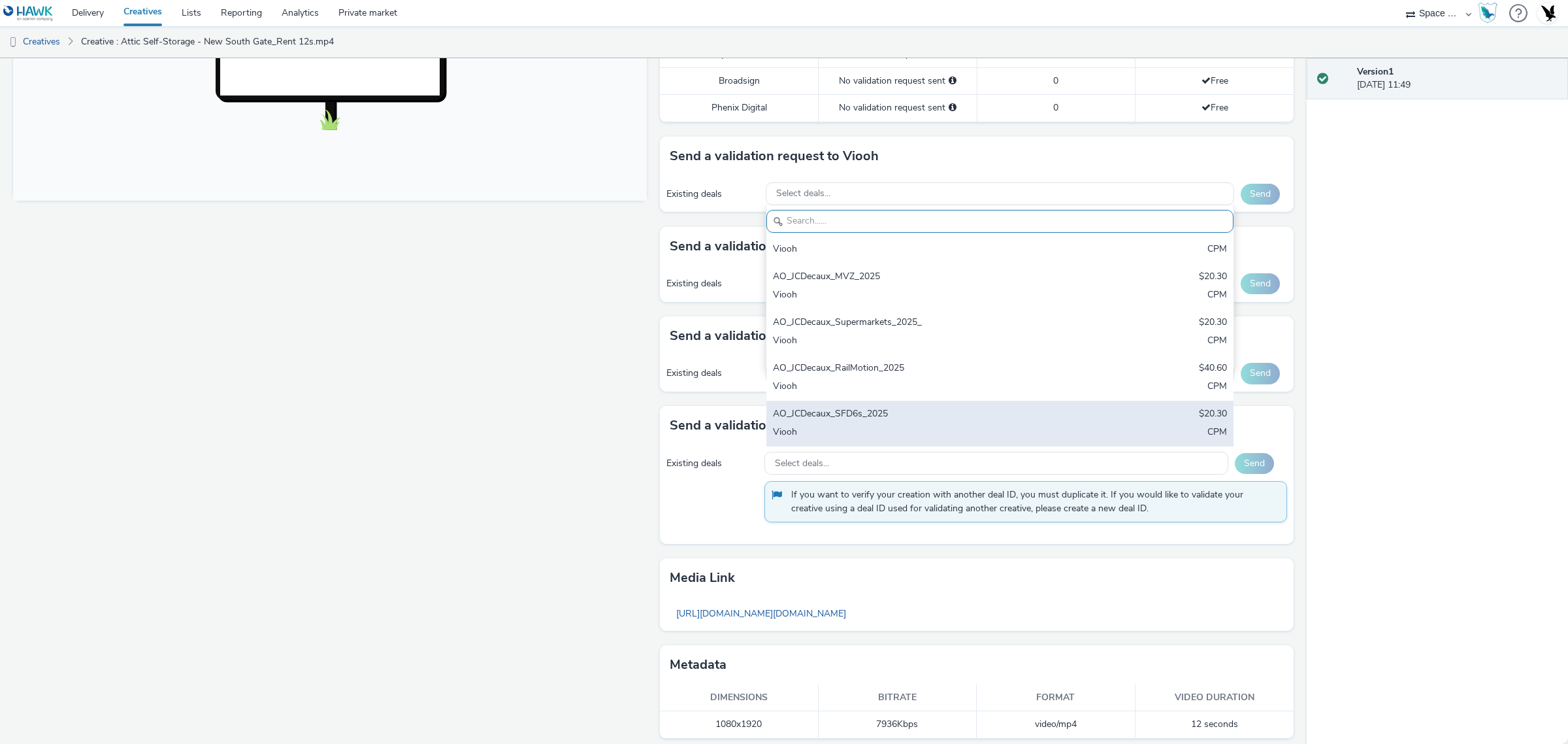
click at [972, 427] on div "Viooh" at bounding box center [923, 433] width 301 height 15
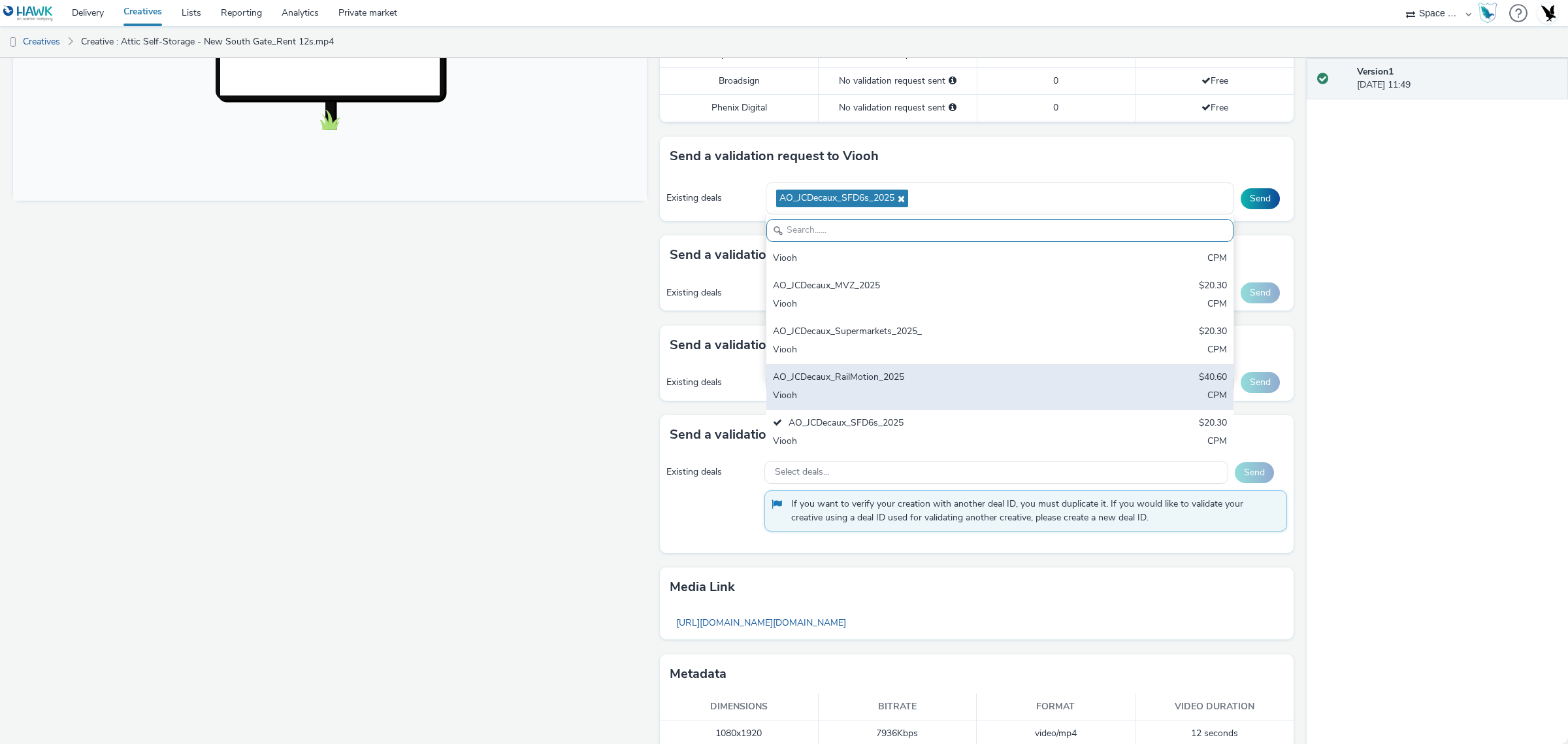
click at [977, 391] on div "Viooh" at bounding box center [923, 396] width 301 height 15
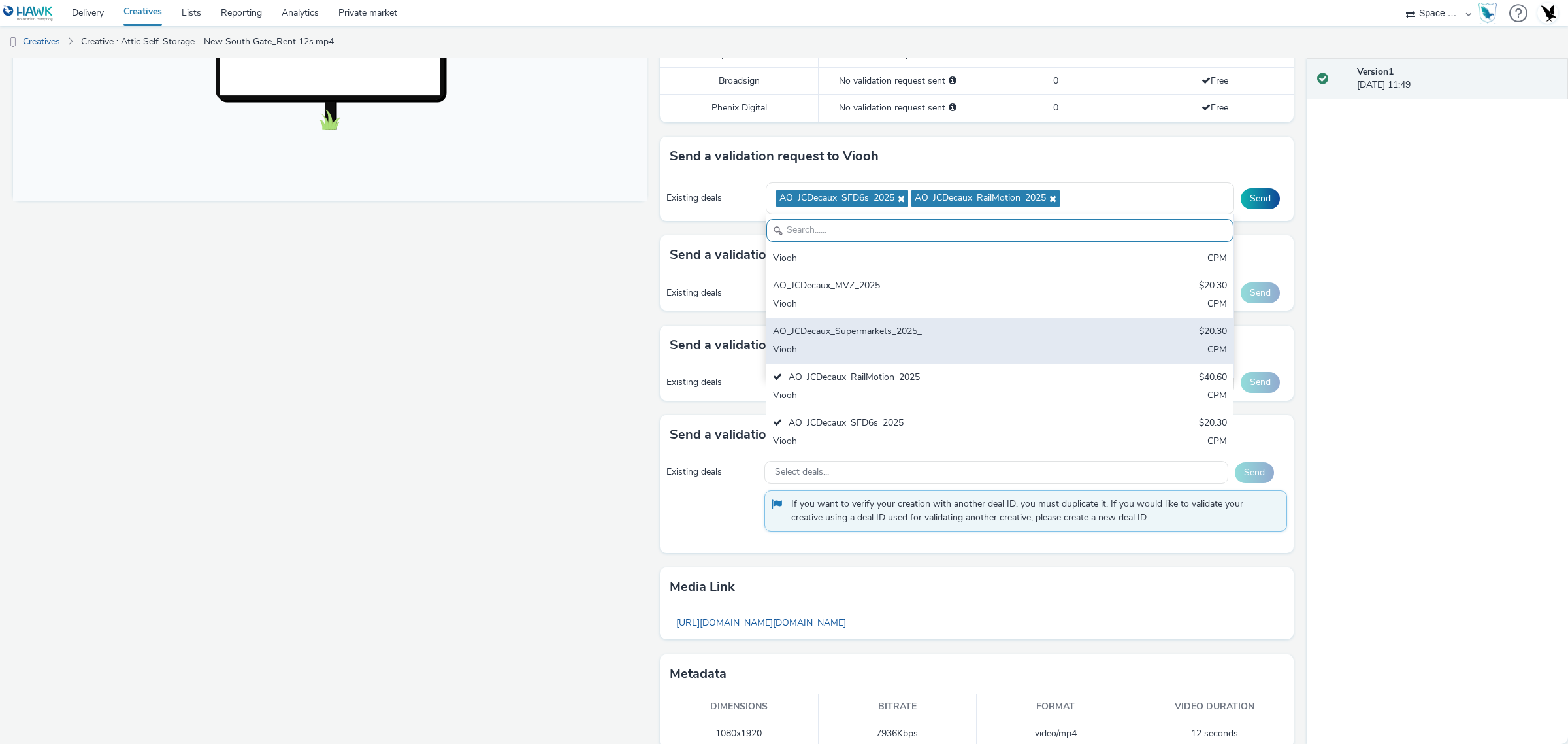
click at [968, 349] on div "Viooh" at bounding box center [923, 350] width 301 height 15
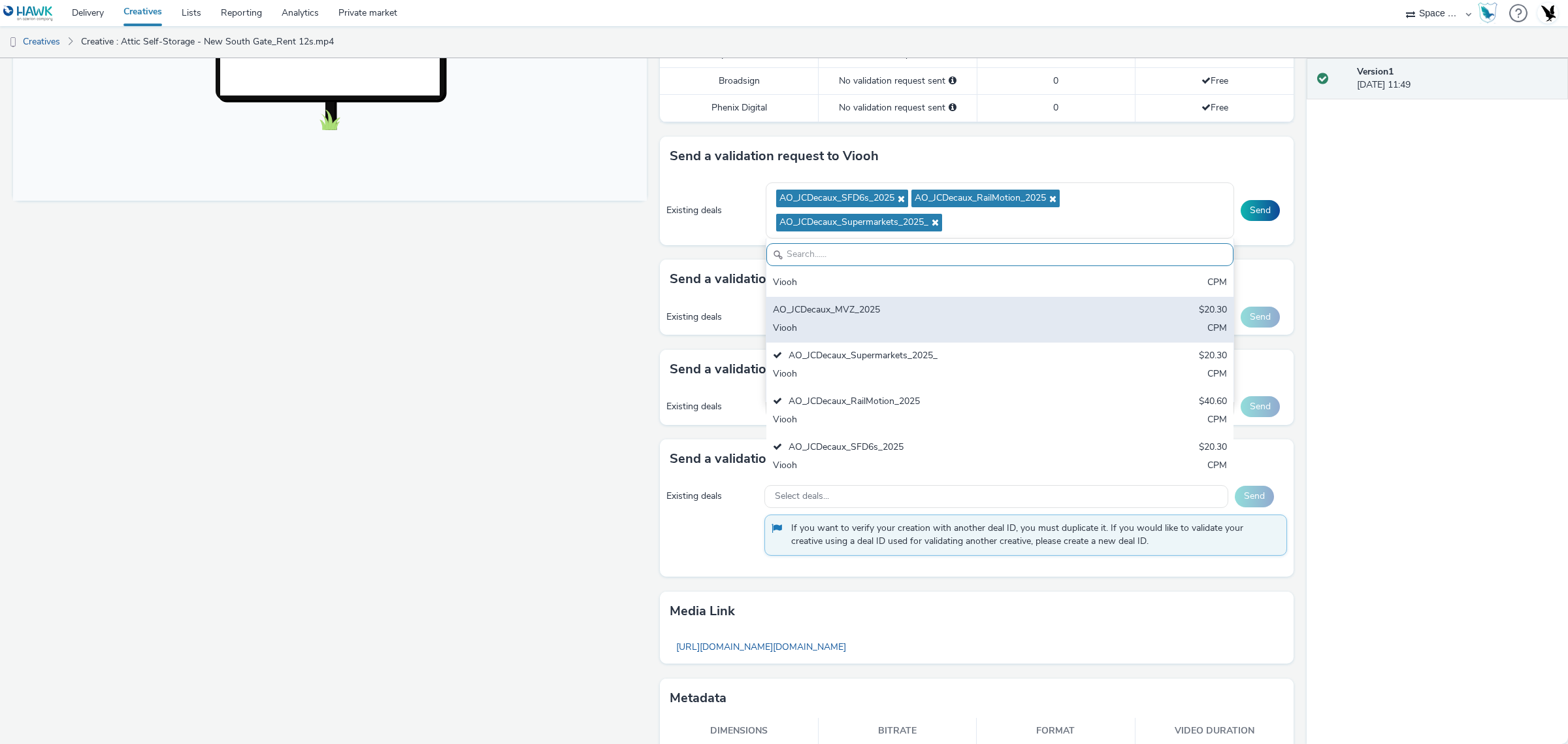
click at [961, 317] on div "AO_JCDecaux_MVZ_2025" at bounding box center [923, 311] width 301 height 15
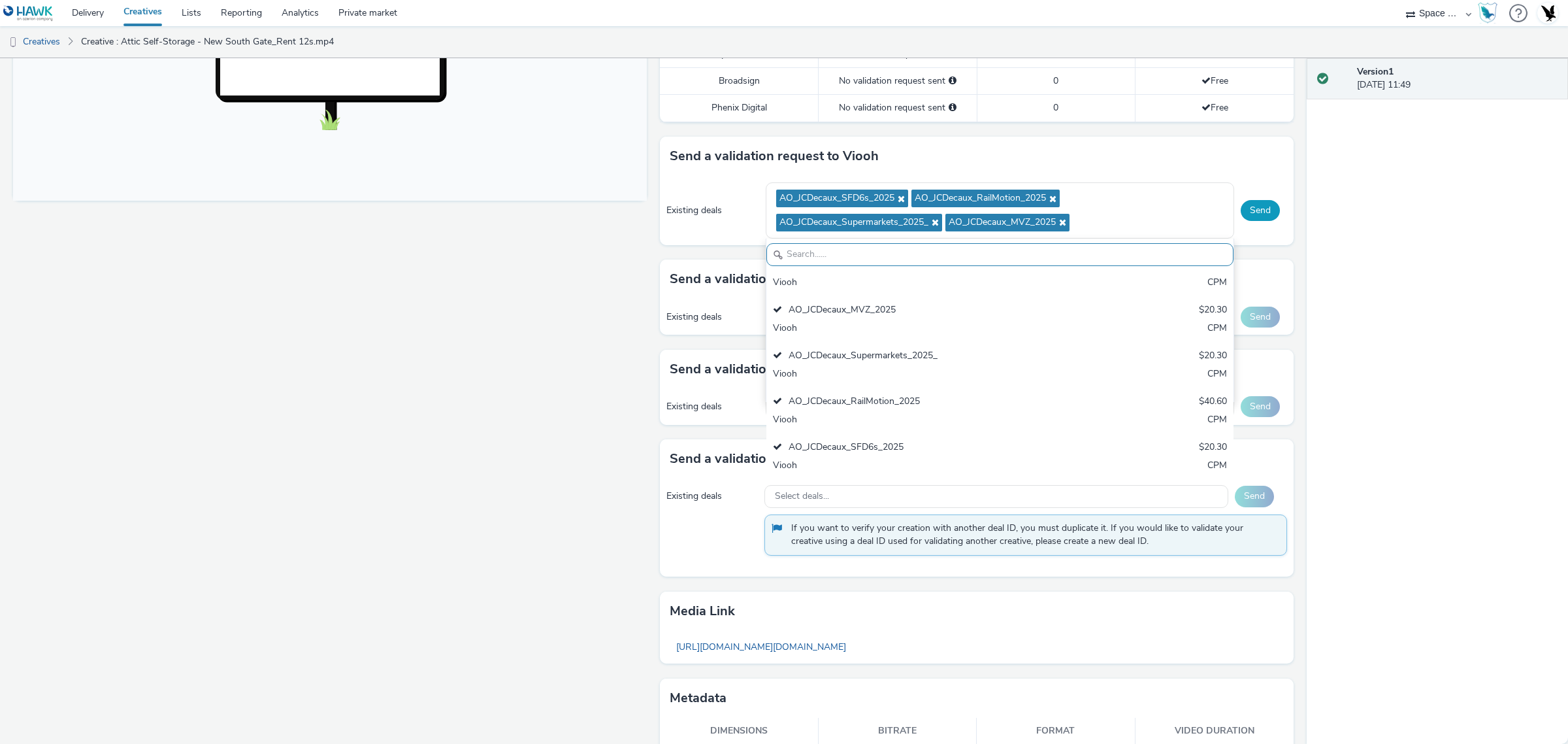
click at [1241, 210] on button "Send" at bounding box center [1261, 210] width 40 height 21
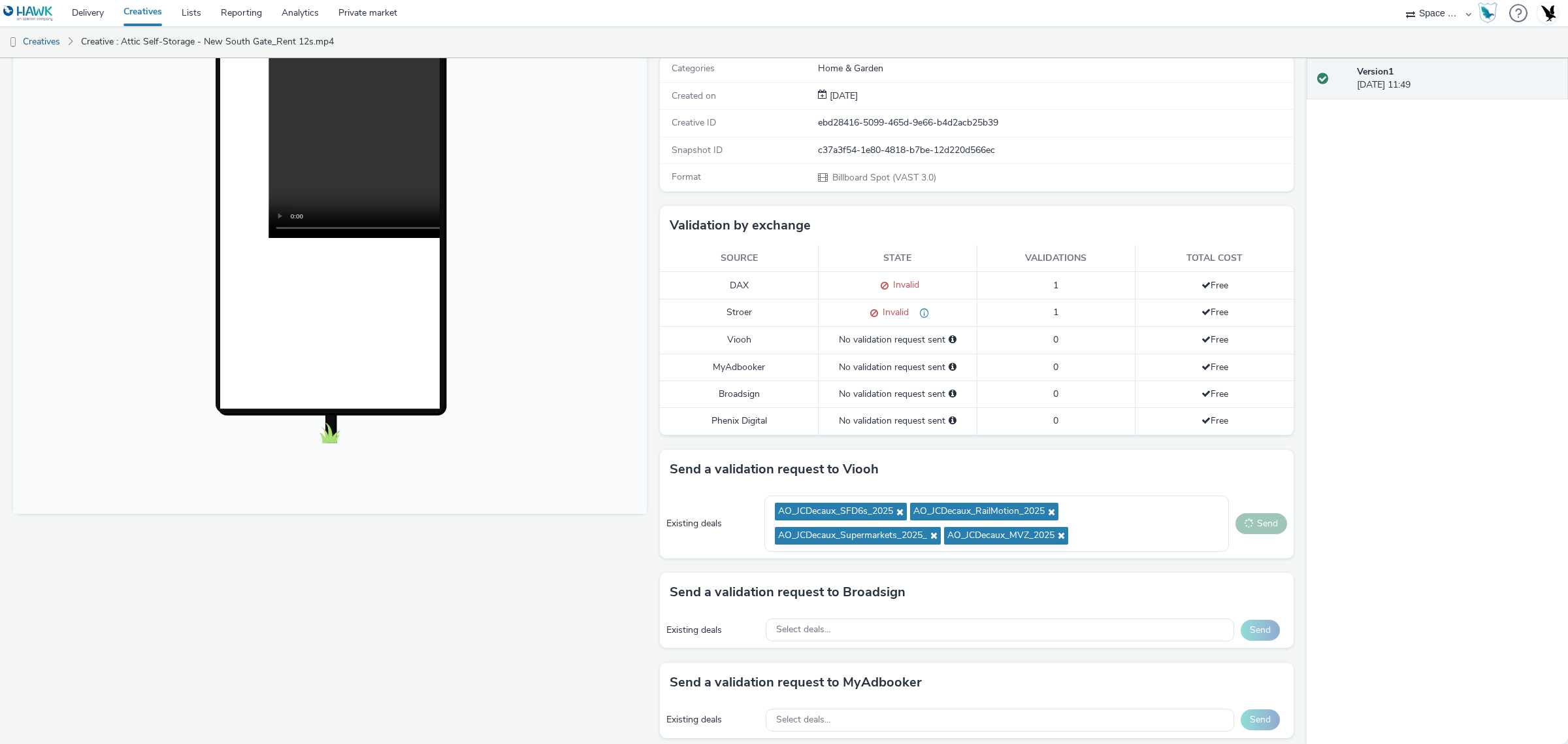
scroll to position [164, 0]
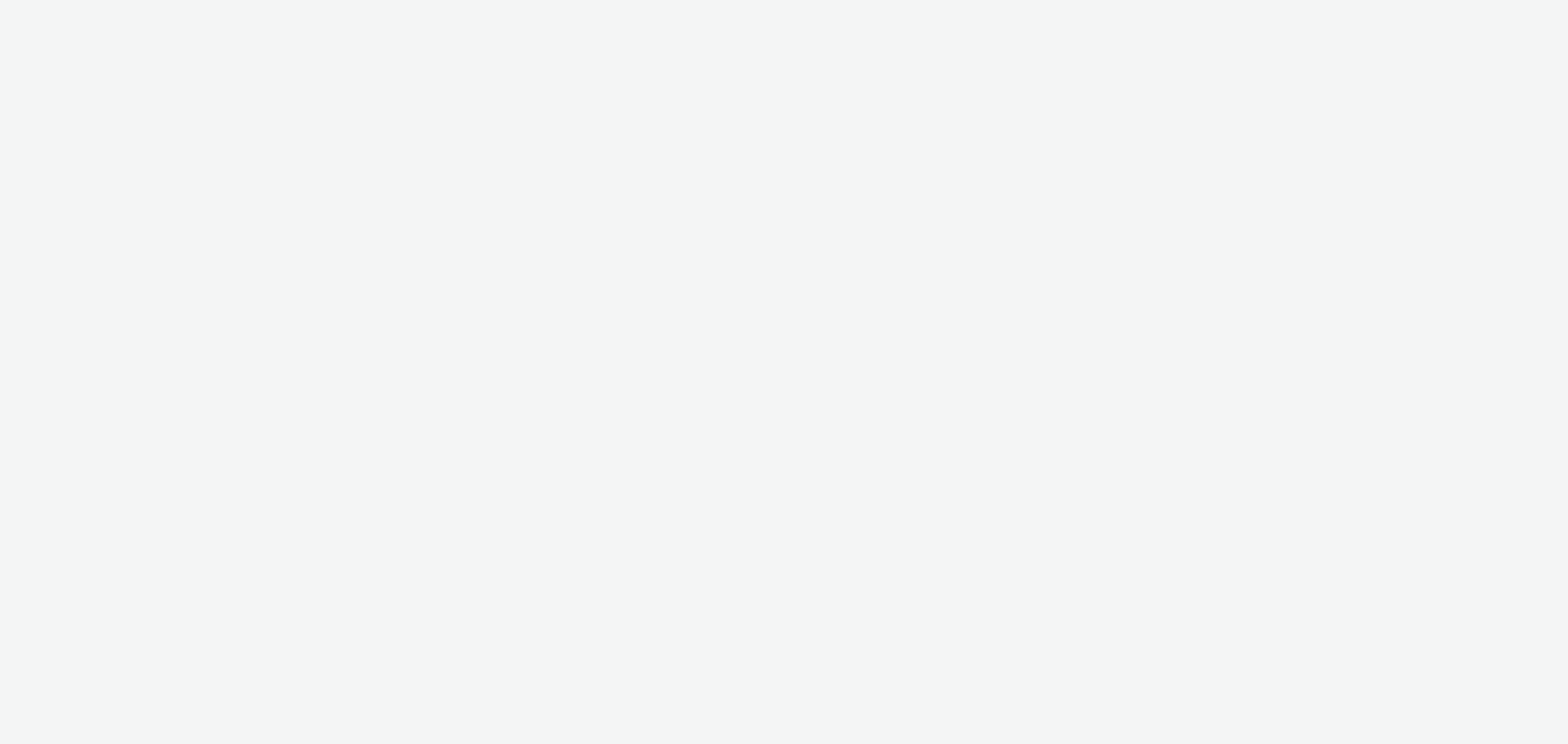
select select "76ad0396-c468-4d1d-af63-4d32e1bf98e8"
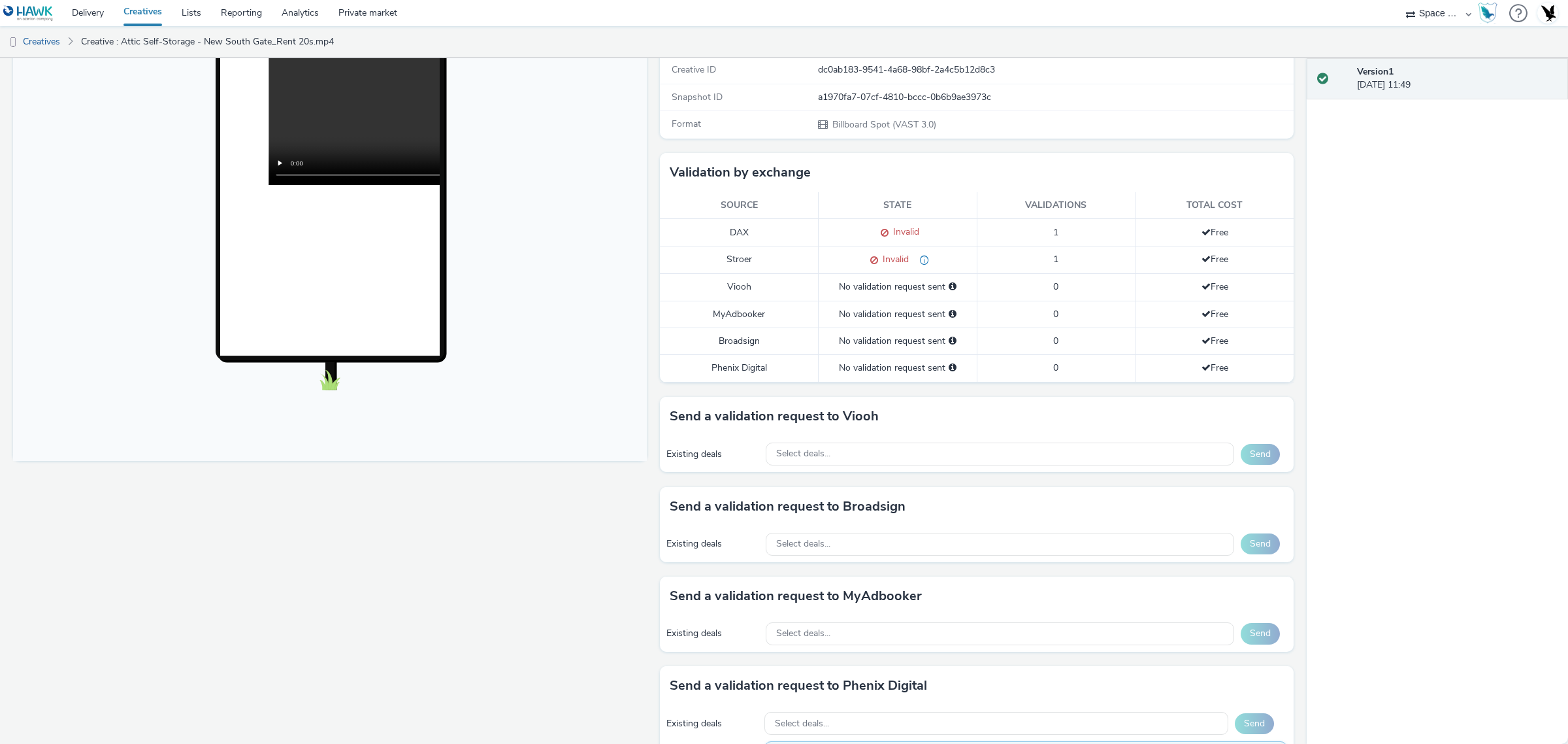
scroll to position [491, 0]
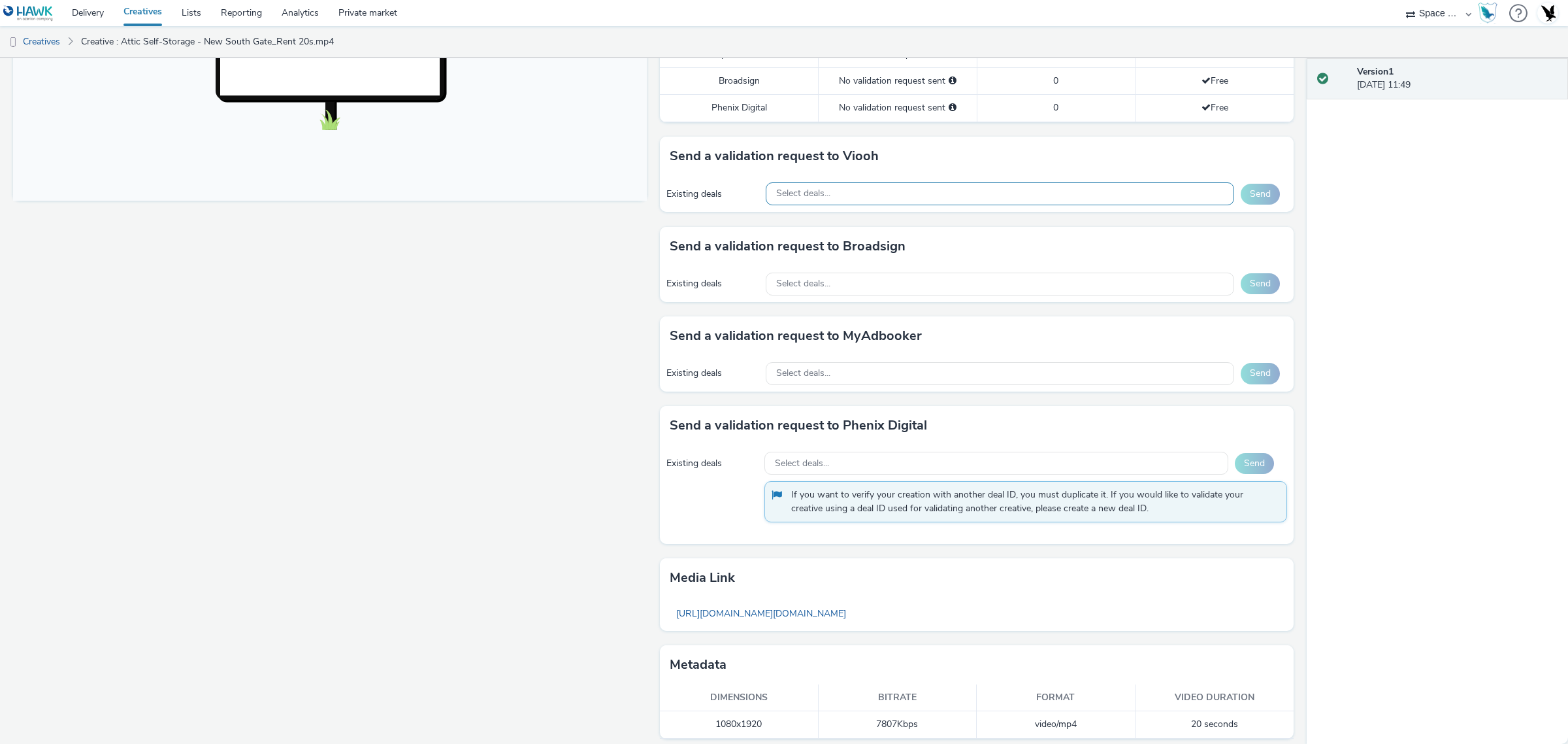
click at [928, 193] on div "Select deals..." at bounding box center [1000, 193] width 469 height 22
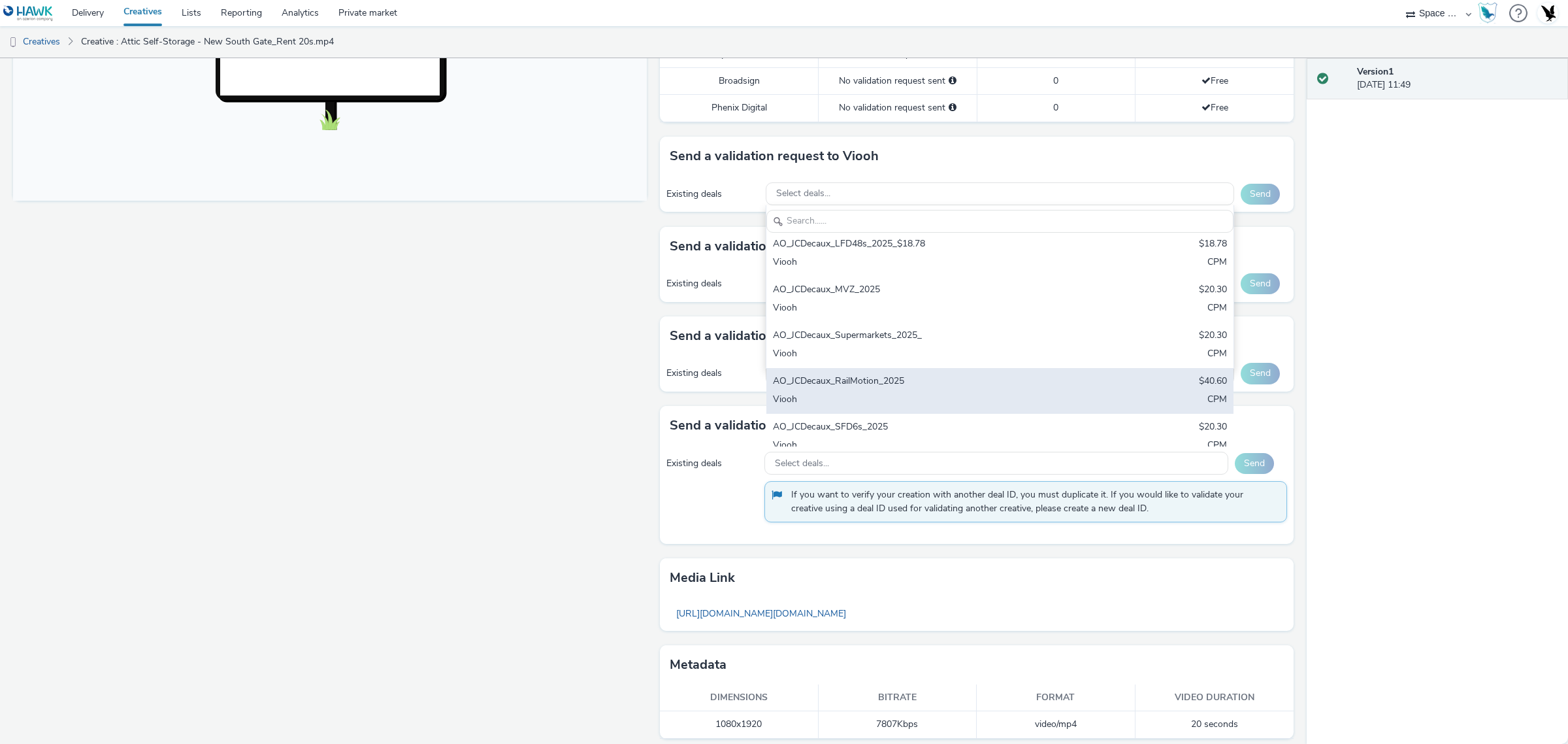
scroll to position [340, 0]
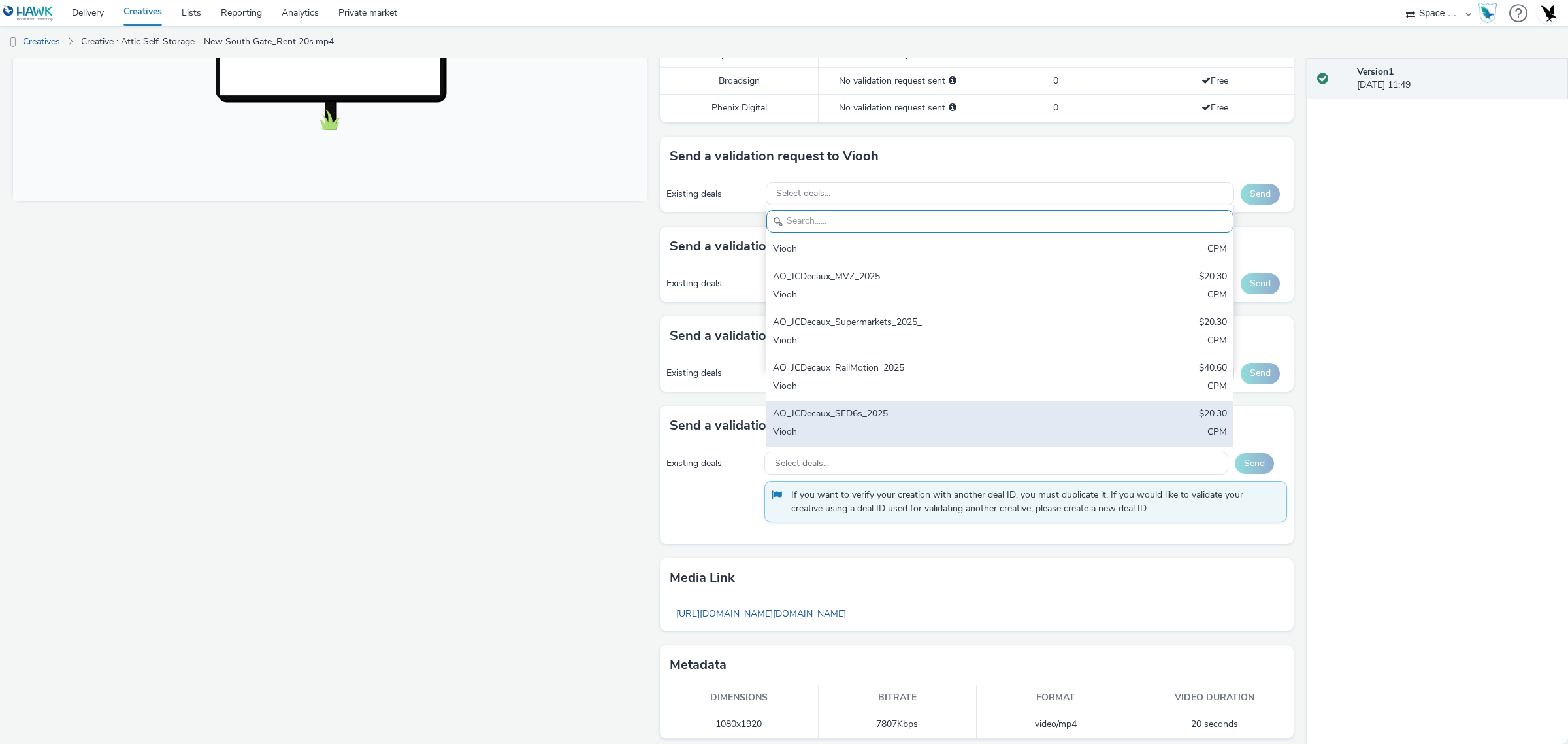
click at [905, 409] on div "AO_JCDecaux_SFD6s_2025" at bounding box center [923, 414] width 301 height 15
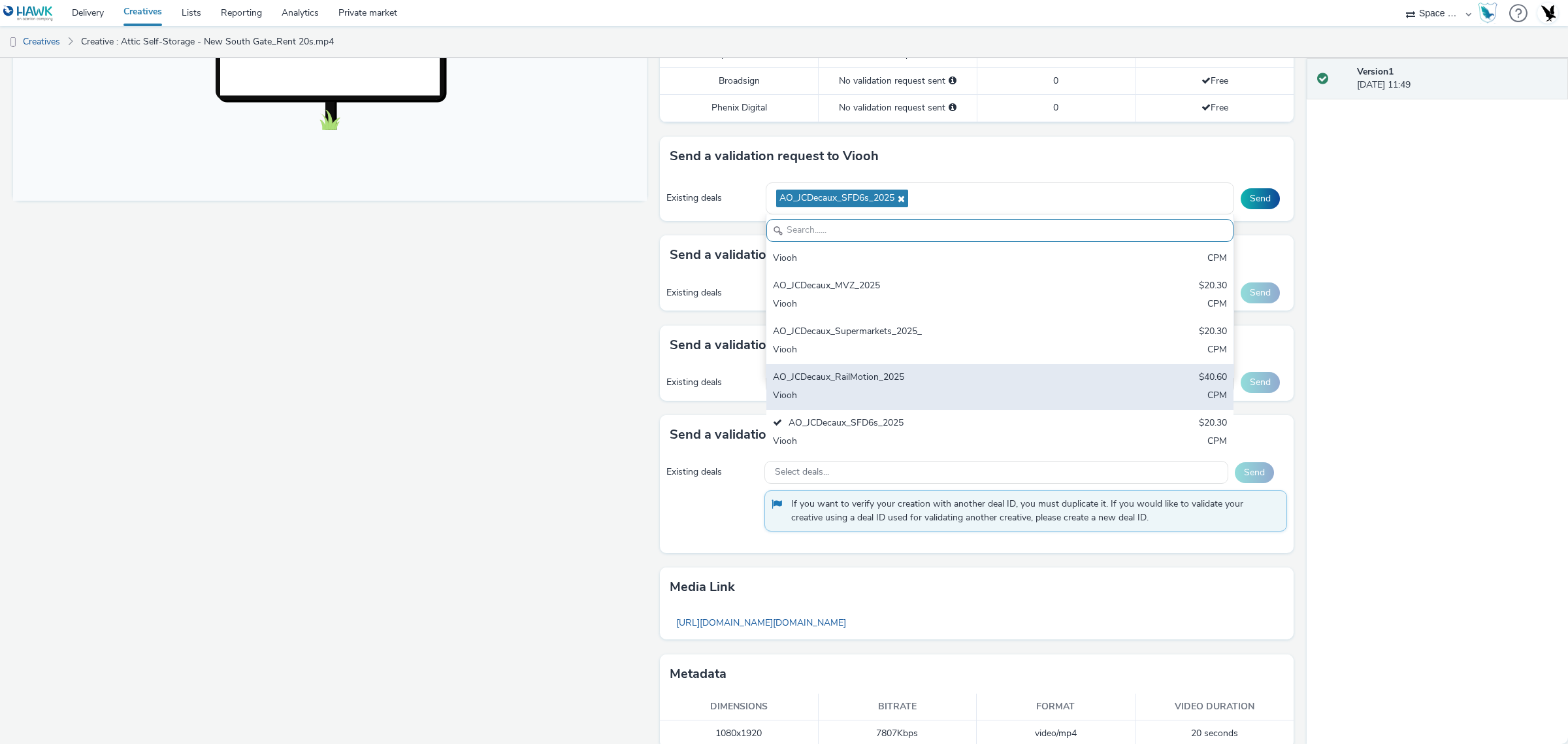
click at [903, 373] on div "AO_JCDecaux_RailMotion_2025" at bounding box center [923, 378] width 301 height 15
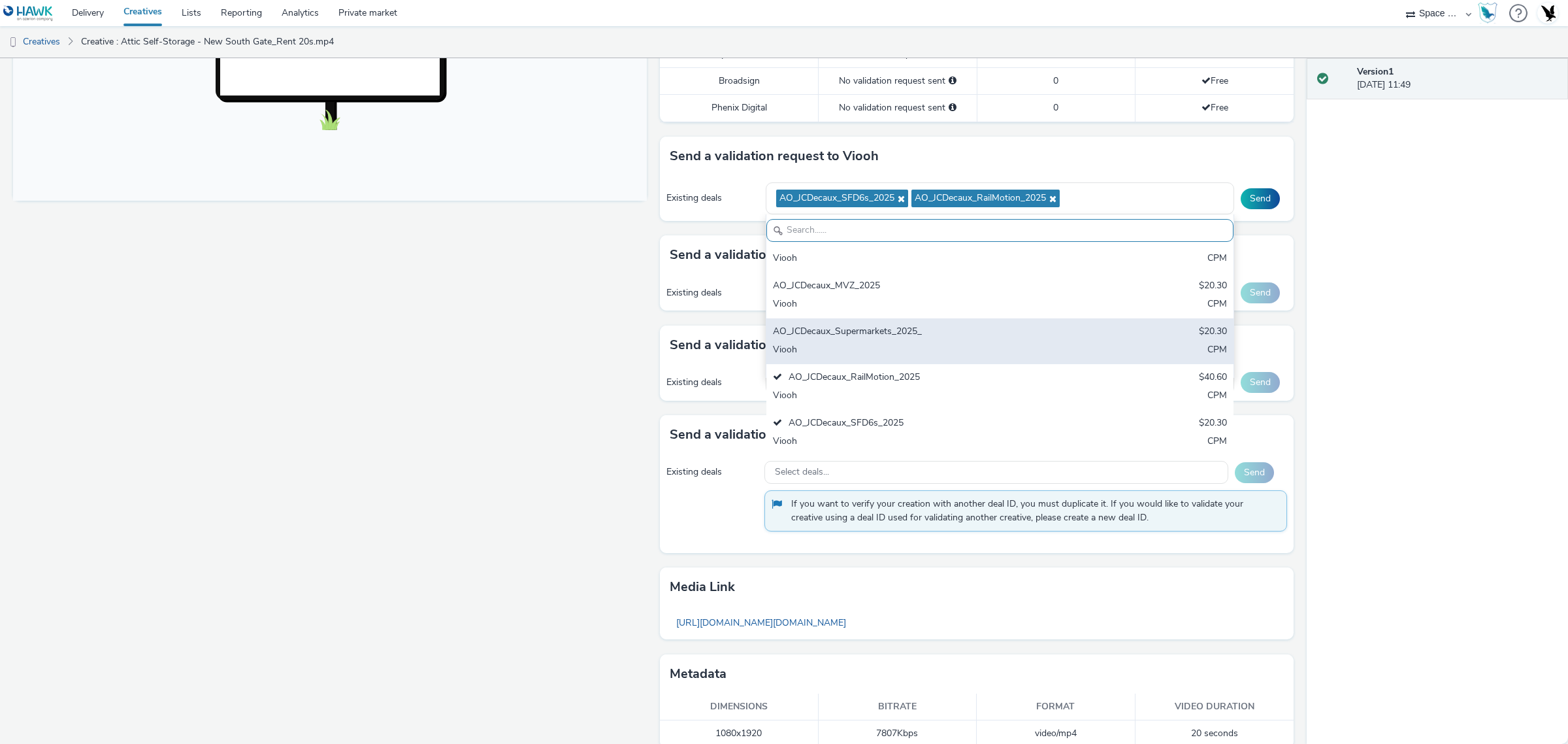
click at [913, 328] on div "AO_JCDecaux_Supermarkets_2025_" at bounding box center [923, 332] width 301 height 15
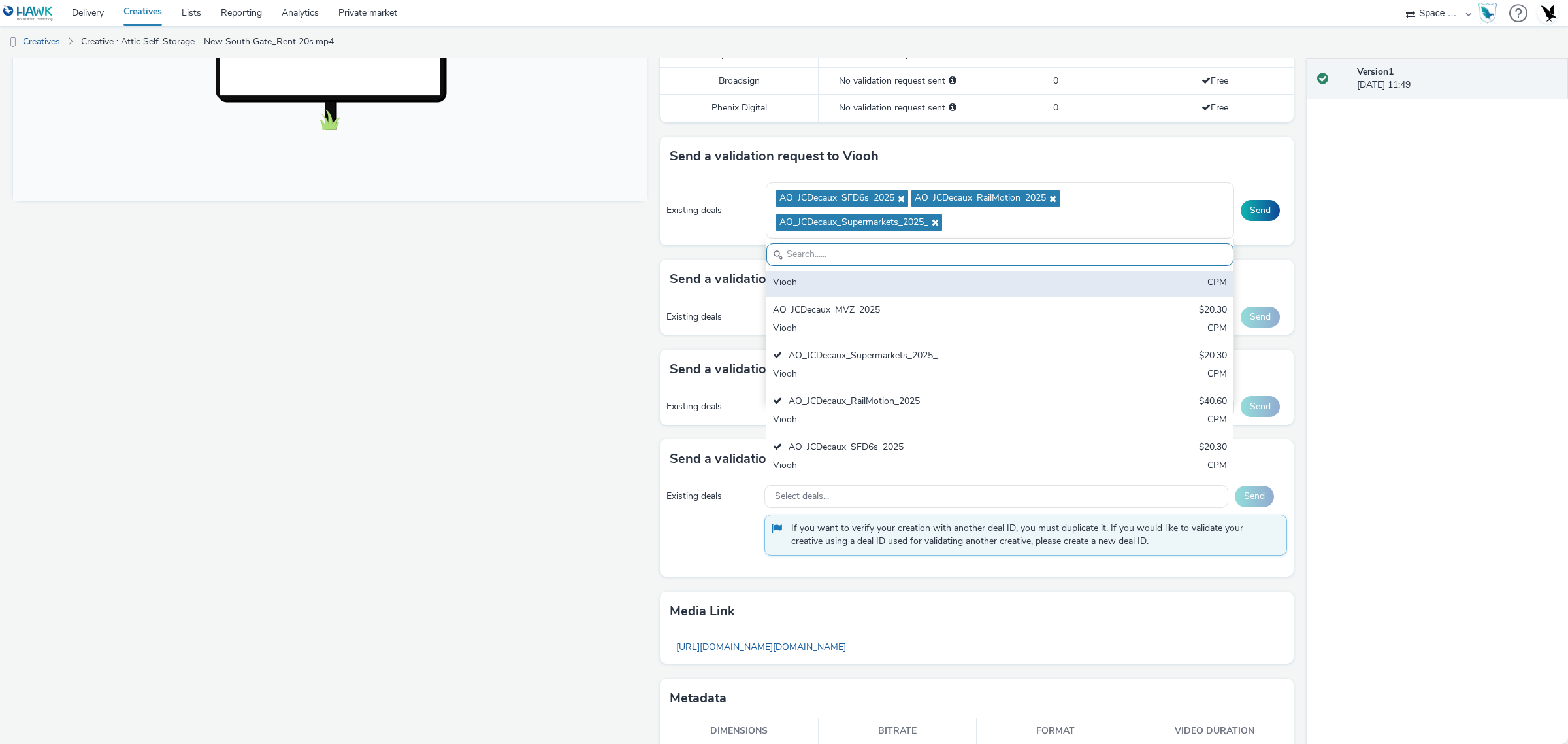
click at [903, 296] on div "AO_JCDecaux_LFD48s_2025_$18.78 $18.78 Viooh CPM" at bounding box center [1000, 273] width 468 height 46
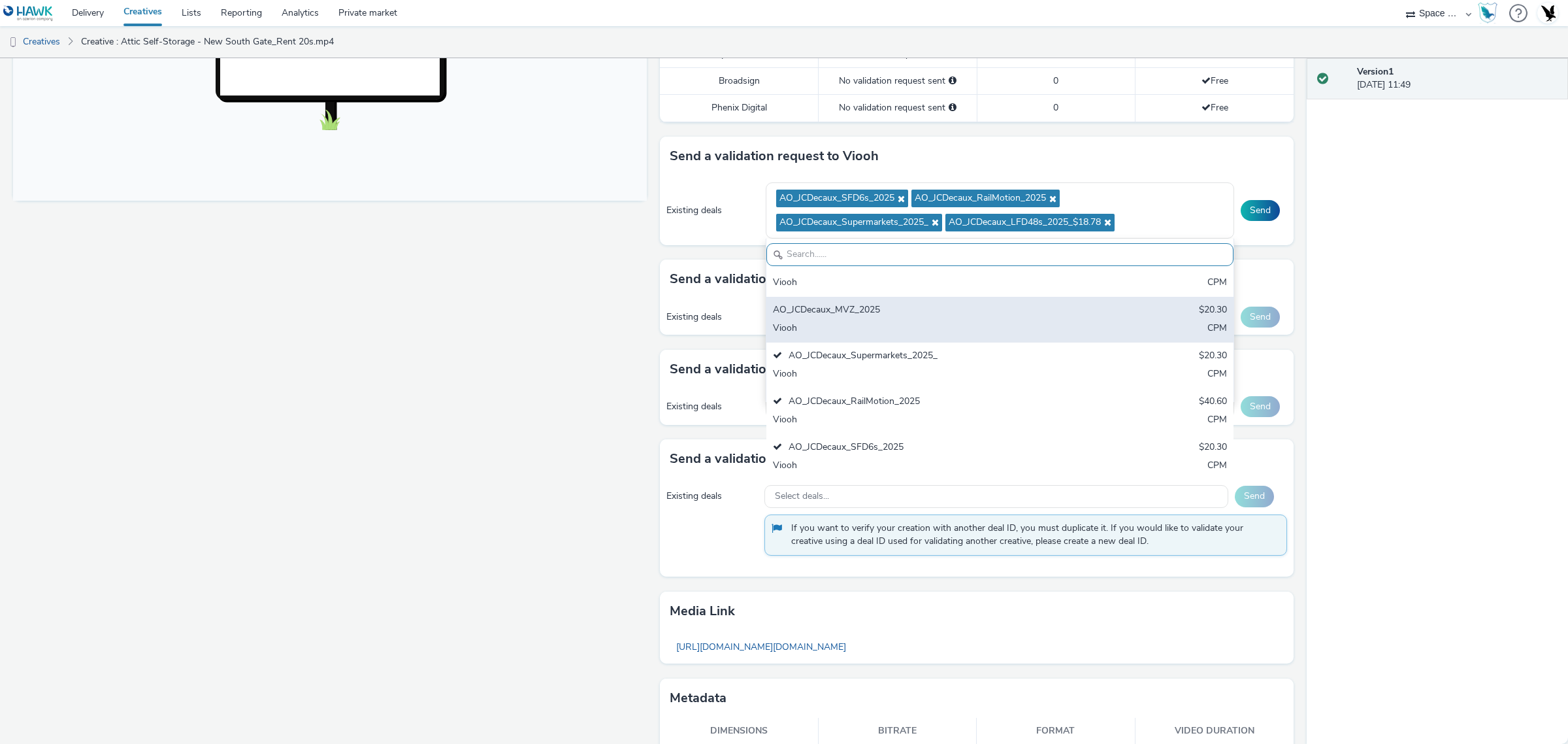
click at [951, 314] on div "AO_JCDecaux_MVZ_2025" at bounding box center [923, 311] width 301 height 15
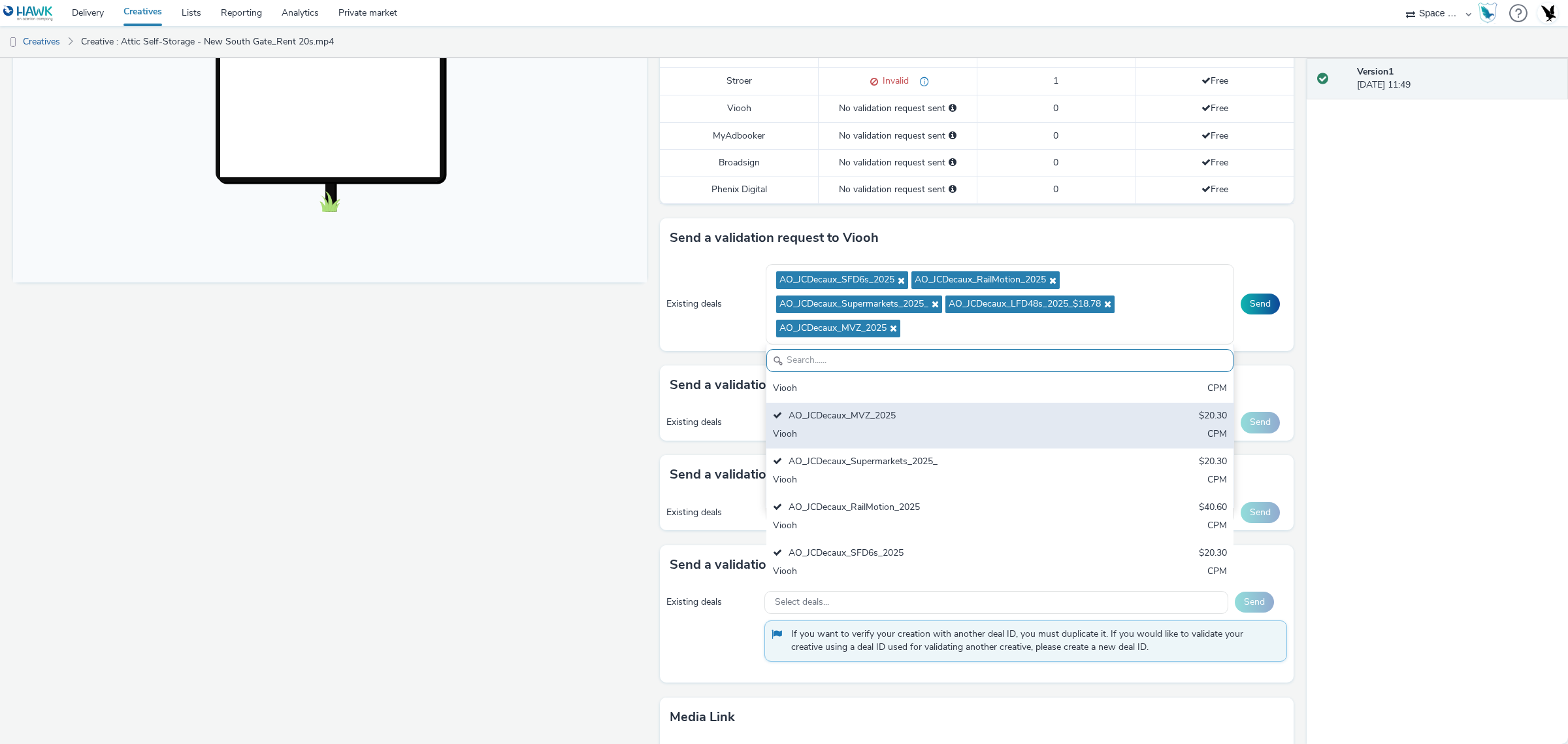
scroll to position [258, 0]
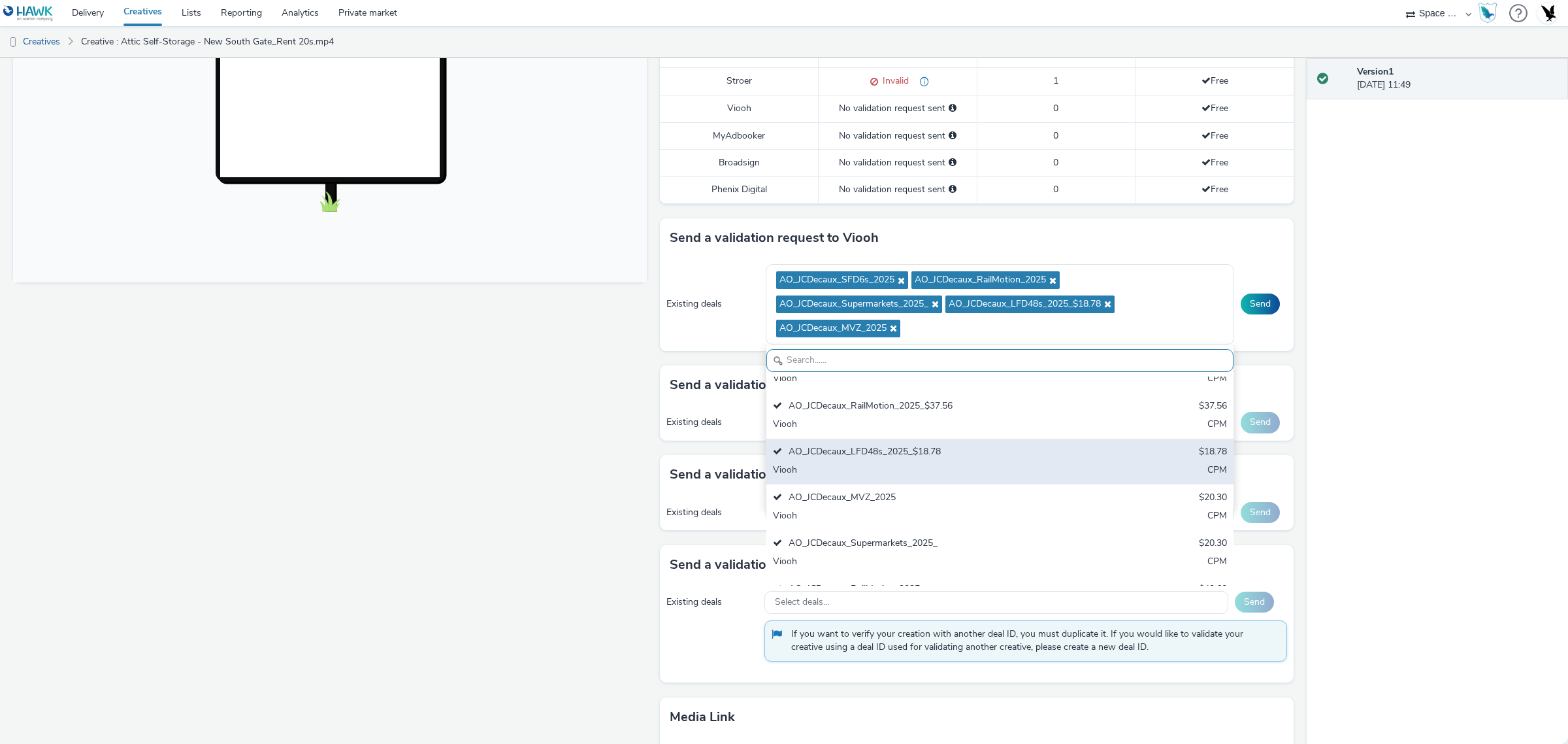
click at [912, 455] on div "AO_JCDecaux_LFD48s_2025_$18.78" at bounding box center [923, 452] width 301 height 15
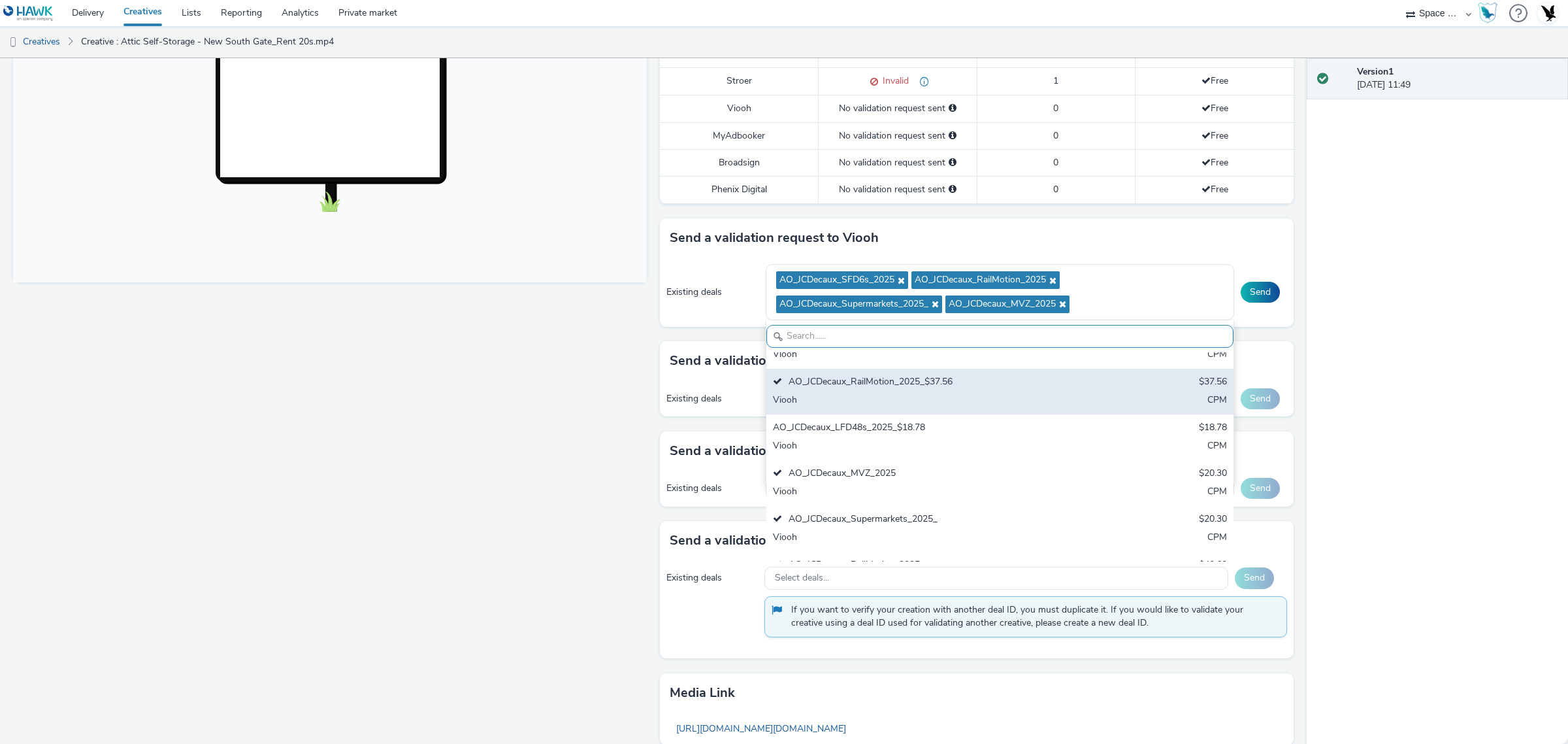
click at [942, 387] on div "AO_JCDecaux_RailMotion_2025_$37.56" at bounding box center [923, 383] width 301 height 15
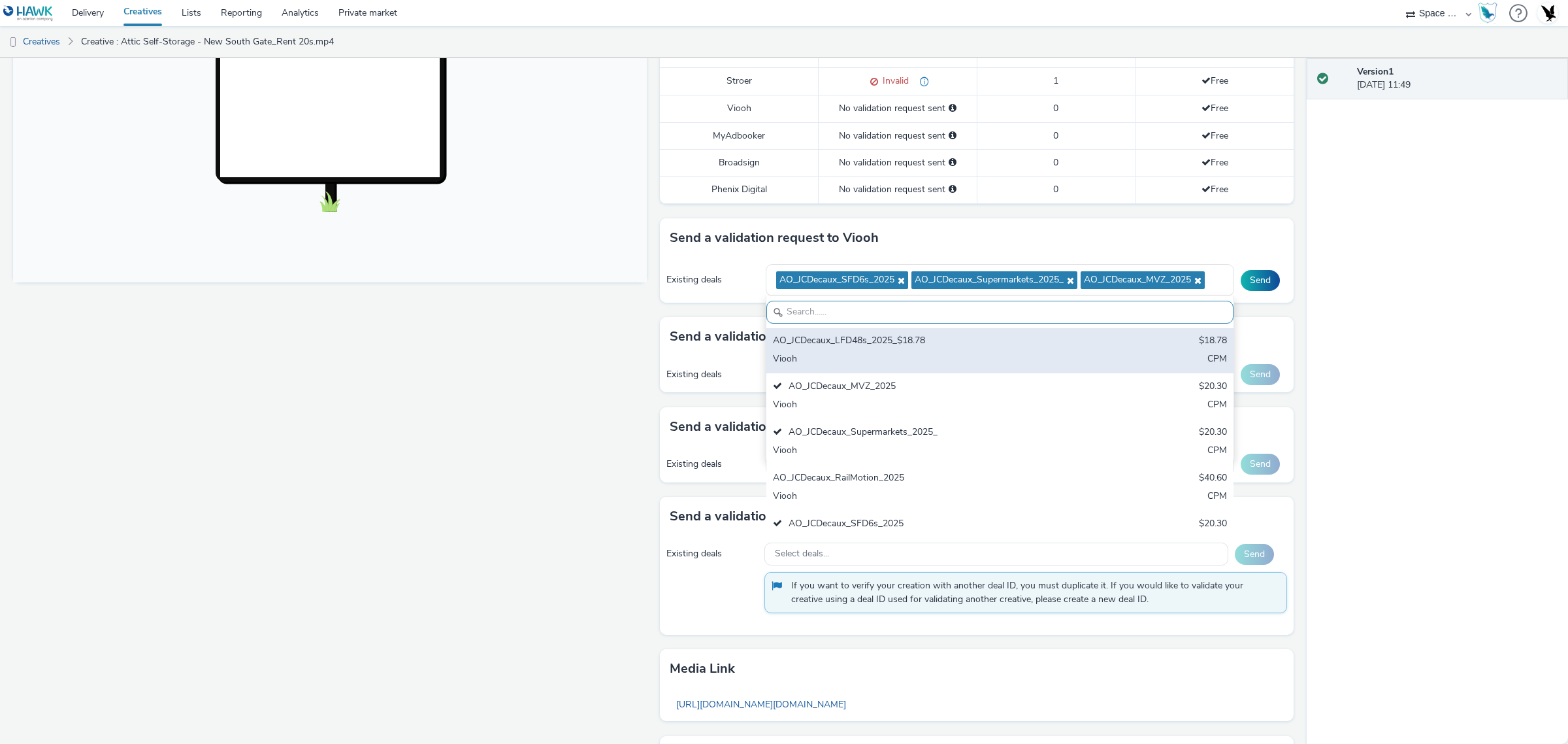
scroll to position [340, 0]
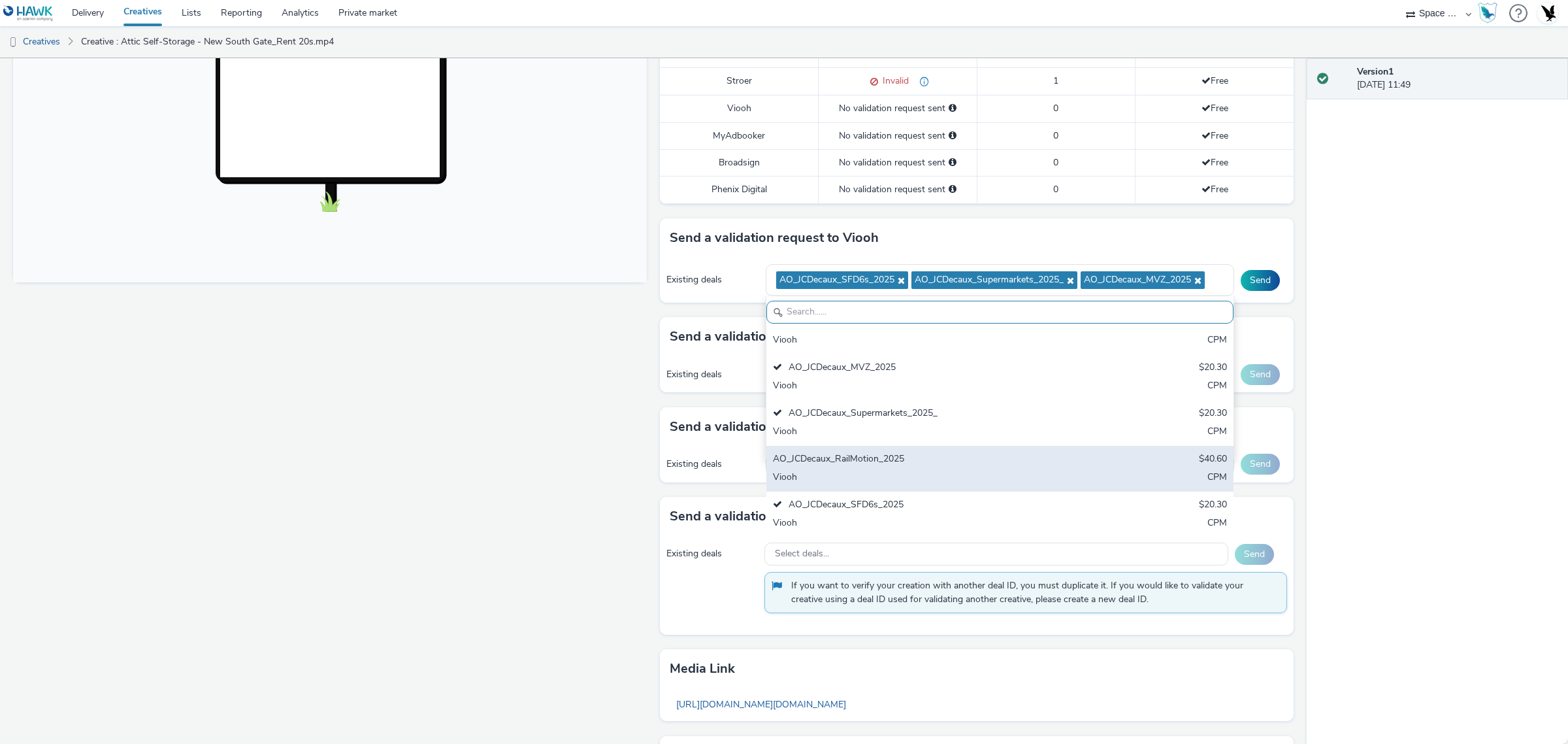
click at [922, 456] on div "AO_JCDecaux_RailMotion_2025" at bounding box center [923, 459] width 301 height 15
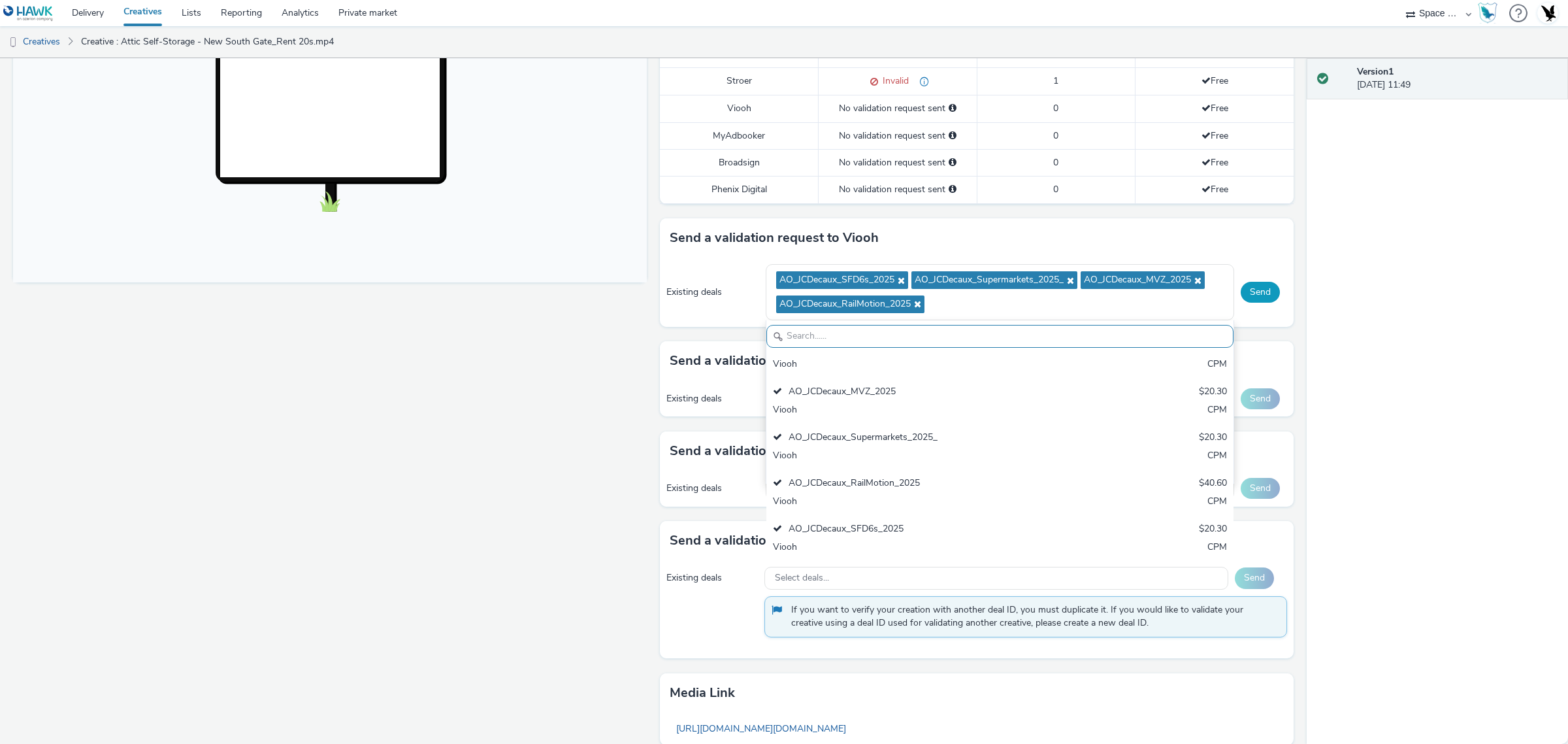
click at [1241, 287] on button "Send" at bounding box center [1261, 292] width 40 height 21
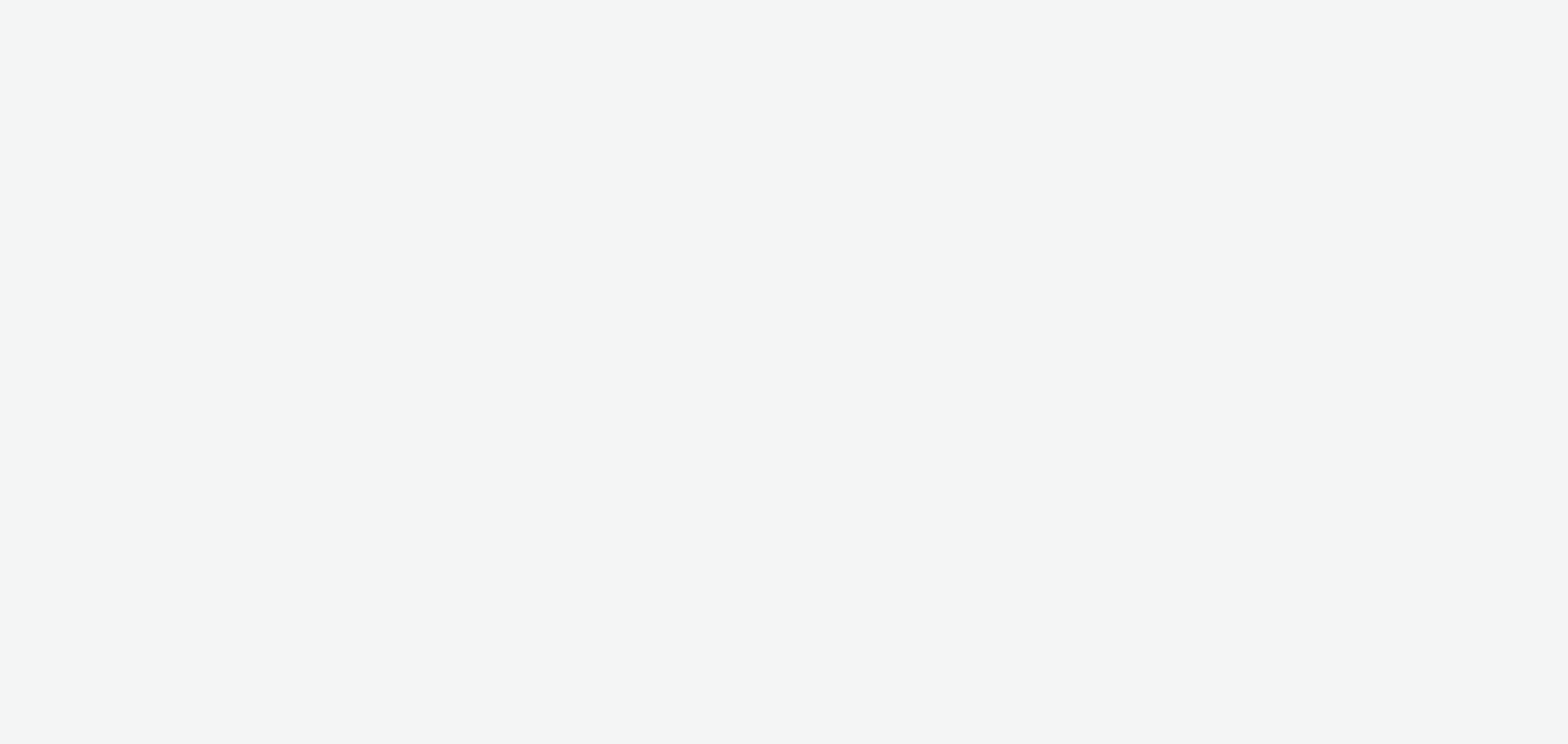
select select "76ad0396-c468-4d1d-af63-4d32e1bf98e8"
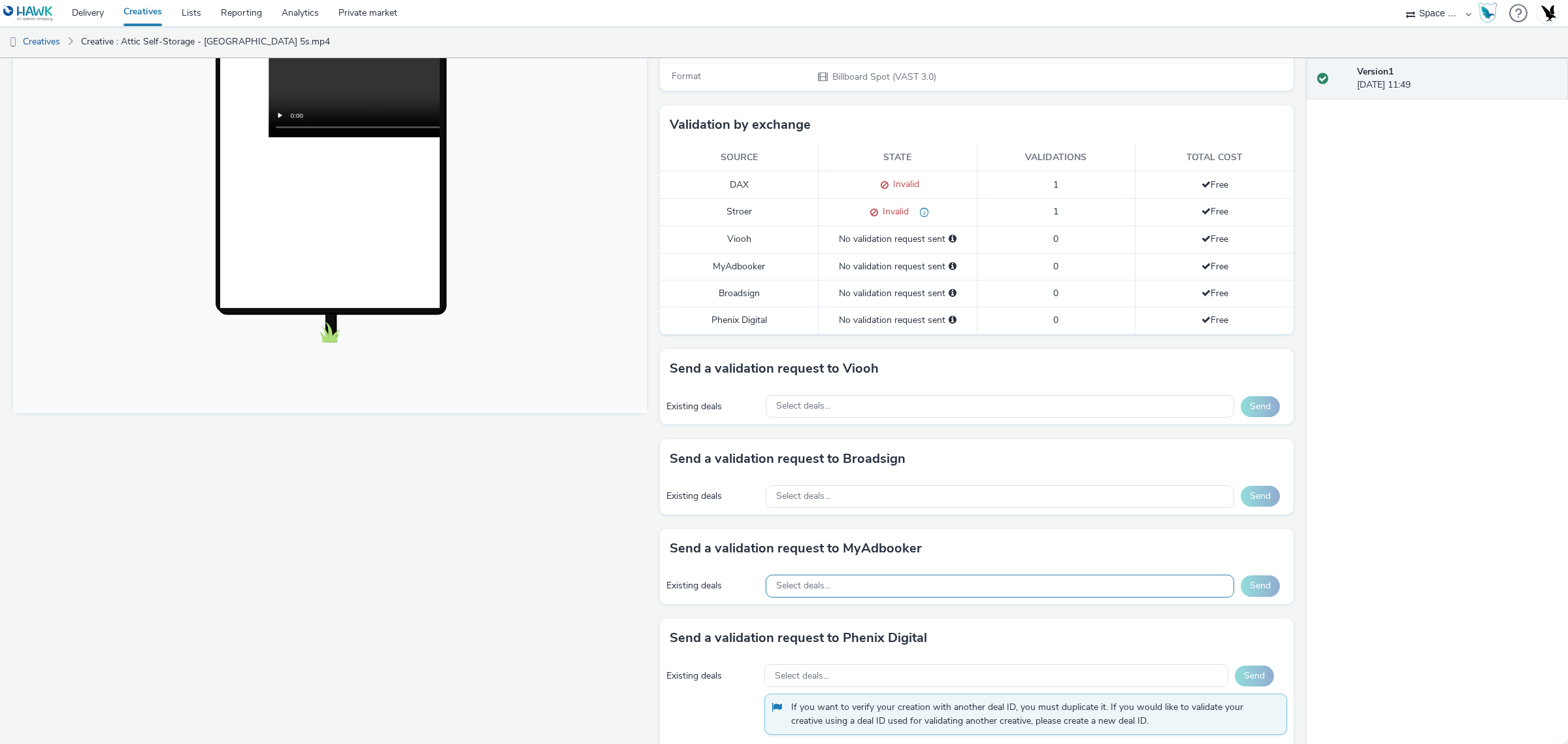
scroll to position [327, 0]
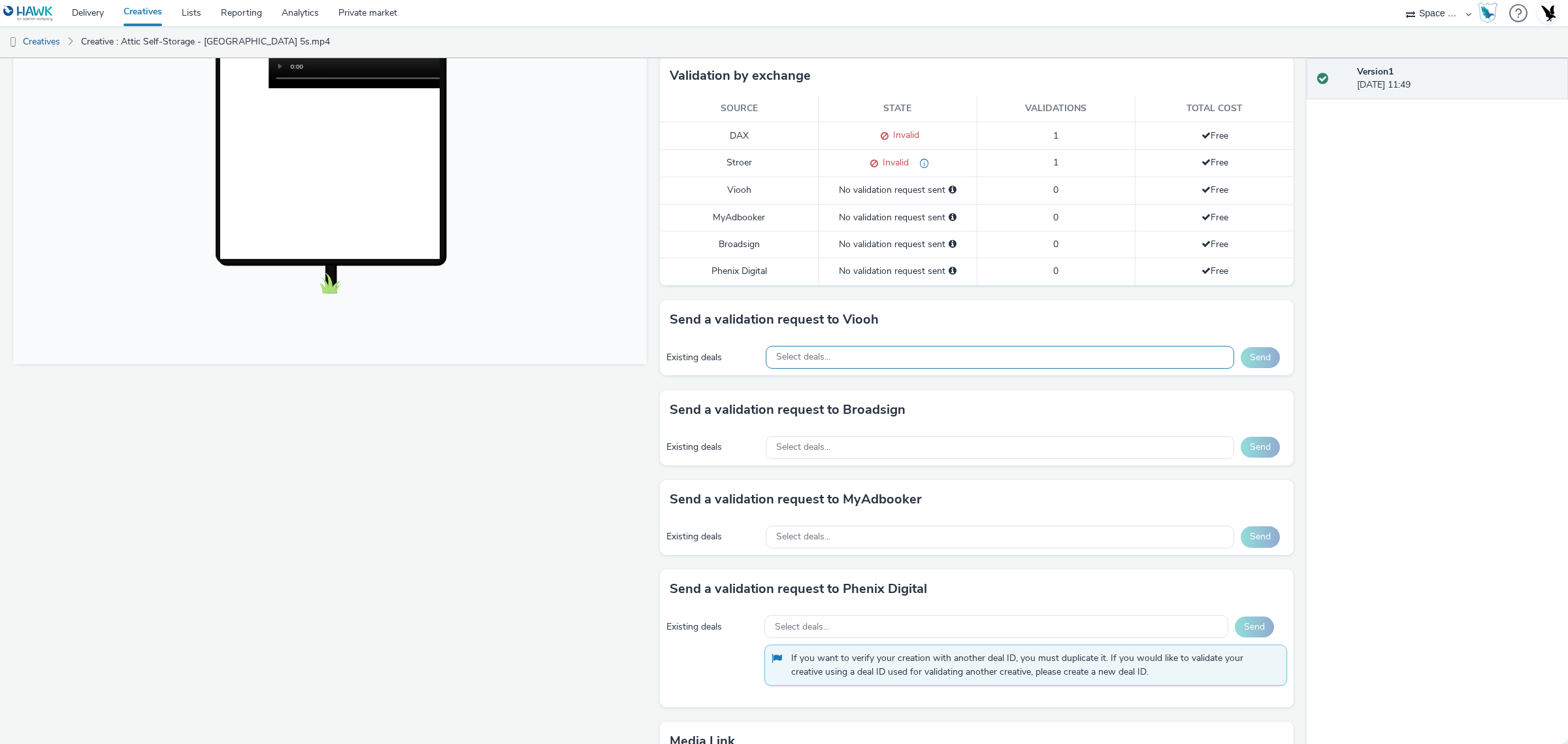
click at [1049, 361] on div "Select deals..." at bounding box center [1000, 357] width 469 height 22
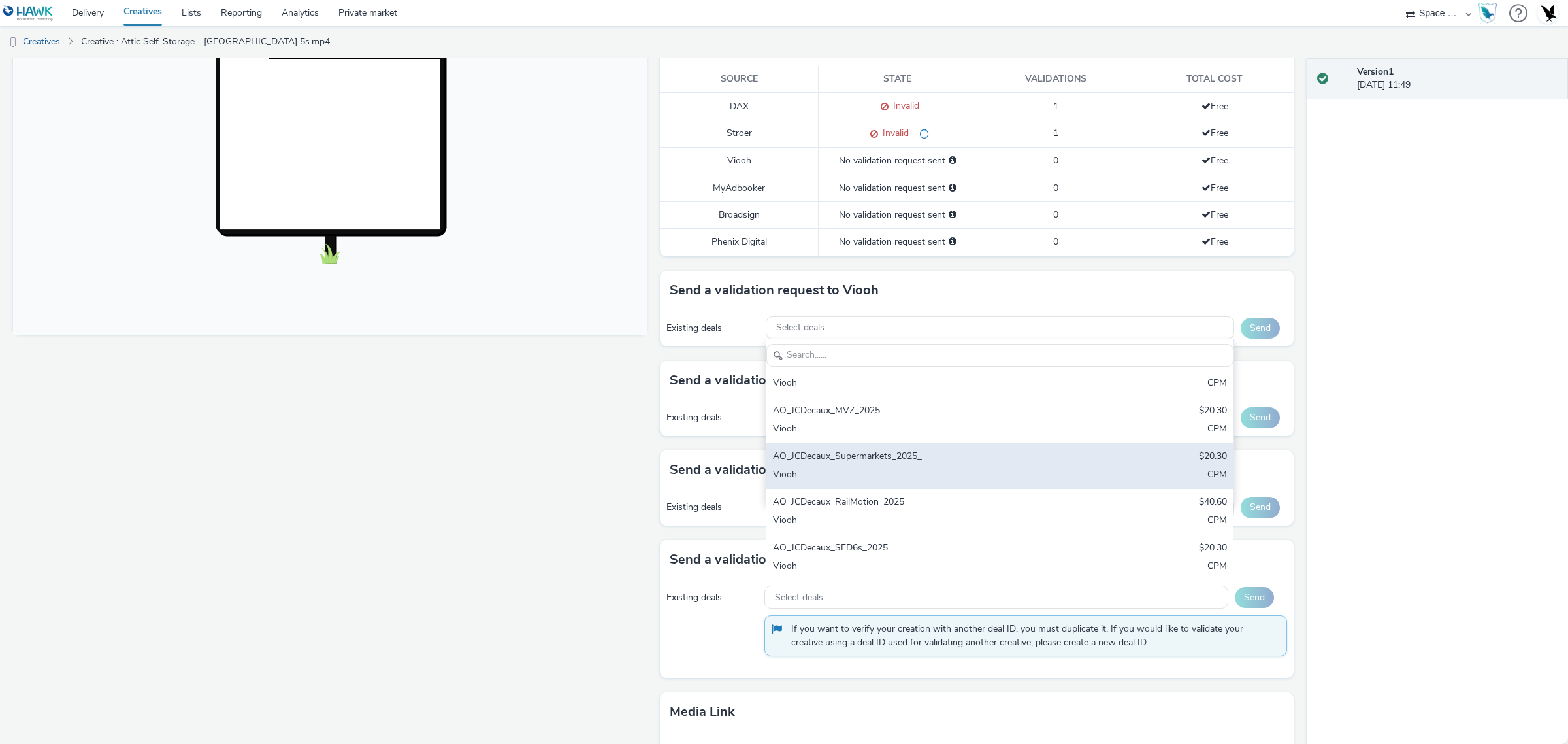
scroll to position [409, 0]
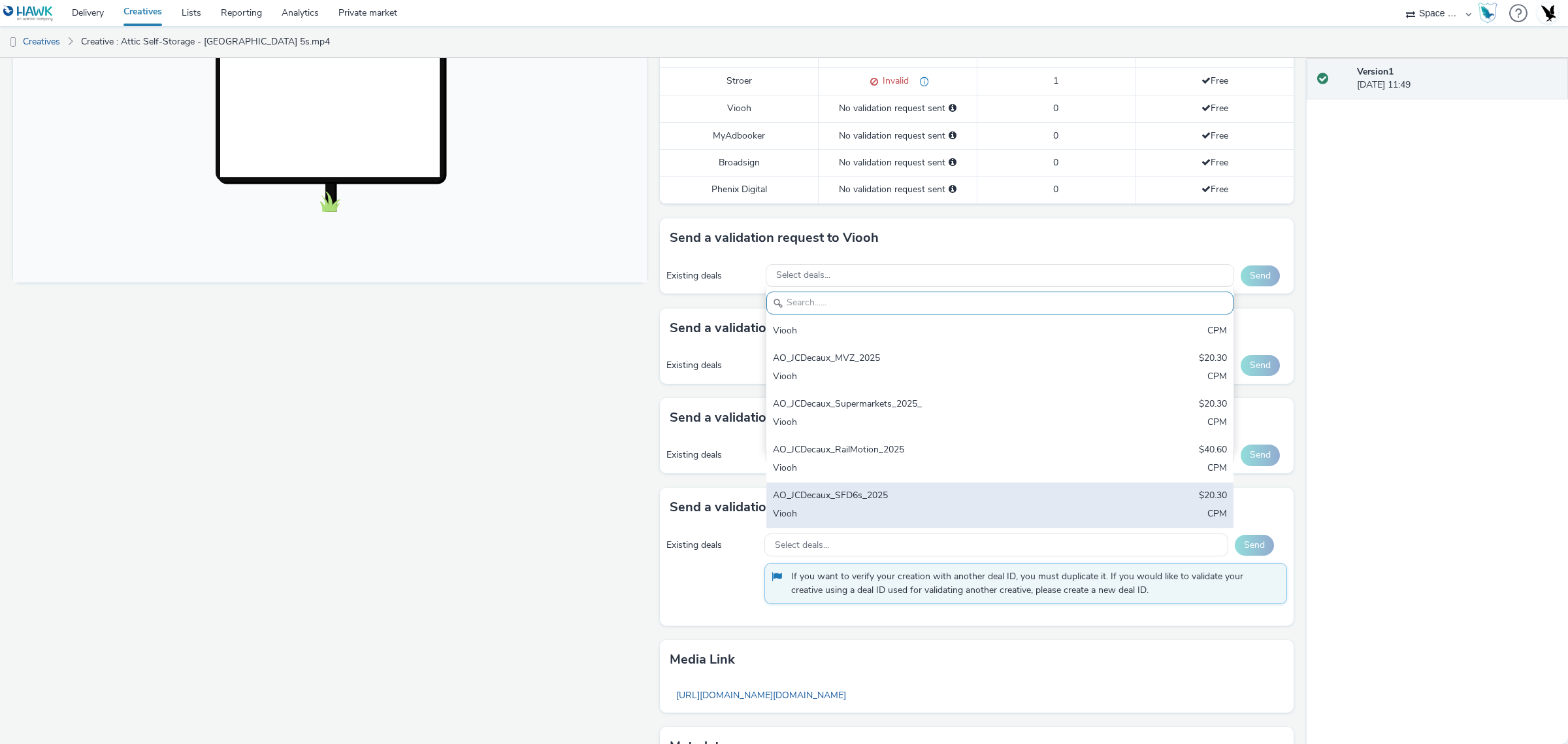
click at [956, 494] on div "AO_JCDecaux_SFD6s_2025" at bounding box center [923, 496] width 301 height 15
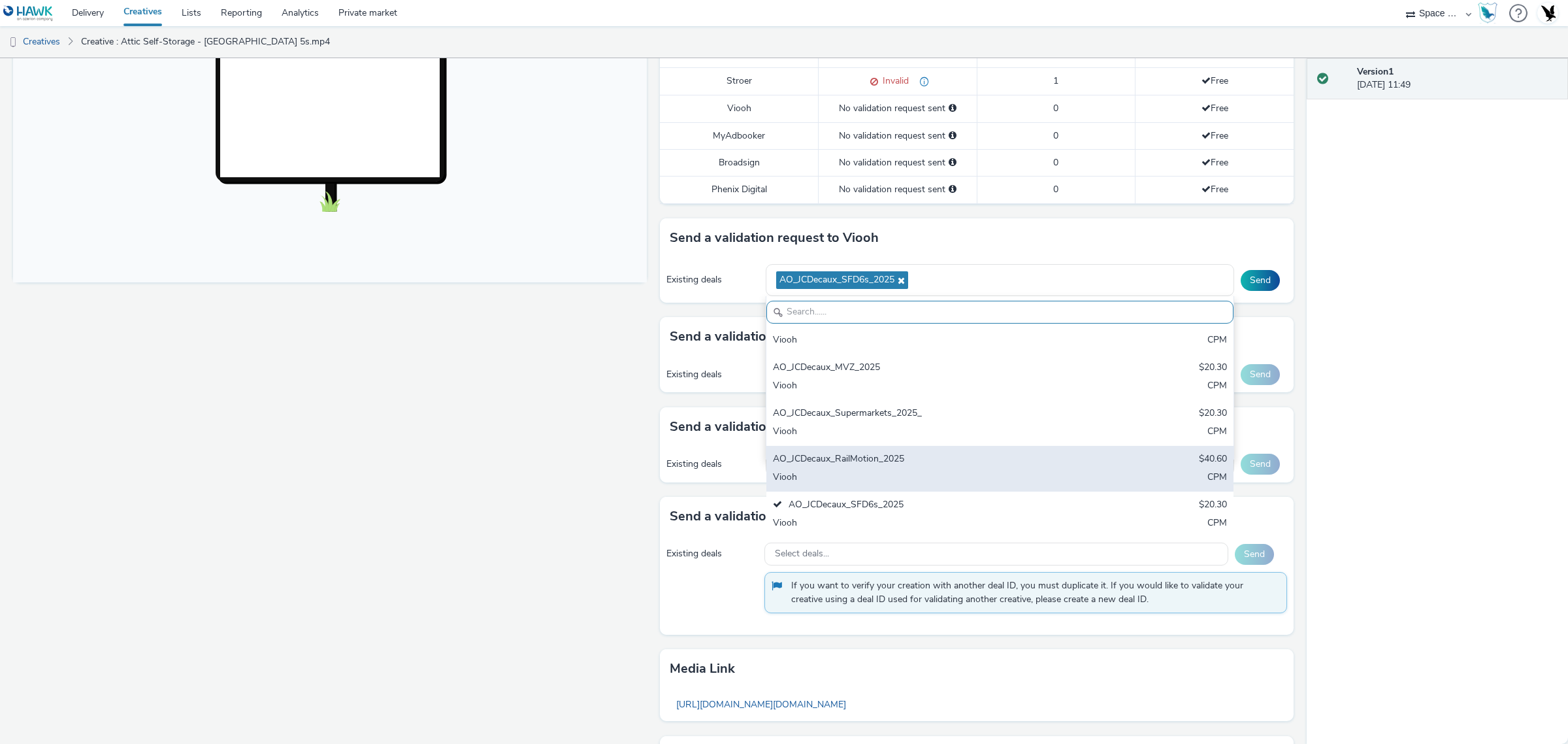
click at [951, 467] on div "AO_JCDecaux_RailMotion_2025" at bounding box center [923, 459] width 301 height 15
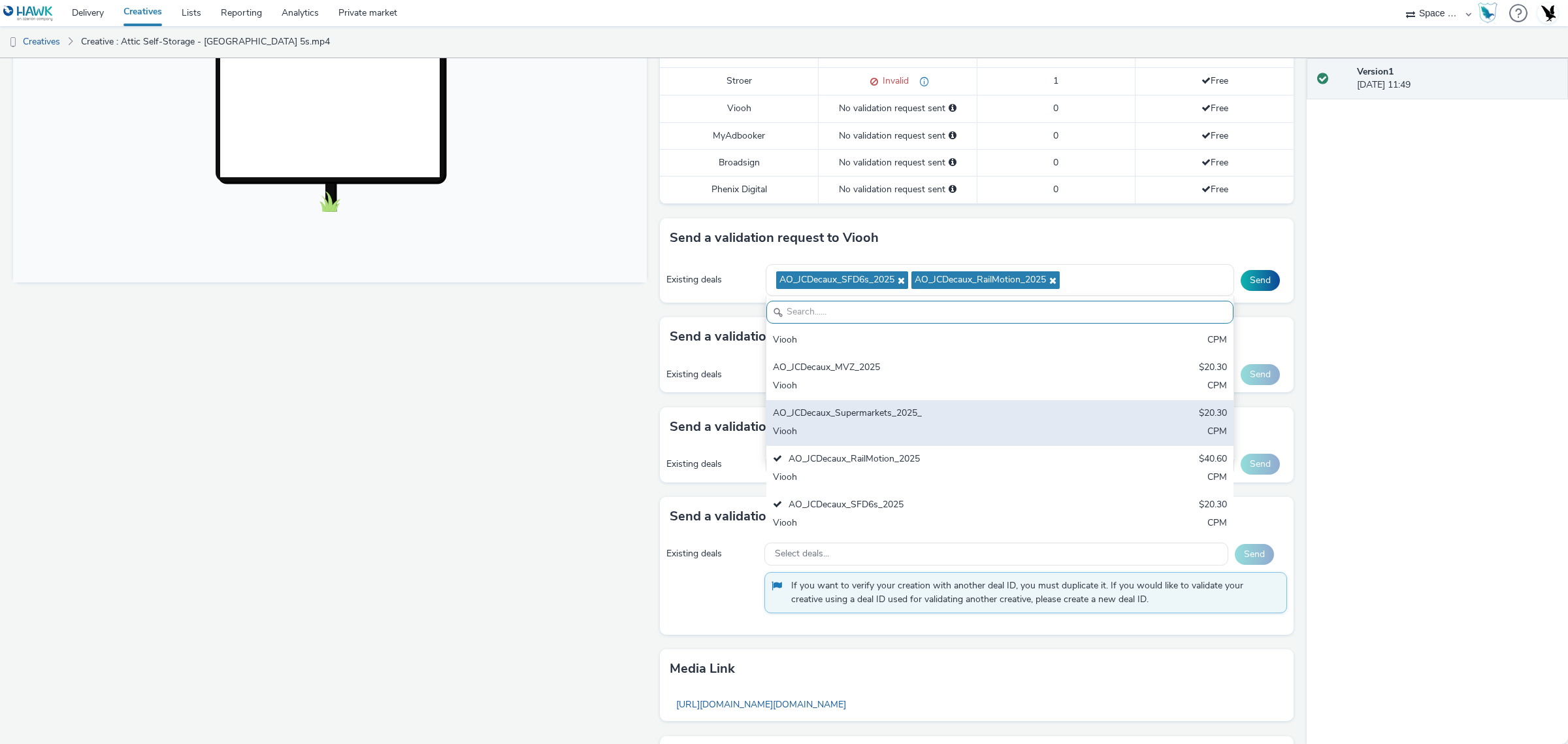
click at [956, 438] on div "Viooh" at bounding box center [923, 432] width 301 height 15
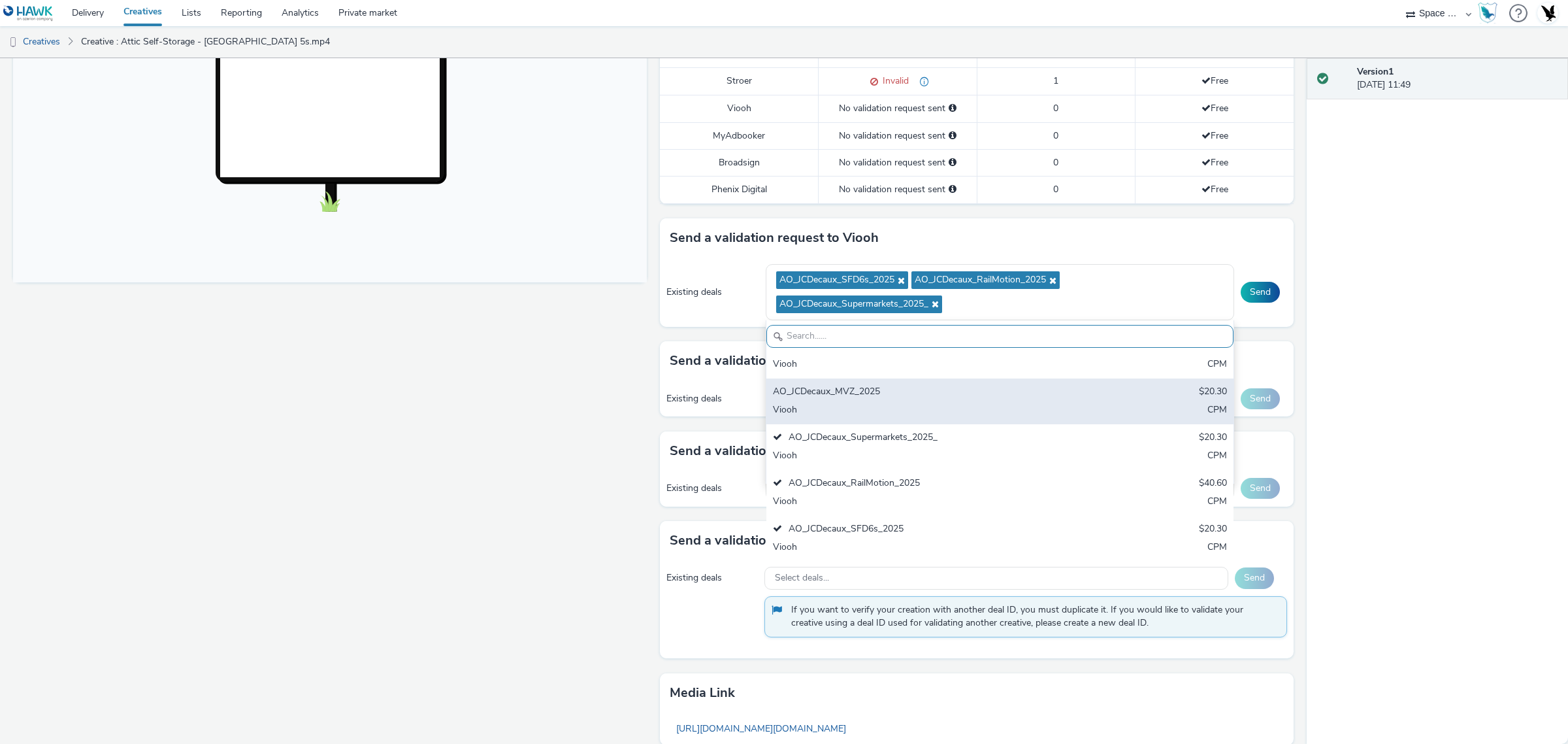
click at [956, 387] on div "AO_JCDecaux_MVZ_2025" at bounding box center [923, 393] width 301 height 15
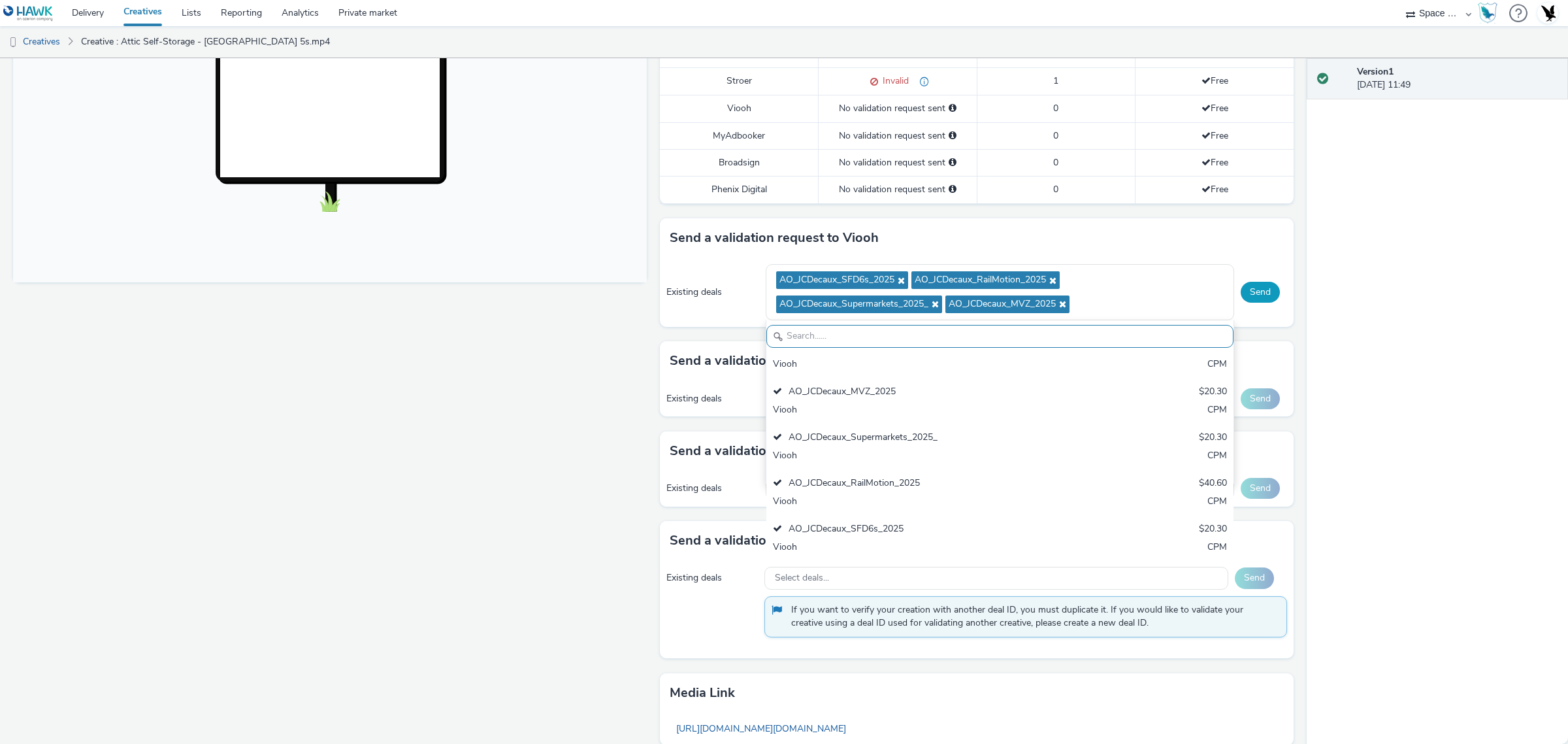
click at [1261, 292] on button "Send" at bounding box center [1261, 292] width 40 height 21
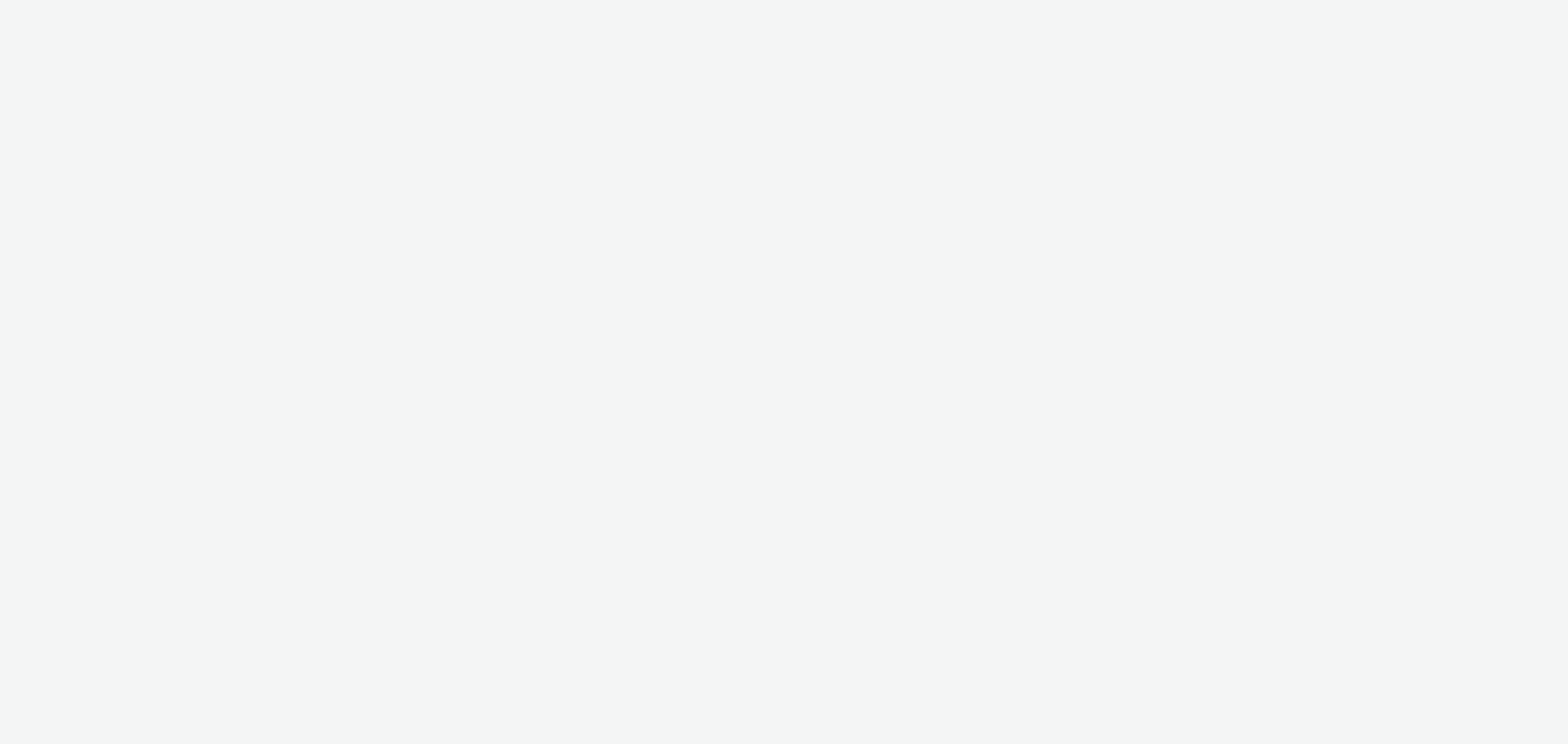
select select "76ad0396-c468-4d1d-af63-4d32e1bf98e8"
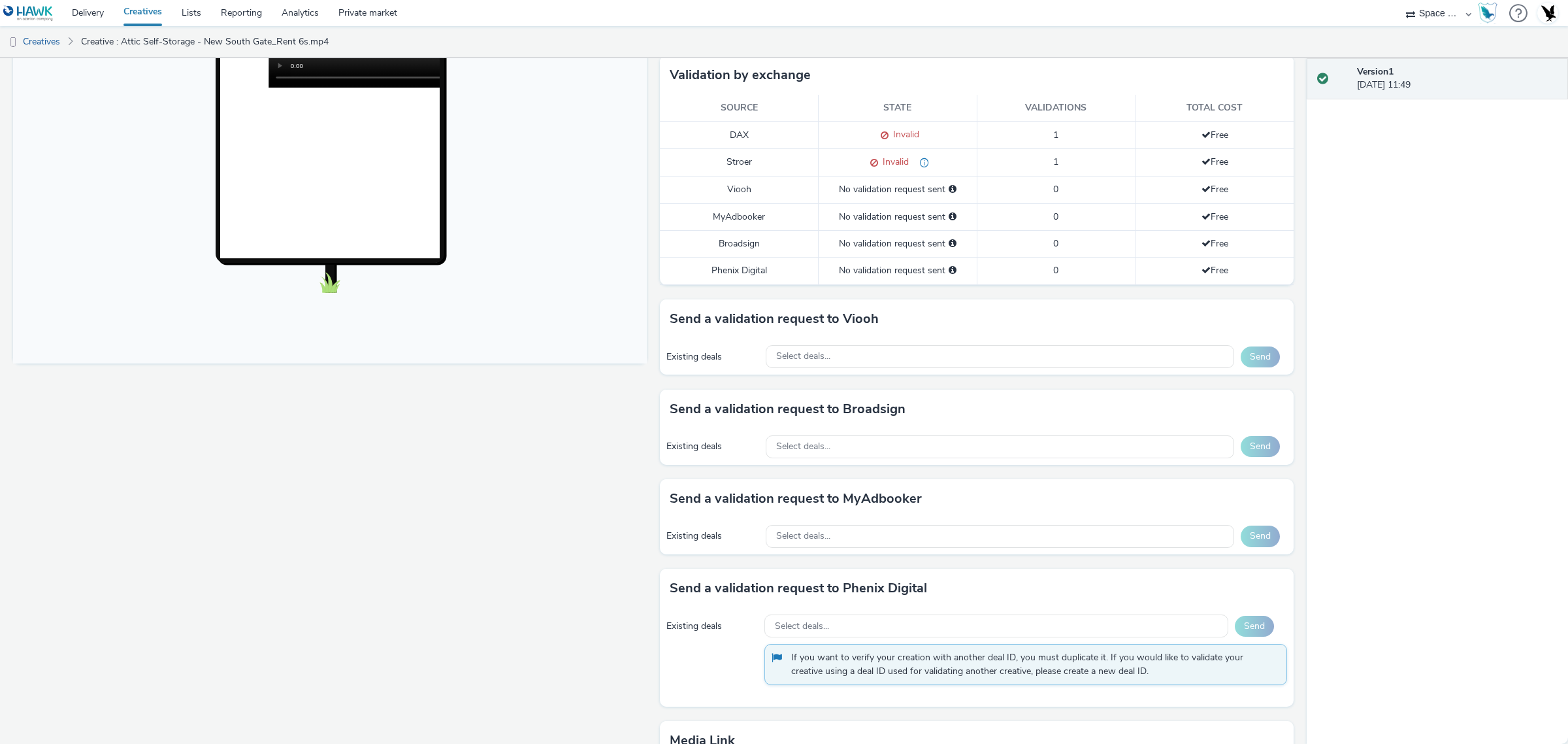
scroll to position [501, 0]
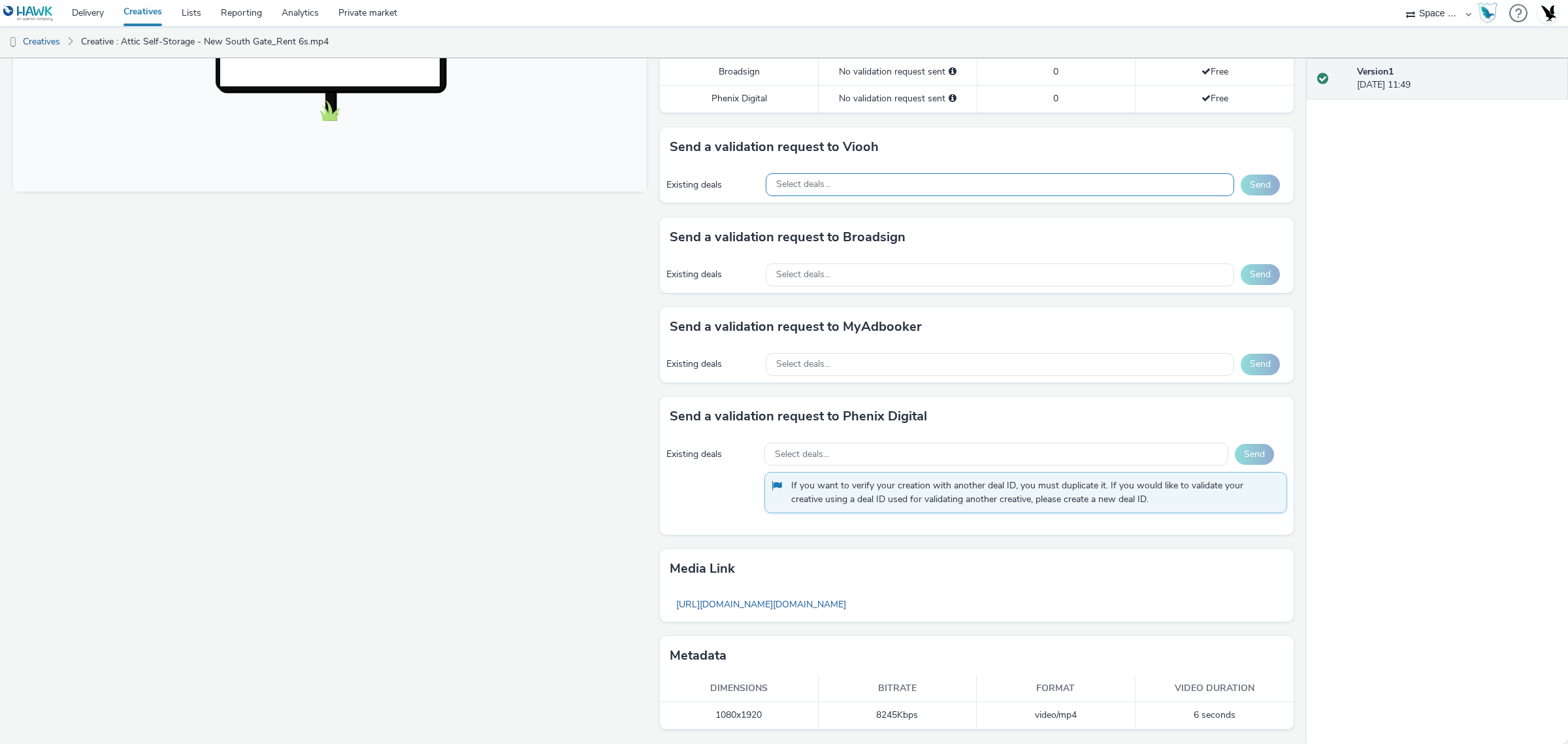
click at [912, 175] on div "Select deals..." at bounding box center [1000, 184] width 469 height 22
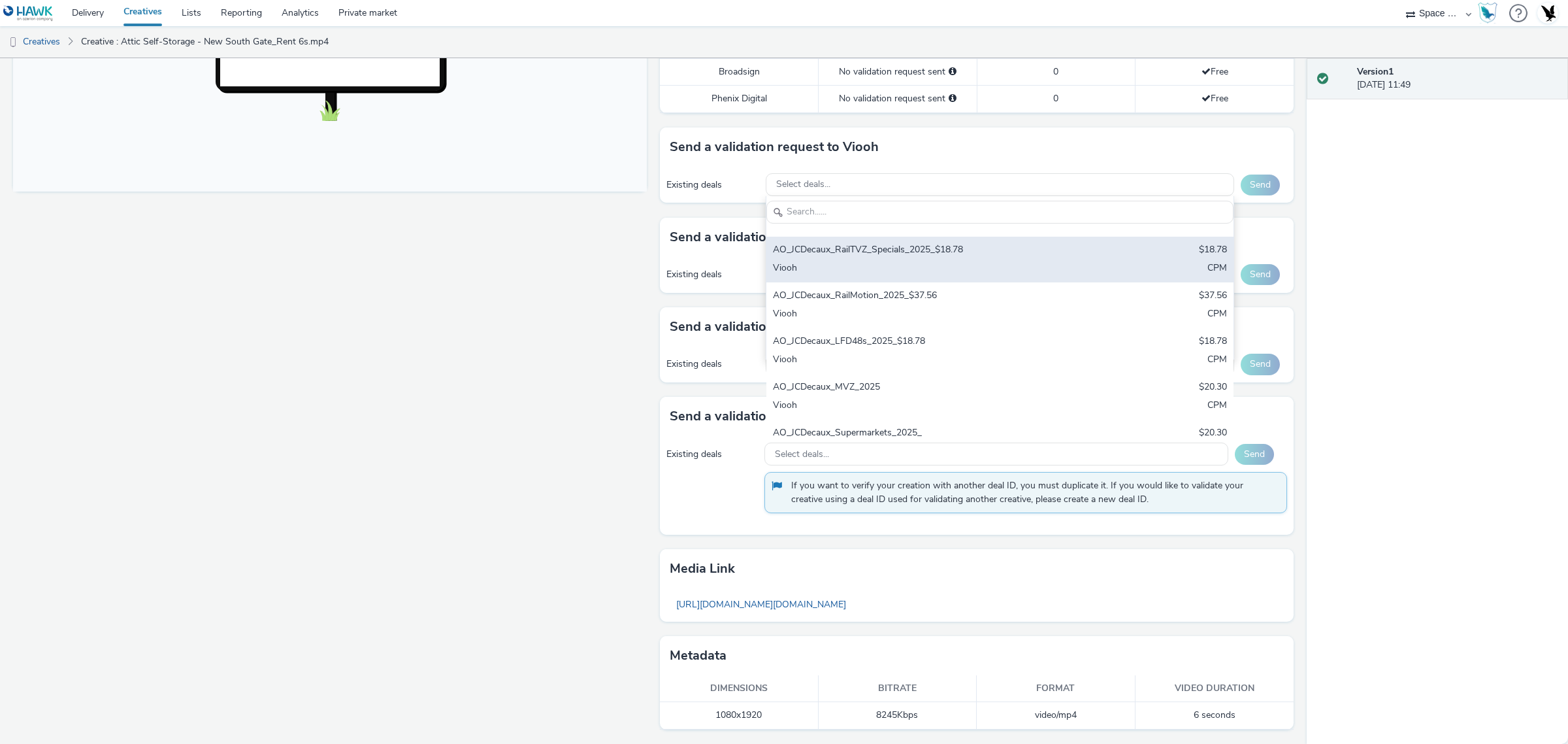
scroll to position [340, 0]
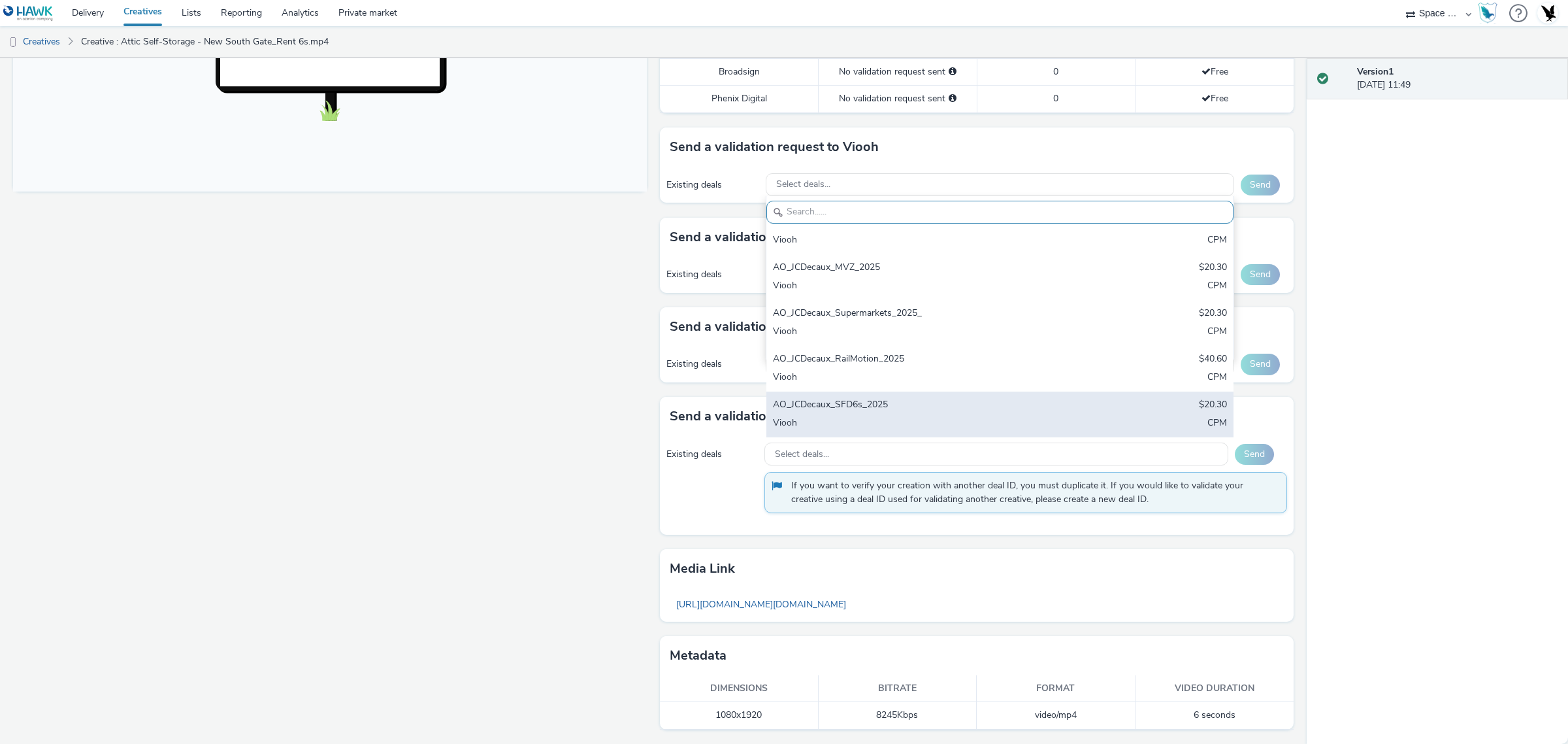
click at [873, 407] on div "AO_JCDecaux_SFD6s_2025 $20.30 Viooh CPM" at bounding box center [1000, 414] width 468 height 46
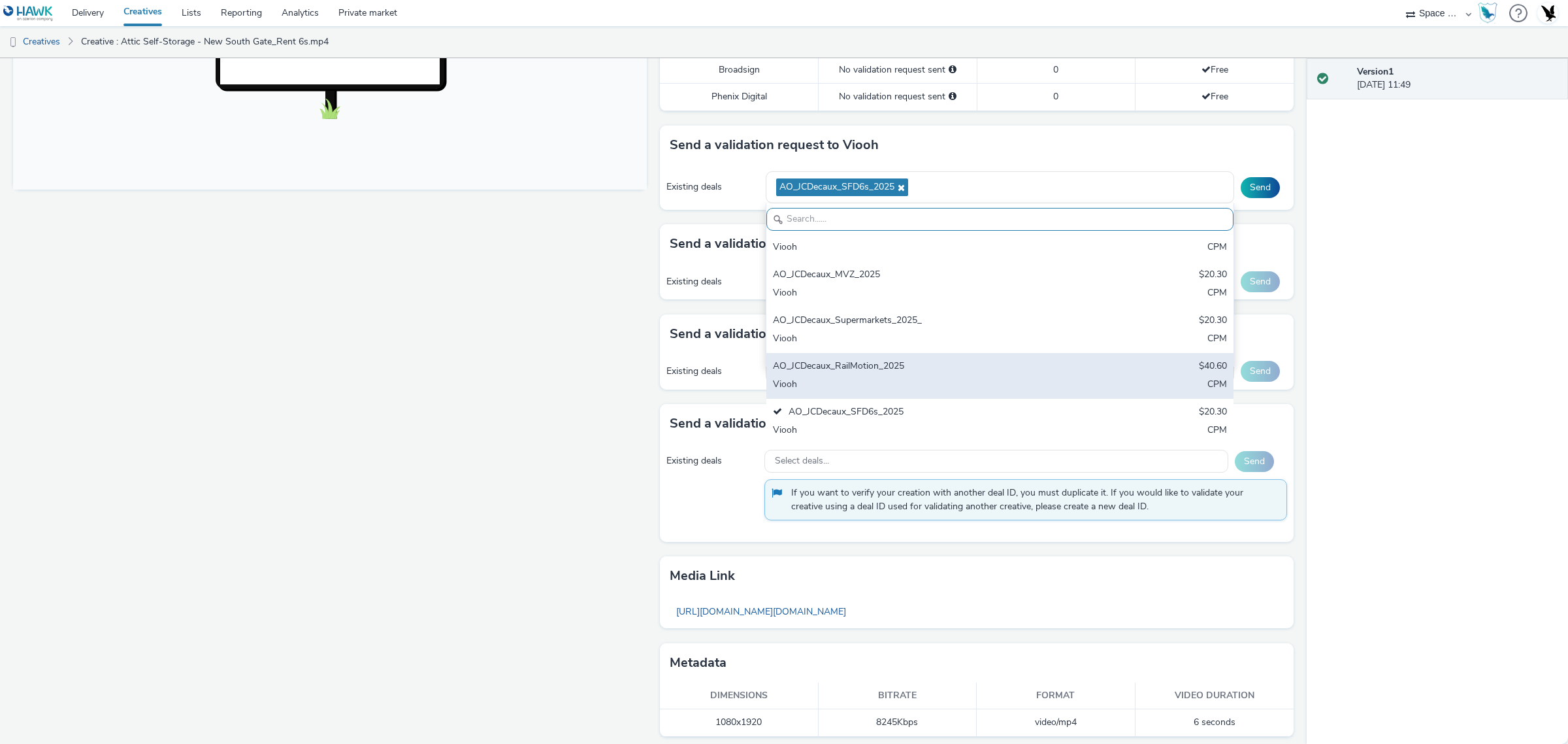
click at [865, 368] on div "AO_JCDecaux_RailMotion_2025" at bounding box center [923, 367] width 301 height 15
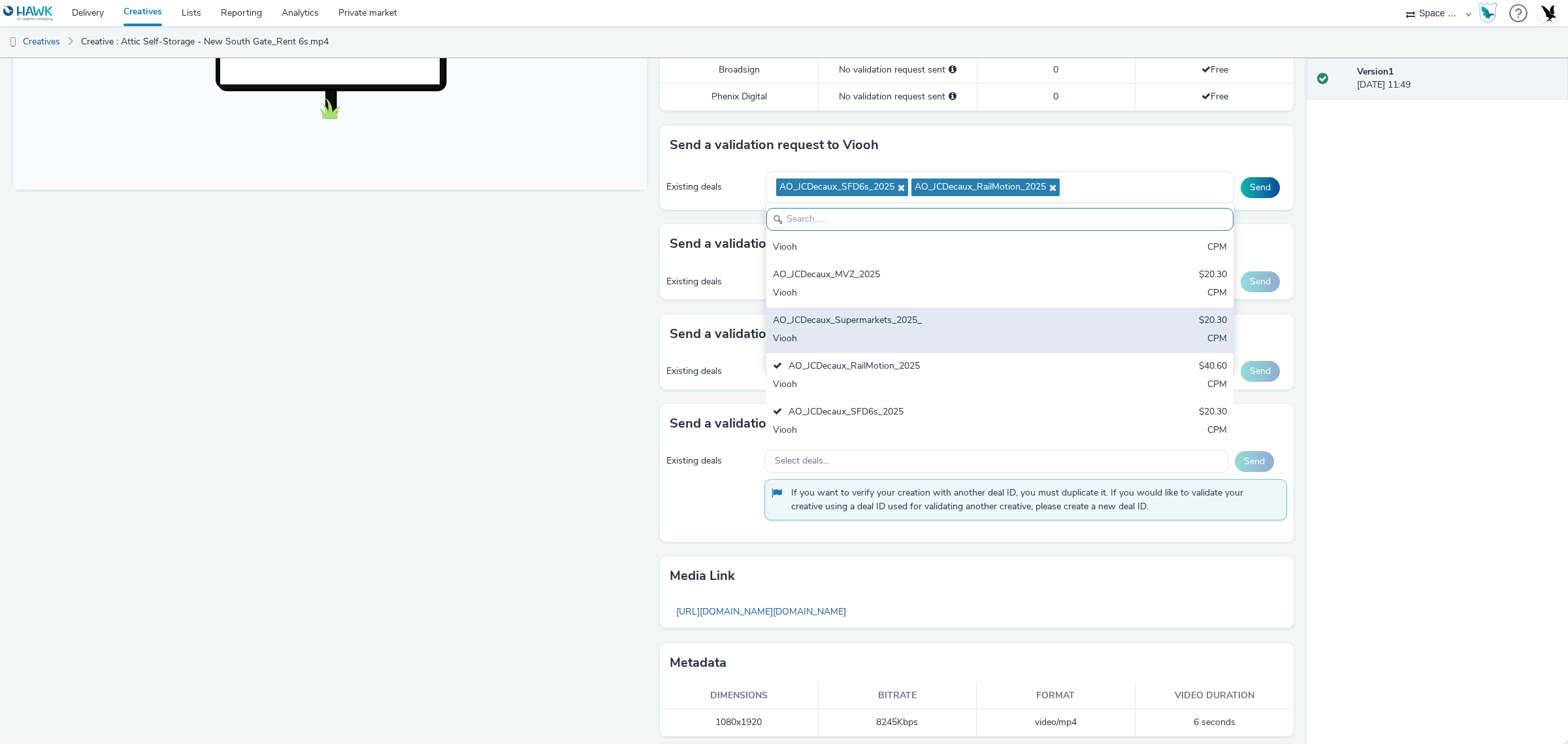
click at [863, 334] on div "Viooh" at bounding box center [923, 340] width 301 height 15
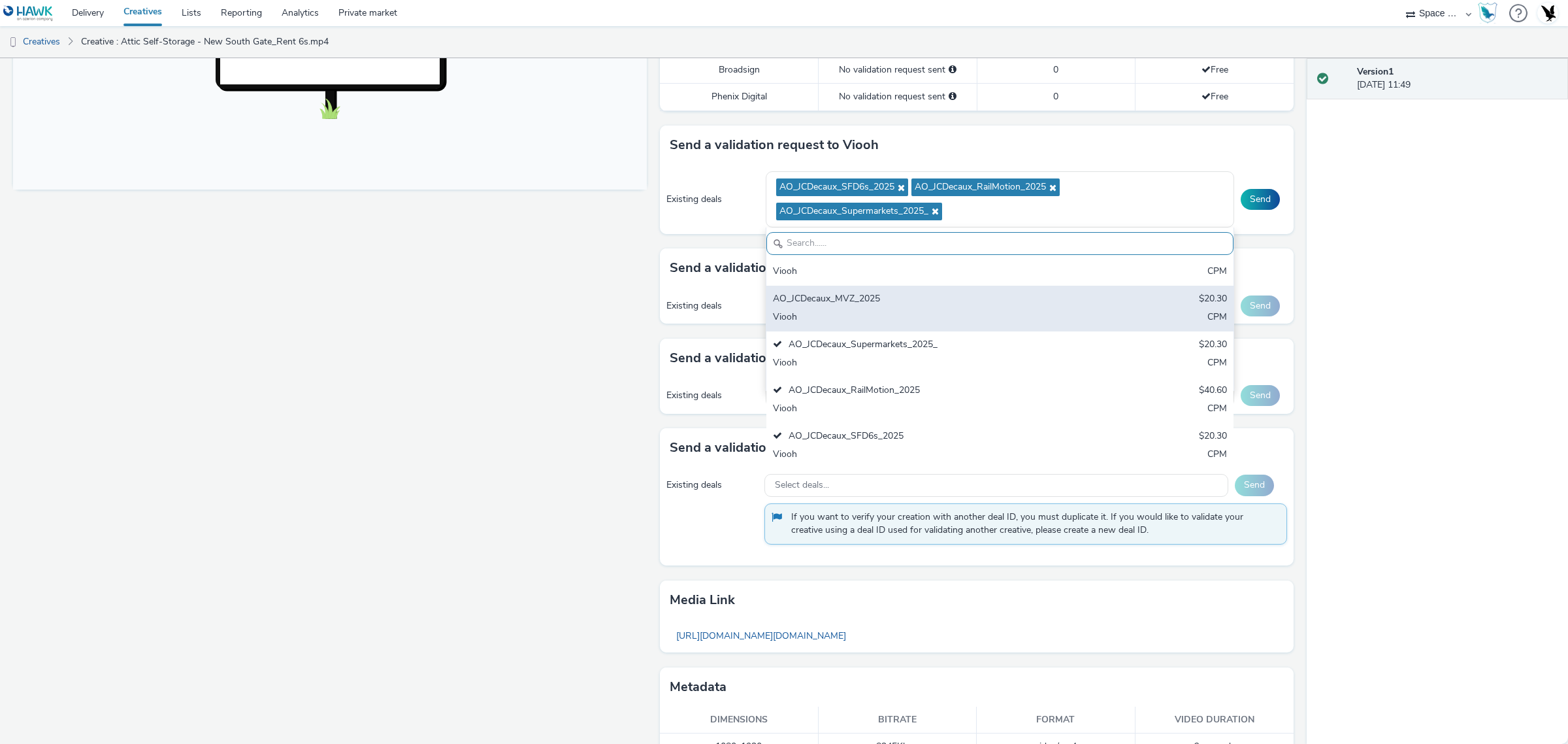
click at [864, 298] on div "AO_JCDecaux_MVZ_2025" at bounding box center [923, 299] width 301 height 15
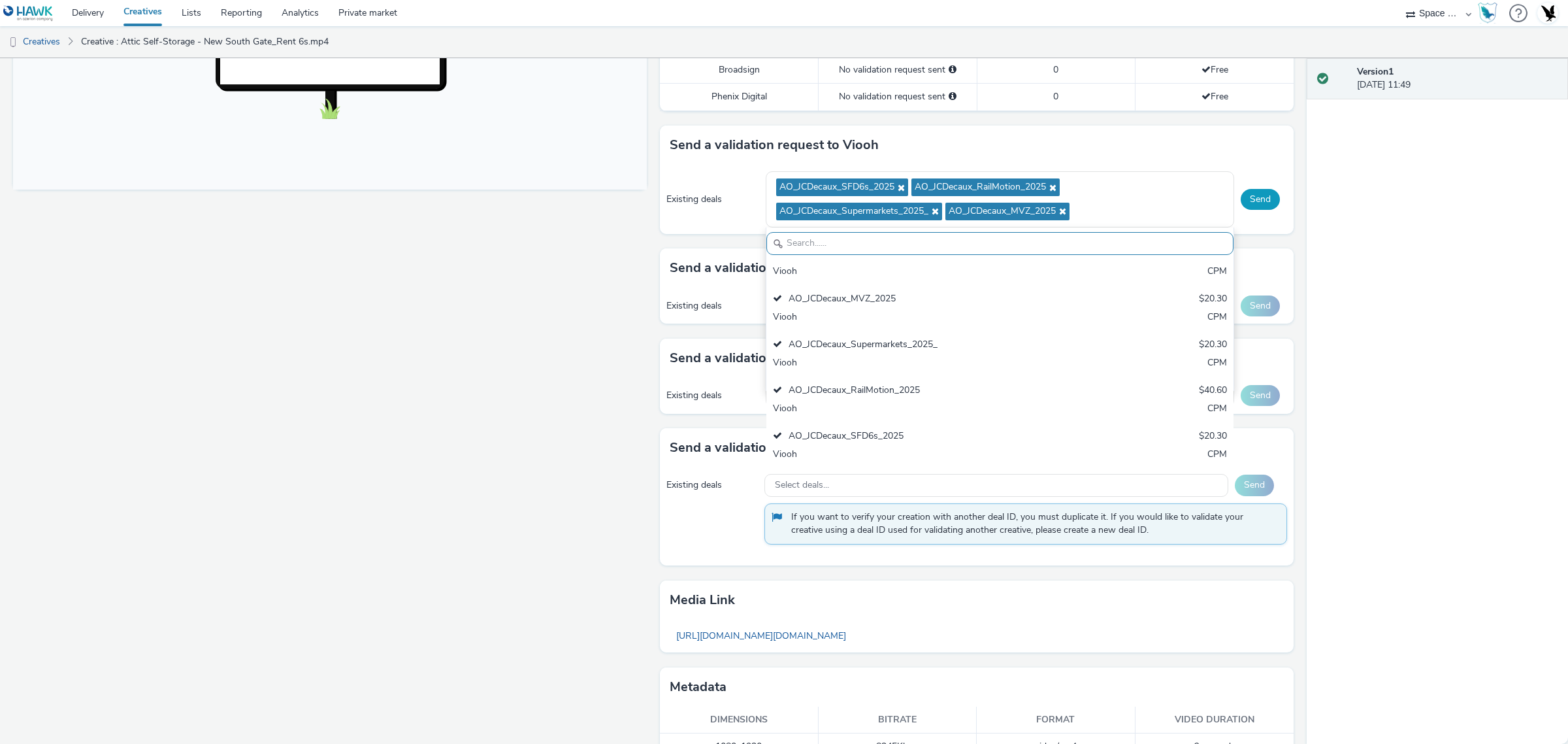
click at [1265, 200] on button "Send" at bounding box center [1261, 199] width 40 height 21
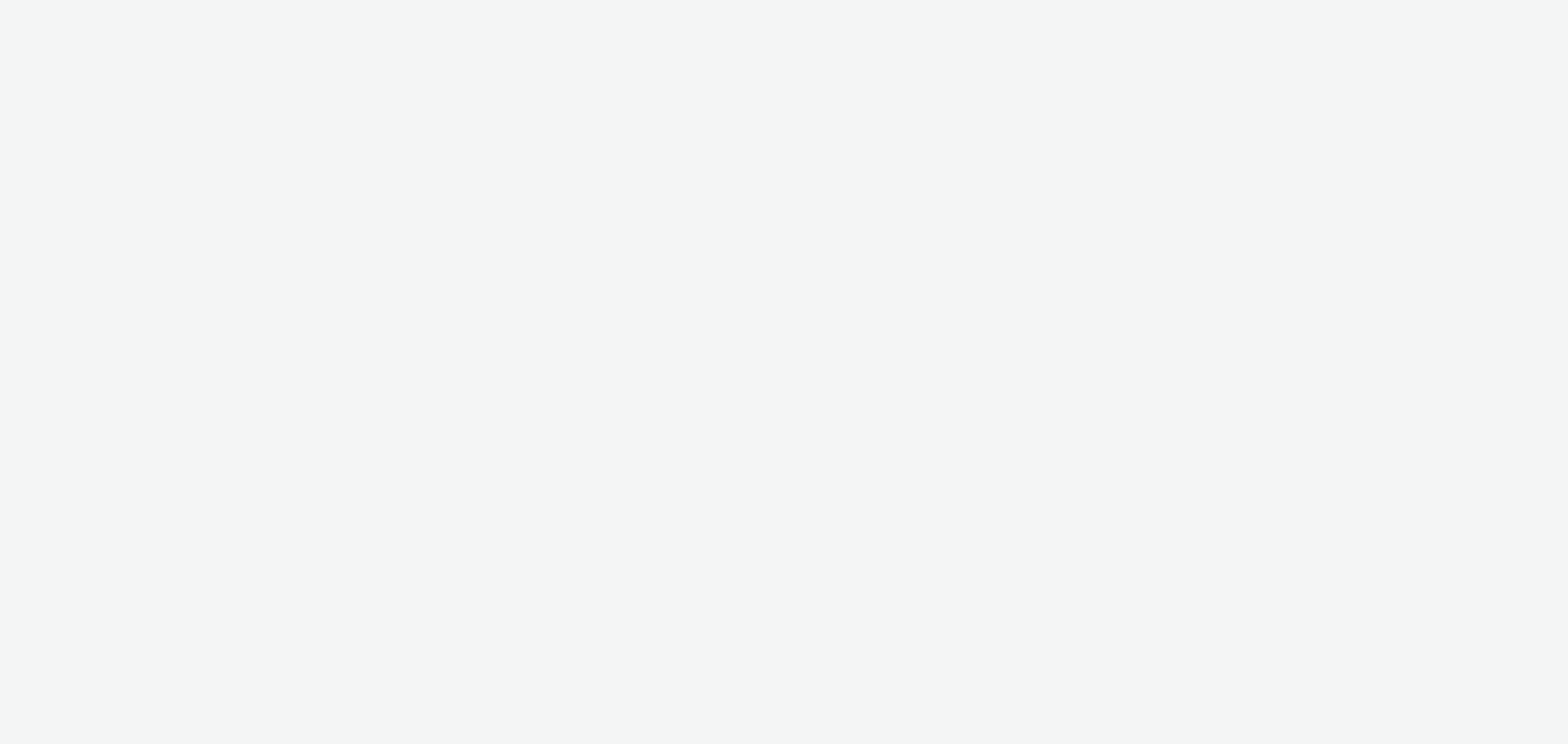
select select "76ad0396-c468-4d1d-af63-4d32e1bf98e8"
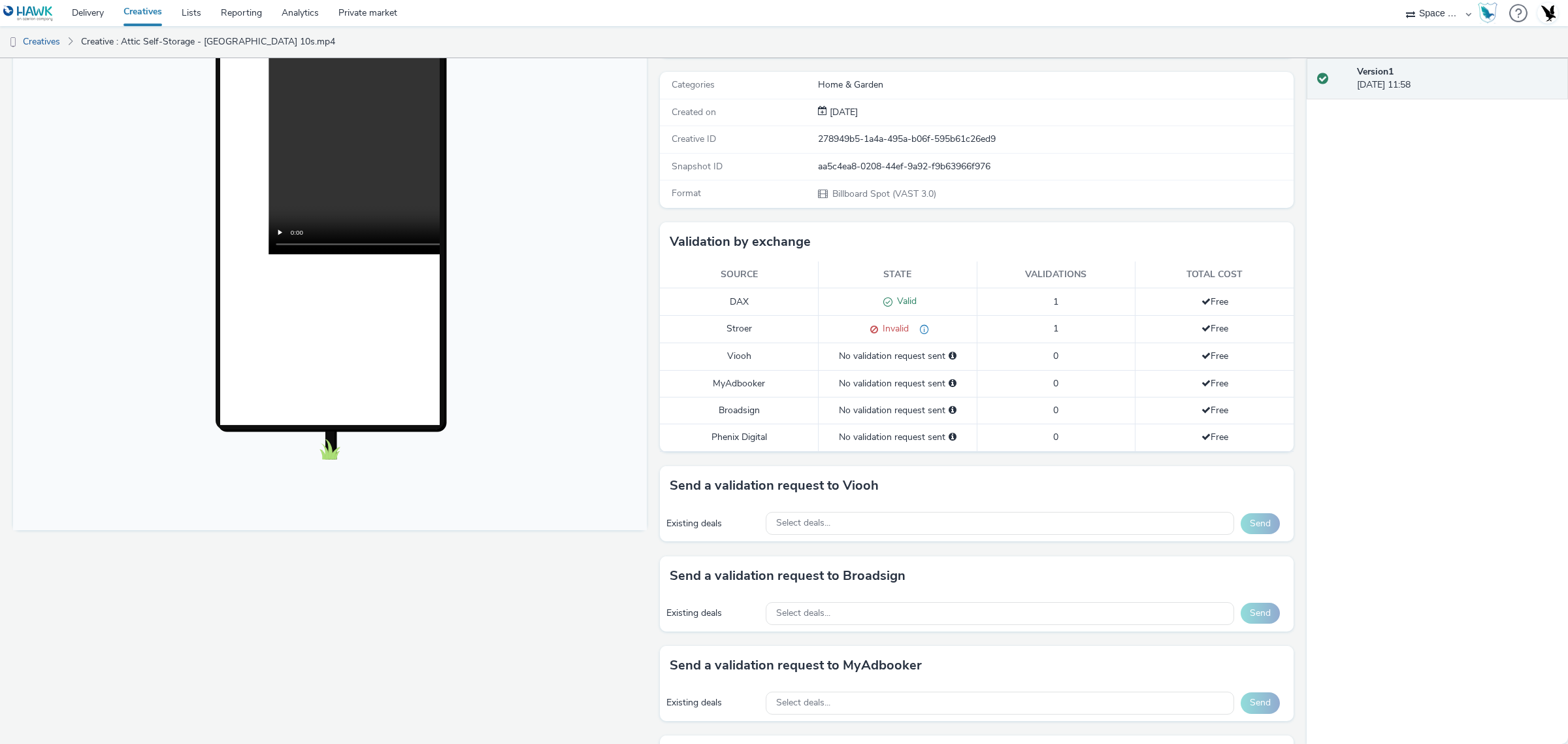
scroll to position [491, 0]
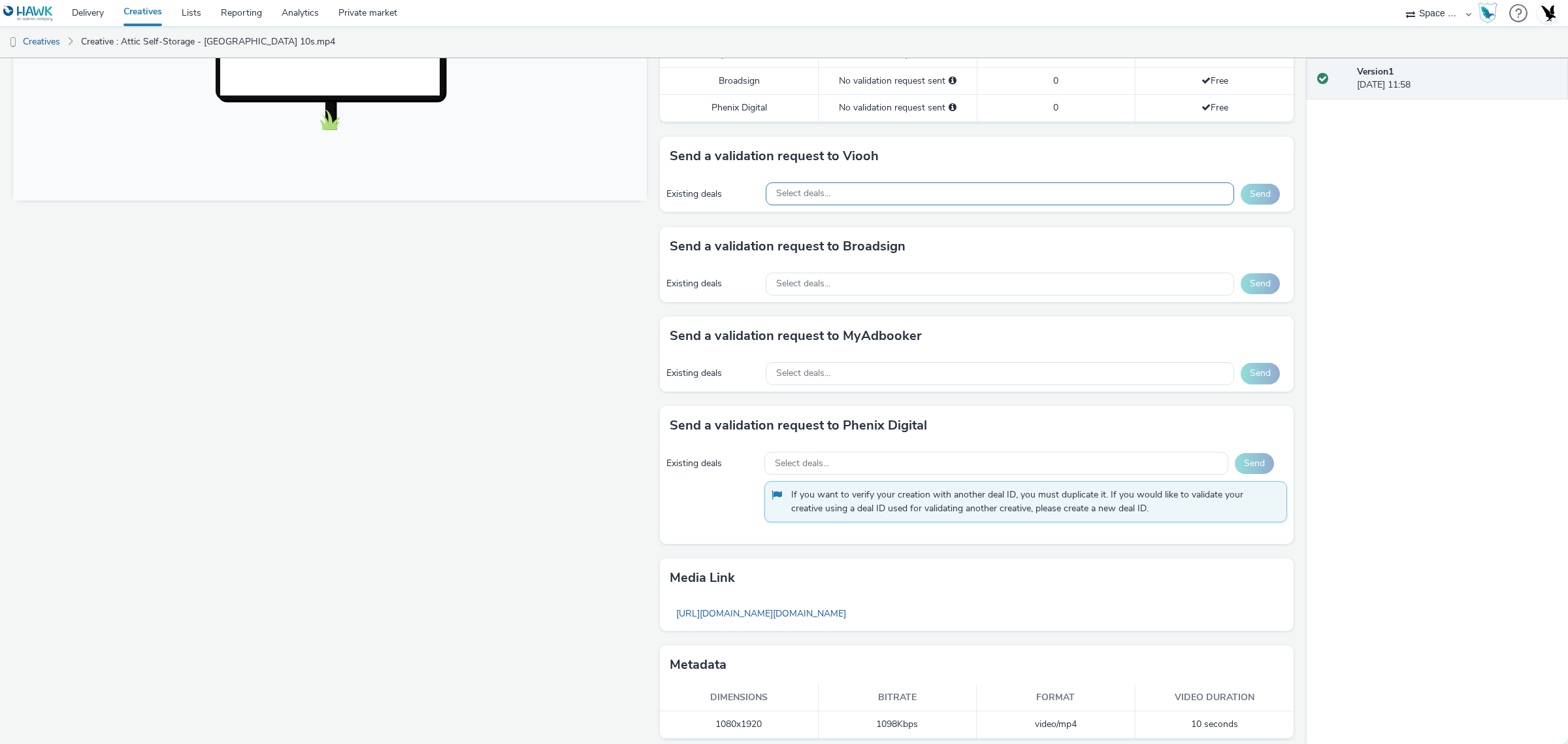
click at [929, 188] on div "Select deals..." at bounding box center [1000, 193] width 469 height 22
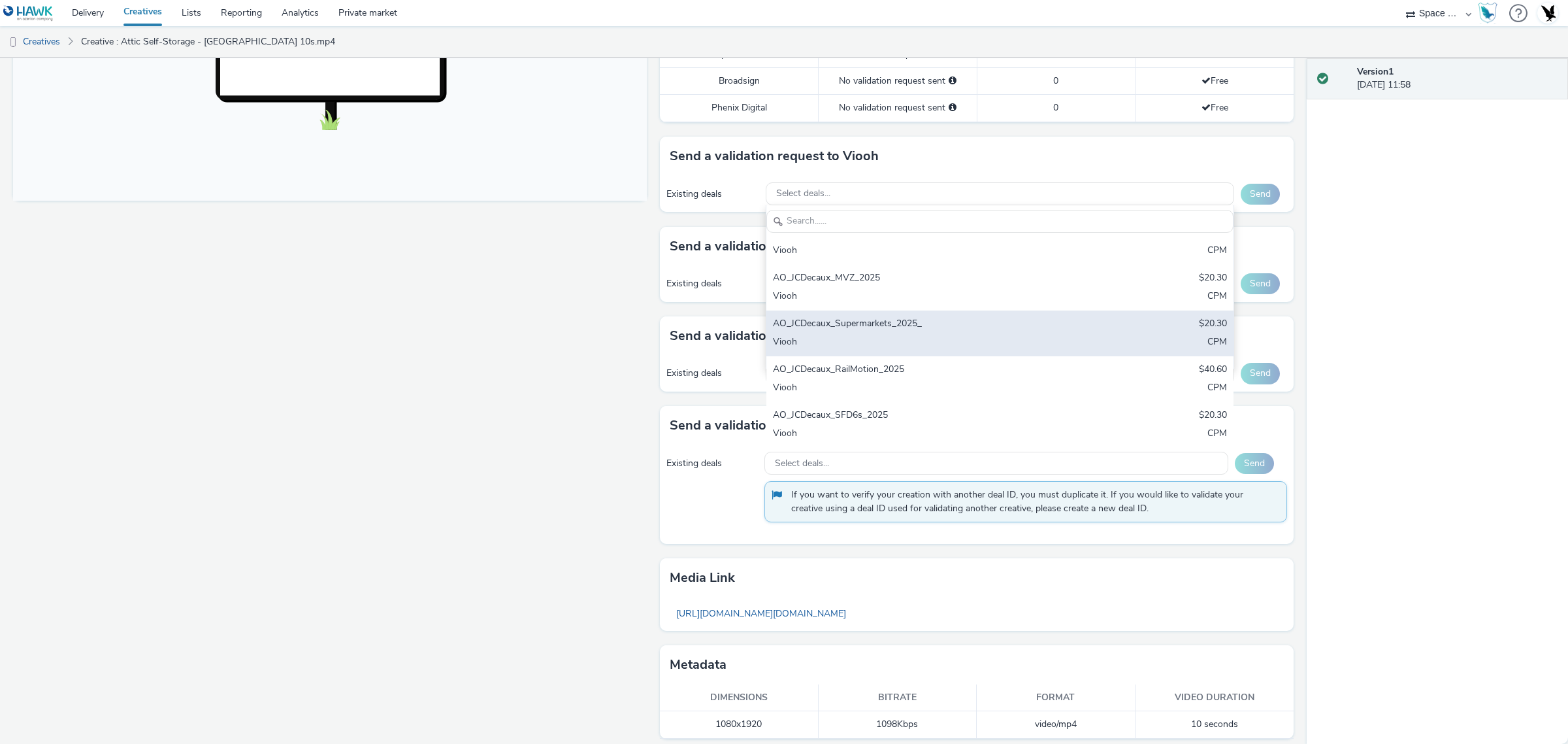
scroll to position [340, 0]
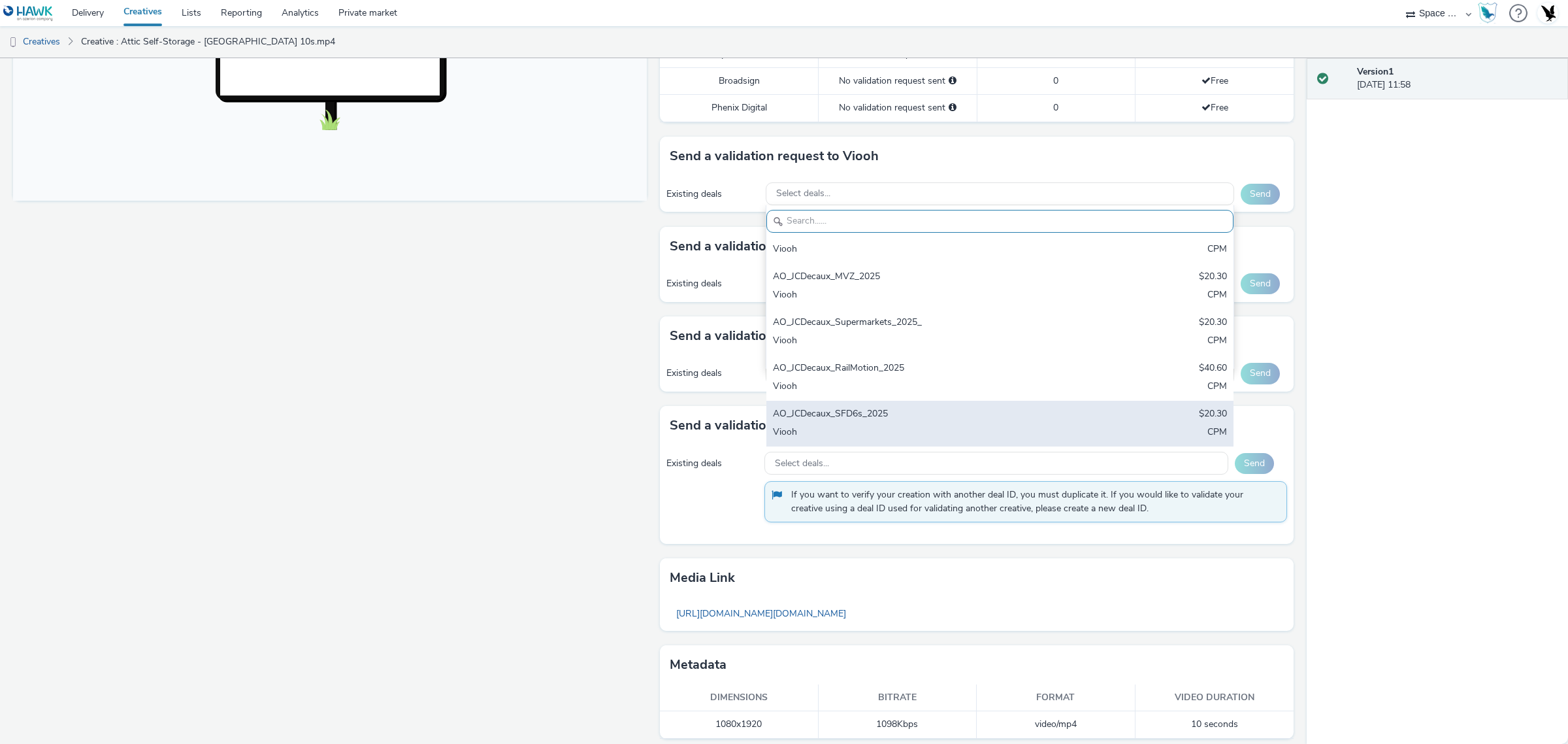
click at [871, 407] on div "AO_JCDecaux_SFD6s_2025 $20.30 Viooh CPM" at bounding box center [1000, 423] width 468 height 46
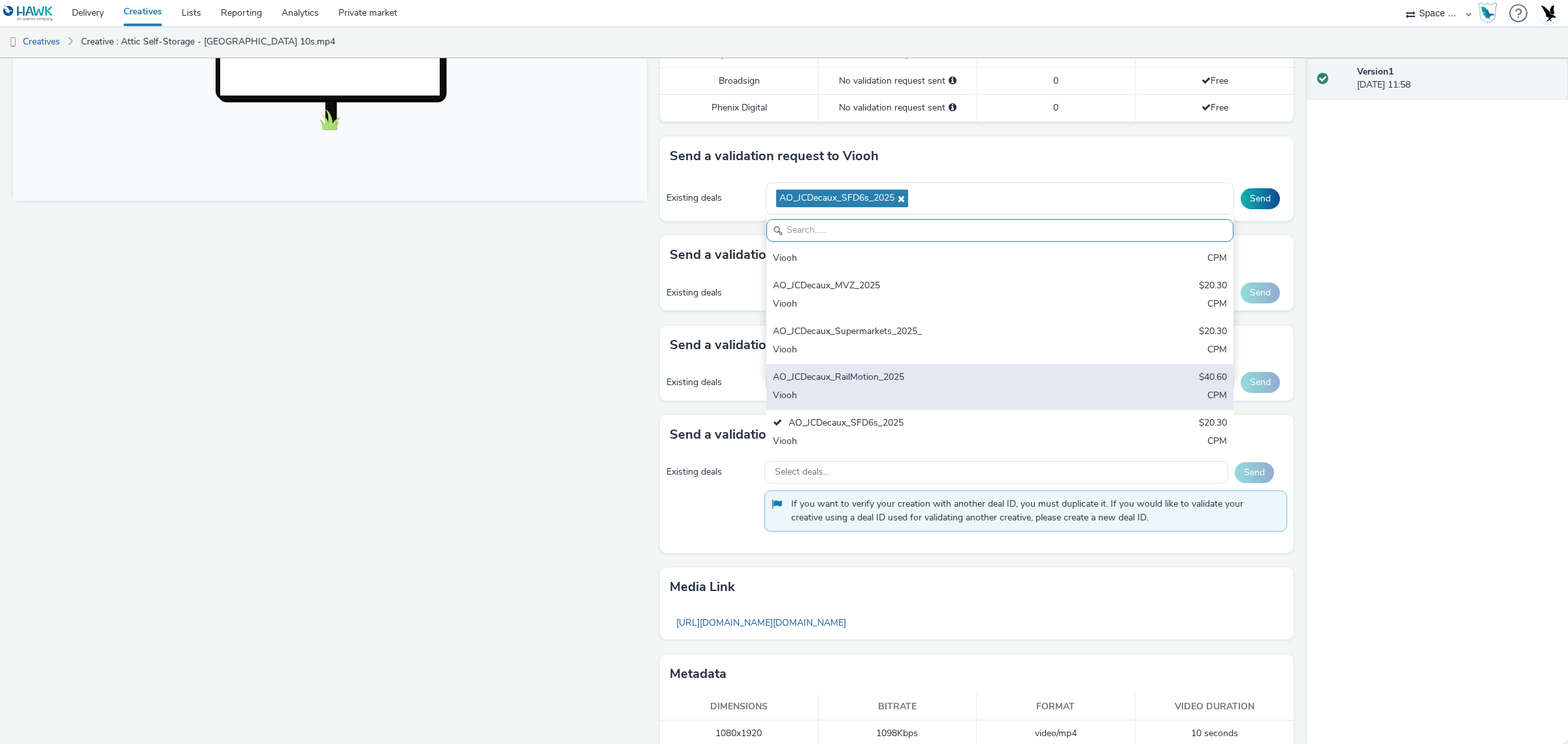
click at [884, 373] on div "AO_JCDecaux_RailMotion_2025" at bounding box center [923, 378] width 301 height 15
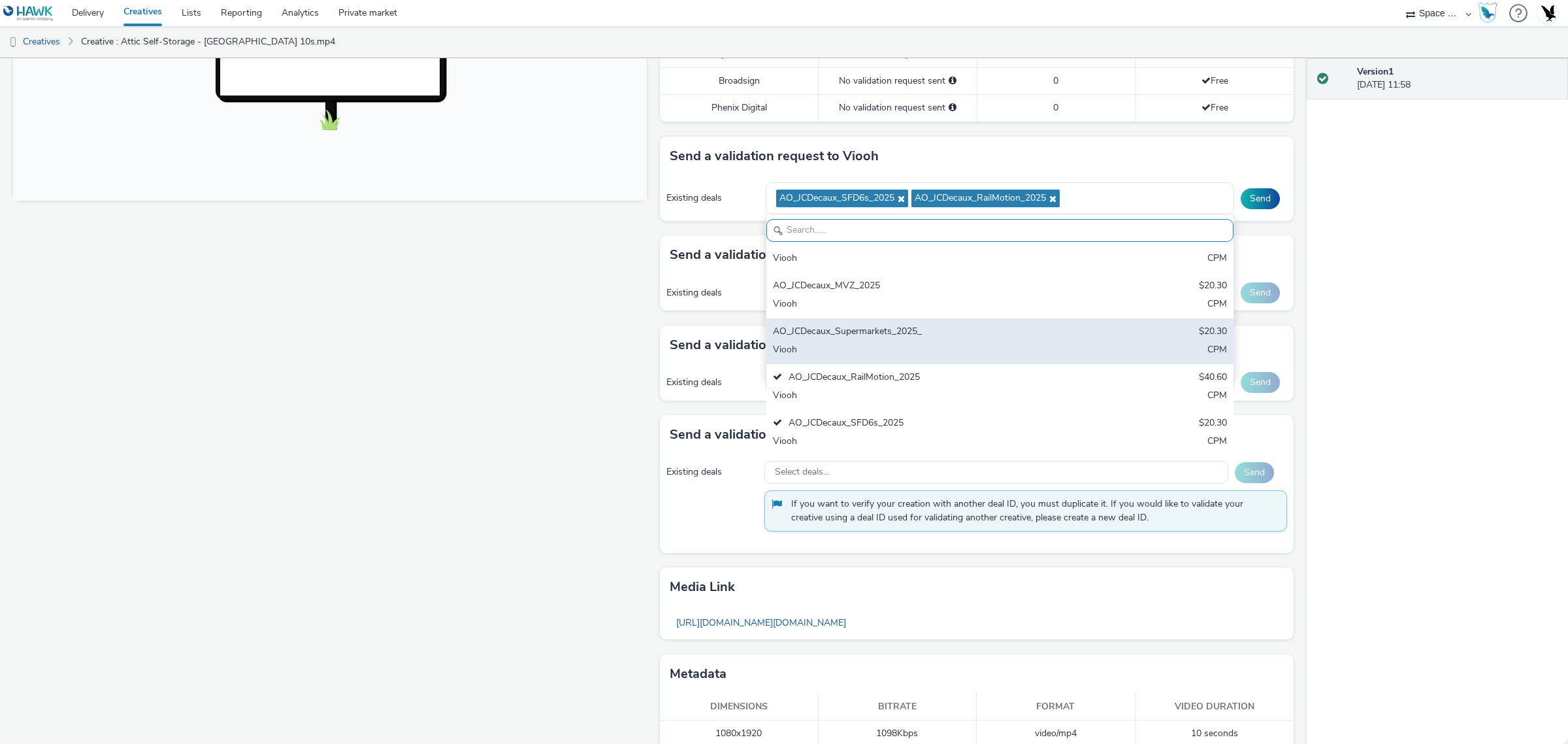
click at [889, 345] on div "Viooh" at bounding box center [923, 350] width 301 height 15
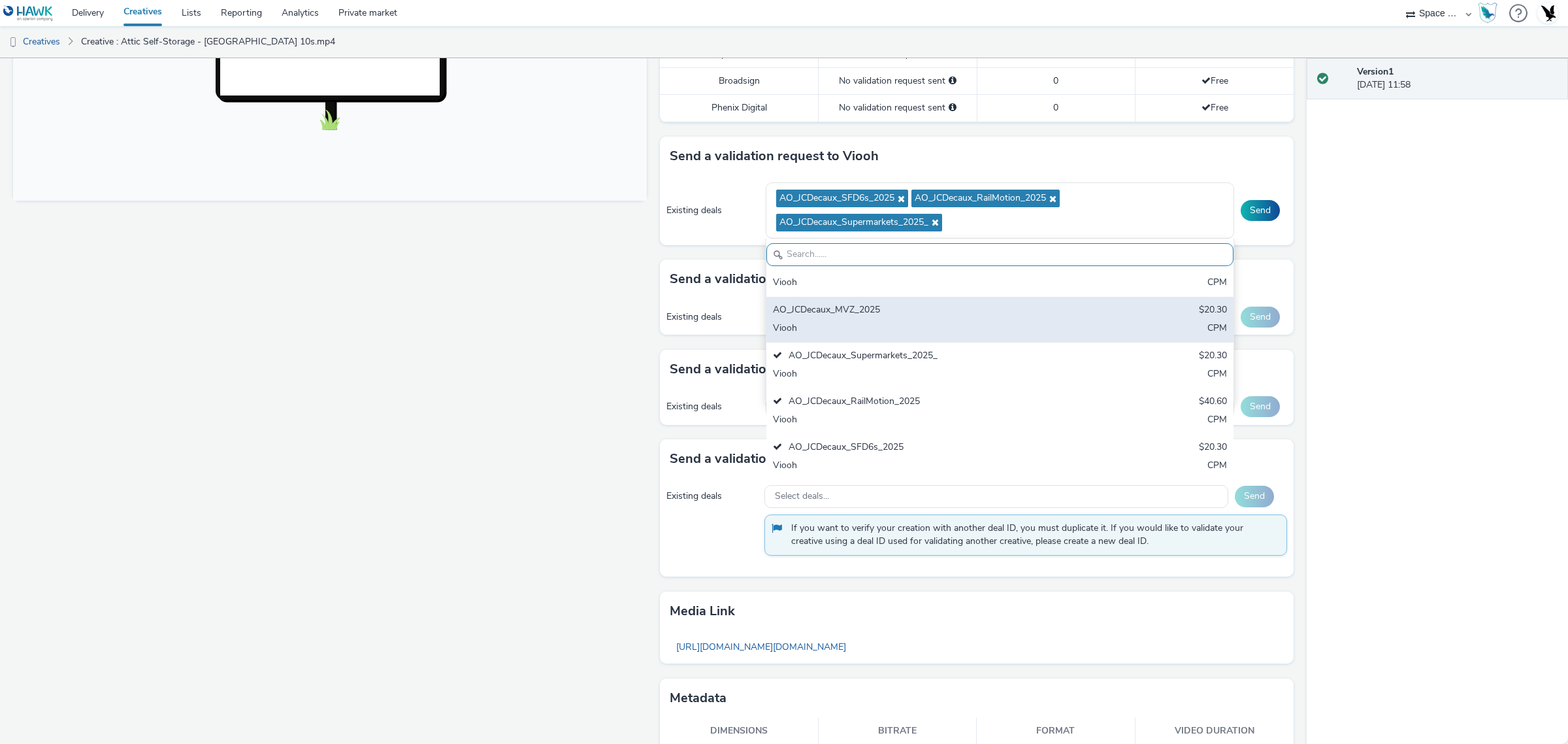
click at [890, 308] on div "AO_JCDecaux_MVZ_2025" at bounding box center [923, 311] width 301 height 15
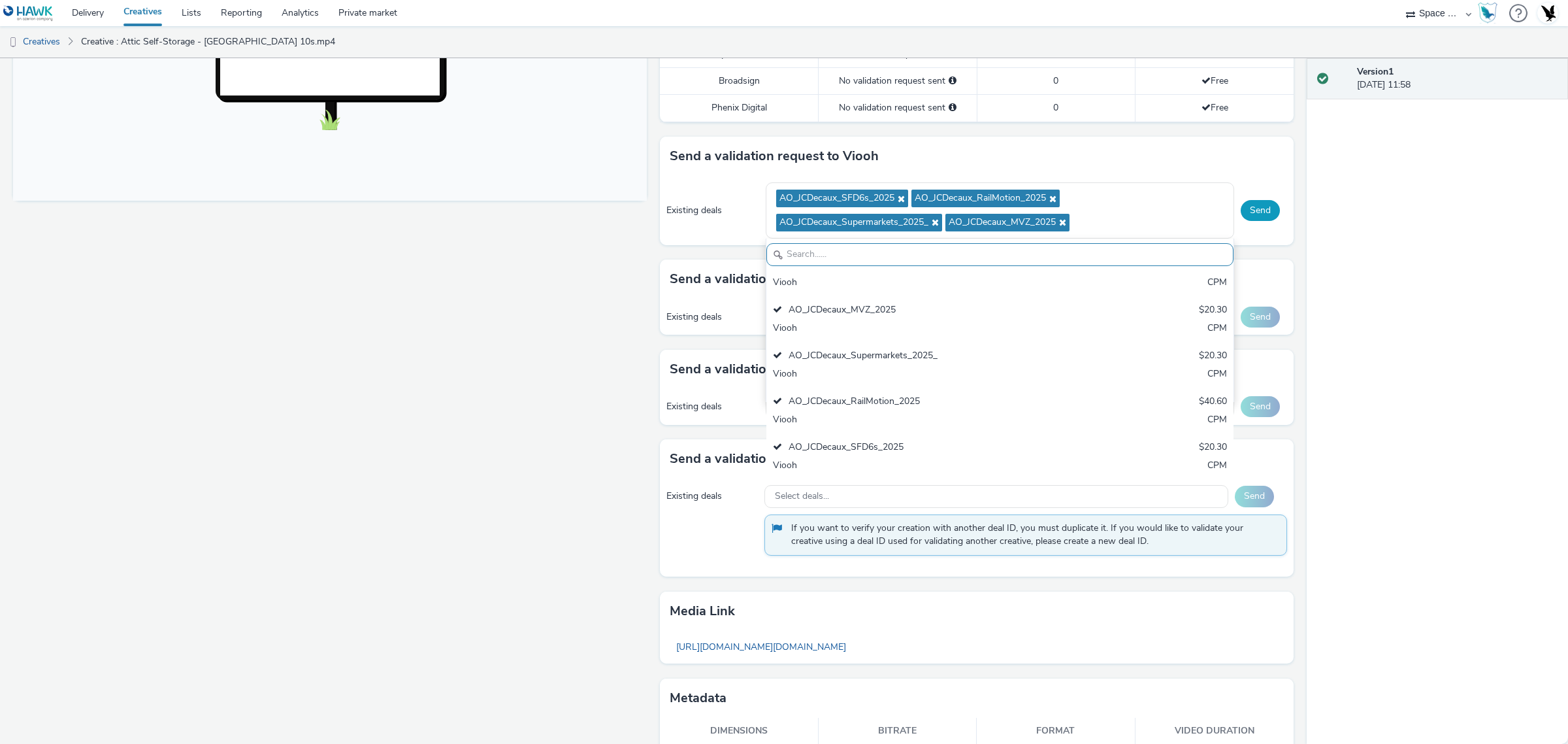
click at [1245, 211] on button "Send" at bounding box center [1261, 210] width 40 height 21
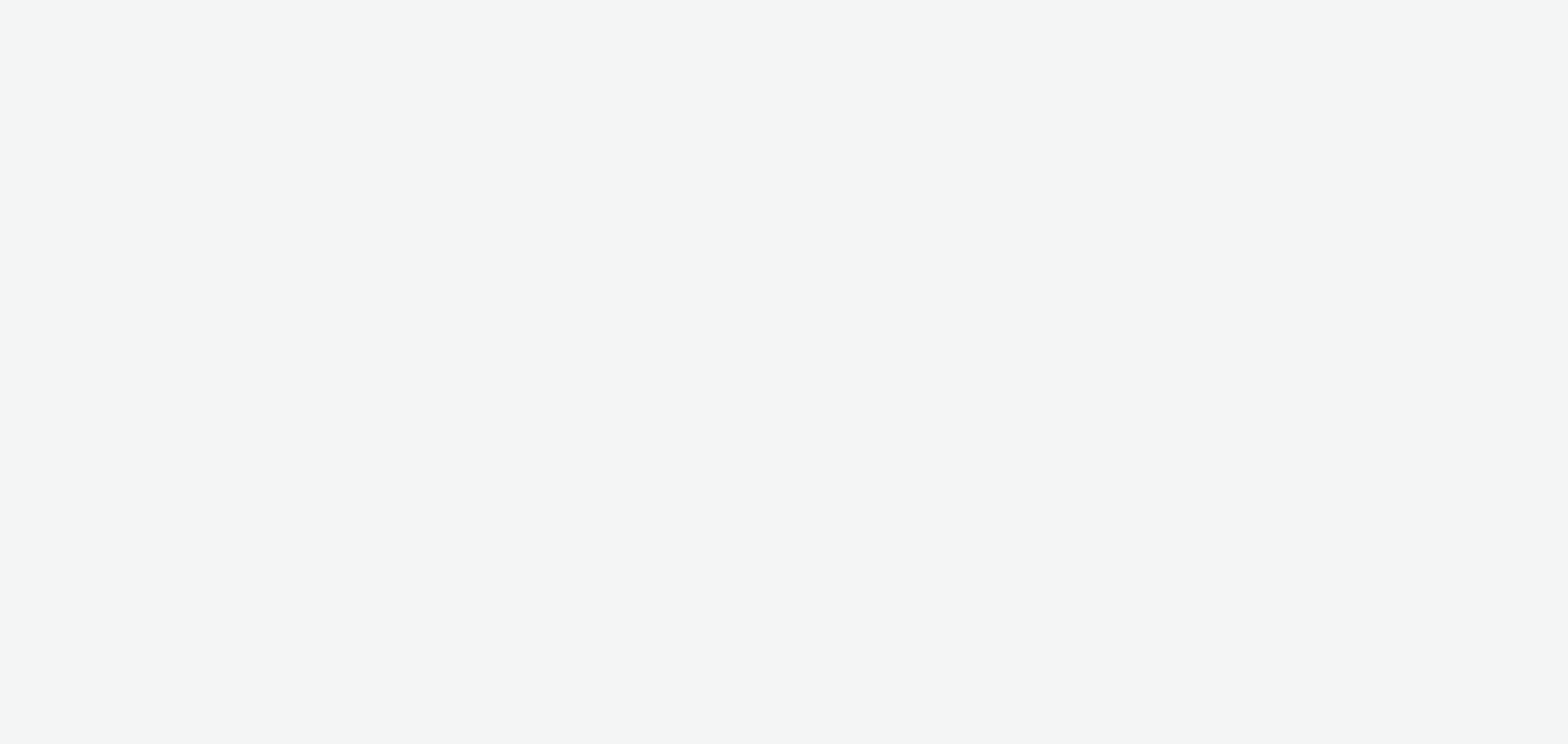
select select "76ad0396-c468-4d1d-af63-4d32e1bf98e8"
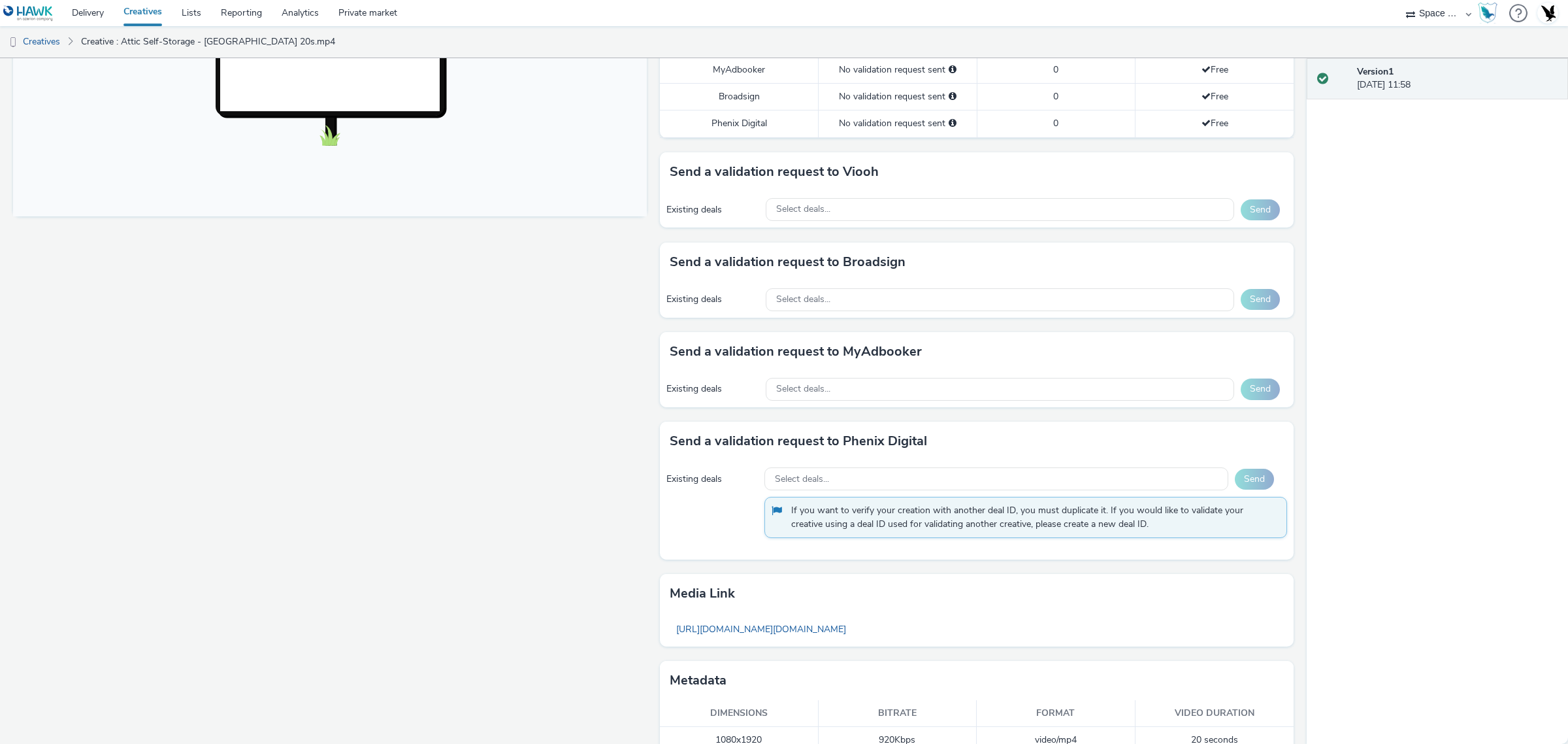
scroll to position [491, 0]
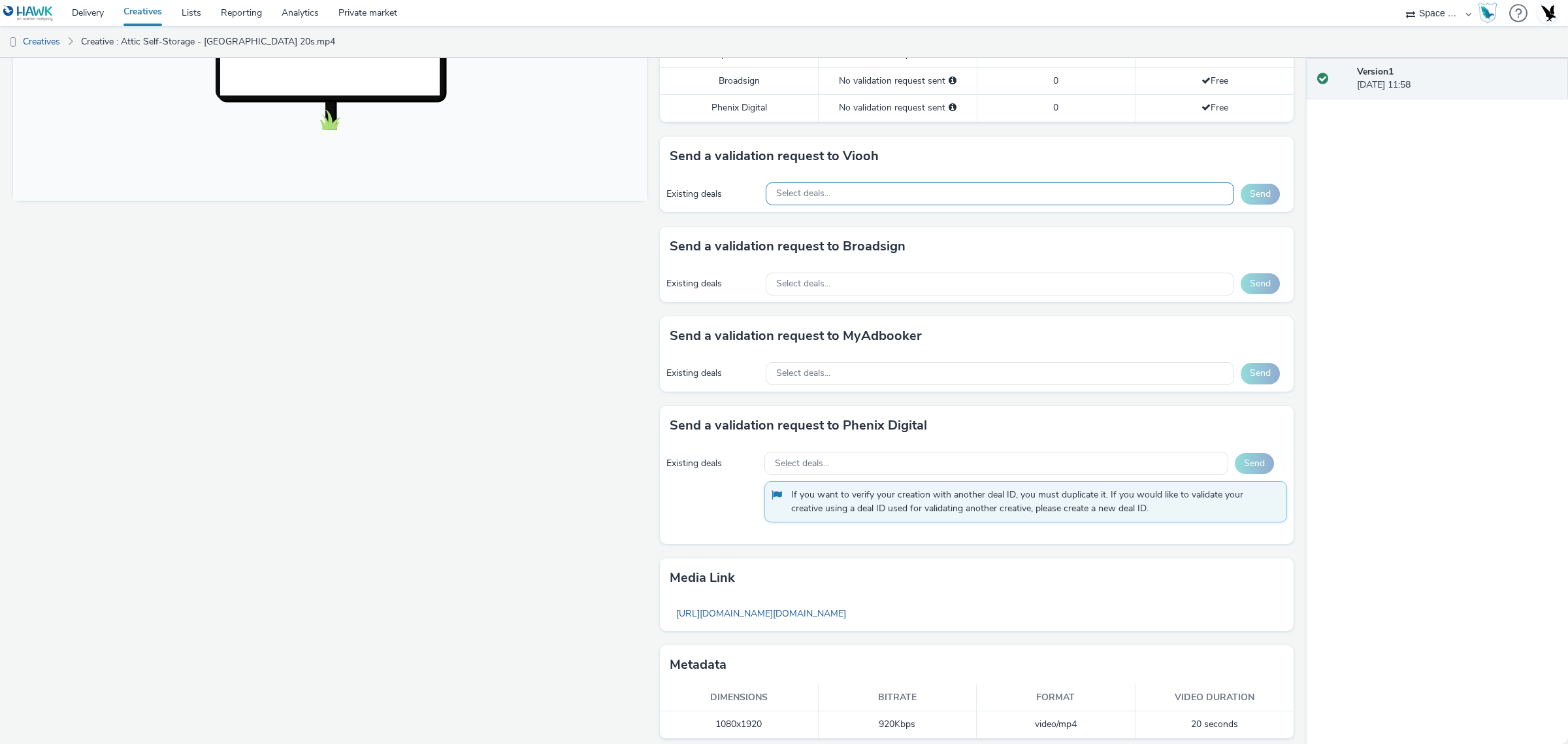
click at [854, 191] on div "Select deals..." at bounding box center [1000, 193] width 469 height 22
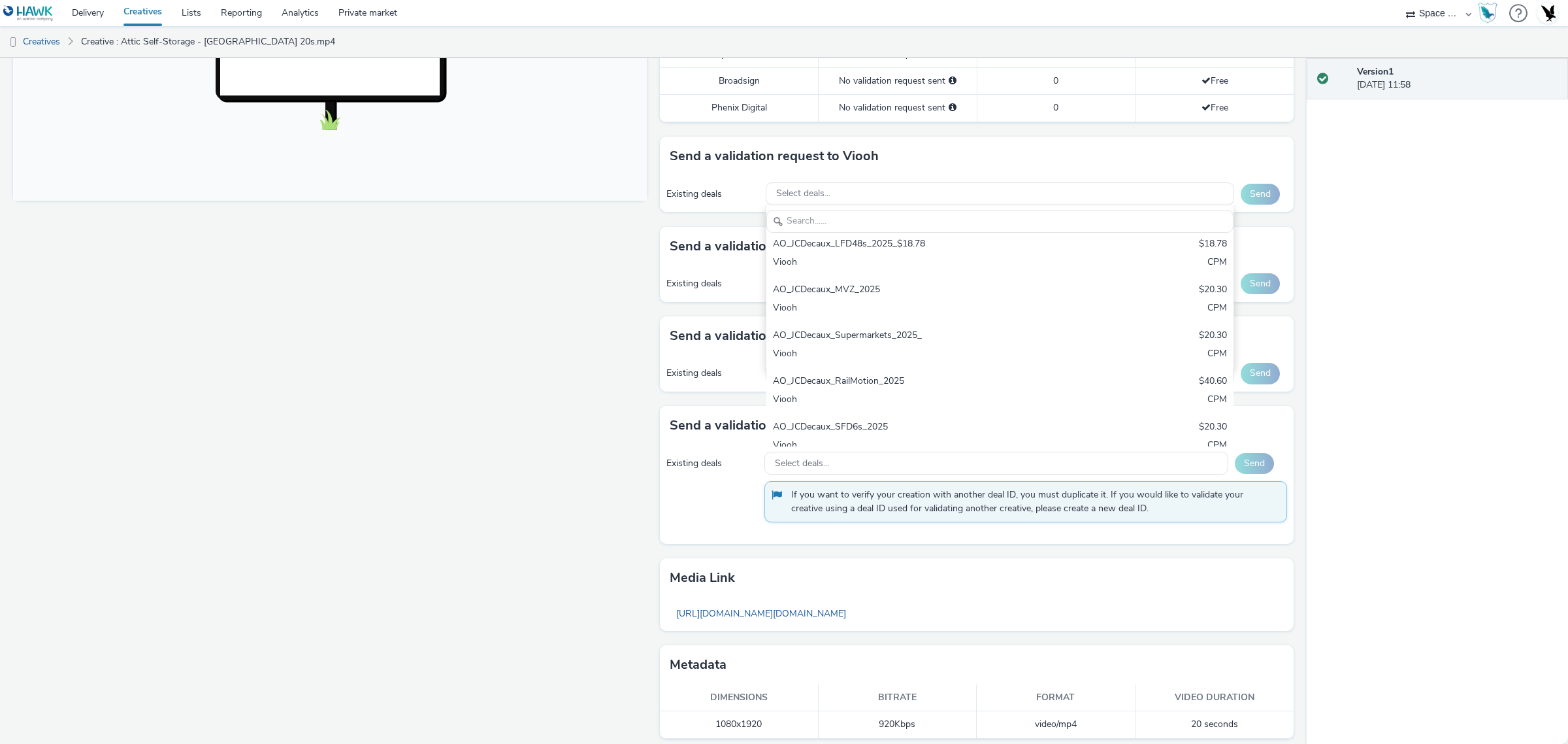
scroll to position [340, 0]
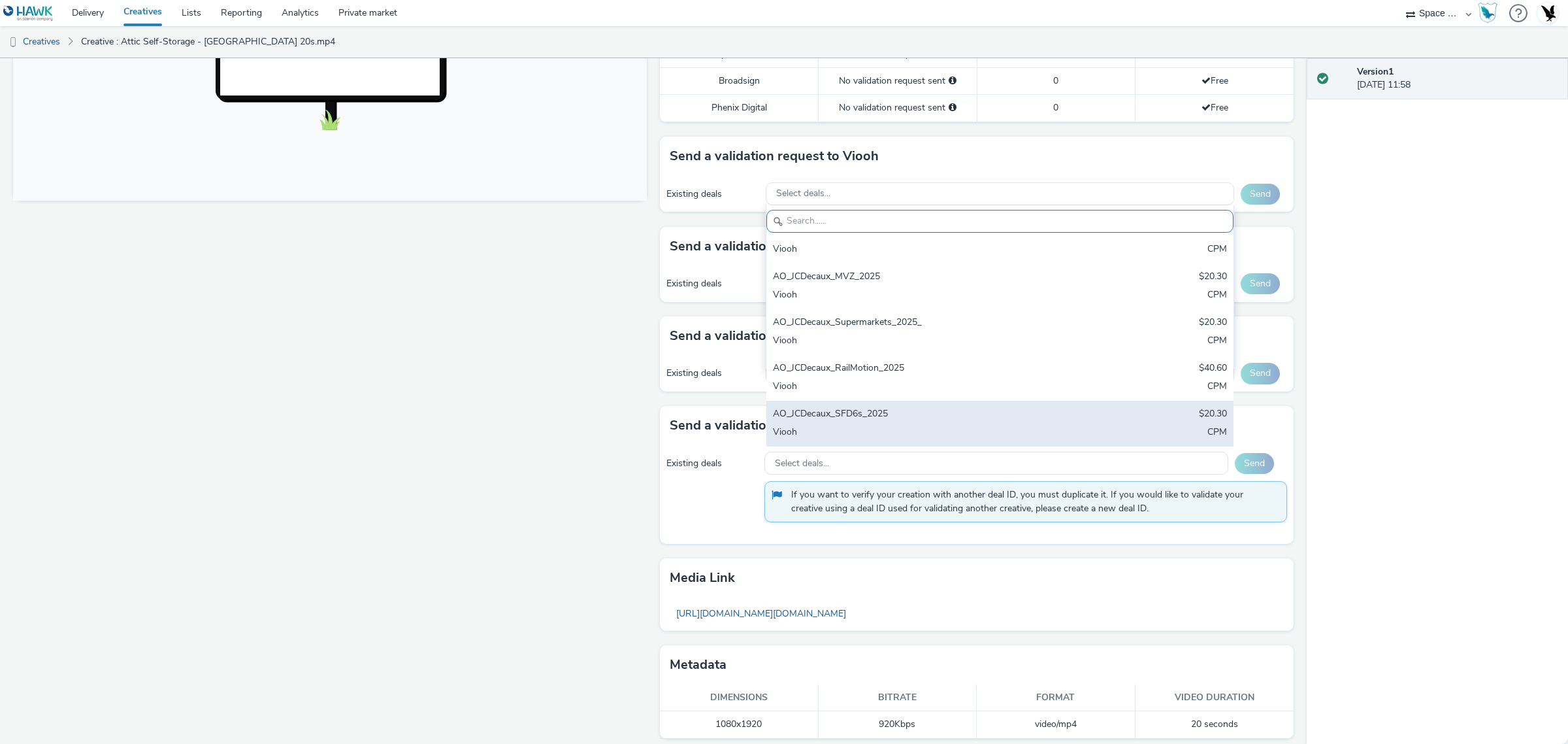
click at [857, 403] on div "AO_JCDecaux_SFD6s_2025 $20.30 Viooh CPM" at bounding box center [1000, 423] width 468 height 46
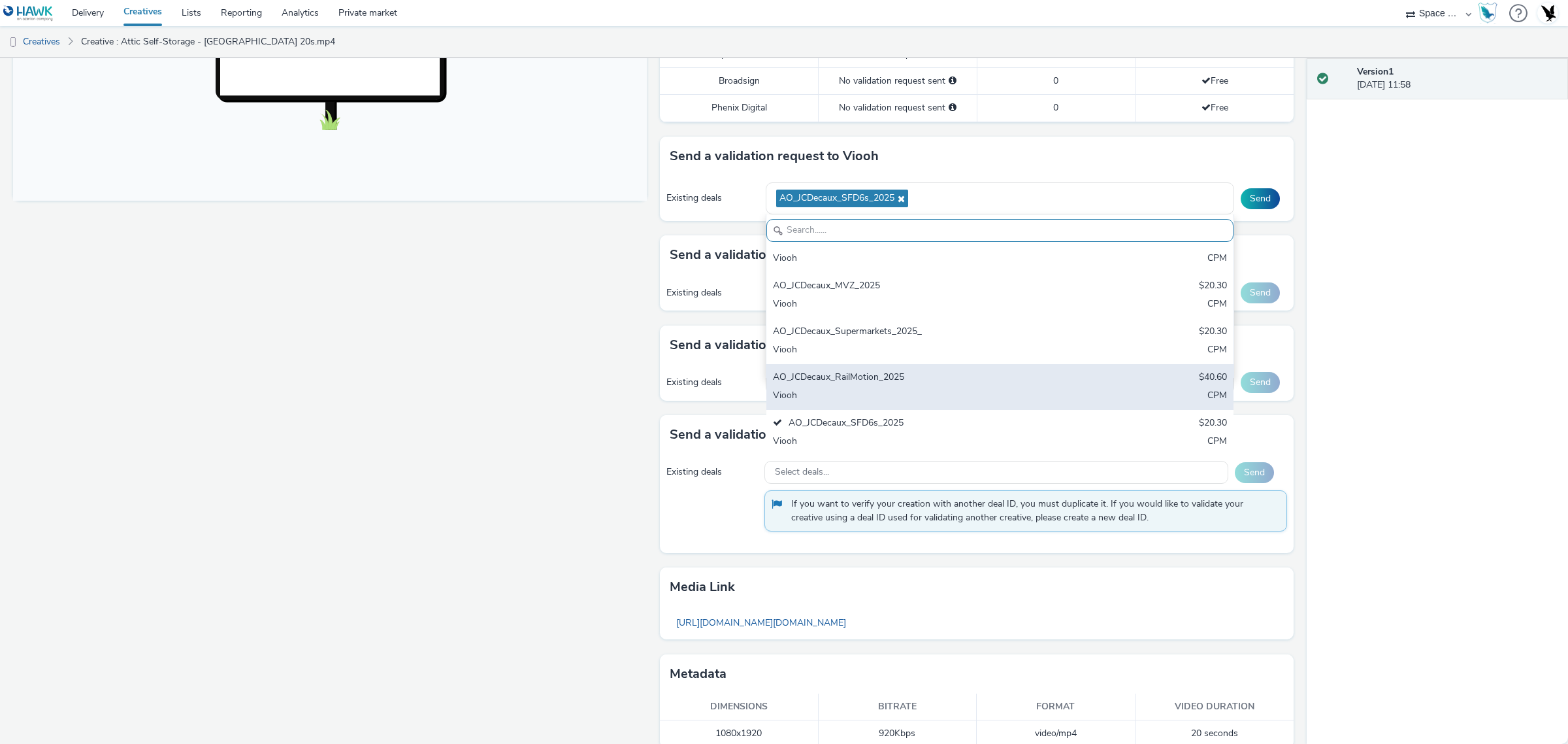
click at [865, 377] on div "AO_JCDecaux_RailMotion_2025" at bounding box center [923, 378] width 301 height 15
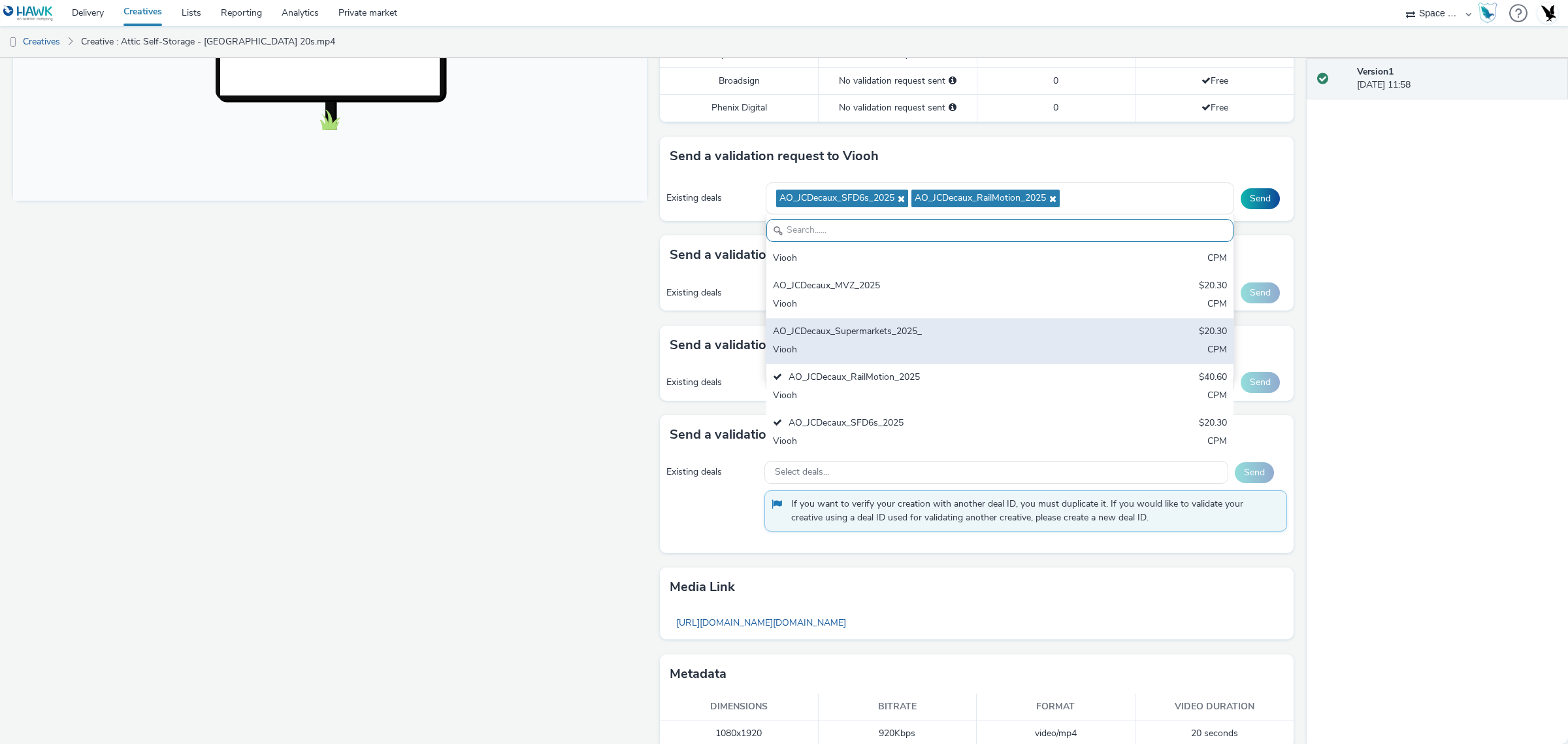
click at [868, 348] on div "Viooh" at bounding box center [923, 350] width 301 height 15
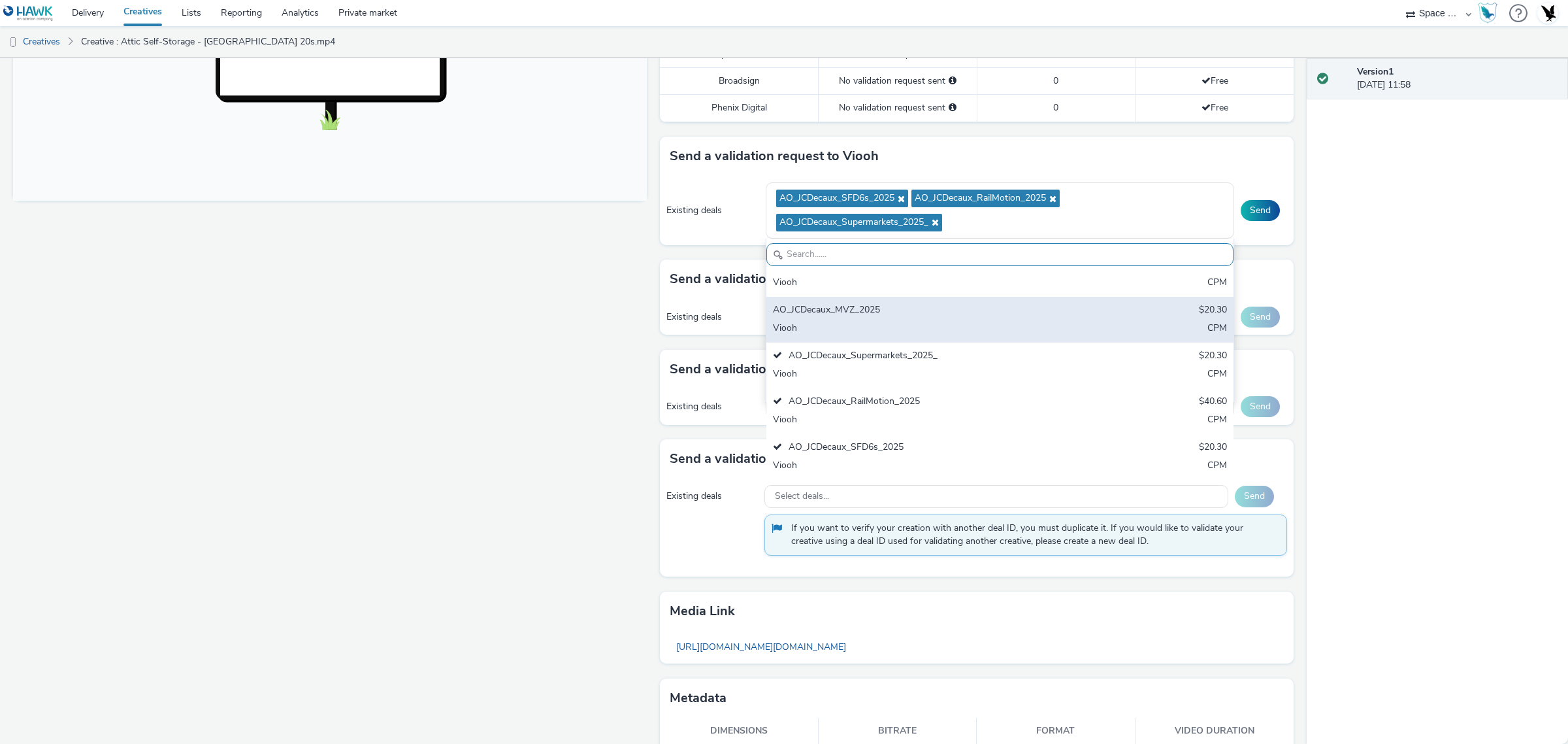
drag, startPoint x: 866, startPoint y: 302, endPoint x: 874, endPoint y: 317, distance: 17.0
click at [866, 307] on div "AO_JCDecaux_MVZ_2025 $20.30 Viooh CPM" at bounding box center [1000, 319] width 468 height 46
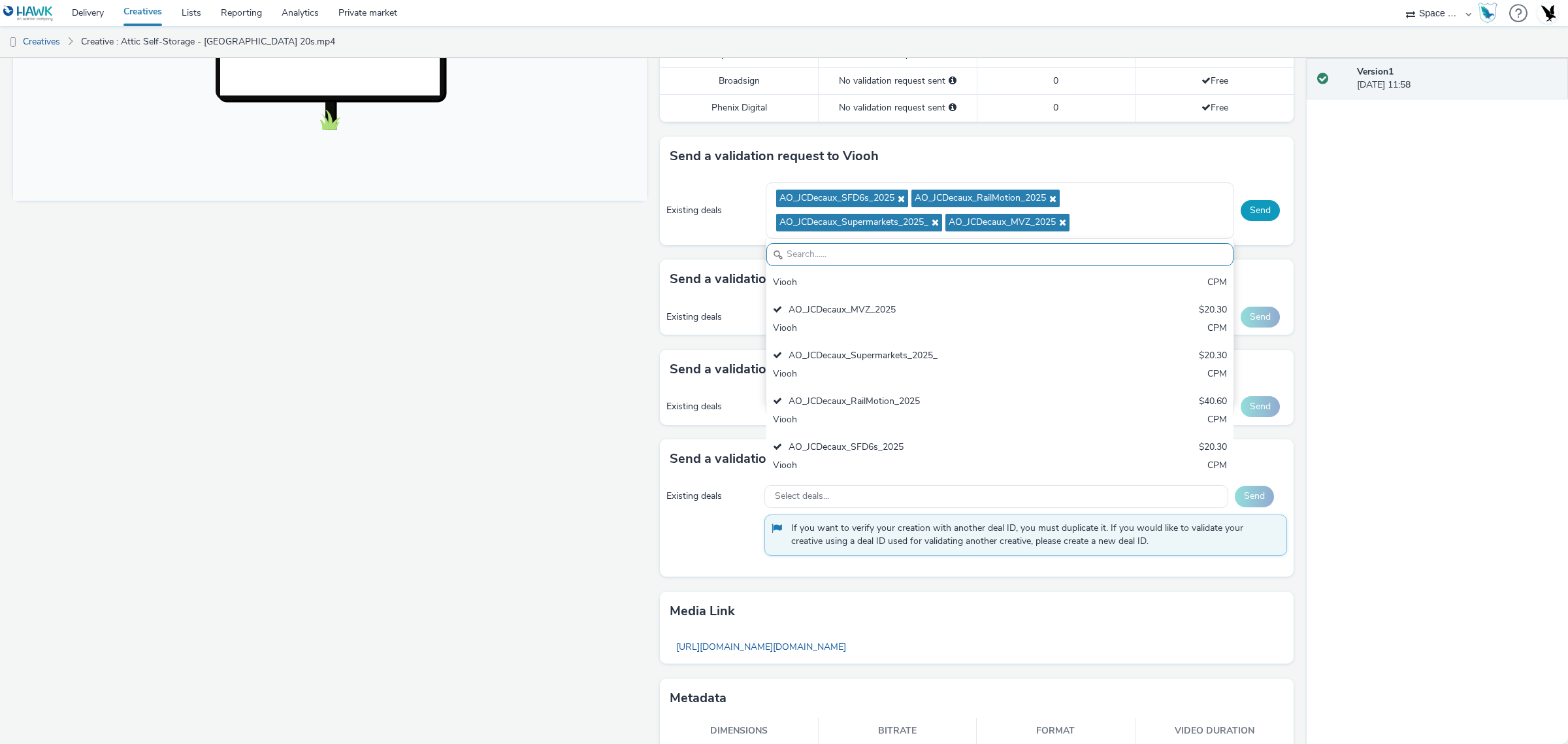
click at [1249, 208] on button "Send" at bounding box center [1261, 210] width 40 height 21
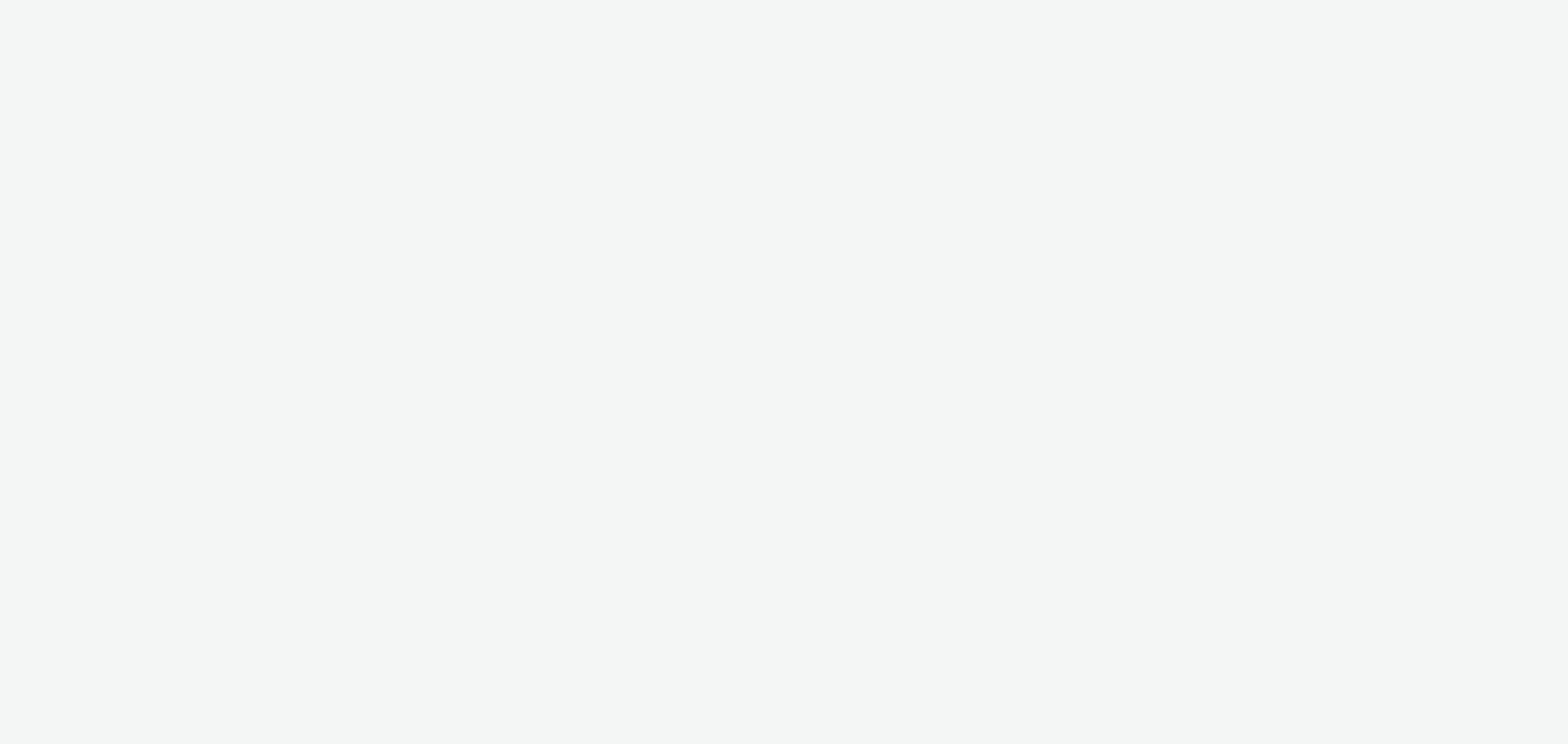
select select "76ad0396-c468-4d1d-af63-4d32e1bf98e8"
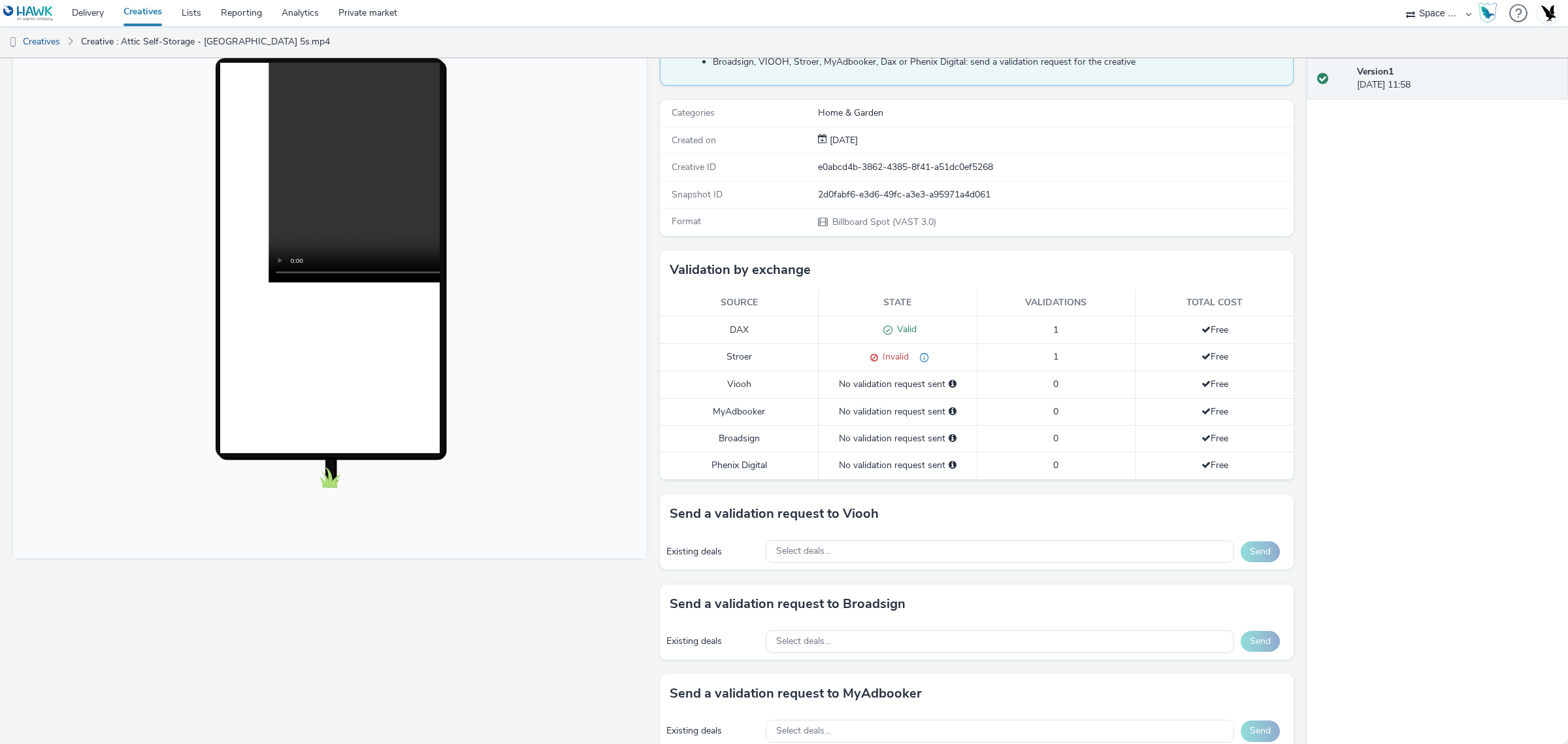
scroll to position [327, 0]
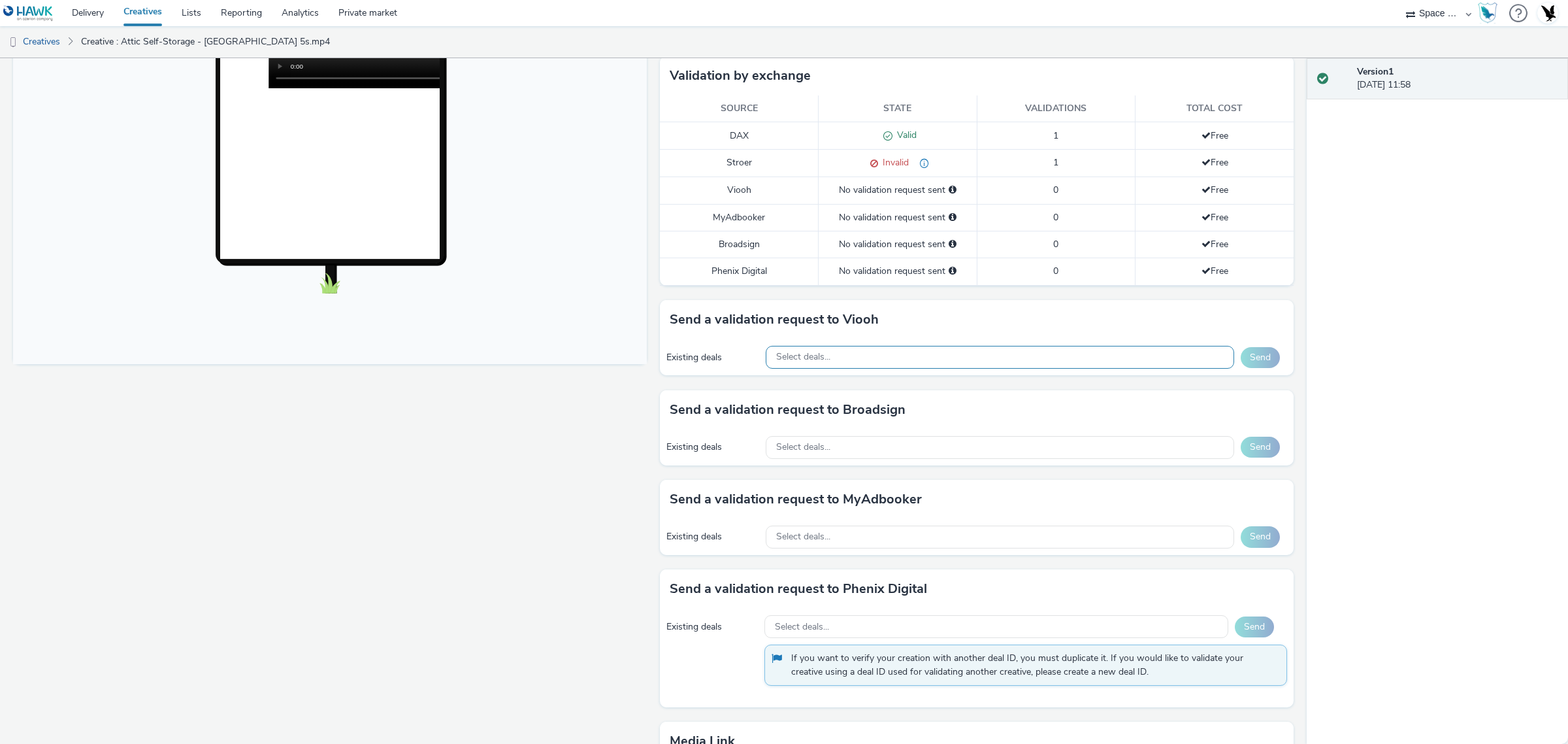
click at [1047, 354] on div "Select deals..." at bounding box center [1000, 357] width 469 height 22
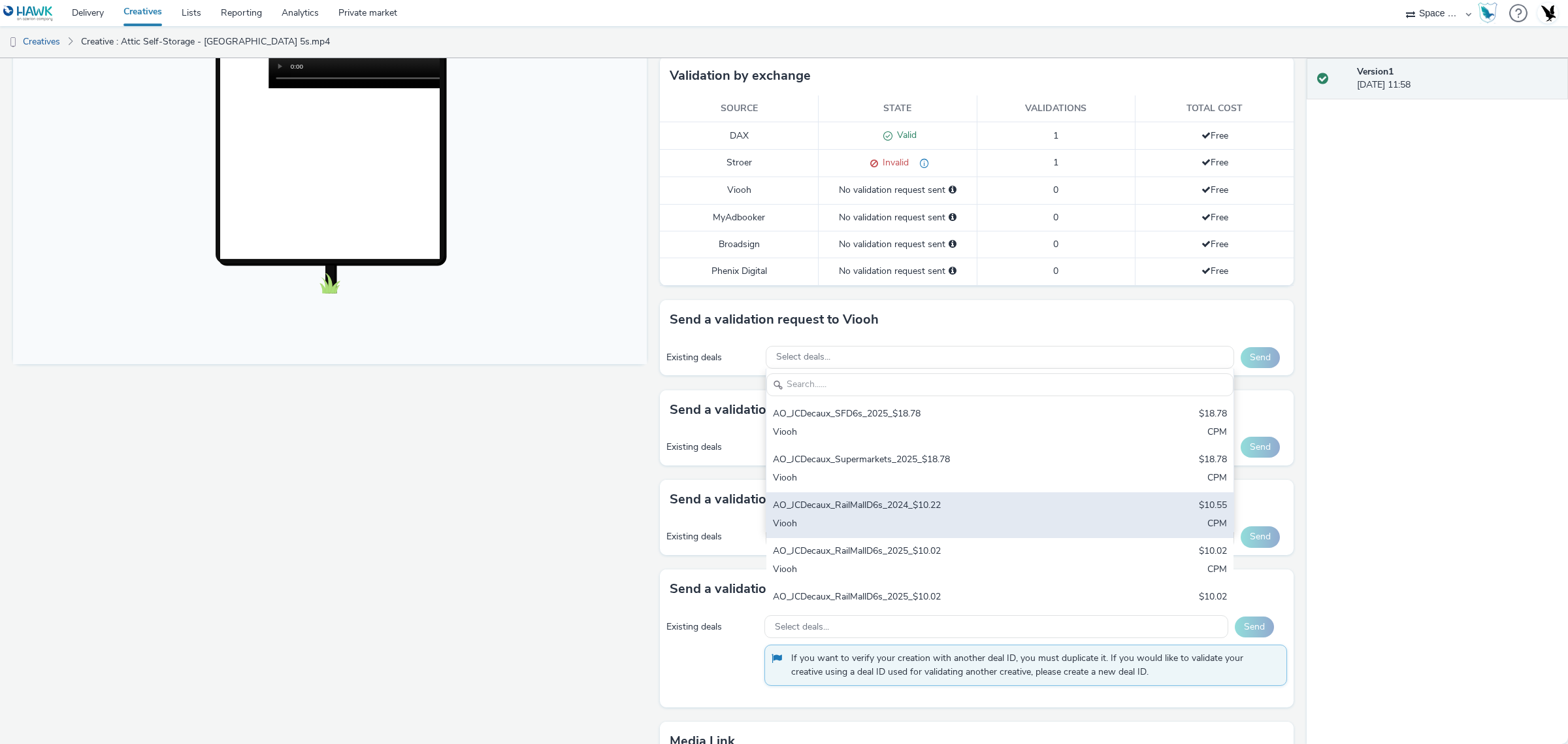
scroll to position [340, 0]
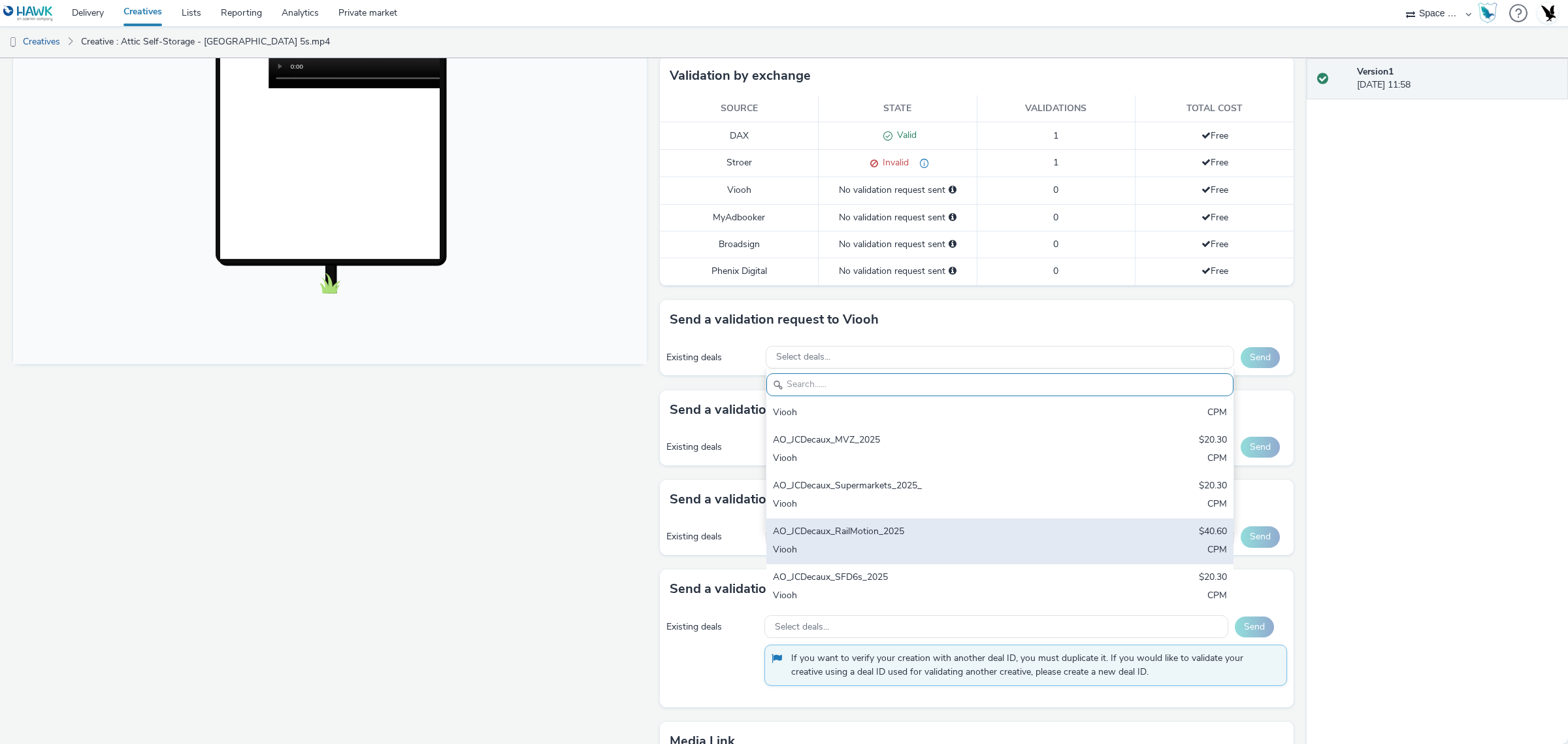
click at [912, 563] on div "AO_JCDecaux_RailMotion_2025 $40.60 Viooh CPM" at bounding box center [1000, 541] width 468 height 46
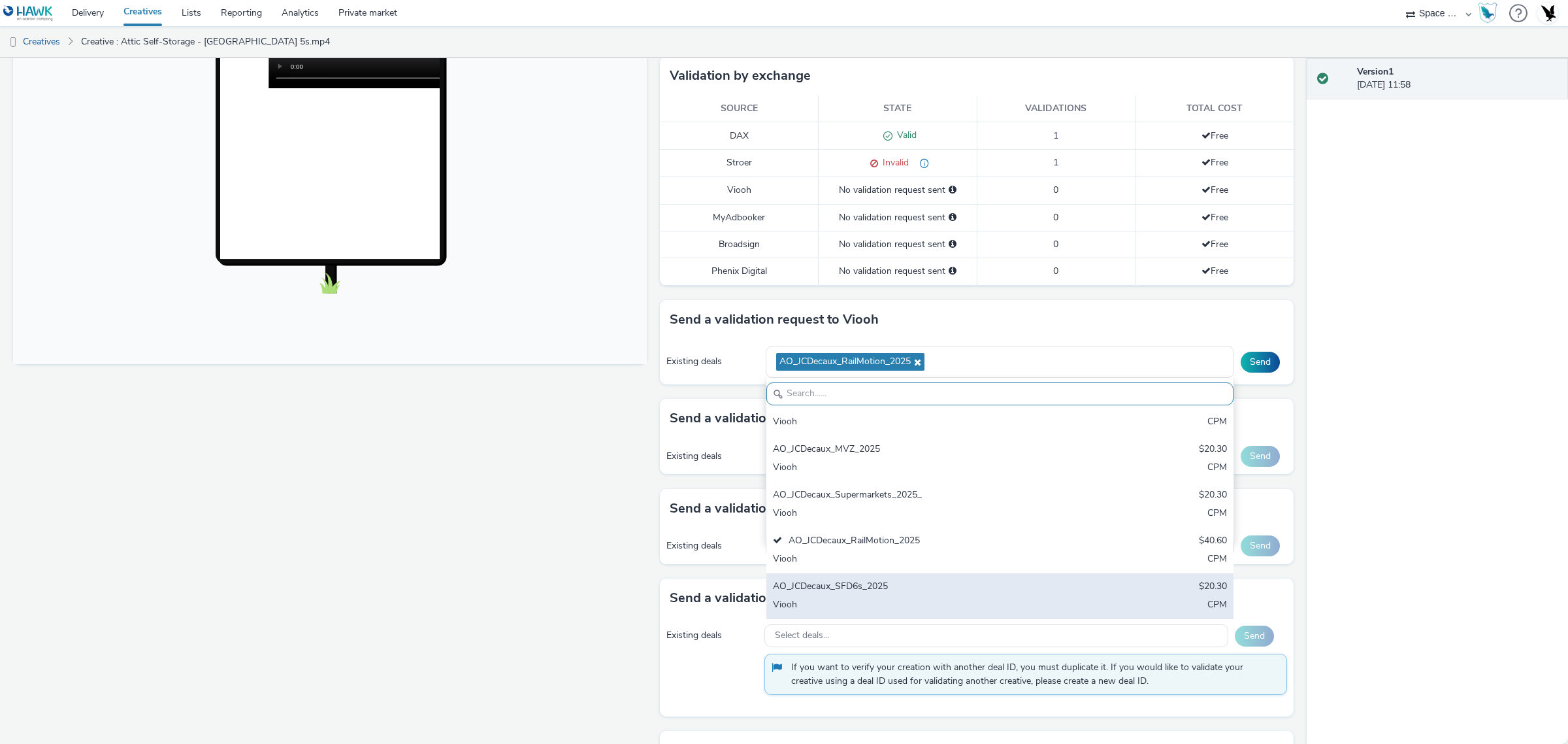
click at [912, 584] on div "AO_JCDecaux_SFD6s_2025" at bounding box center [923, 587] width 301 height 15
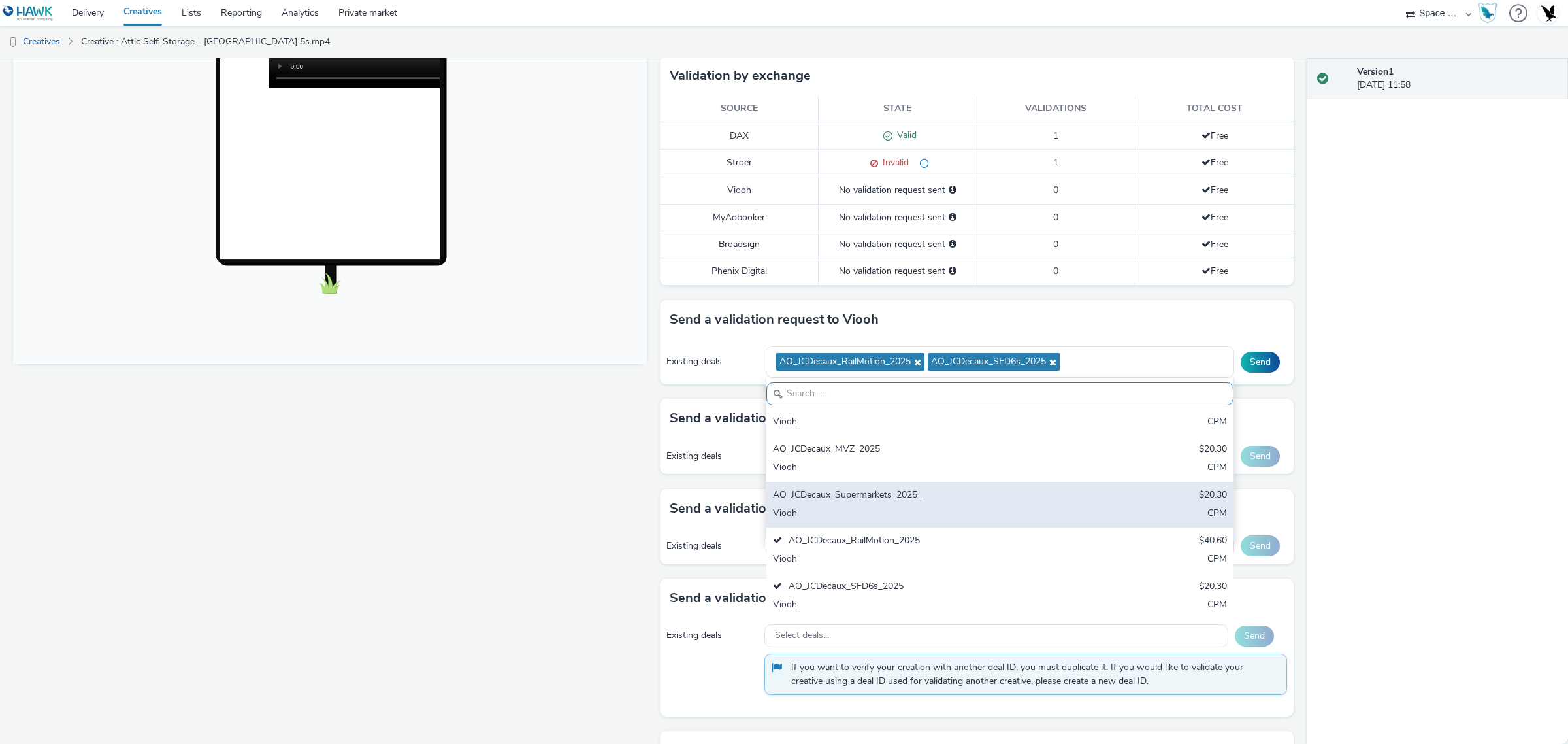
click at [907, 503] on div "AO_JCDecaux_Supermarkets_2025_" at bounding box center [923, 495] width 301 height 15
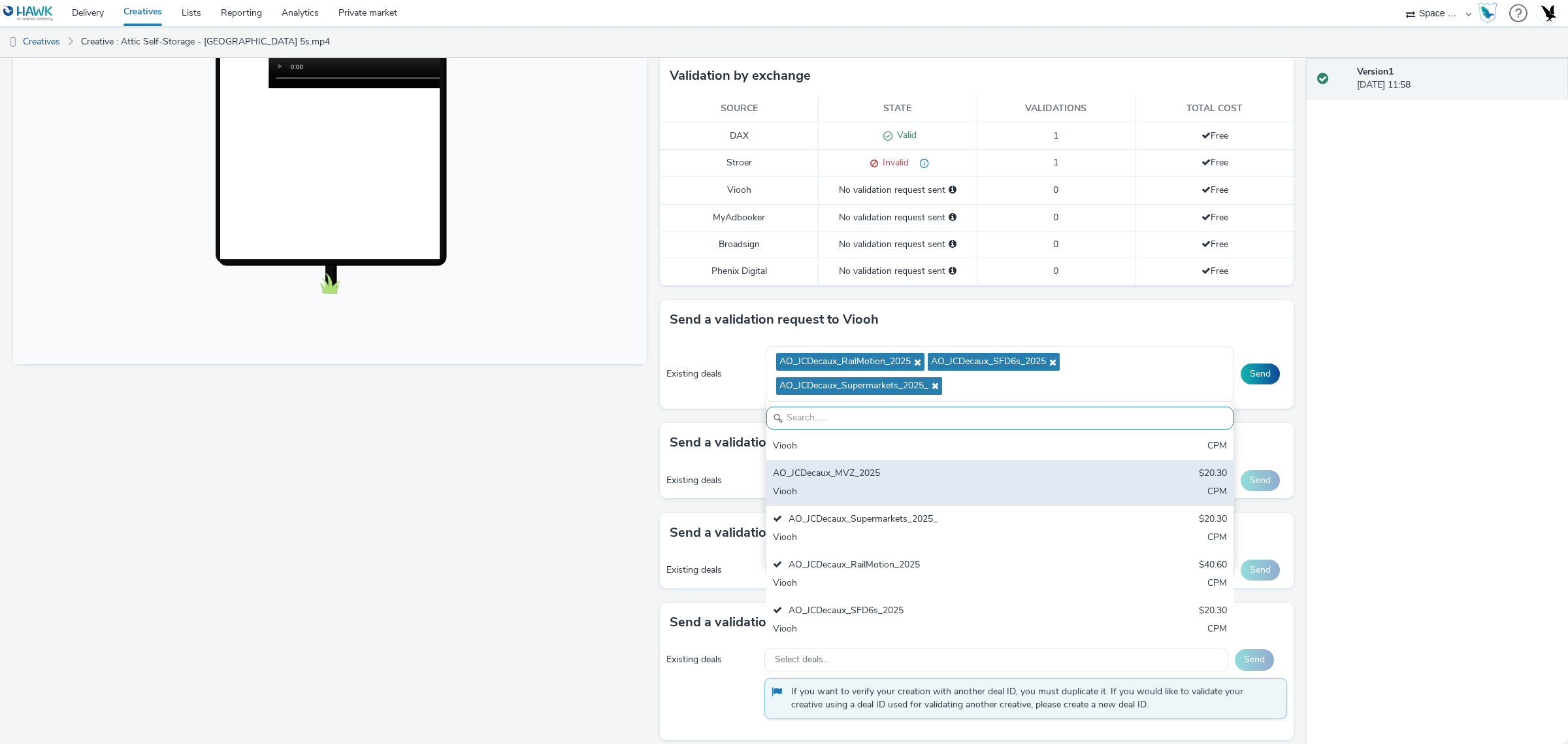
click at [913, 467] on div "AO_JCDecaux_MVZ_2025 $20.30 Viooh CPM" at bounding box center [1000, 483] width 468 height 46
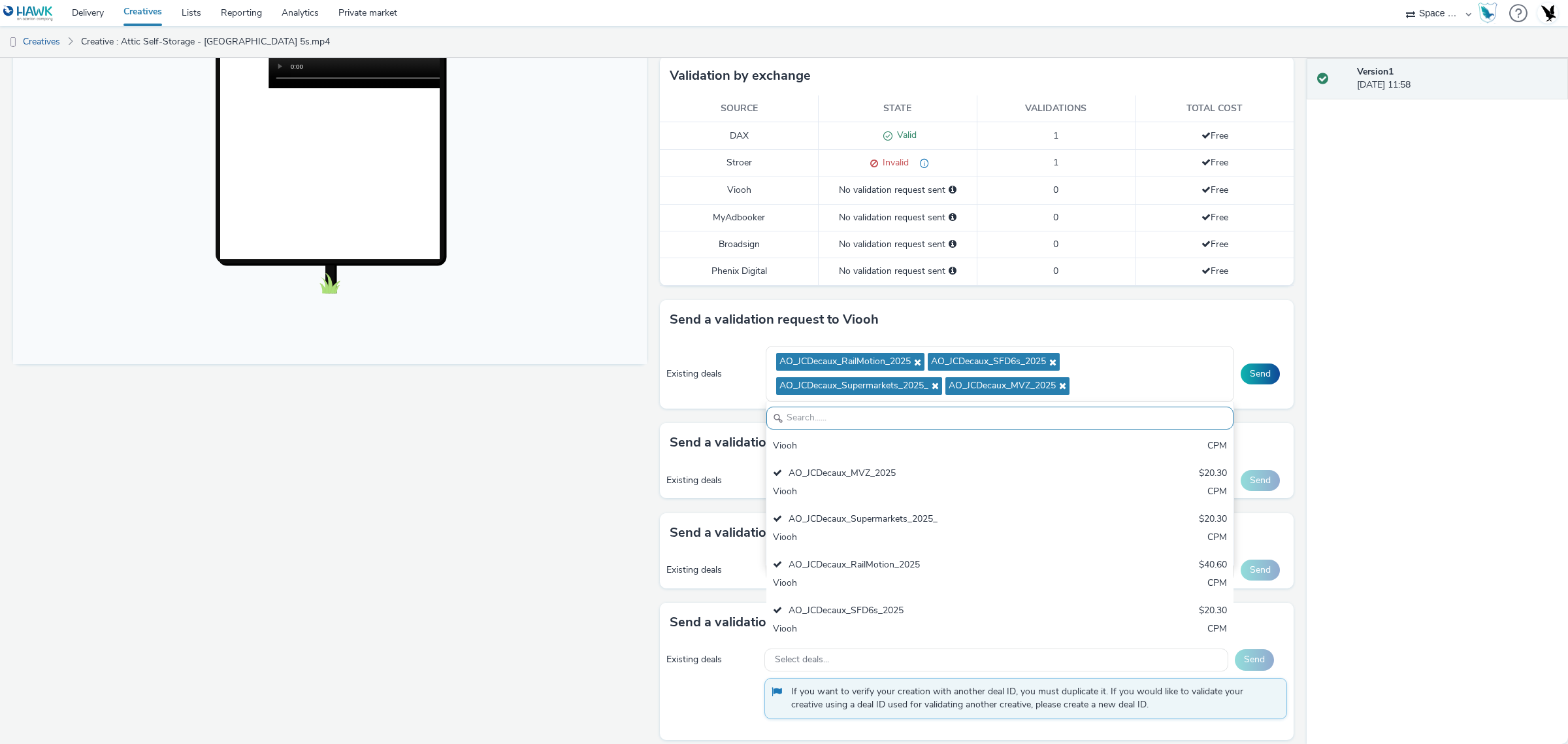
click at [1268, 370] on div "Send" at bounding box center [1264, 374] width 47 height 21
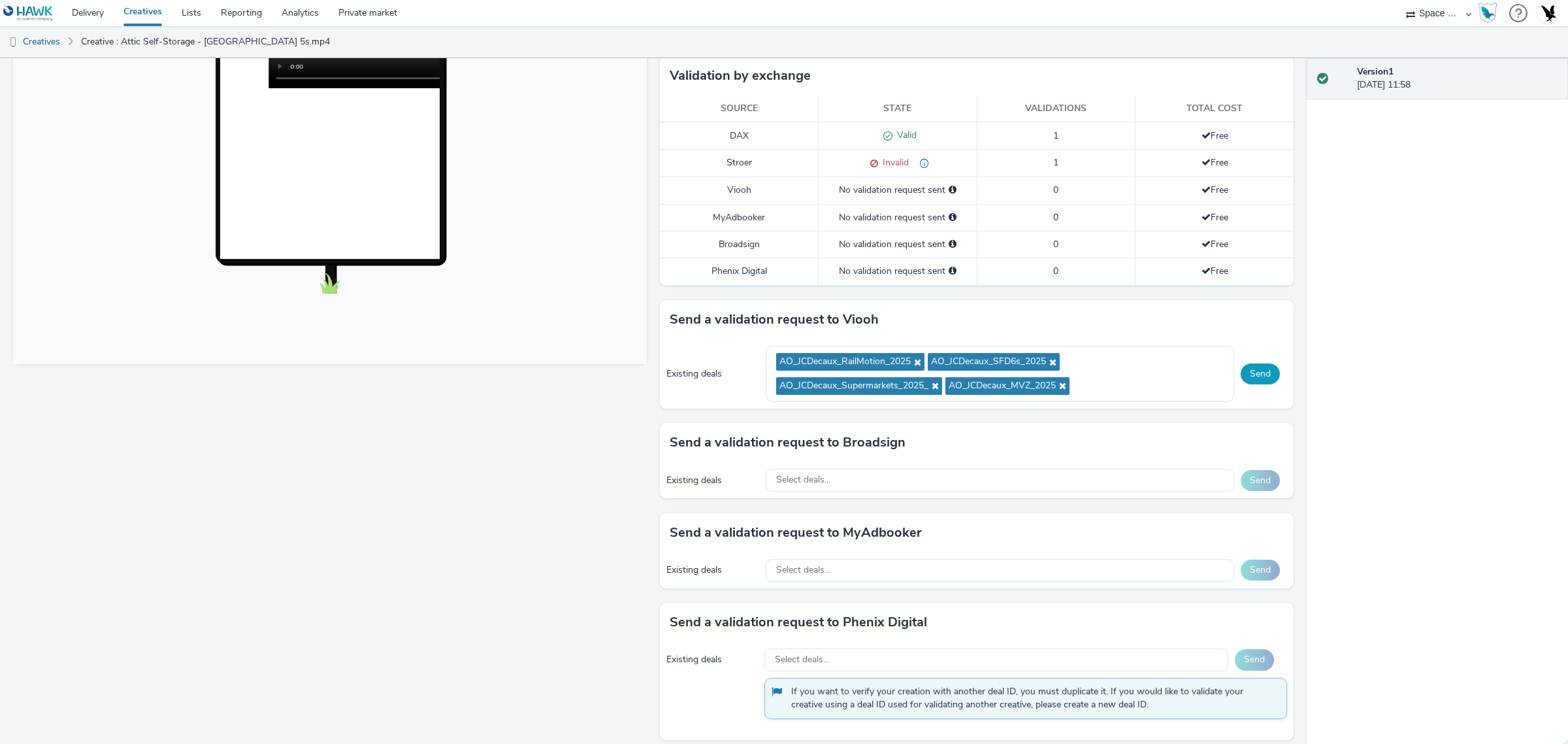
click at [1253, 380] on button "Send" at bounding box center [1261, 374] width 40 height 21
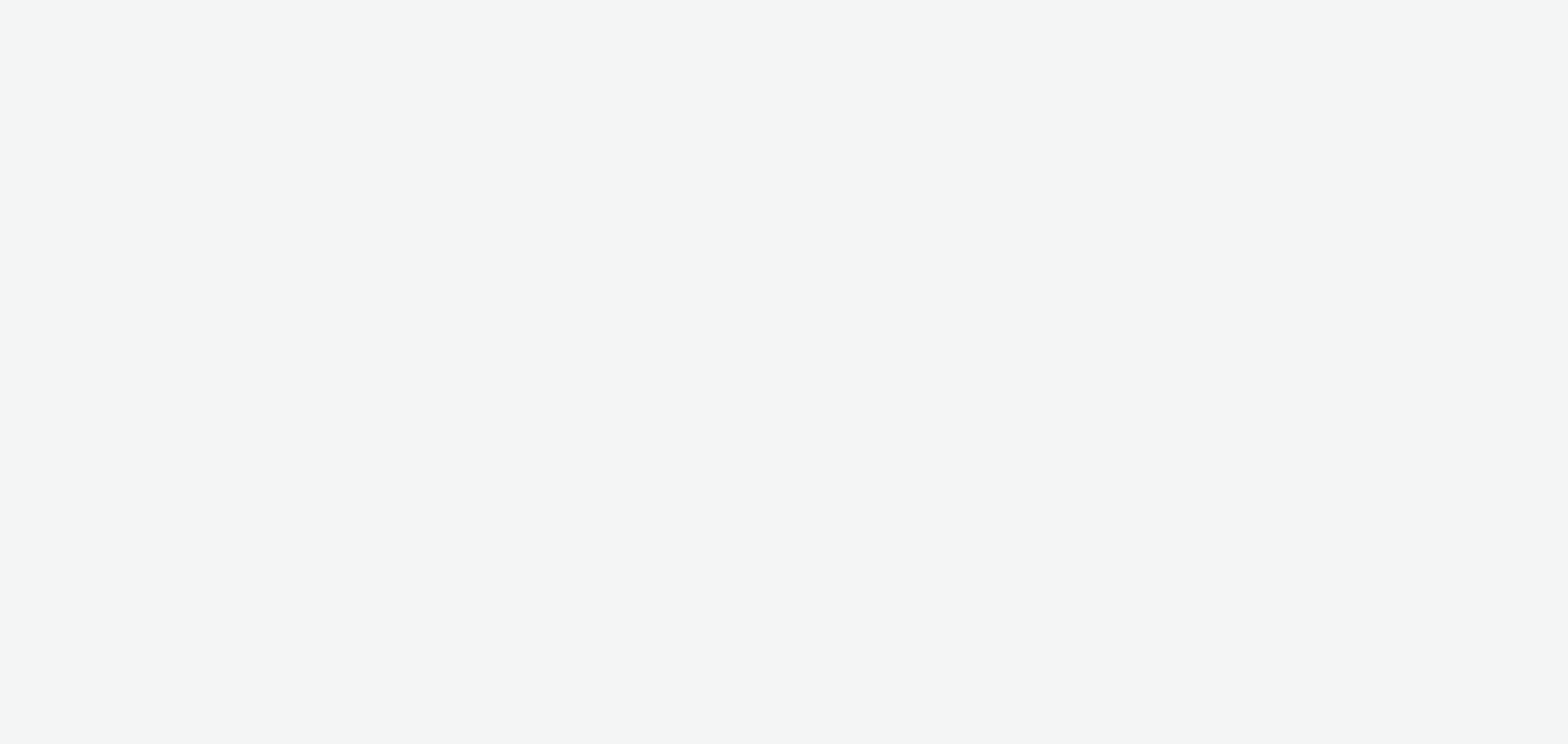
select select "76ad0396-c468-4d1d-af63-4d32e1bf98e8"
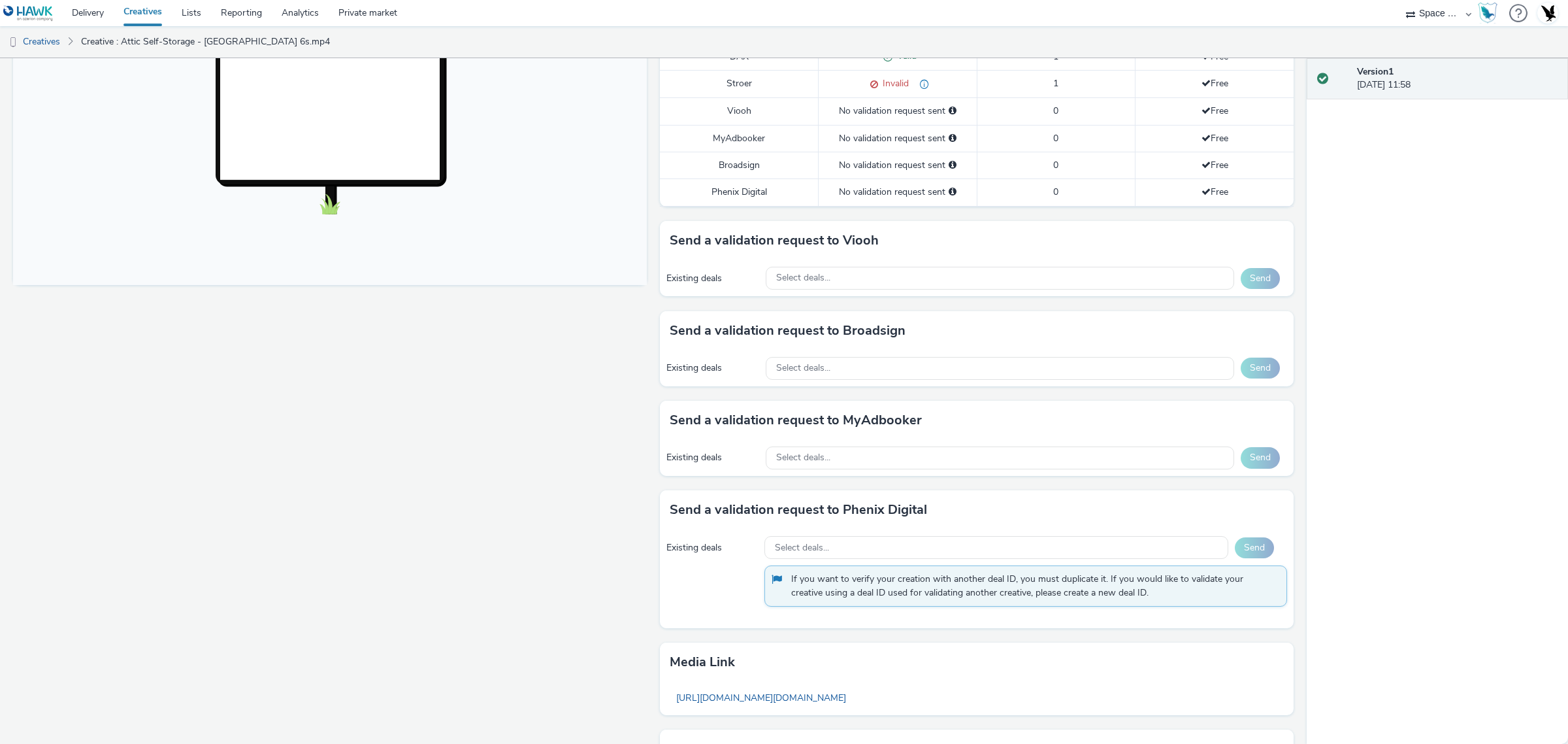
scroll to position [409, 0]
click at [1053, 276] on div "Select deals..." at bounding box center [1000, 275] width 469 height 22
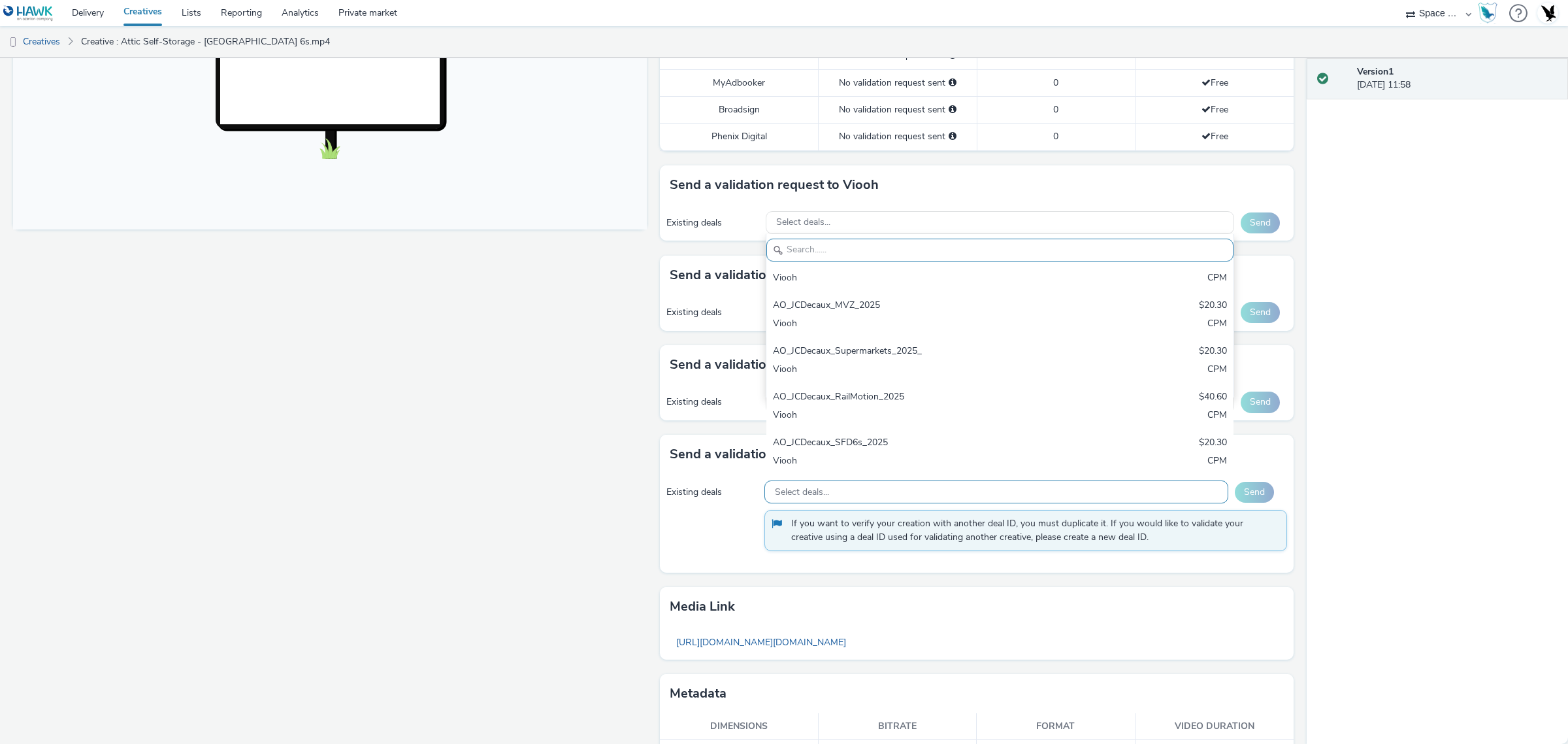
scroll to position [491, 0]
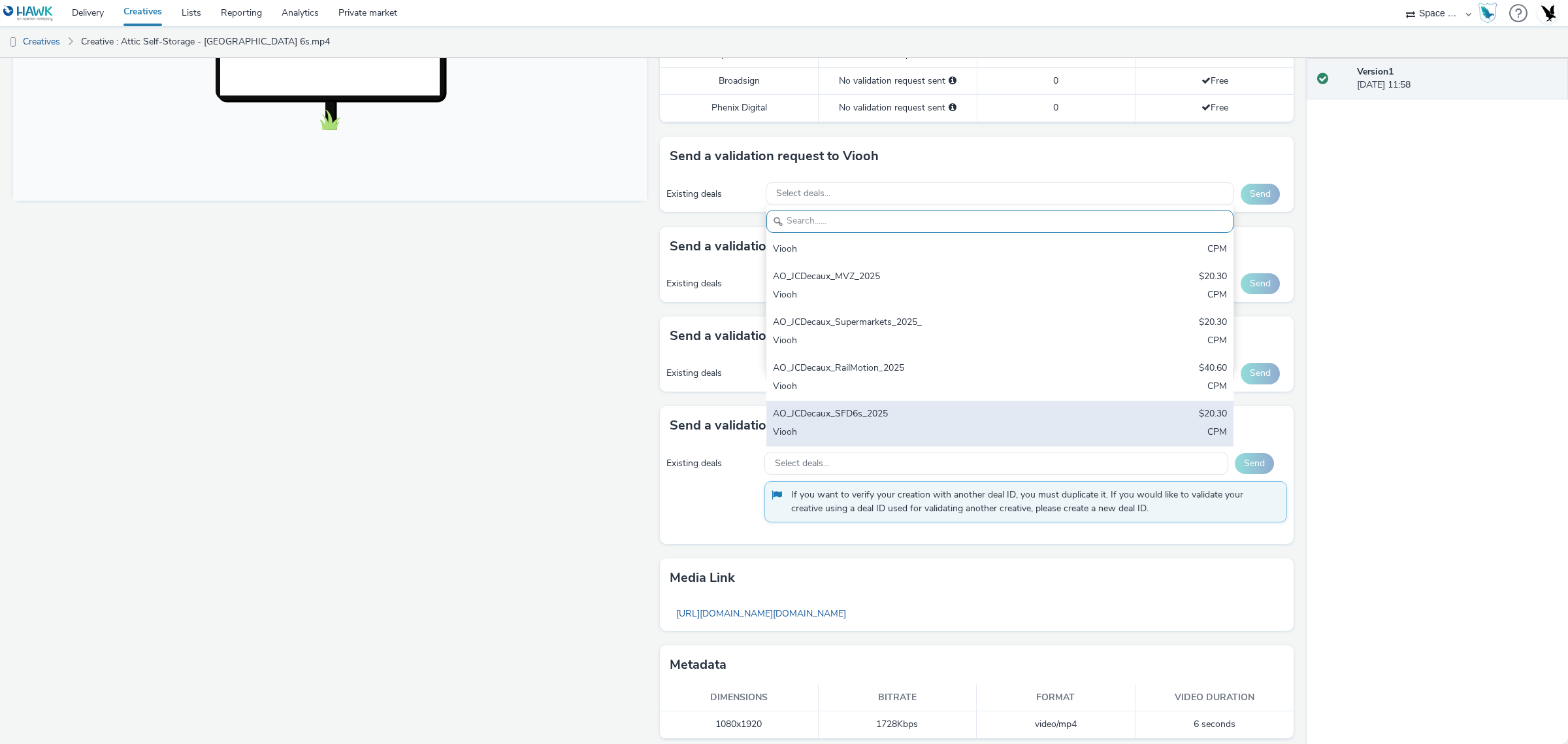
click at [977, 422] on div "AO_JCDecaux_SFD6s_2025" at bounding box center [923, 414] width 301 height 15
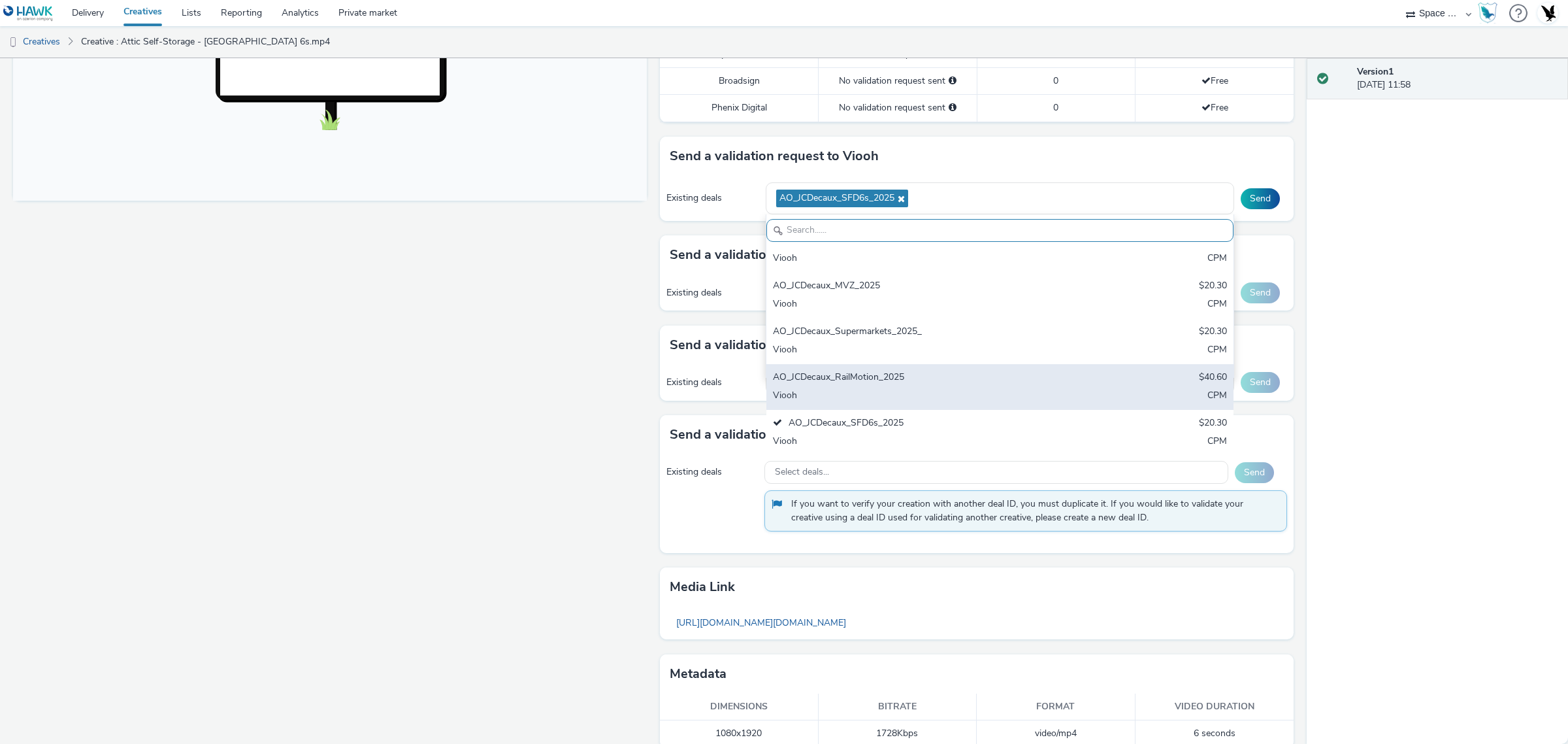
click at [958, 373] on div "AO_JCDecaux_RailMotion_2025" at bounding box center [923, 378] width 301 height 15
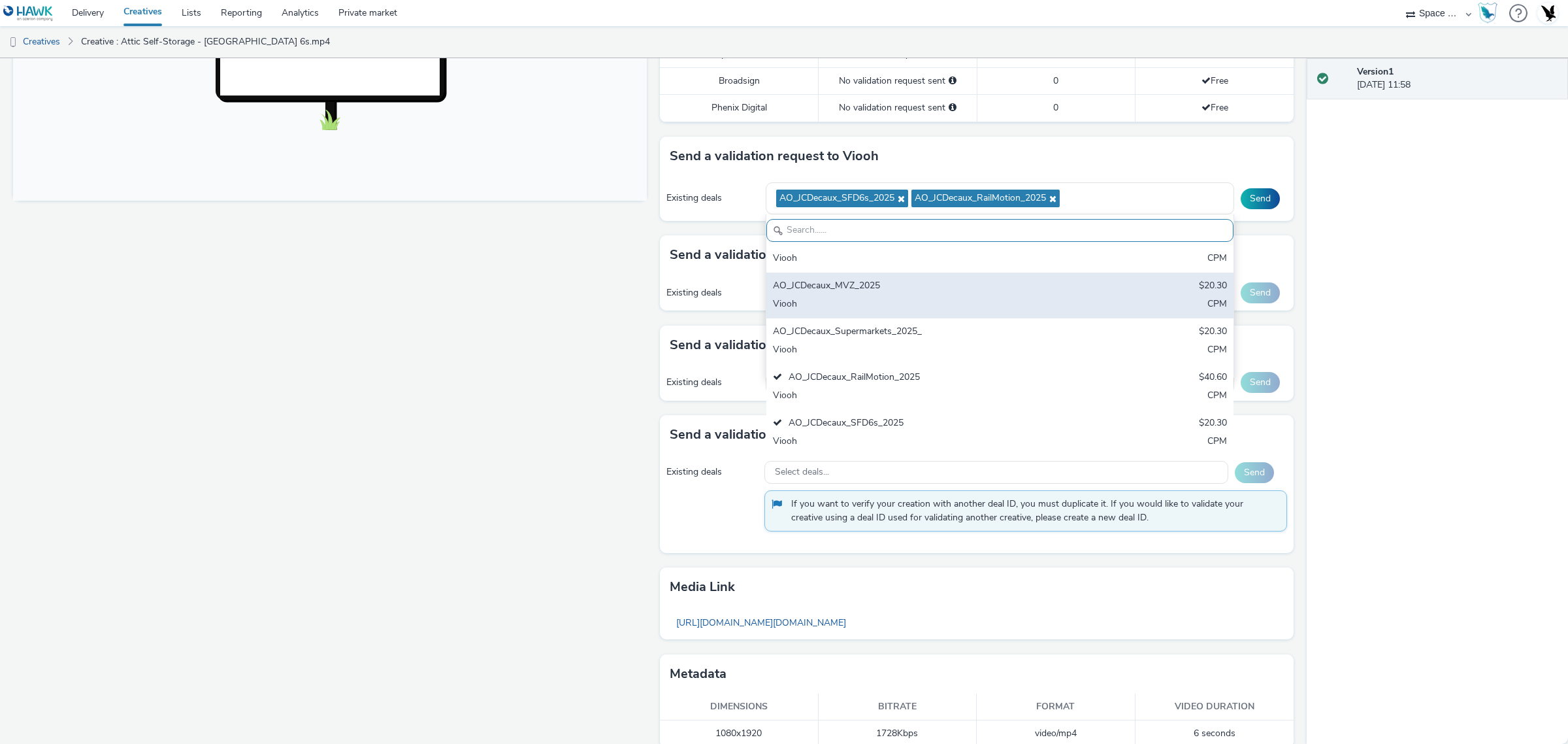
click at [948, 347] on div "Viooh" at bounding box center [923, 350] width 301 height 15
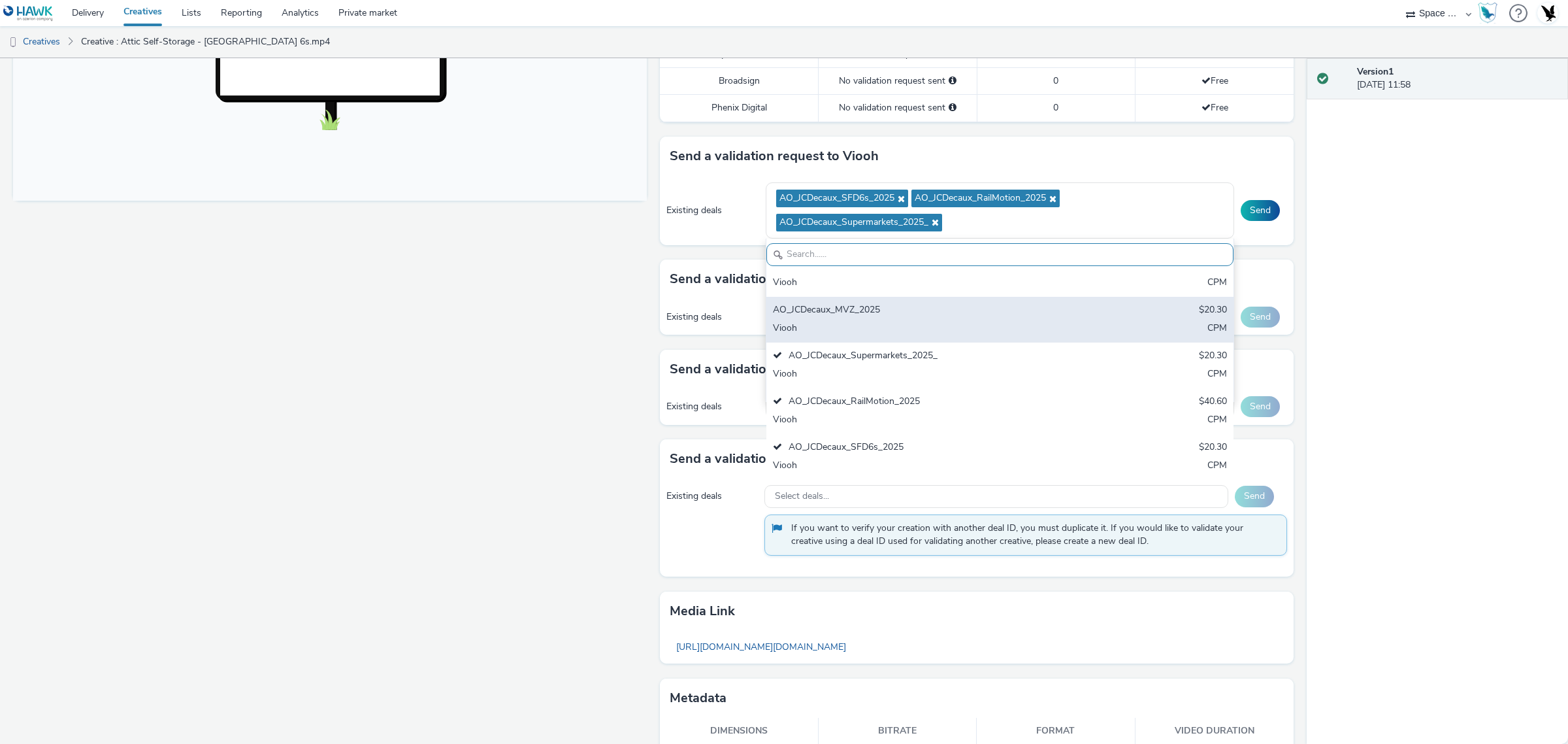
click at [954, 309] on div "AO_JCDecaux_MVZ_2025" at bounding box center [923, 311] width 301 height 15
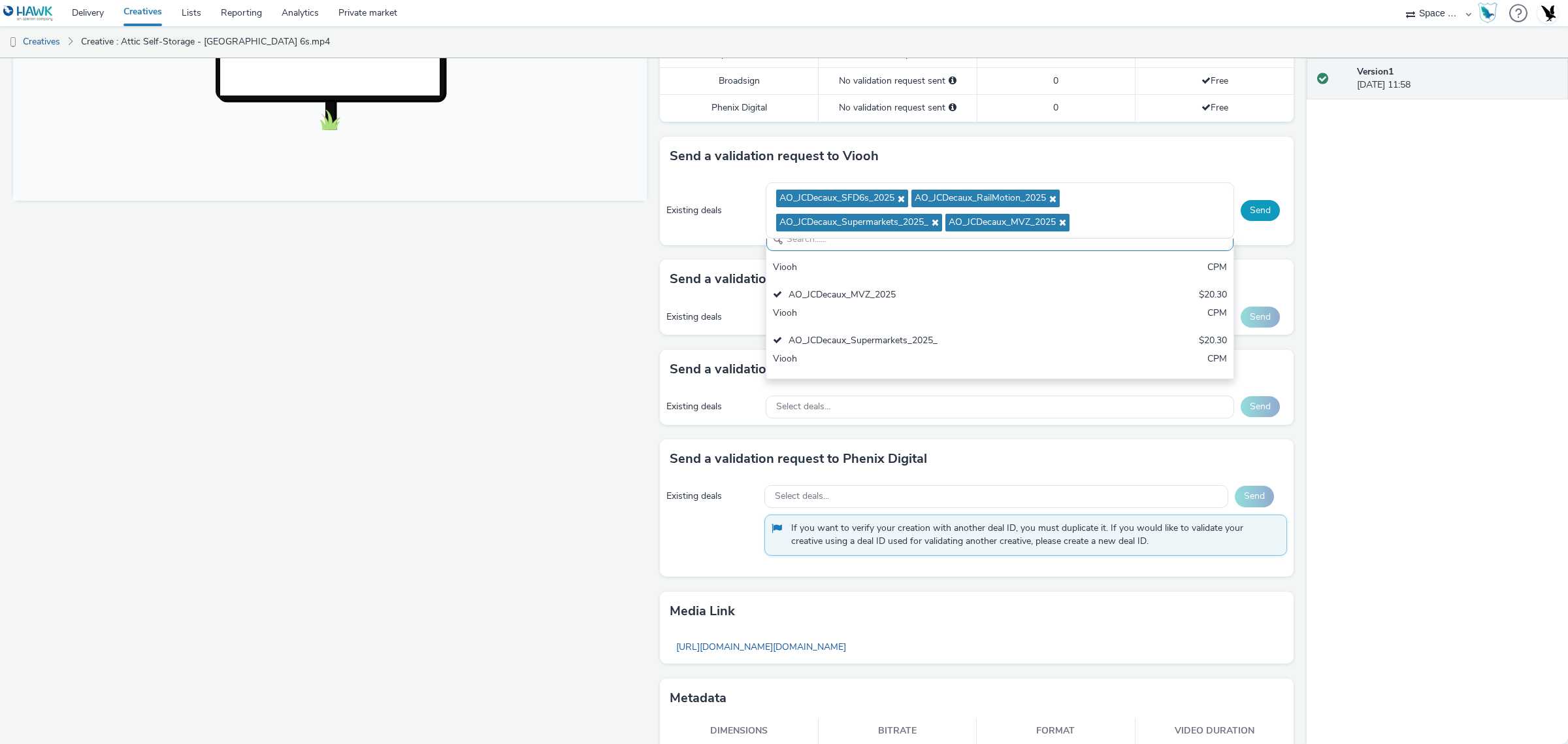
click at [1258, 217] on button "Send" at bounding box center [1261, 210] width 40 height 21
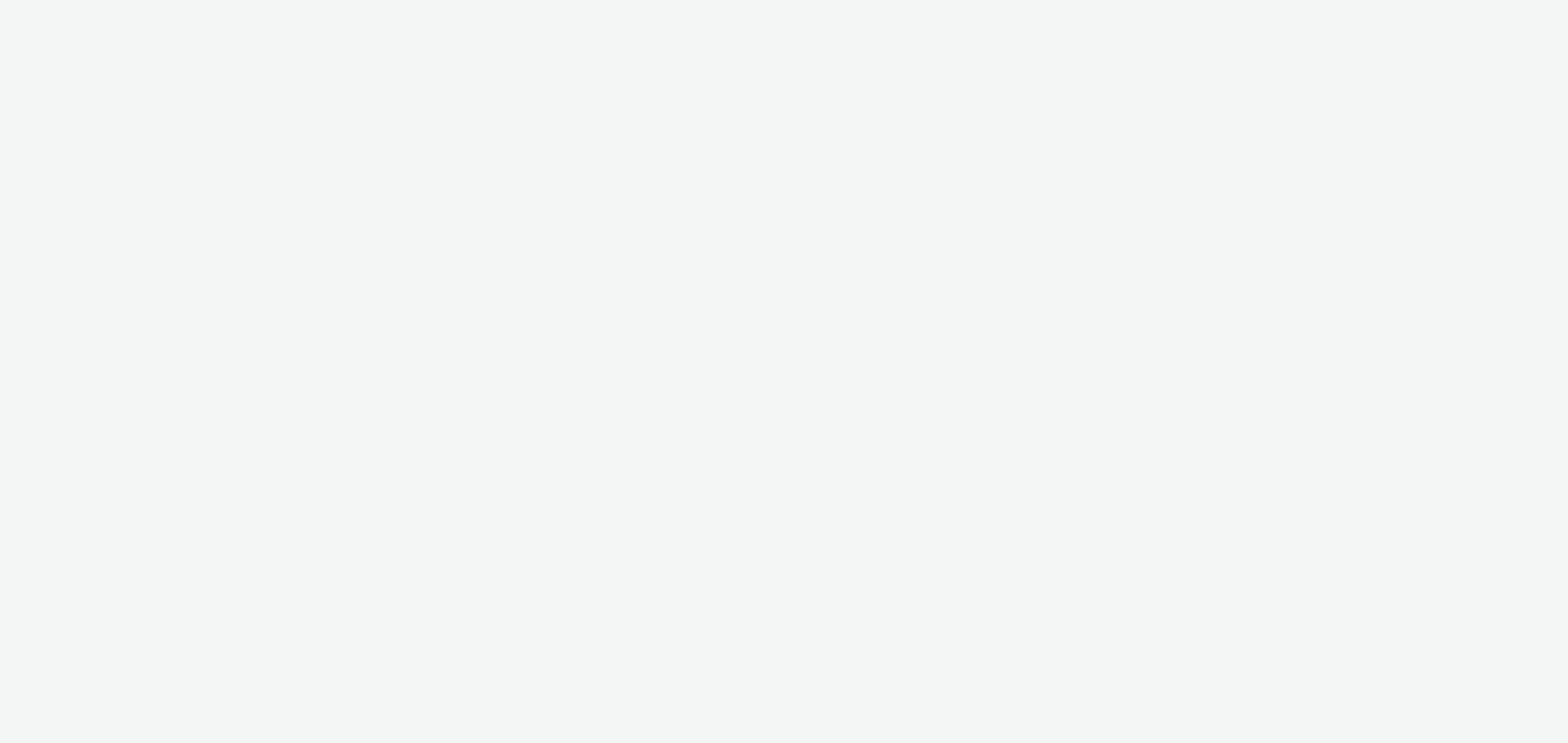
select select "76ad0396-c468-4d1d-af63-4d32e1bf98e8"
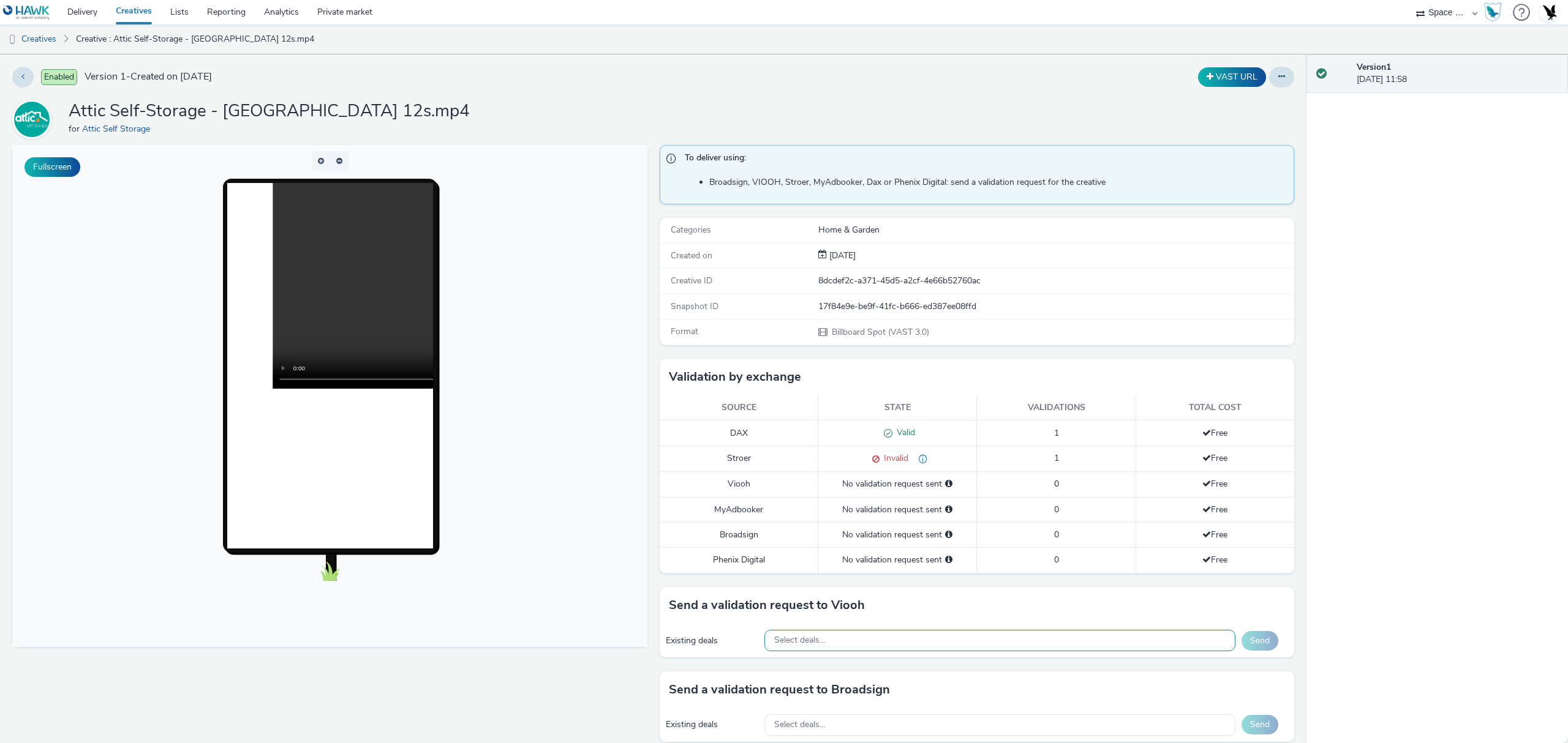
click at [1029, 646] on div "Select deals..." at bounding box center [999, 640] width 470 height 21
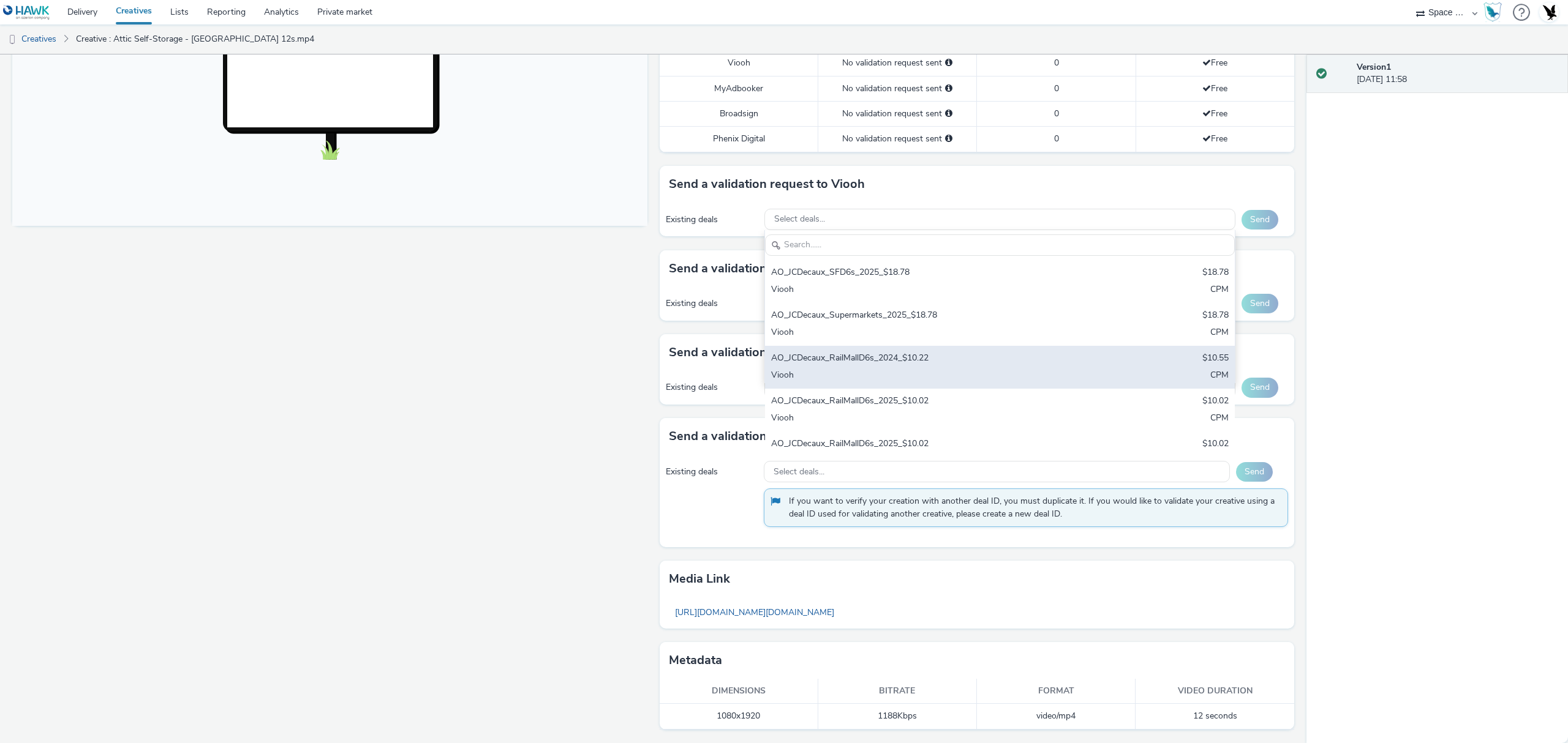
scroll to position [318, 0]
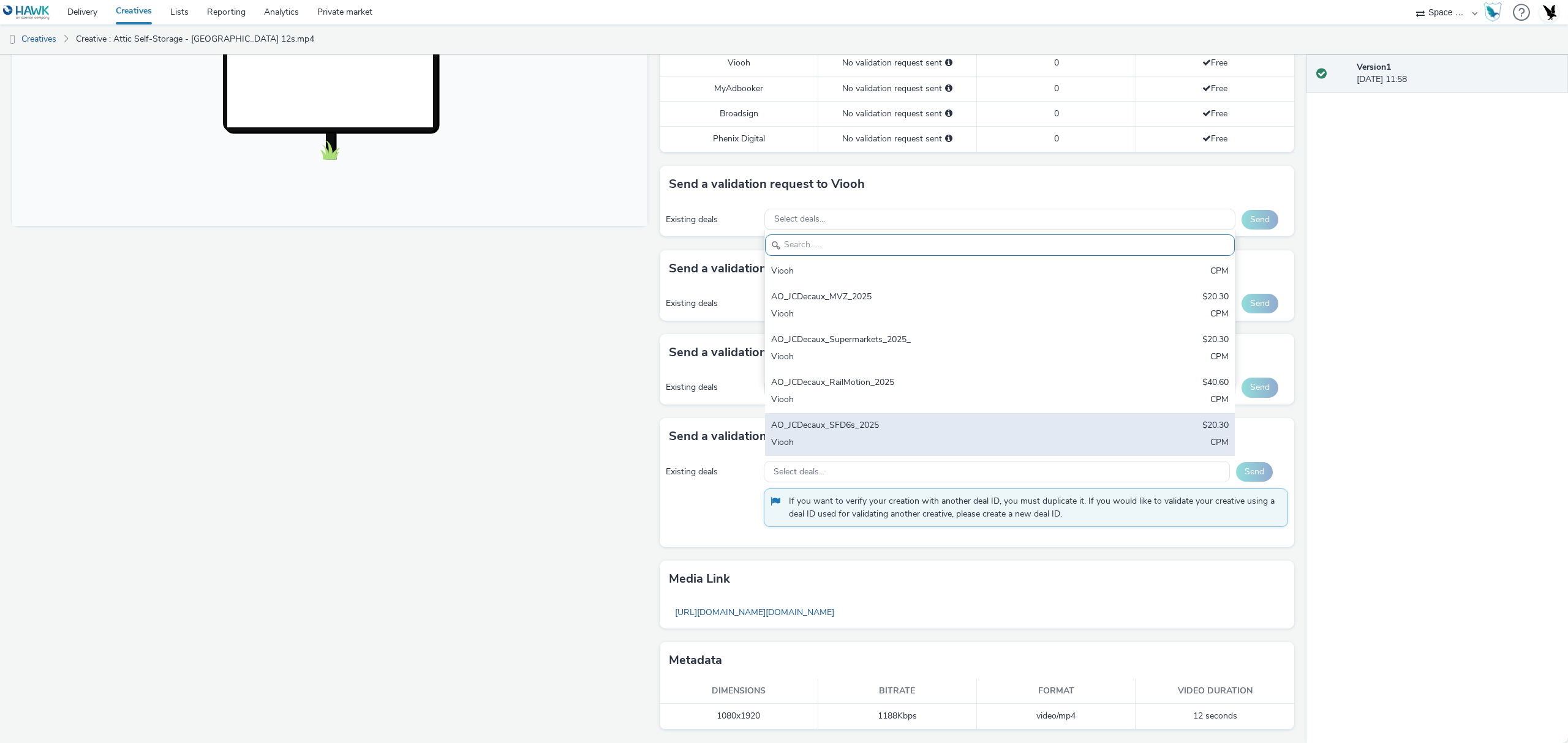
click at [938, 415] on div "AO_JCDecaux_SFD6s_2025 $20.30 Viooh CPM" at bounding box center [1000, 434] width 470 height 43
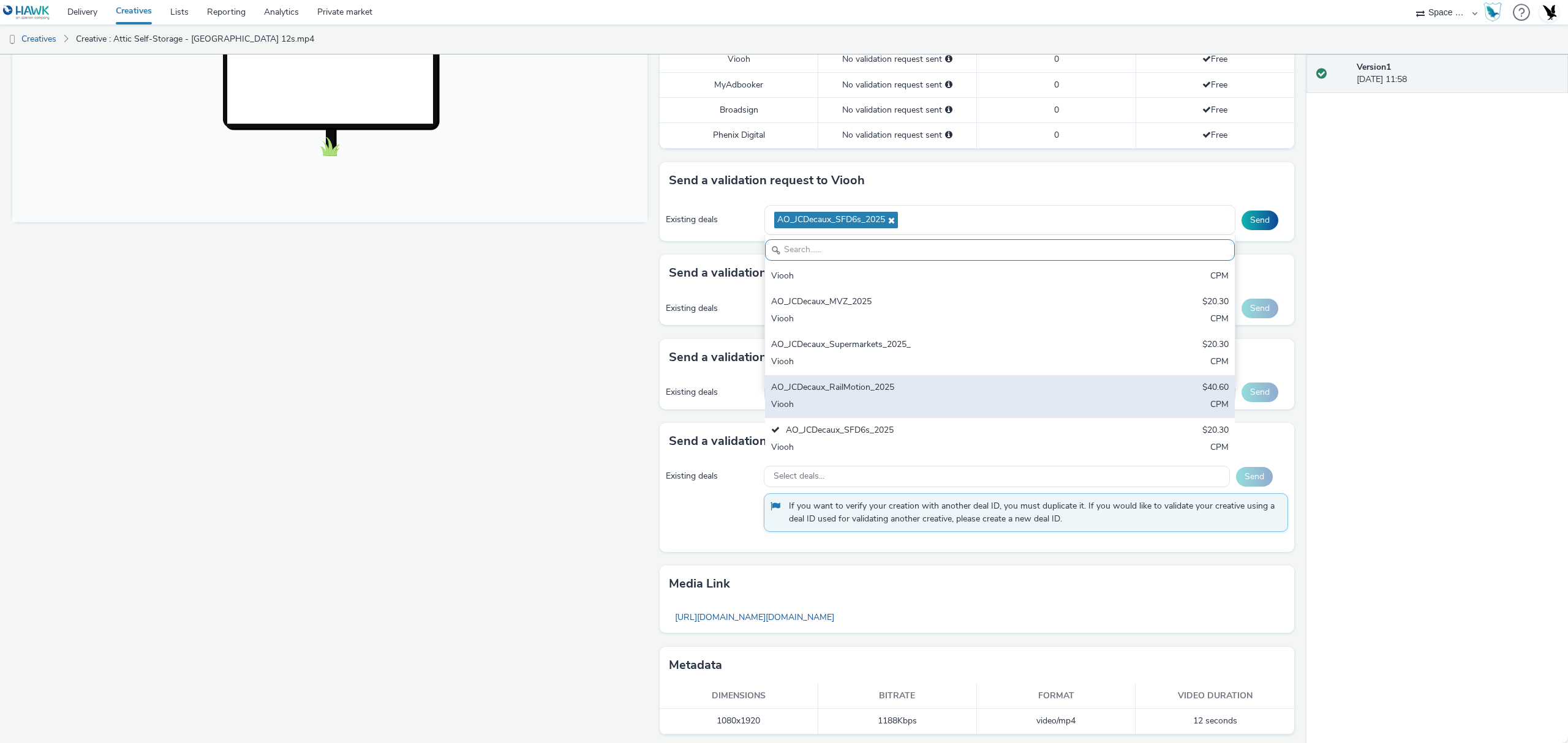
click at [929, 379] on div "AO_JCDecaux_RailMotion_2025 $40.60 Viooh CPM" at bounding box center [1000, 396] width 470 height 43
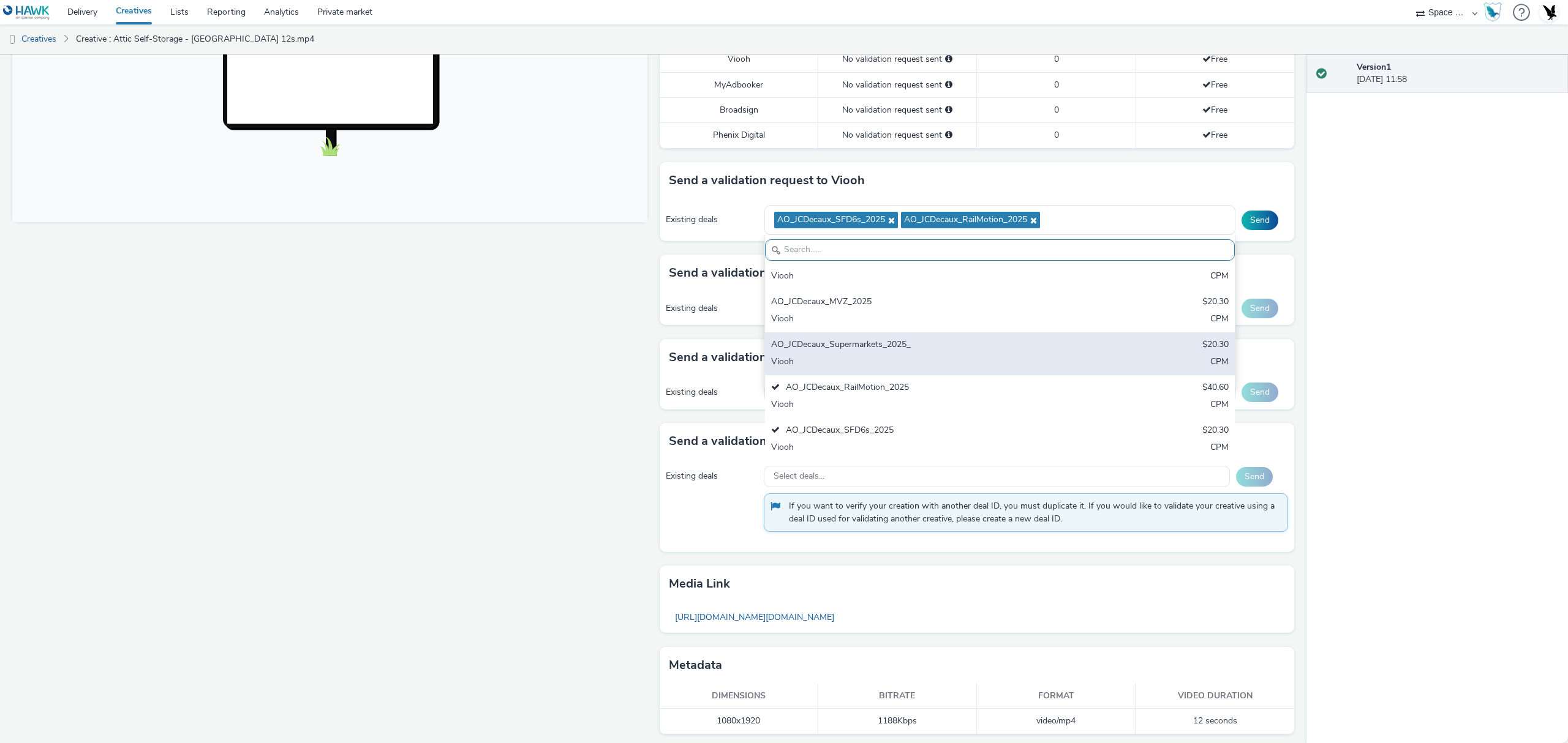
click at [907, 350] on div "AO_JCDecaux_Supermarkets_2025_" at bounding box center [922, 345] width 303 height 14
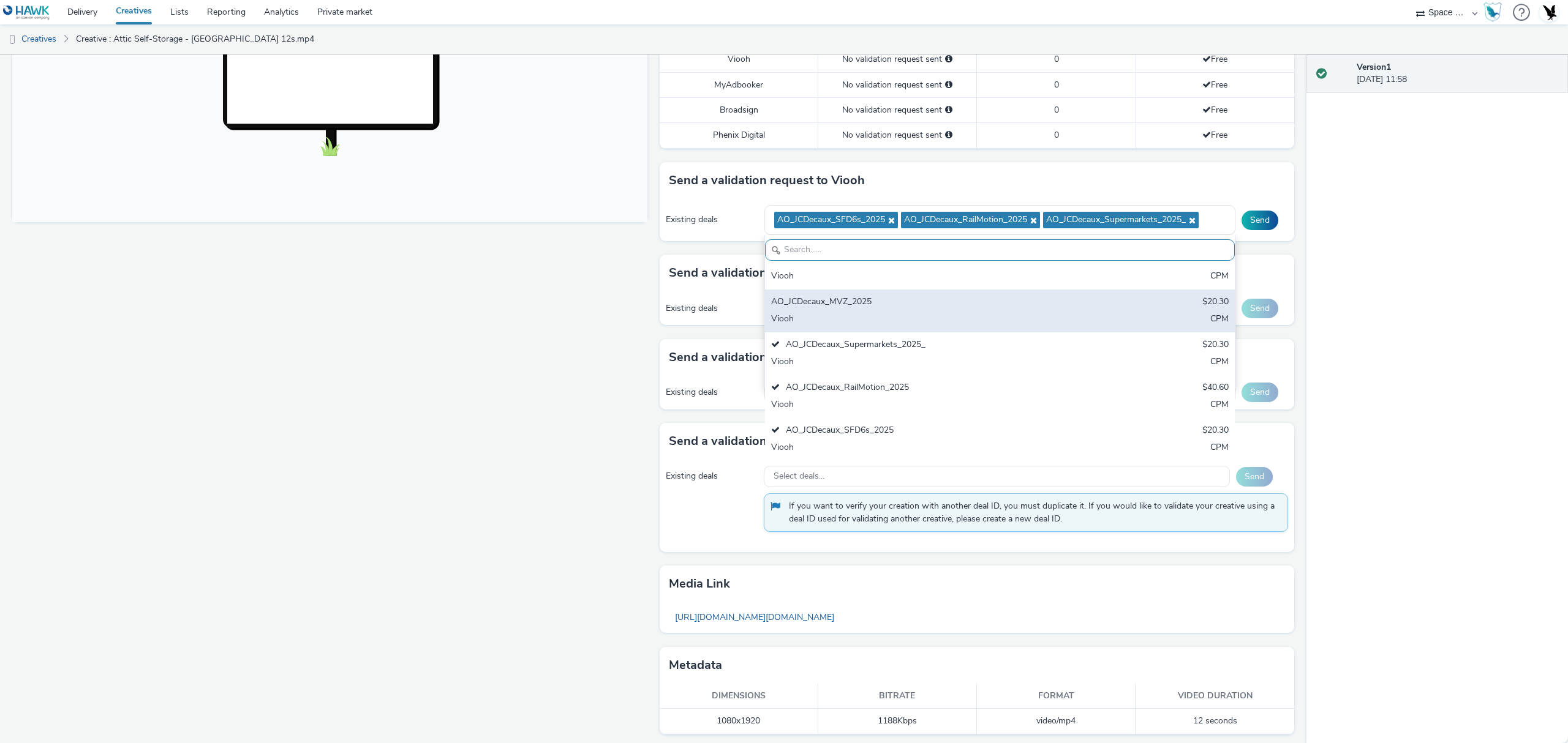
click at [885, 310] on div "AO_JCDecaux_MVZ_2025" at bounding box center [922, 302] width 303 height 14
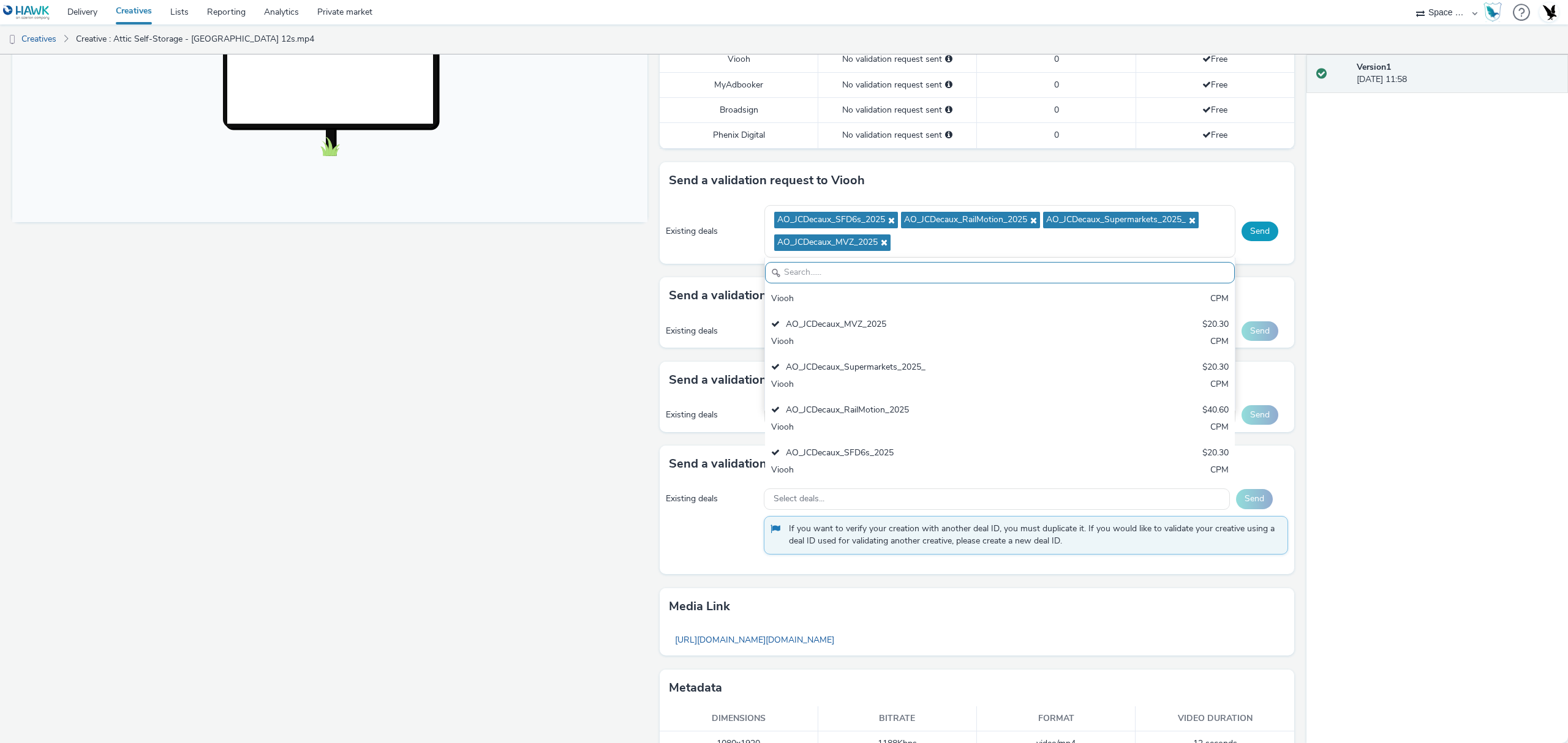
click at [1256, 232] on button "Send" at bounding box center [1260, 231] width 37 height 19
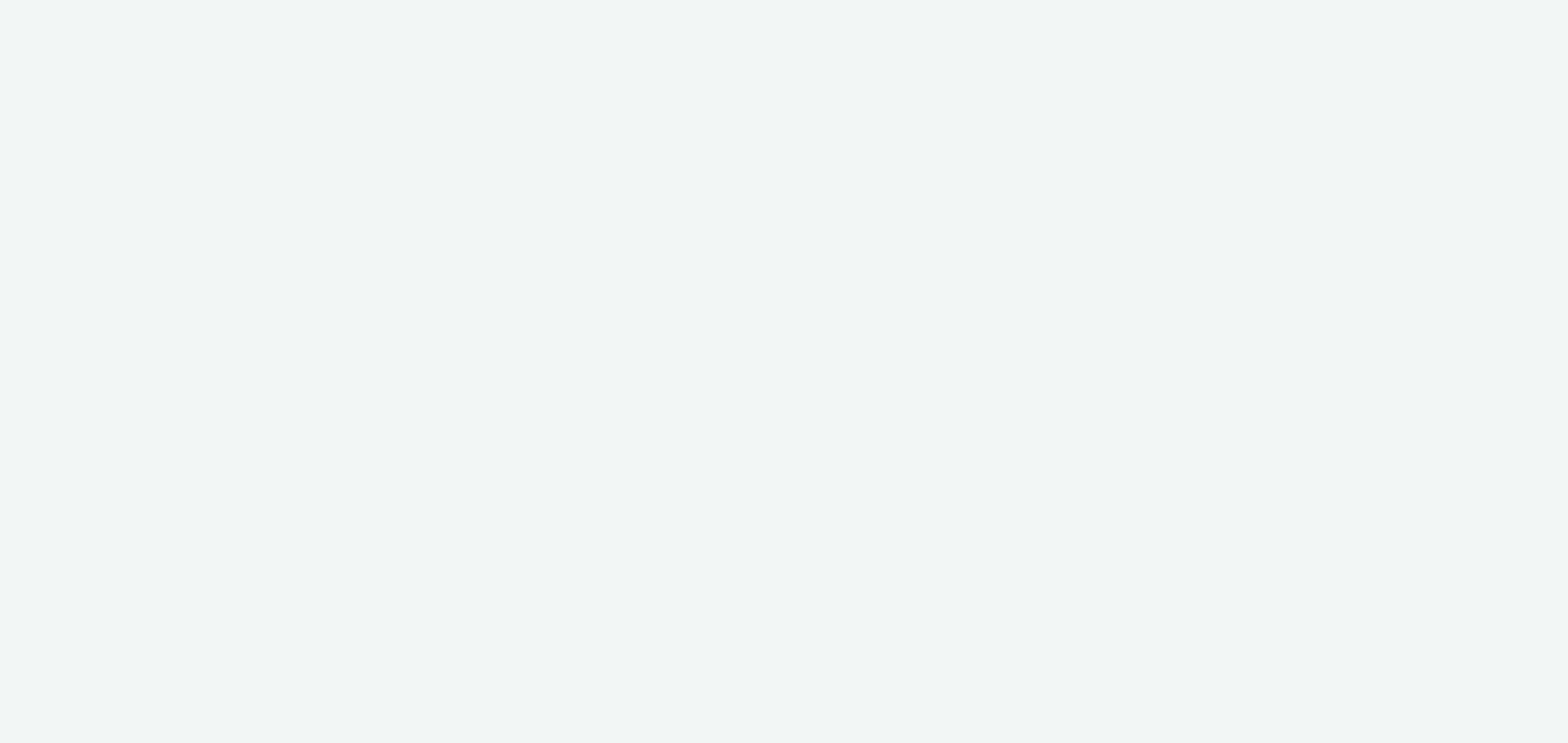
select select "76ad0396-c468-4d1d-af63-4d32e1bf98e8"
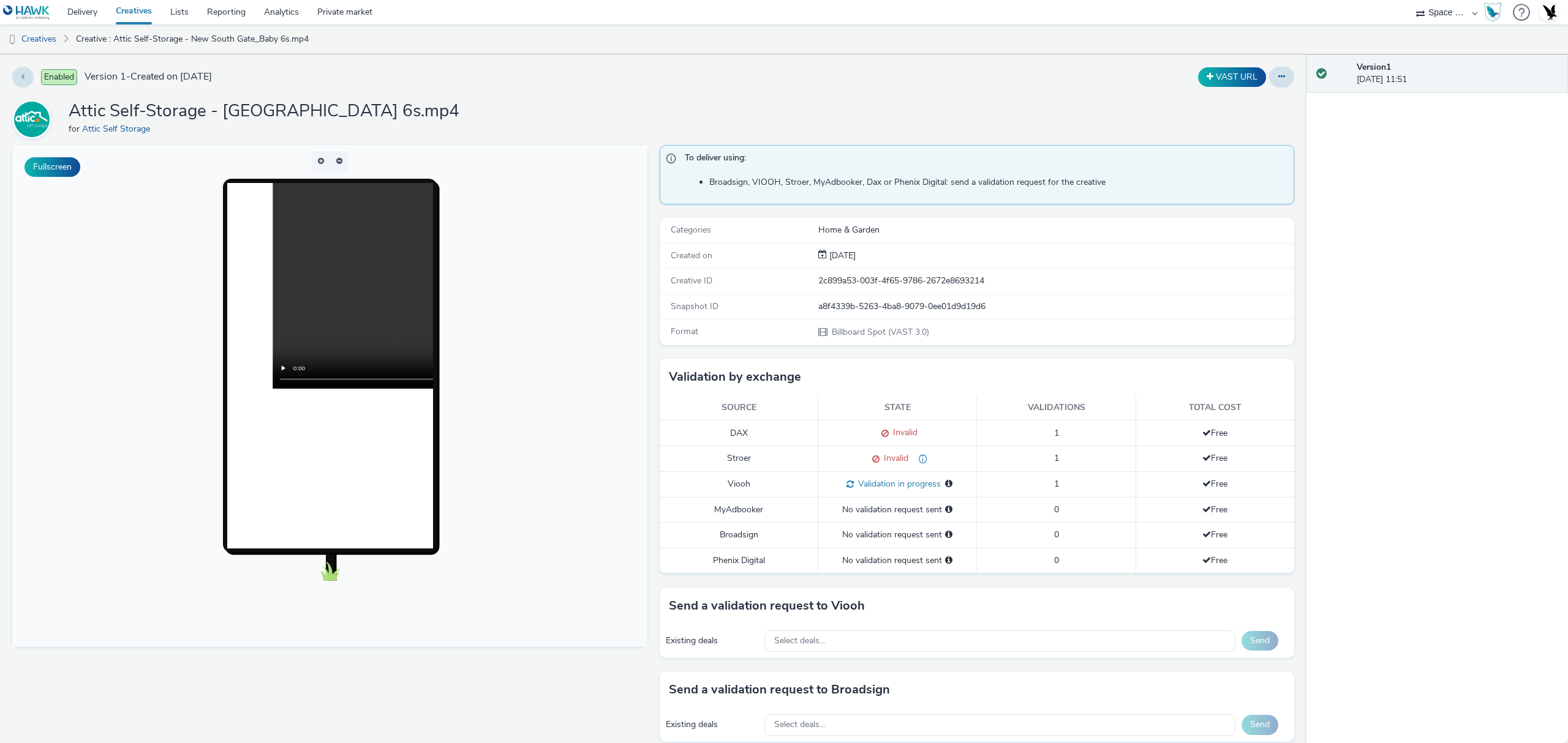
scroll to position [426, 0]
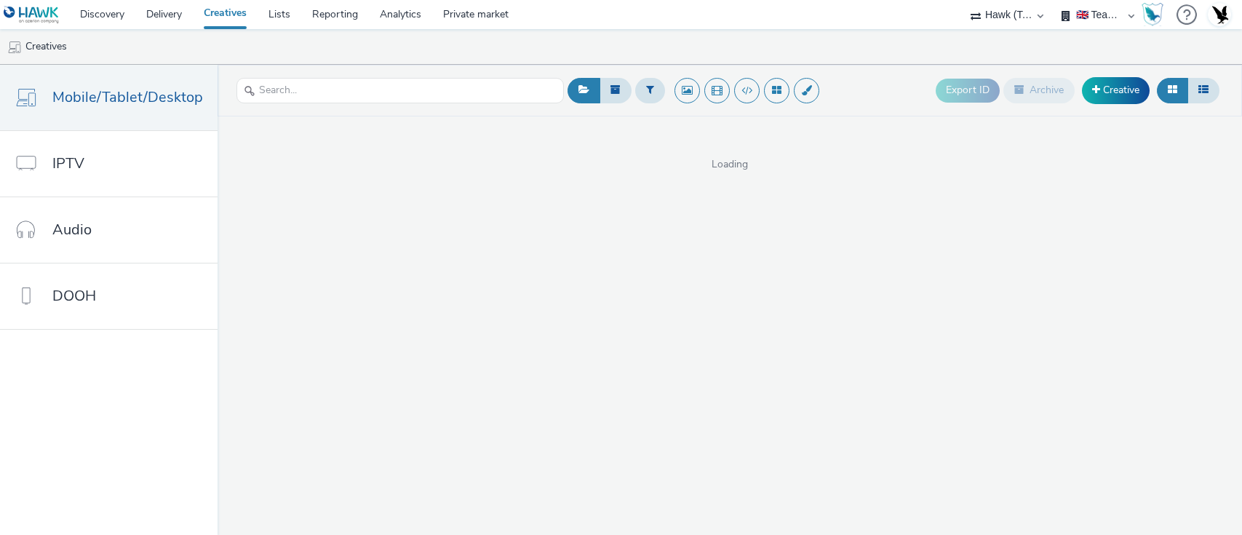
select select "2fc77e36-bb93-4aa3-9dff-dcb08e02eac6"
select select "76ad0396-c468-4d1d-af63-4d32e1bf98e8"
